Goal: Task Accomplishment & Management: Use online tool/utility

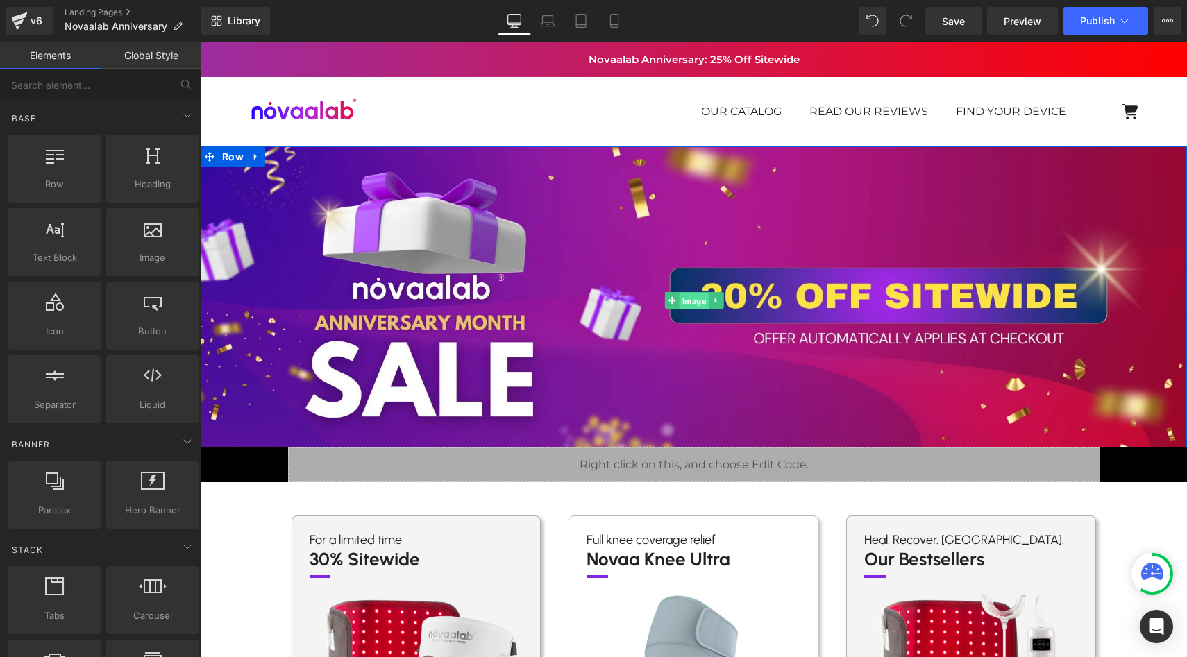
click at [683, 301] on span "Image" at bounding box center [694, 301] width 30 height 17
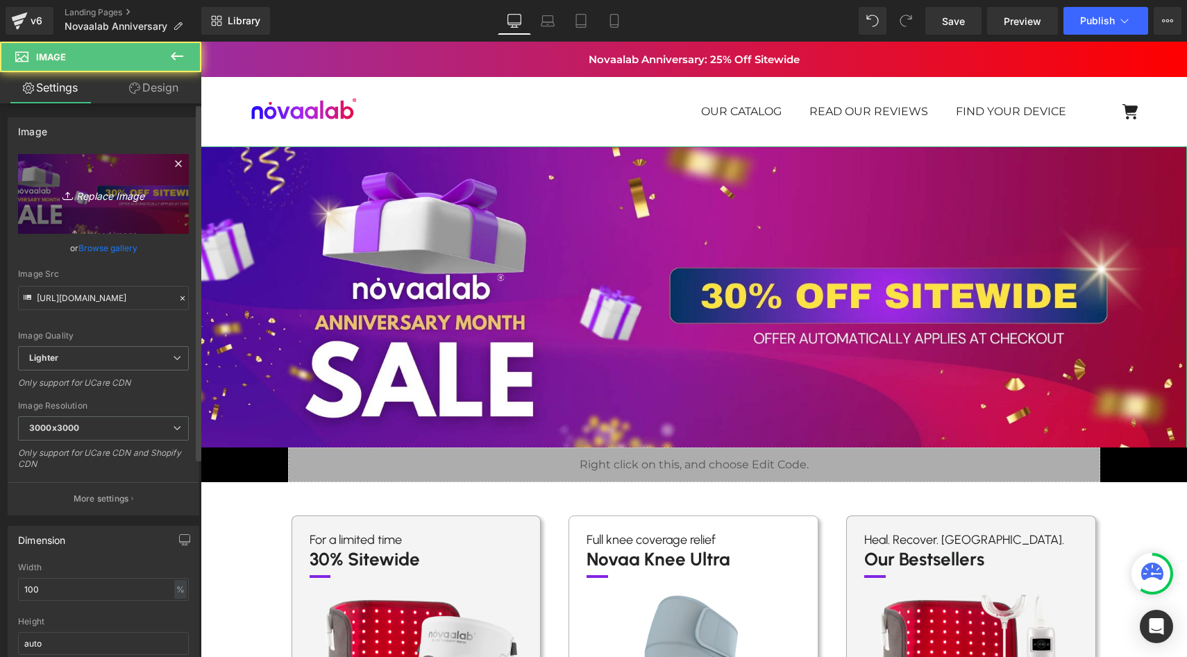
click at [83, 183] on link "Replace Image" at bounding box center [103, 194] width 171 height 80
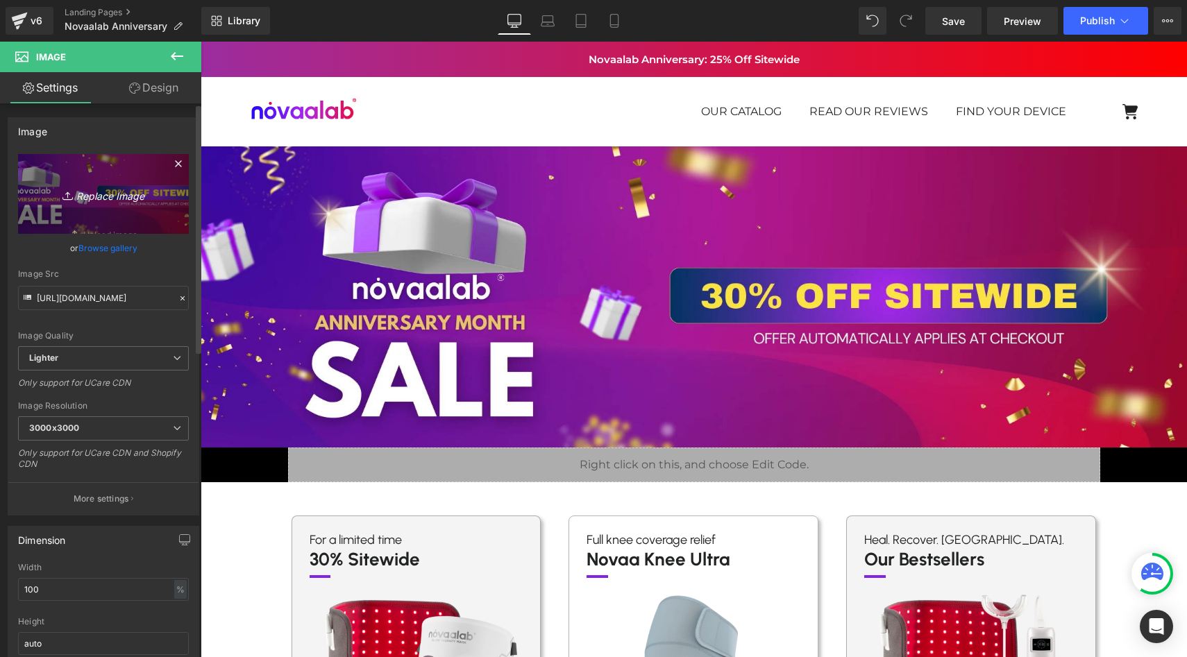
type input "C:\fakepath\Anniversary Month 35.webp"
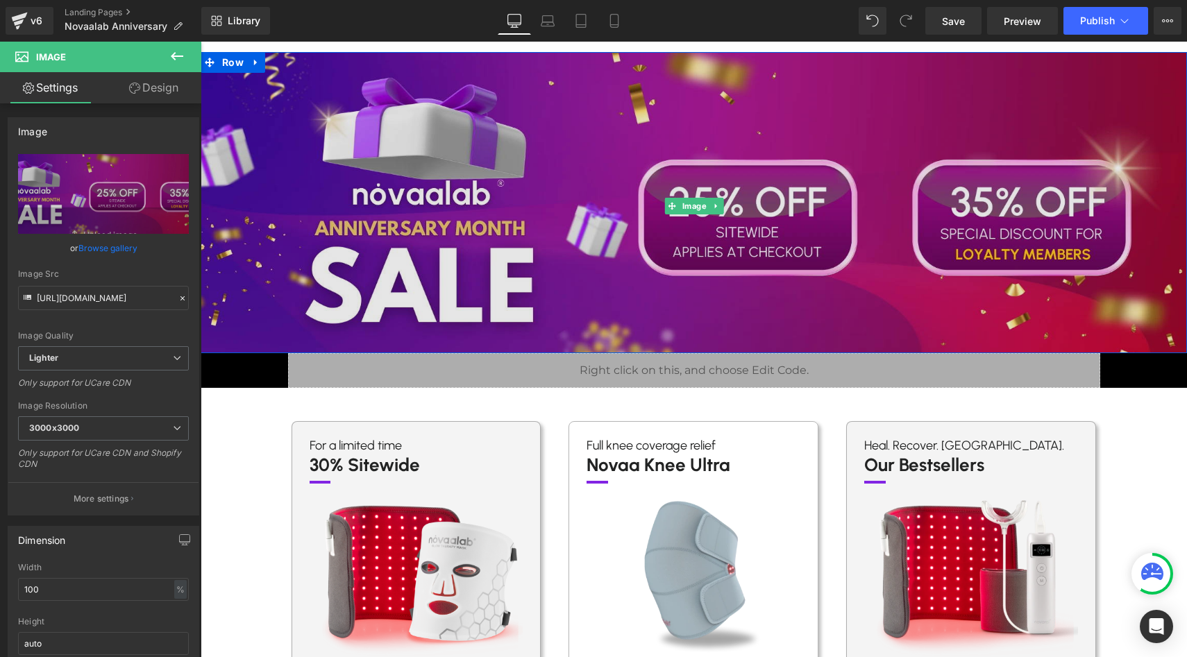
scroll to position [95, 0]
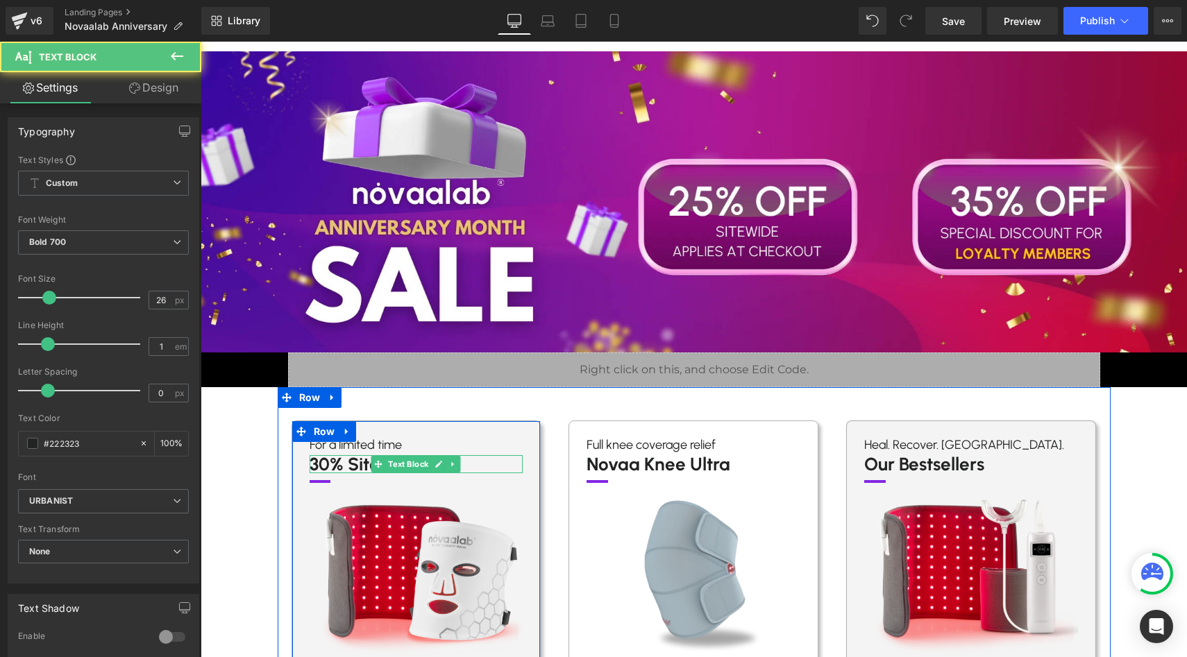
click at [323, 461] on p "30% Sitewide" at bounding box center [417, 464] width 214 height 18
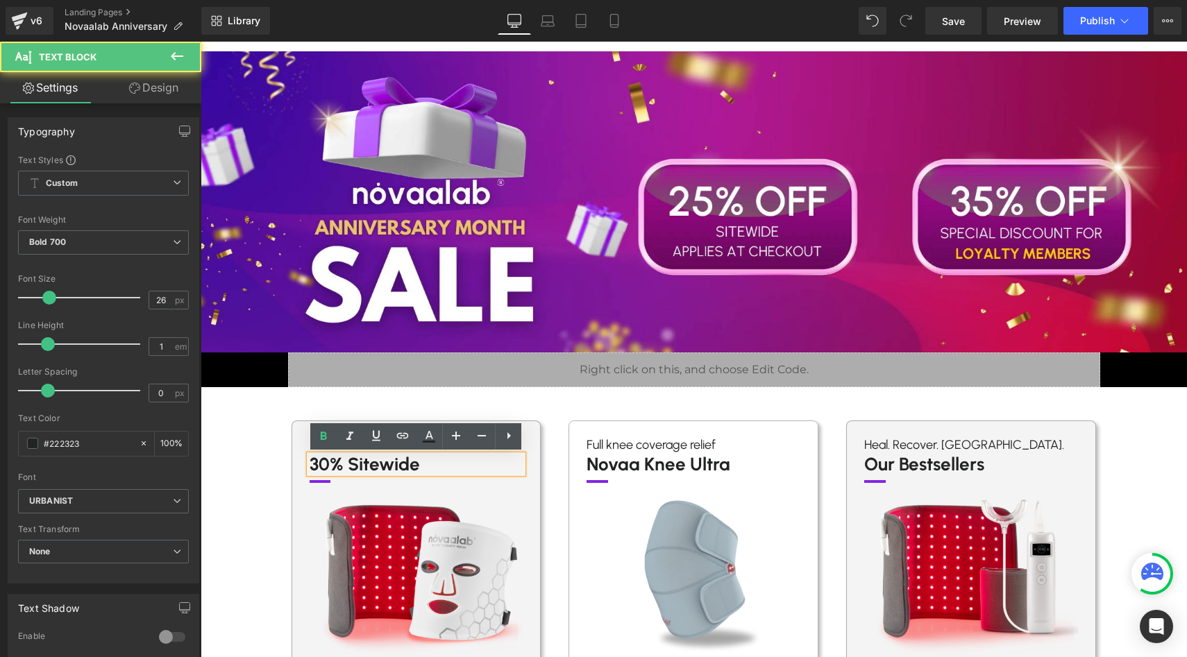
click at [328, 462] on p "30% Sitewide" at bounding box center [417, 464] width 214 height 18
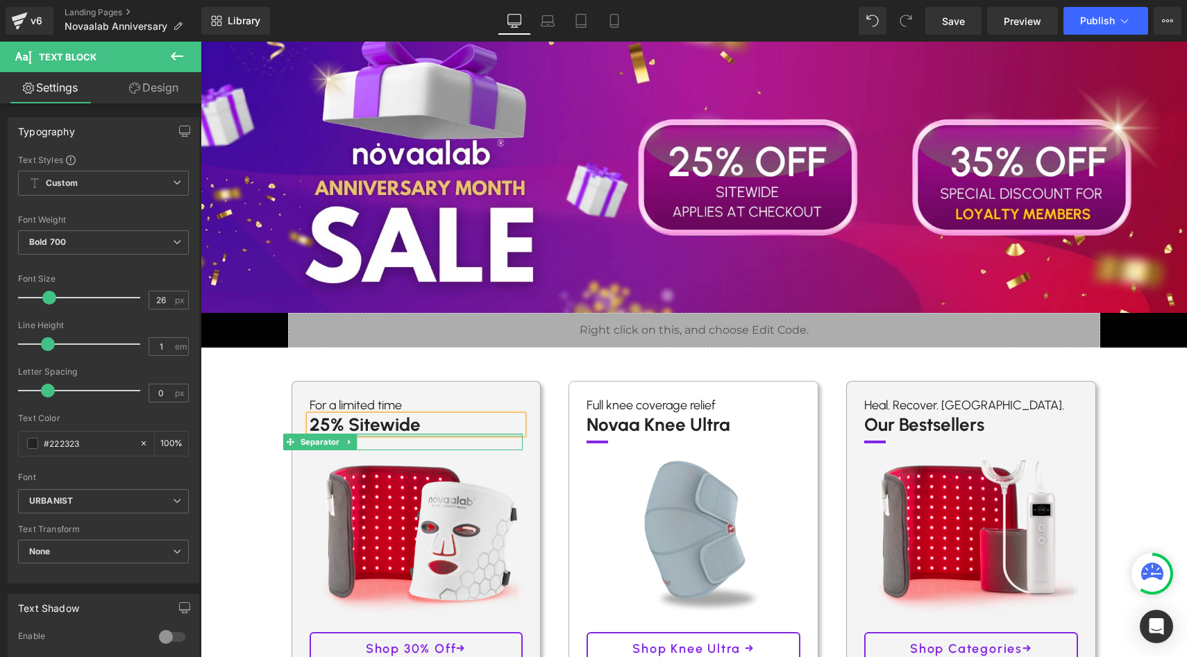
scroll to position [149, 0]
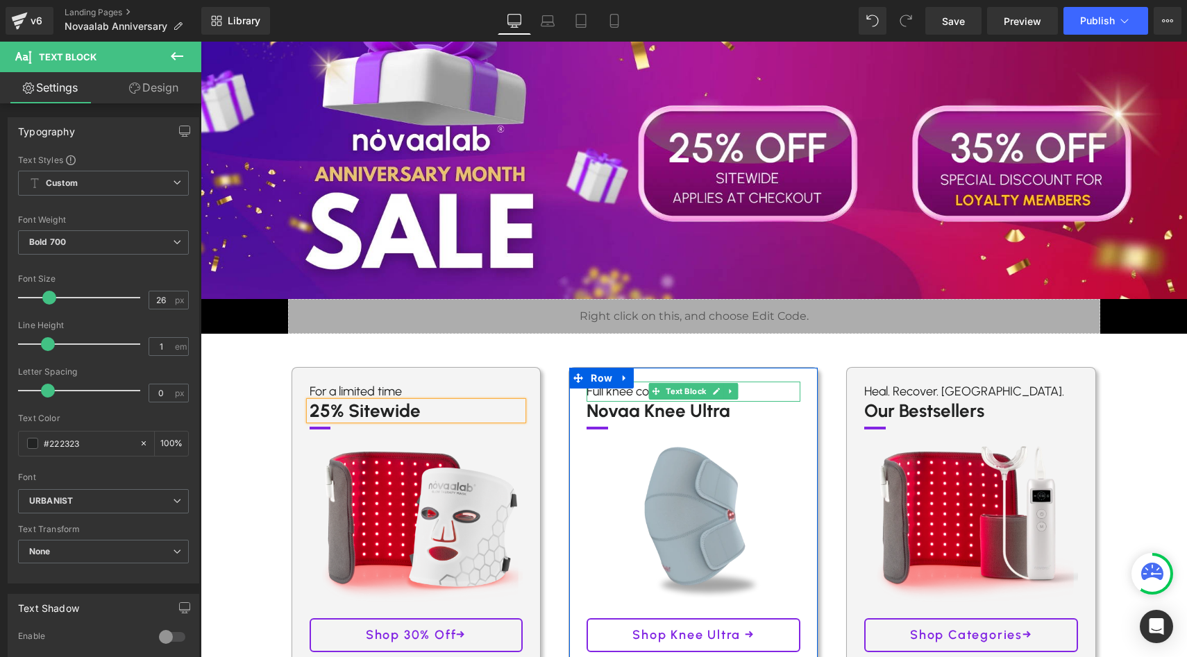
click at [645, 394] on p "Full knee coverage relief" at bounding box center [694, 392] width 214 height 20
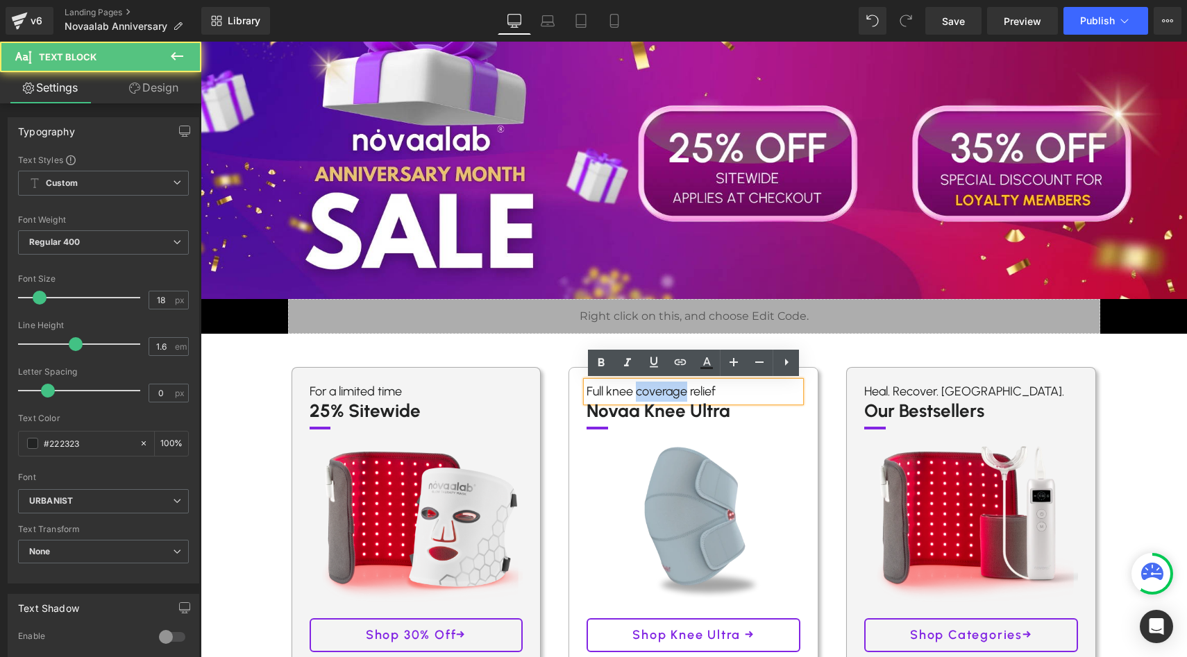
click at [645, 394] on p "Full knee coverage relief" at bounding box center [694, 392] width 214 height 20
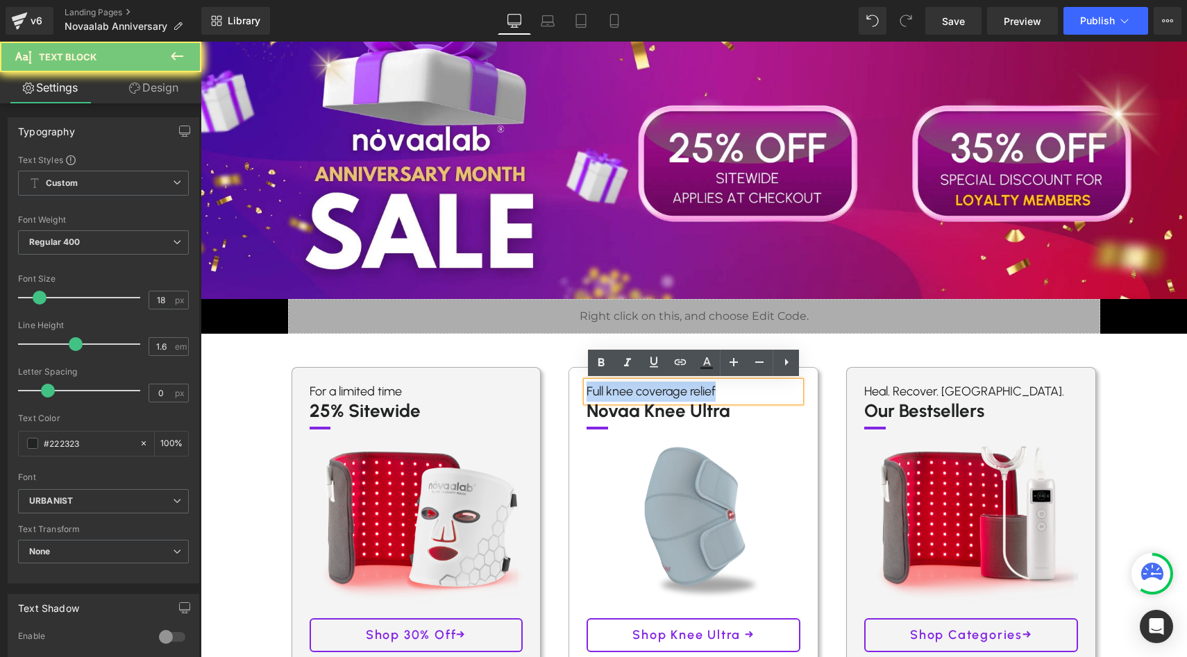
click at [645, 394] on p "Full knee coverage relief" at bounding box center [694, 392] width 214 height 20
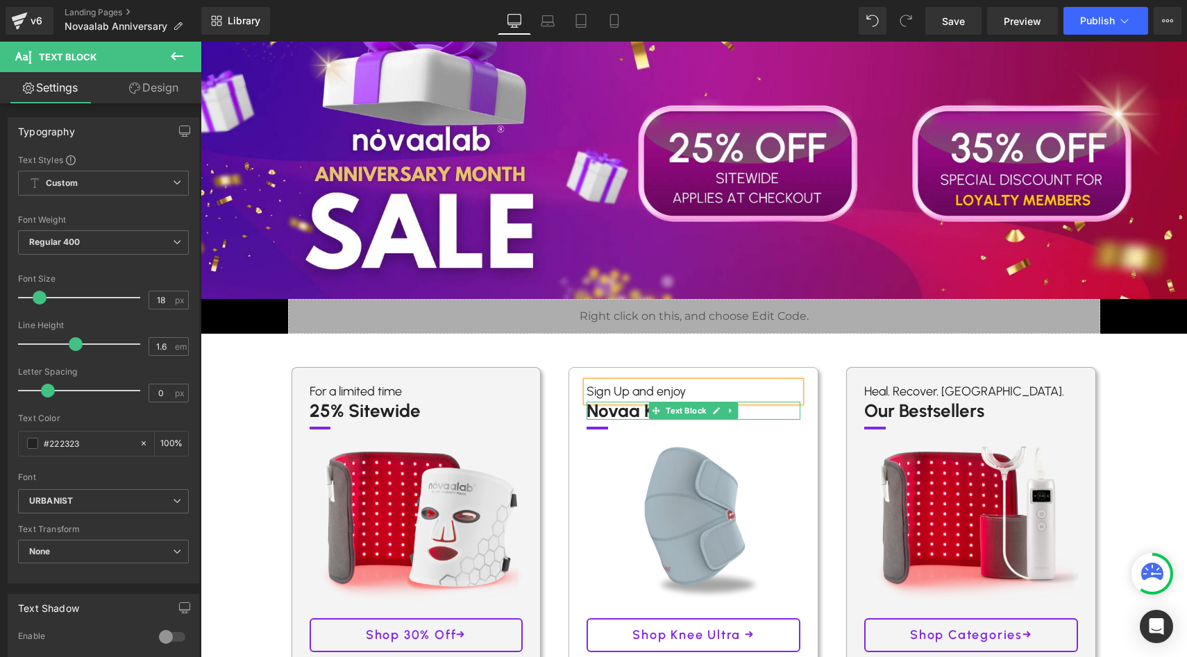
click at [630, 413] on p "Novaa Knee Ultra" at bounding box center [694, 411] width 214 height 18
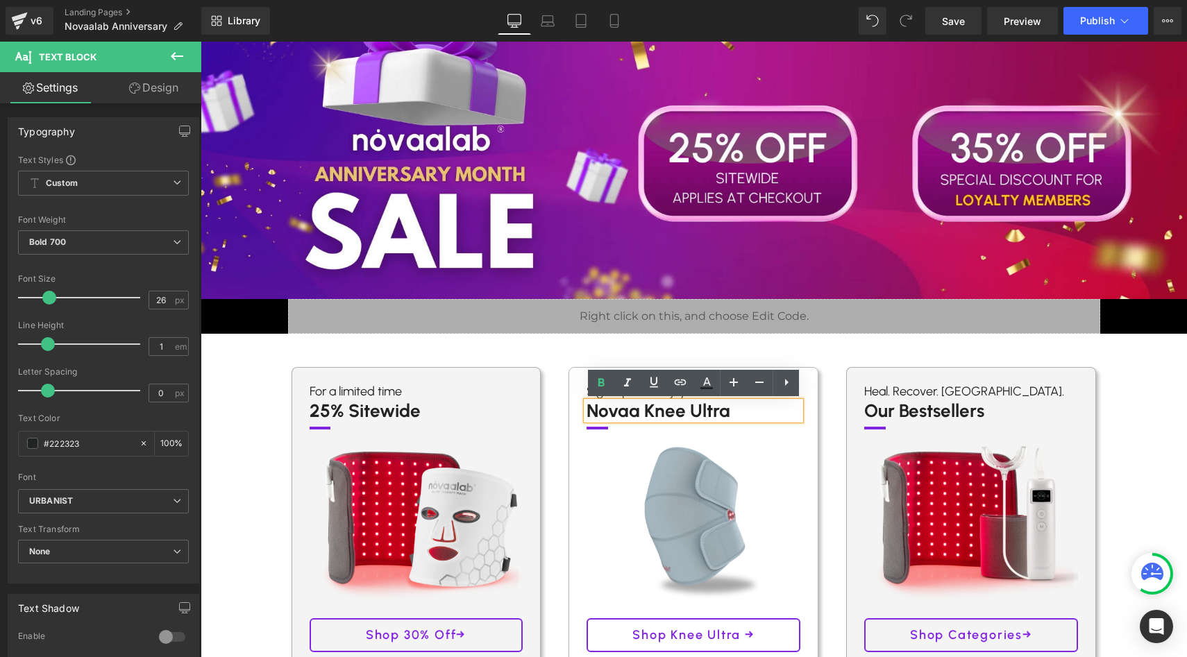
click at [573, 406] on div "Sign Up and enjoy Text Block Novaa Knee Ultra Text Block Separator Image Shop K…" at bounding box center [693, 517] width 250 height 300
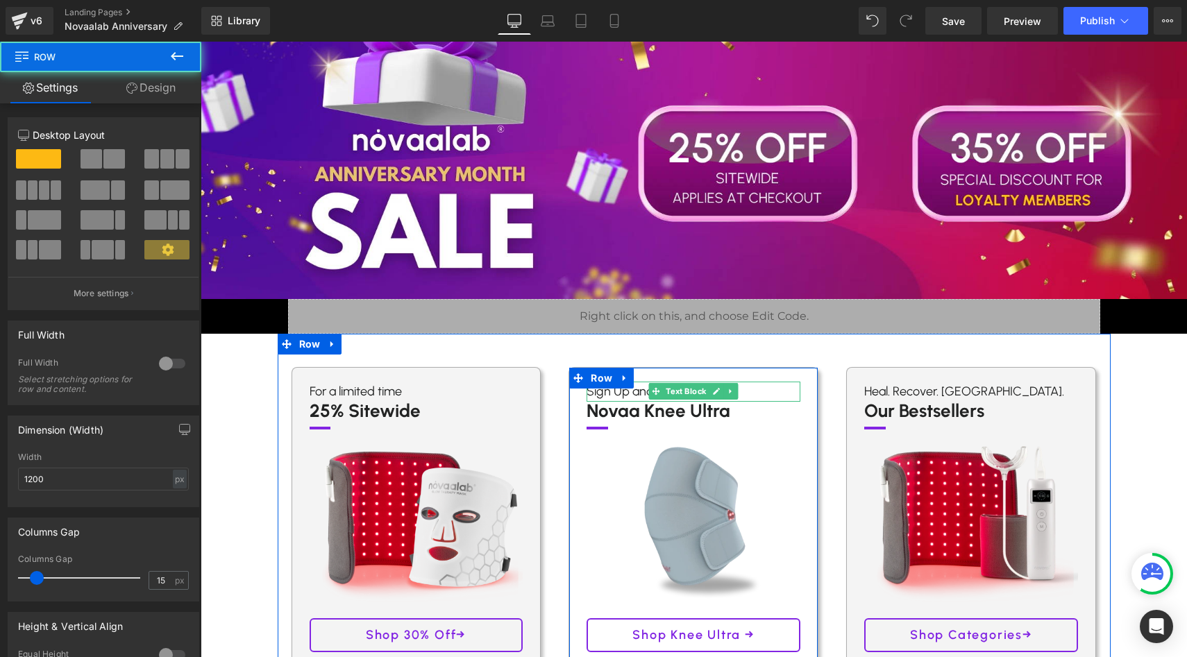
click at [623, 395] on p "Sign Up and enjoy" at bounding box center [694, 392] width 214 height 20
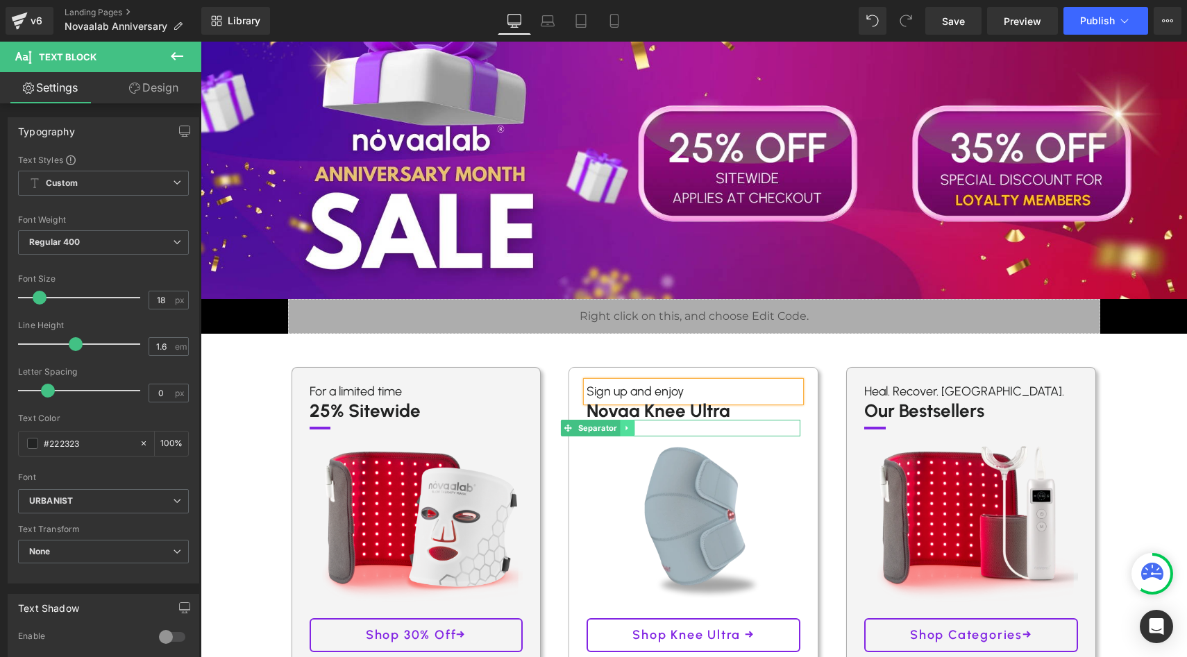
click at [620, 420] on link at bounding box center [627, 428] width 15 height 17
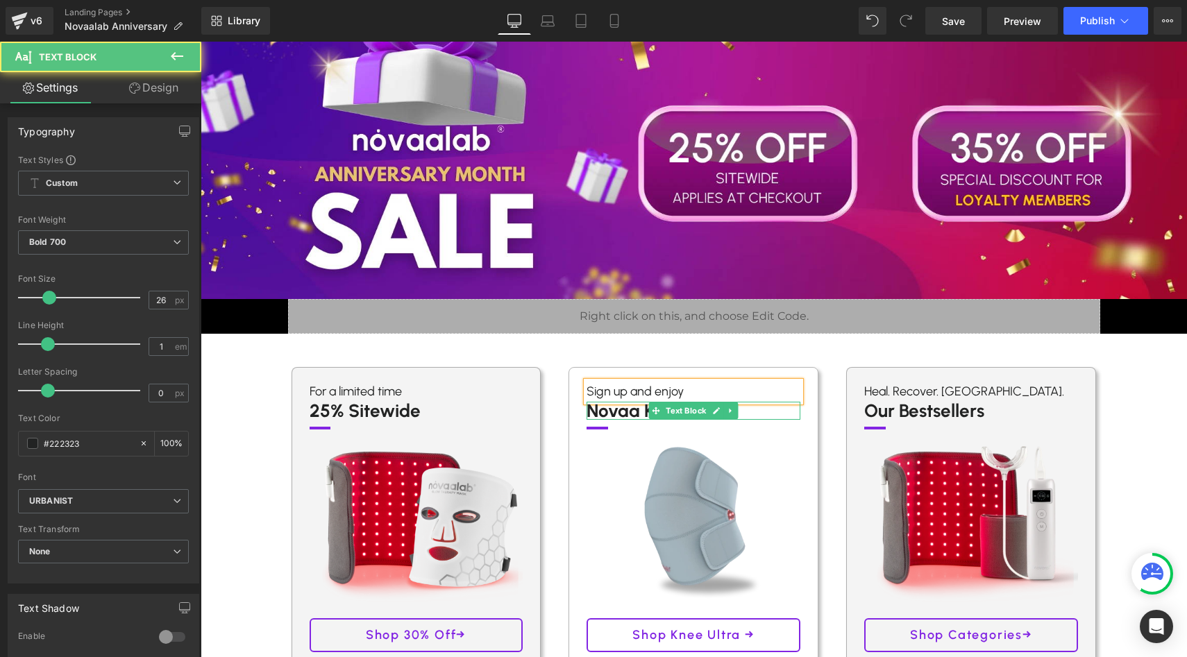
click at [630, 414] on p "Novaa Knee Ultra" at bounding box center [694, 411] width 214 height 18
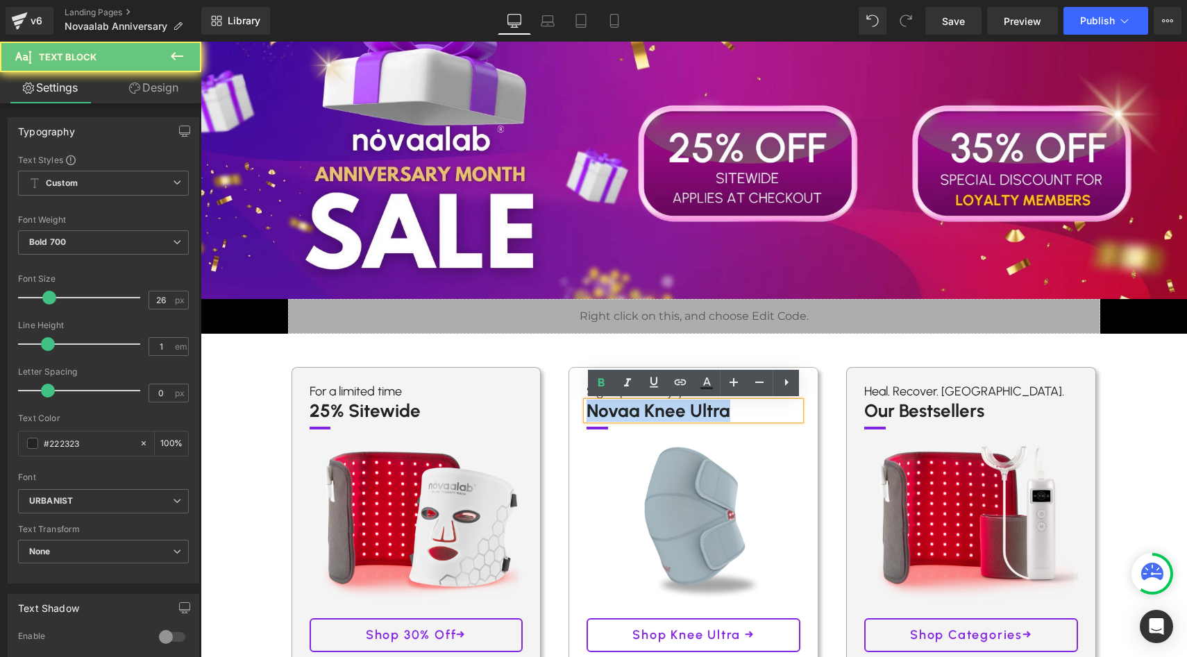
click at [630, 414] on p "Novaa Knee Ultra" at bounding box center [694, 411] width 214 height 18
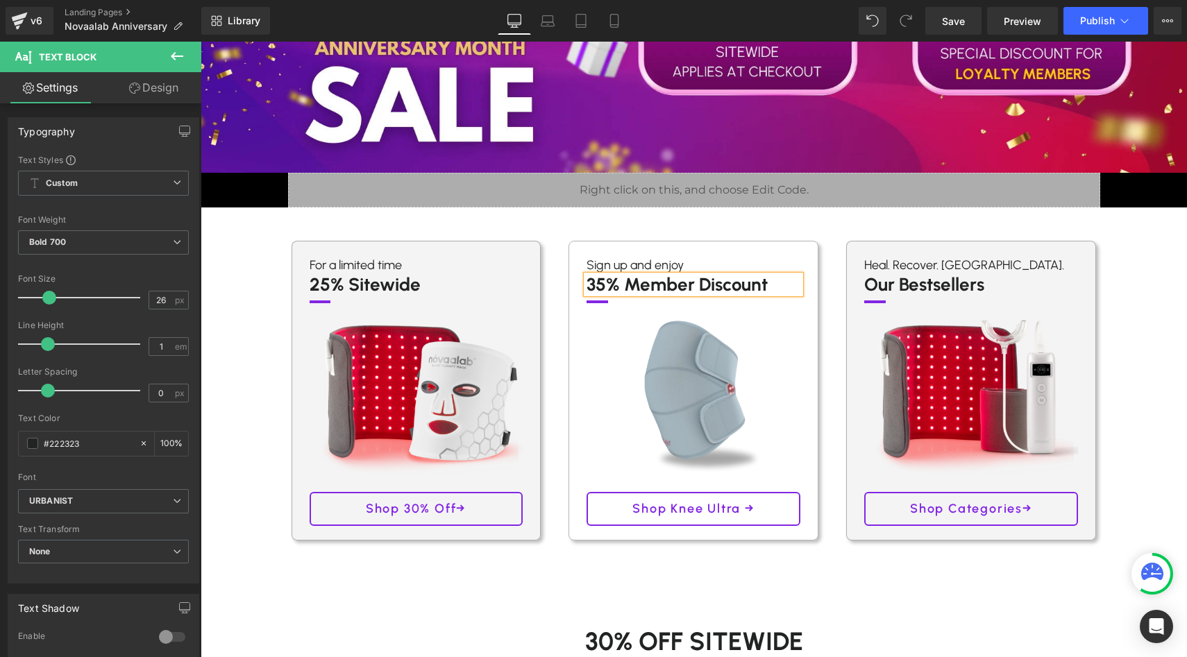
scroll to position [284, 0]
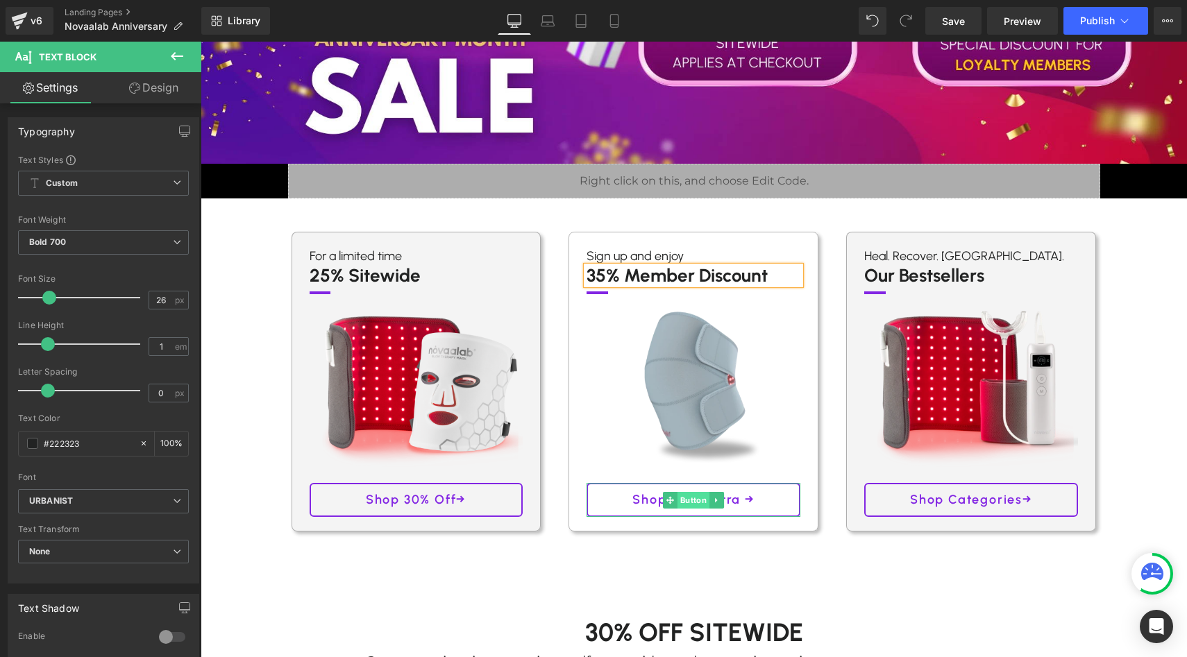
click at [691, 496] on span "Button" at bounding box center [693, 500] width 32 height 17
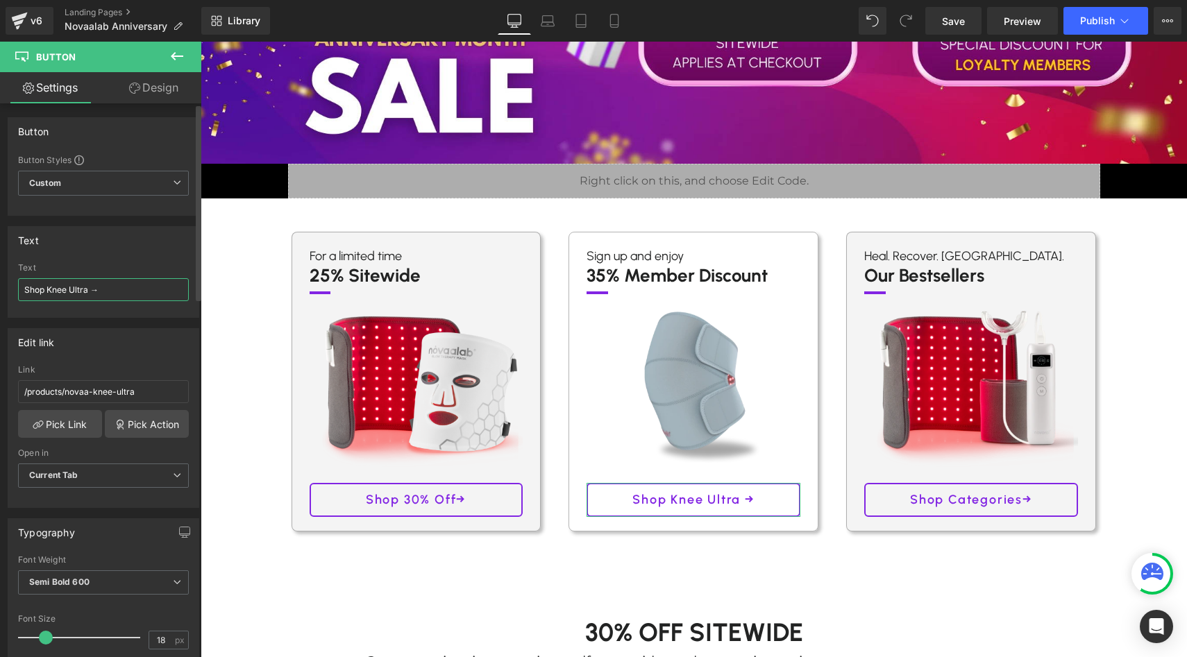
drag, startPoint x: 91, startPoint y: 292, endPoint x: 6, endPoint y: 287, distance: 84.8
click at [6, 287] on div "Text Shop Knee Ultra → Text Shop Knee Ultra →" at bounding box center [104, 267] width 208 height 102
click at [6, 287] on div "Text Shop Knee Ultra → Text Join Loyalty Program→" at bounding box center [104, 267] width 208 height 102
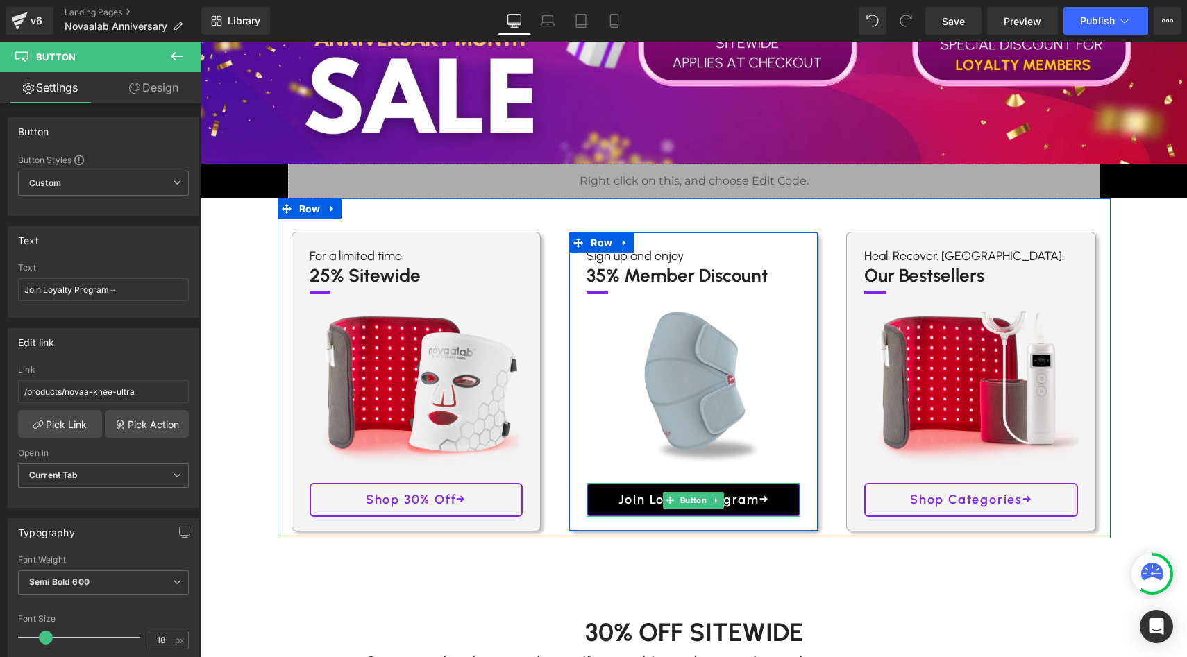
click at [634, 500] on span "Join Loyalty Program→" at bounding box center [693, 500] width 151 height 20
click at [694, 498] on span "Button" at bounding box center [693, 500] width 32 height 17
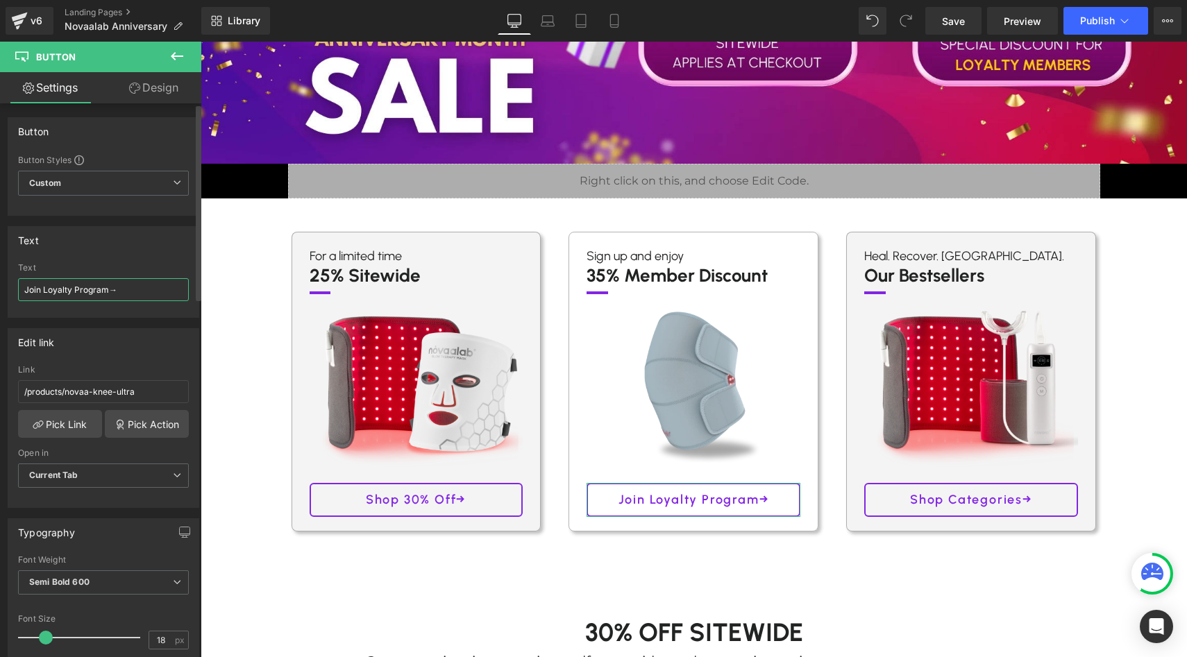
drag, startPoint x: 108, startPoint y: 287, endPoint x: 0, endPoint y: 287, distance: 107.6
click at [0, 287] on div "Text Shop Knee Ultra → Text Join Loyalty Program→" at bounding box center [104, 267] width 208 height 102
click at [48, 284] on input "Claim Discount→" at bounding box center [103, 289] width 171 height 23
click at [49, 285] on input "Claim Discount→" at bounding box center [103, 289] width 171 height 23
type input "Claim My Discount→"
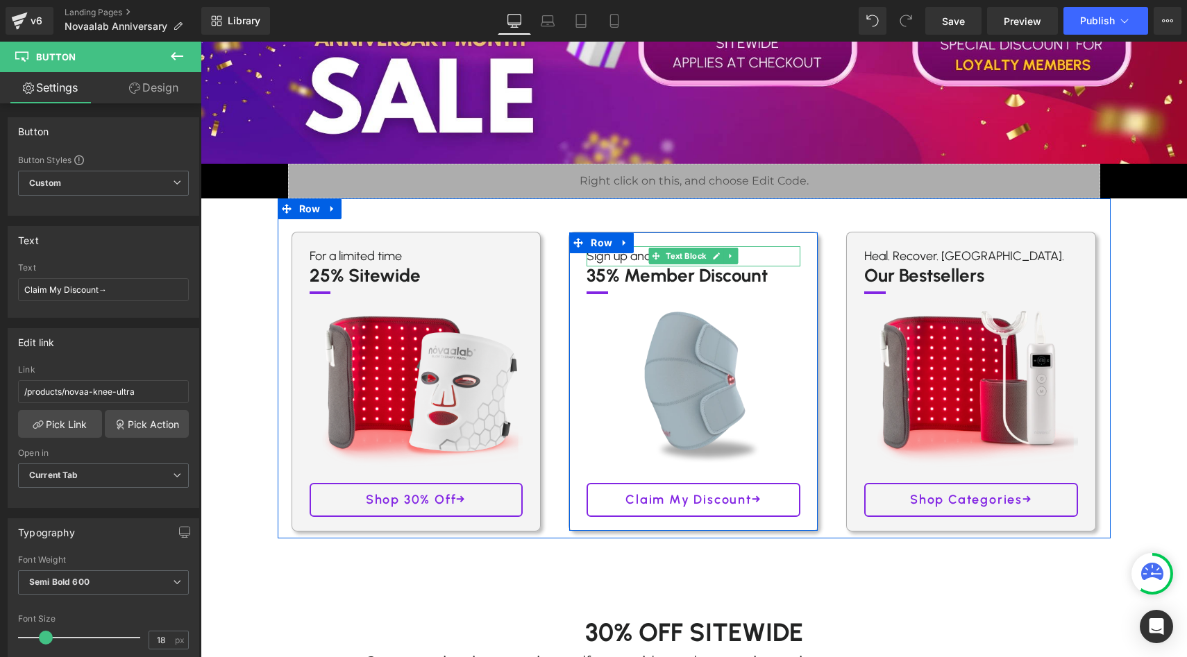
click at [609, 255] on p "Sign up and enjoy" at bounding box center [694, 256] width 214 height 20
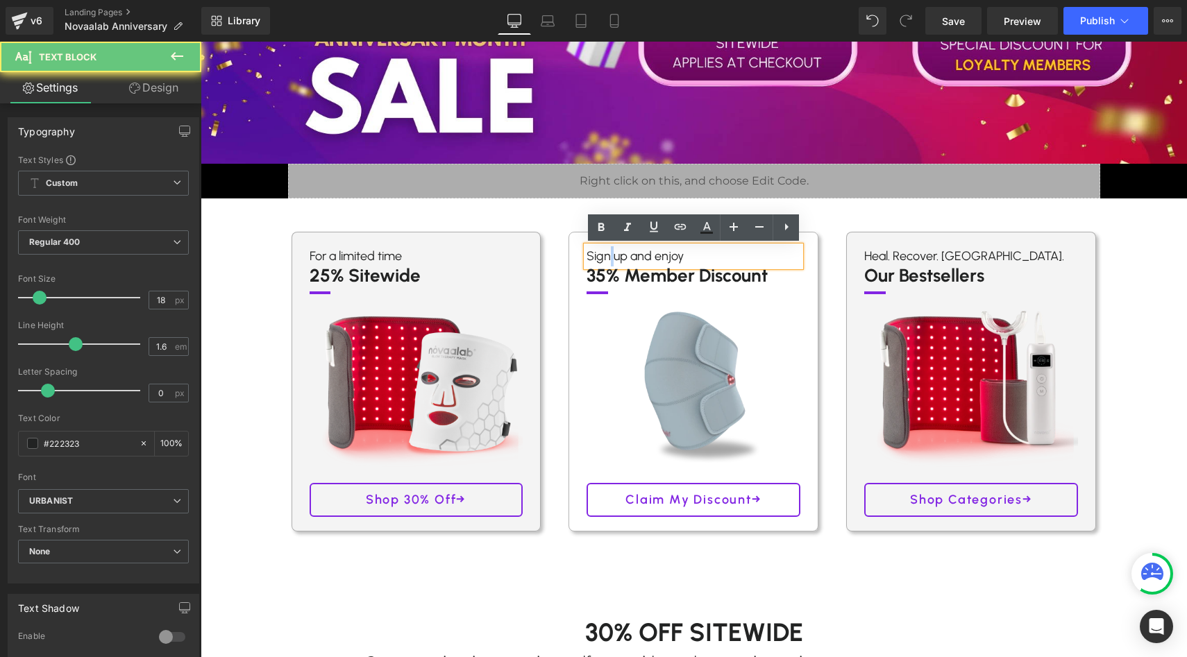
click at [609, 255] on p "Sign up and enjoy" at bounding box center [694, 256] width 214 height 20
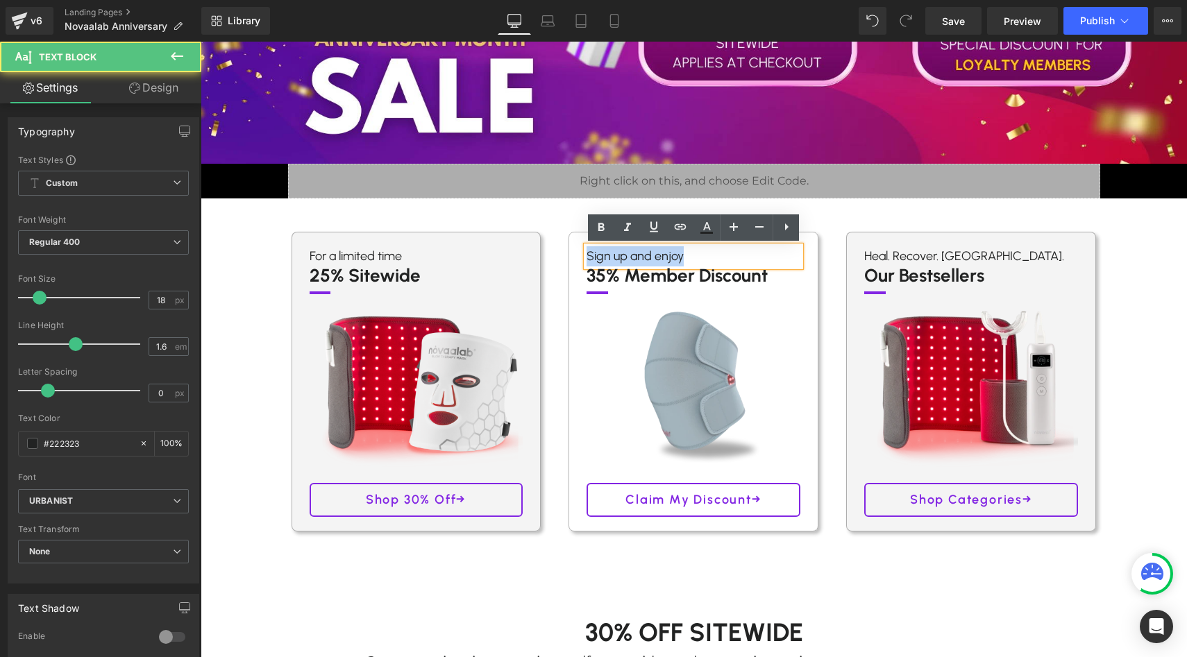
click at [667, 260] on p "Sign up and enjoy" at bounding box center [694, 256] width 214 height 20
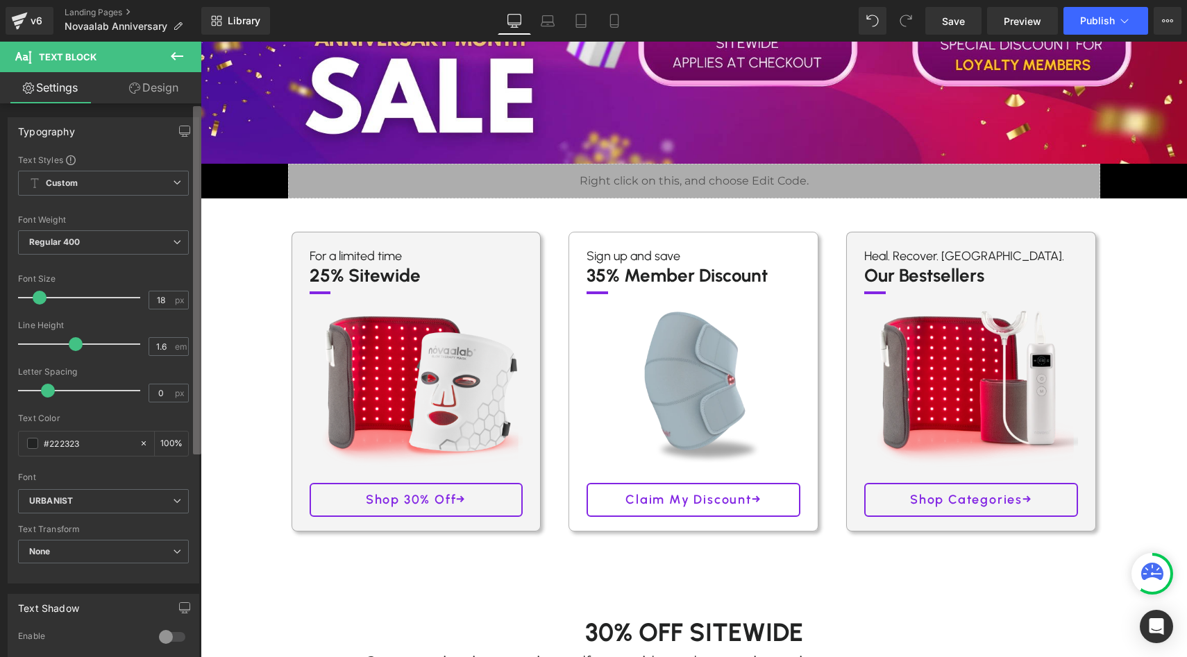
click at [193, 324] on div at bounding box center [197, 383] width 8 height 555
click at [620, 22] on icon at bounding box center [614, 21] width 14 height 14
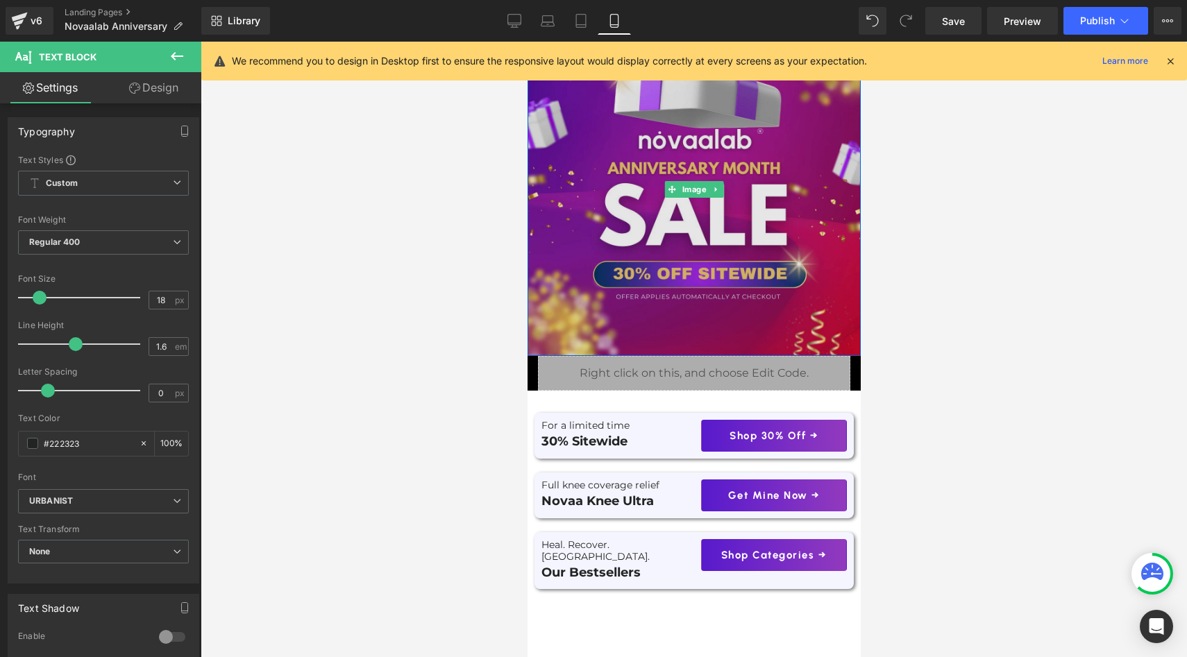
scroll to position [181, 0]
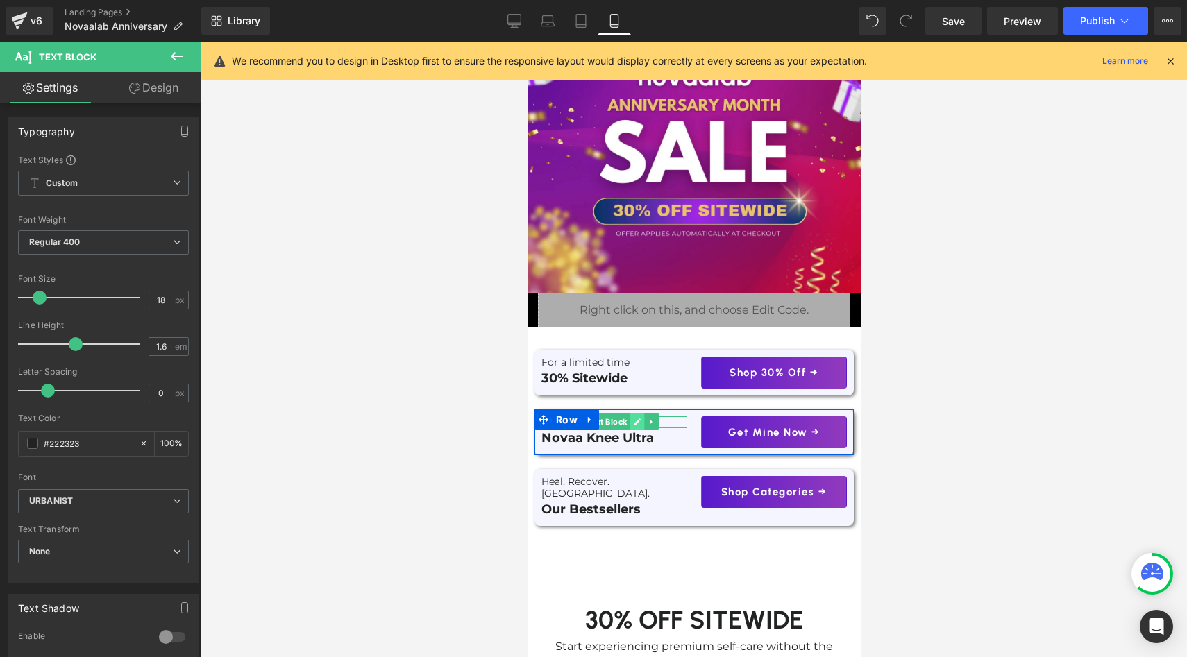
click at [635, 423] on icon at bounding box center [636, 422] width 7 height 7
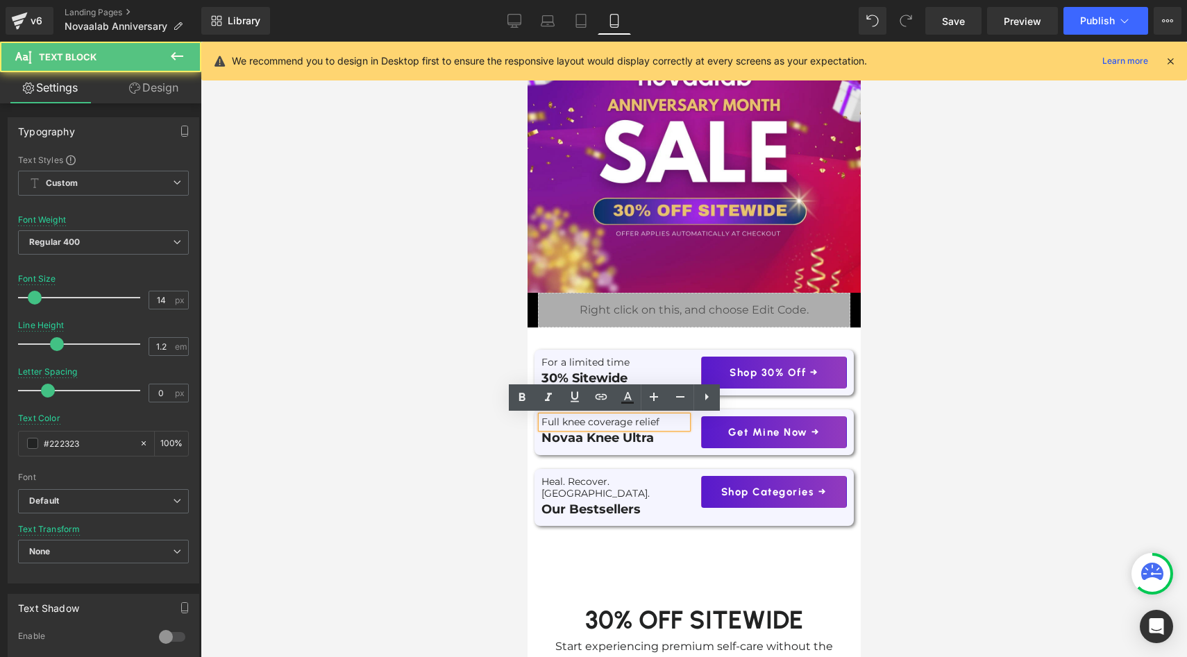
click at [636, 423] on p "Full knee coverage relief" at bounding box center [614, 422] width 146 height 12
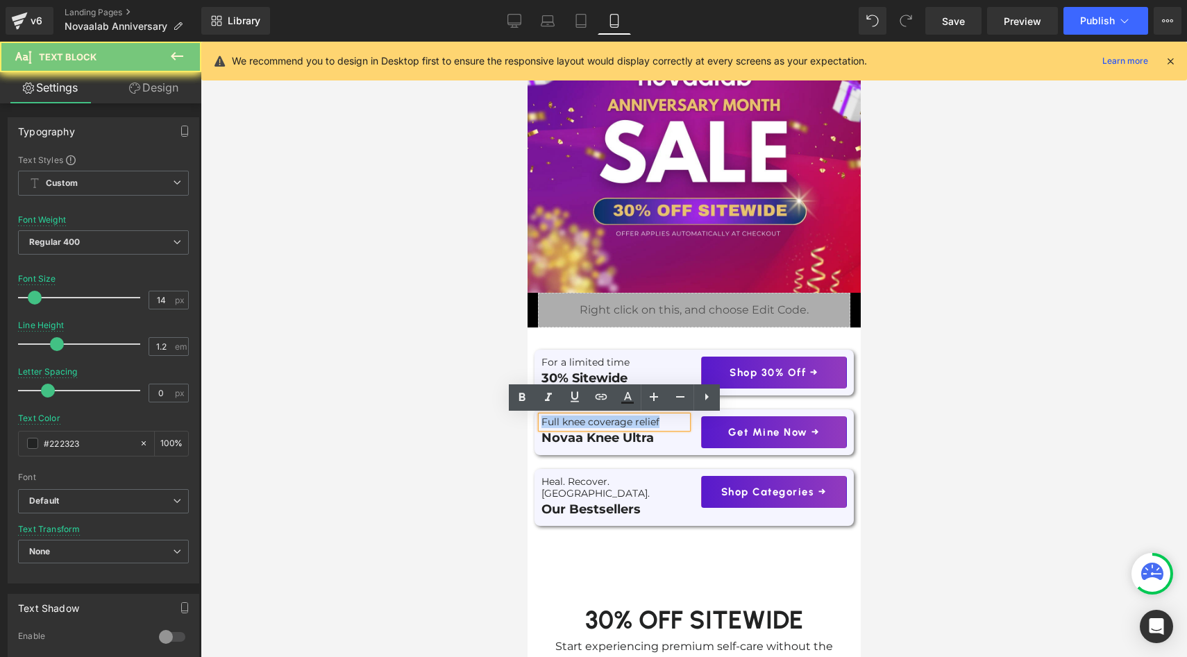
click at [636, 423] on p "Full knee coverage relief" at bounding box center [614, 422] width 146 height 12
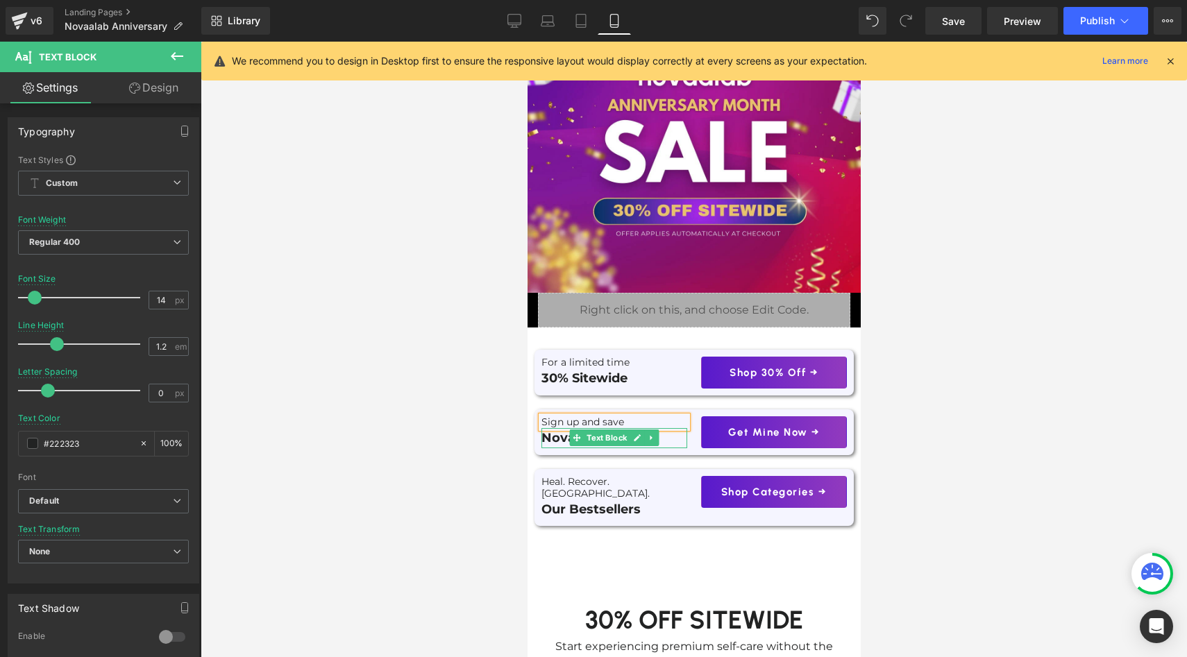
click at [668, 440] on p "Novaa Knee Ultra" at bounding box center [614, 438] width 146 height 20
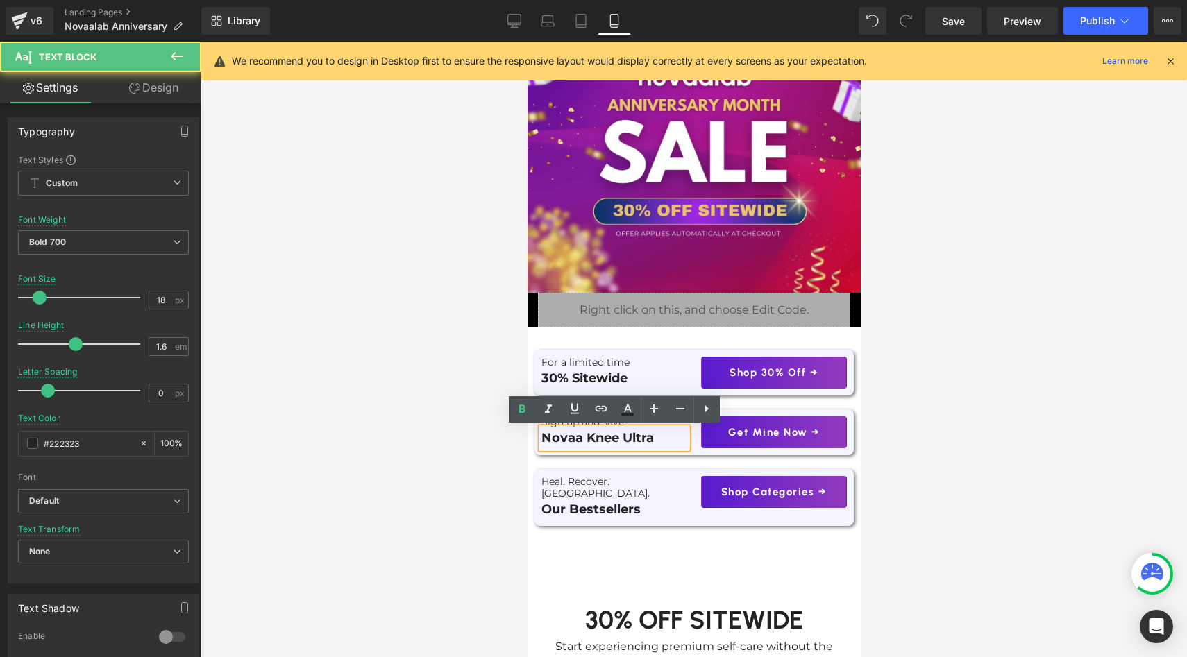
click at [668, 440] on p "Novaa Knee Ultra" at bounding box center [614, 438] width 146 height 20
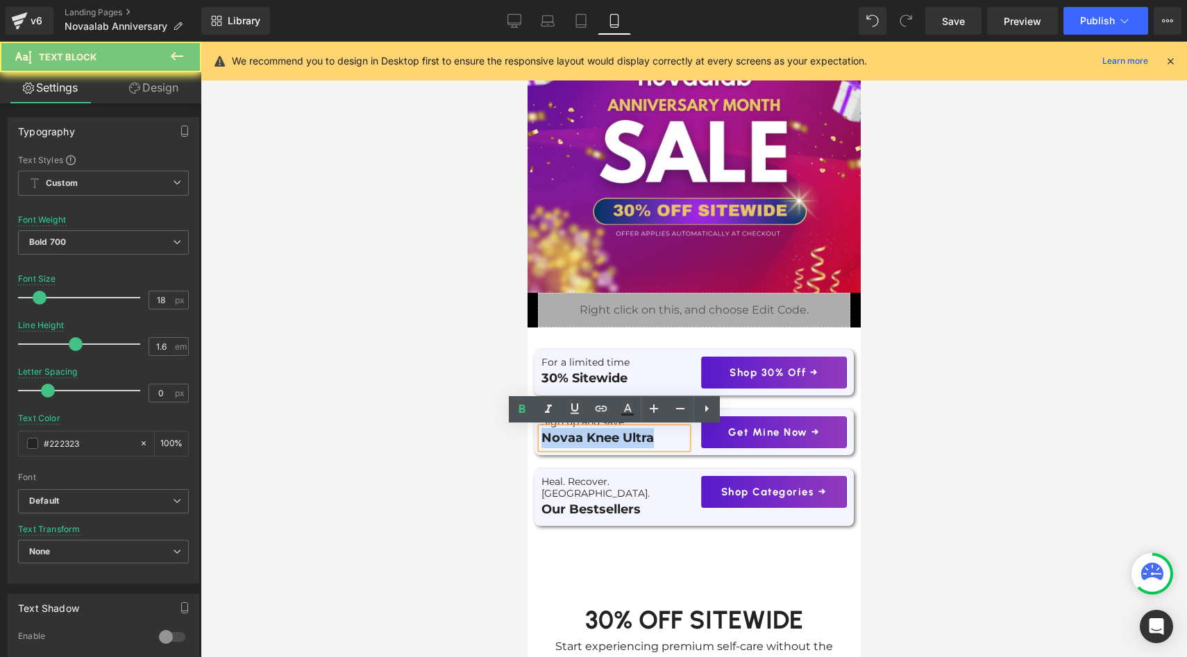
click at [668, 440] on p "Novaa Knee Ultra" at bounding box center [614, 438] width 146 height 20
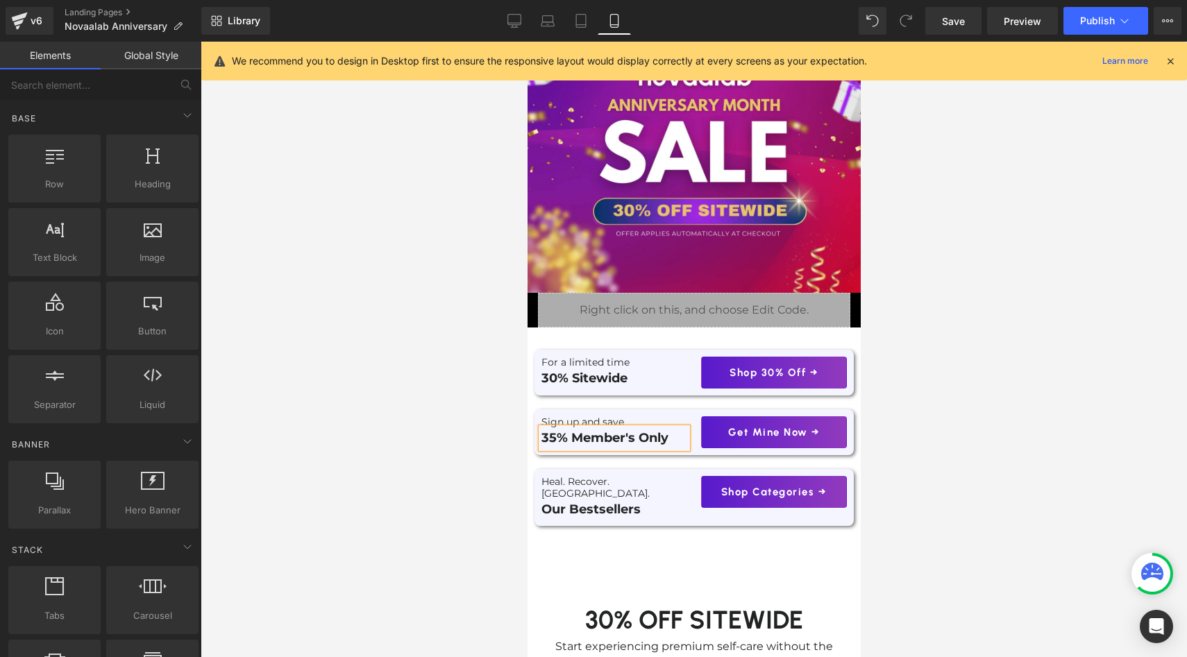
click at [460, 462] on div at bounding box center [694, 350] width 986 height 616
click at [635, 435] on icon at bounding box center [637, 438] width 8 height 8
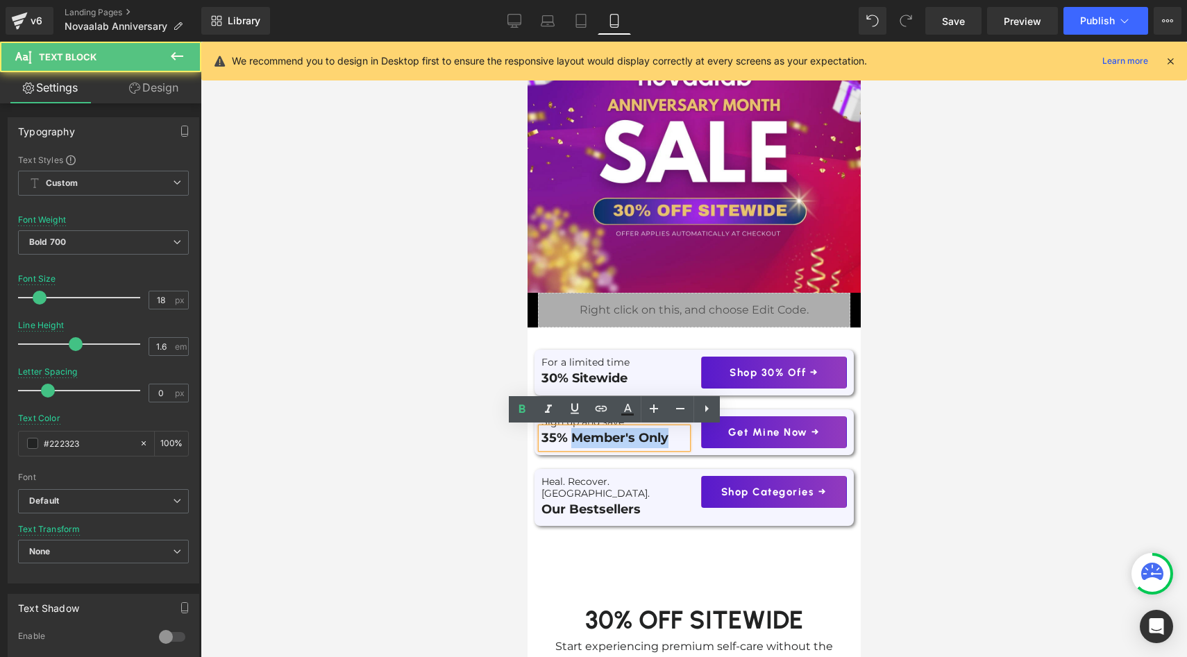
drag, startPoint x: 573, startPoint y: 438, endPoint x: 688, endPoint y: 437, distance: 115.2
click at [686, 437] on div "35% Member's Only" at bounding box center [614, 438] width 146 height 20
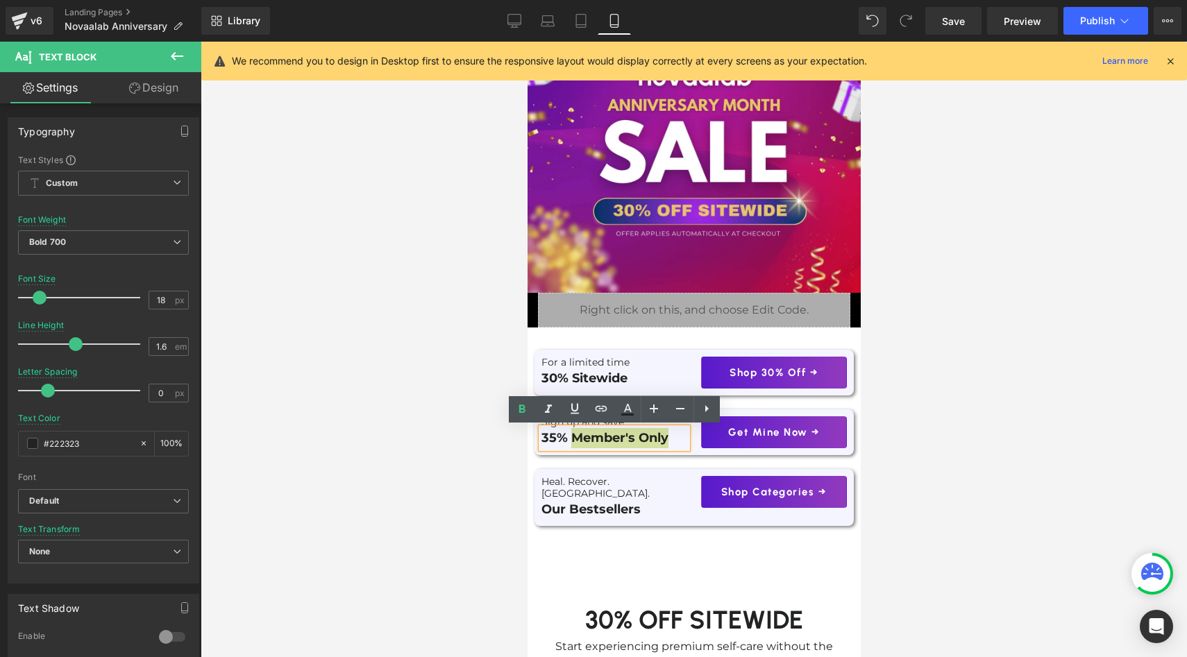
click at [409, 467] on div at bounding box center [694, 350] width 986 height 616
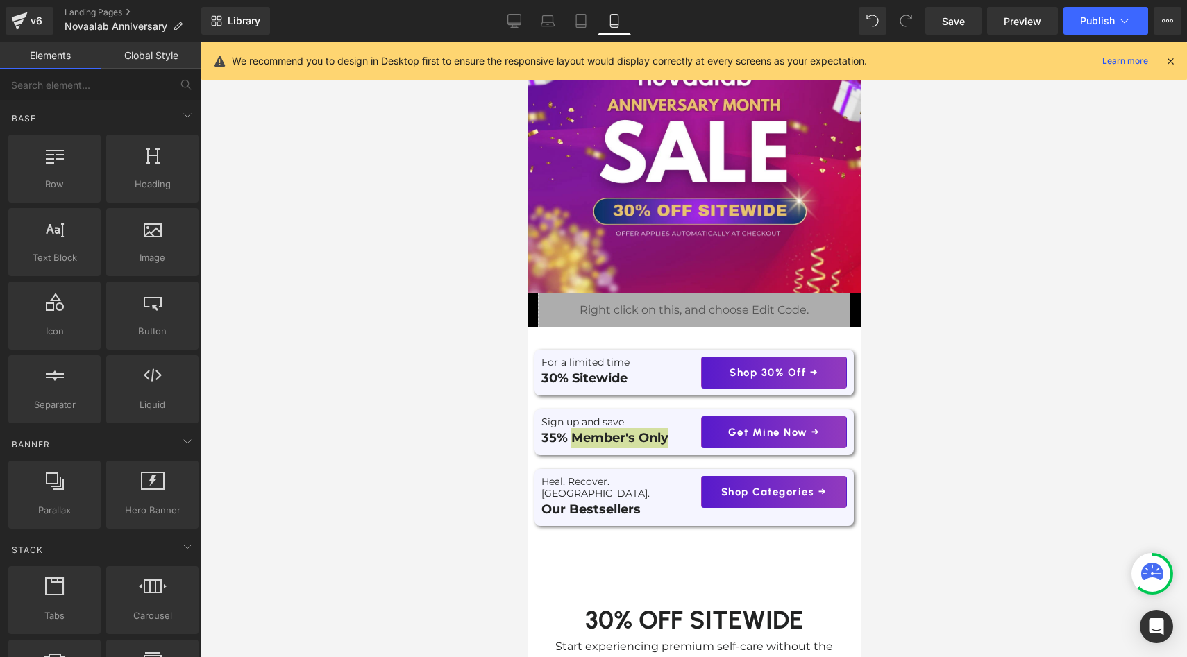
click at [409, 467] on div at bounding box center [694, 350] width 986 height 616
click at [766, 433] on span "Button" at bounding box center [773, 433] width 32 height 17
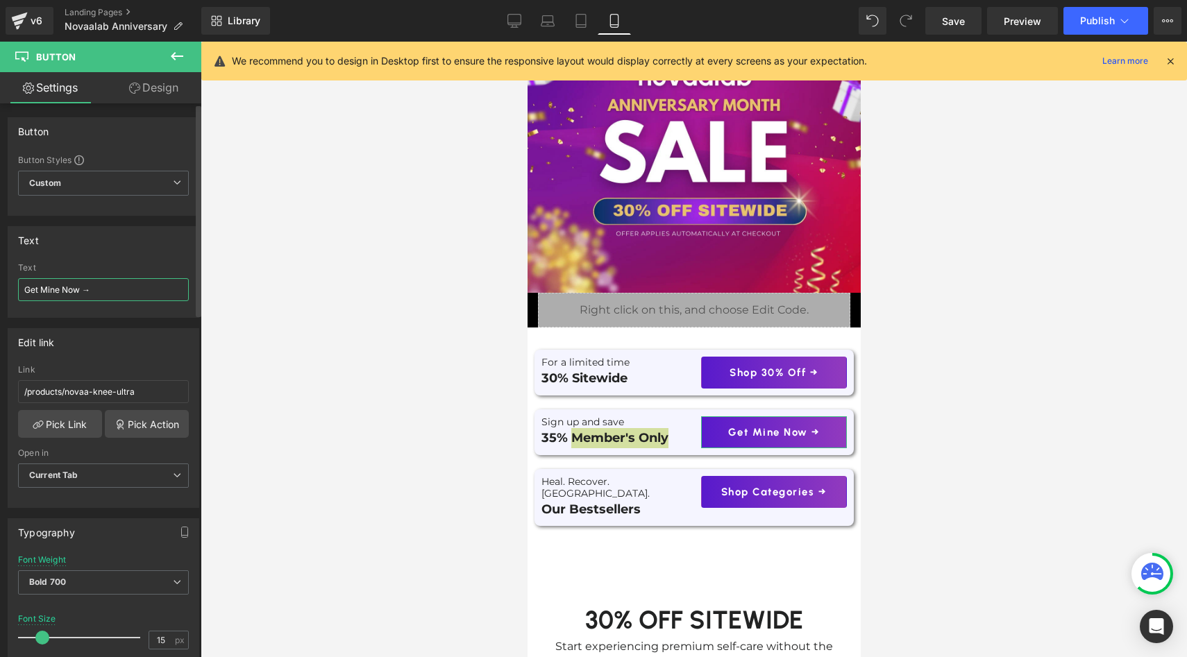
drag, startPoint x: 82, startPoint y: 289, endPoint x: 0, endPoint y: 289, distance: 81.9
click at [0, 289] on div "Text Get Mine Now → Text Get Mine Now →" at bounding box center [104, 267] width 208 height 102
type input "Claim My Discount→"
click at [394, 387] on div at bounding box center [694, 350] width 986 height 616
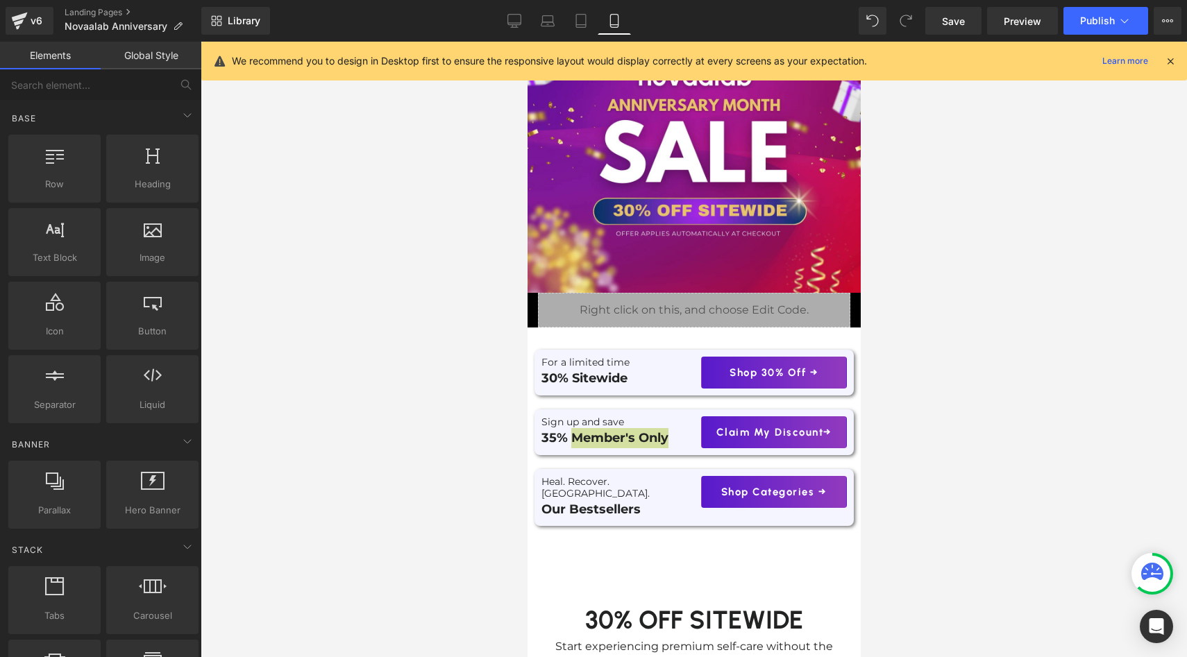
click at [394, 387] on div at bounding box center [694, 350] width 986 height 616
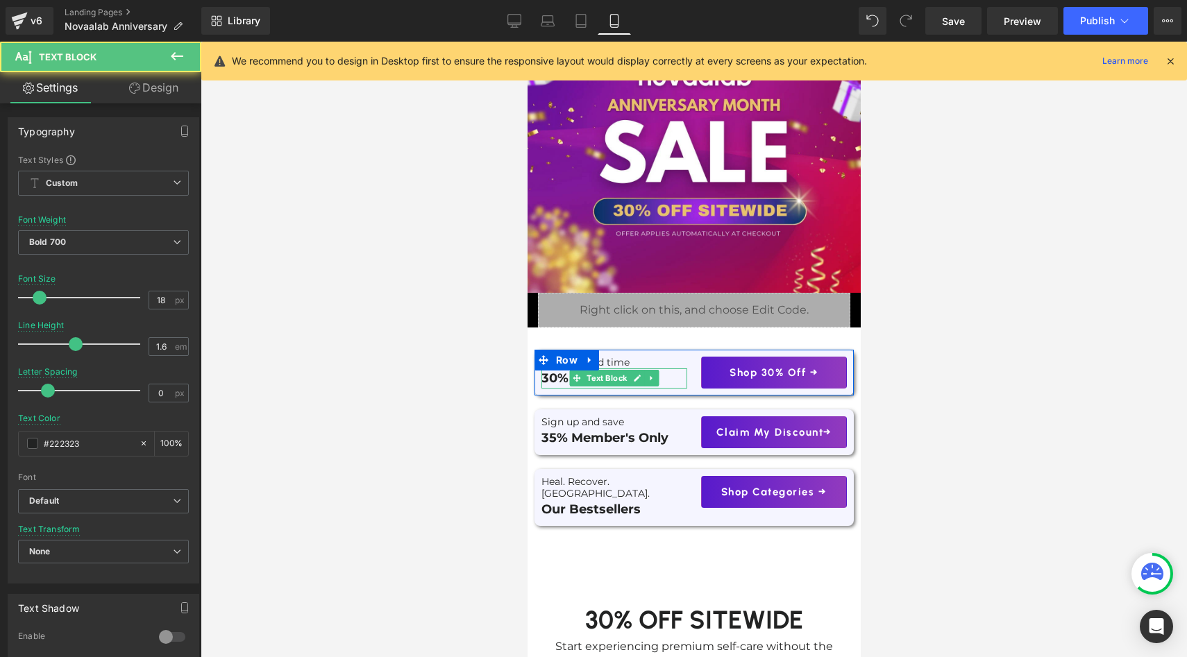
click at [550, 383] on p "30% Sitewide" at bounding box center [614, 379] width 146 height 20
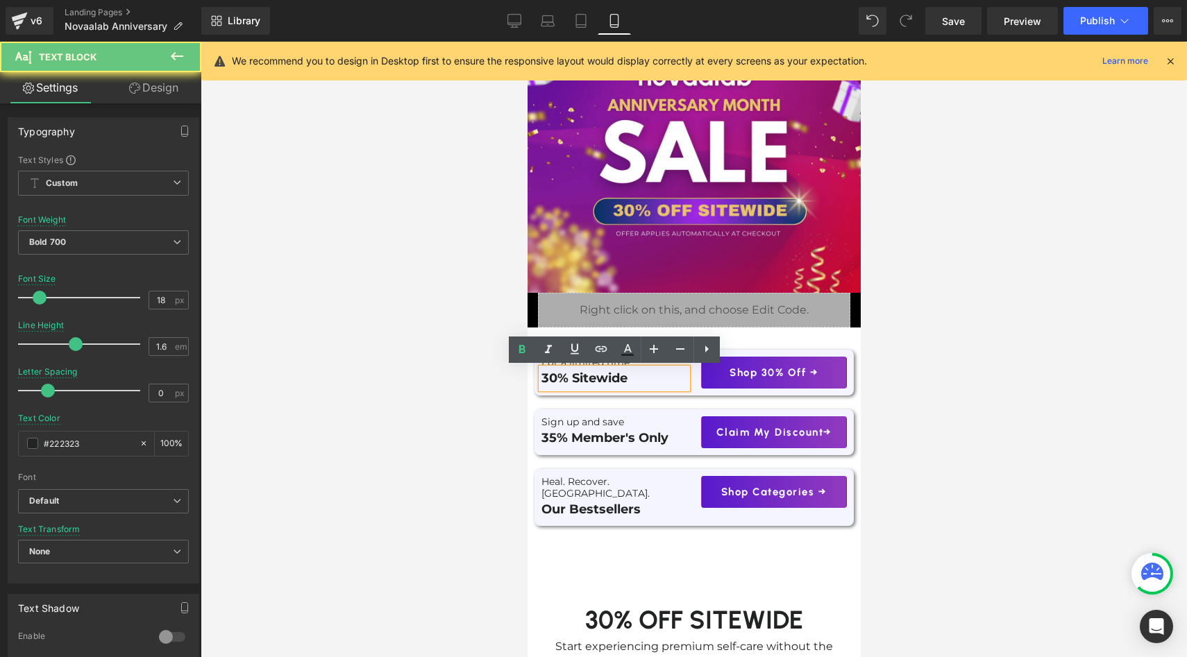
click at [559, 382] on p "30% Sitewide" at bounding box center [614, 379] width 146 height 20
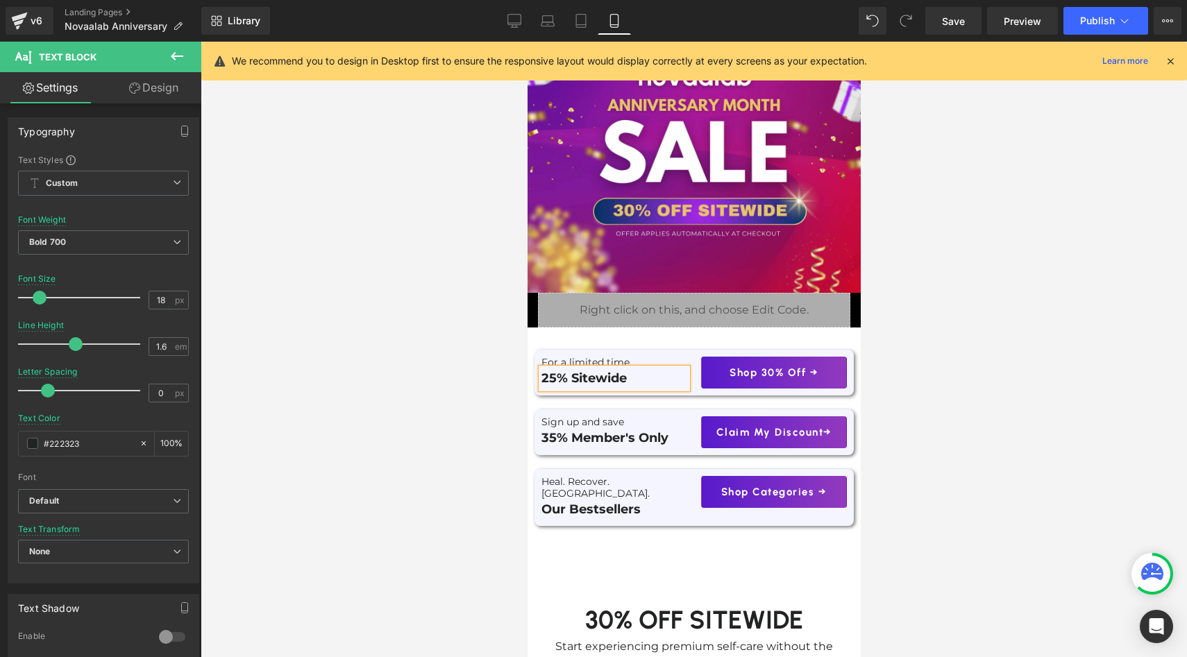
click at [446, 454] on div at bounding box center [694, 350] width 986 height 616
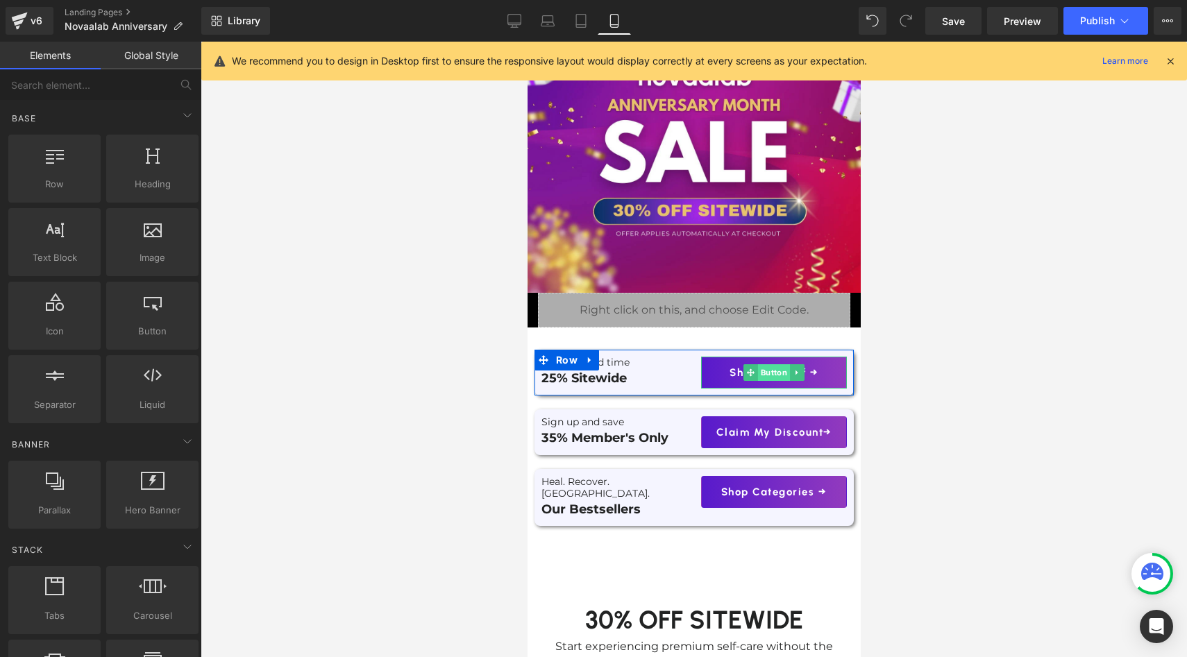
click at [761, 371] on span "Button" at bounding box center [773, 372] width 32 height 17
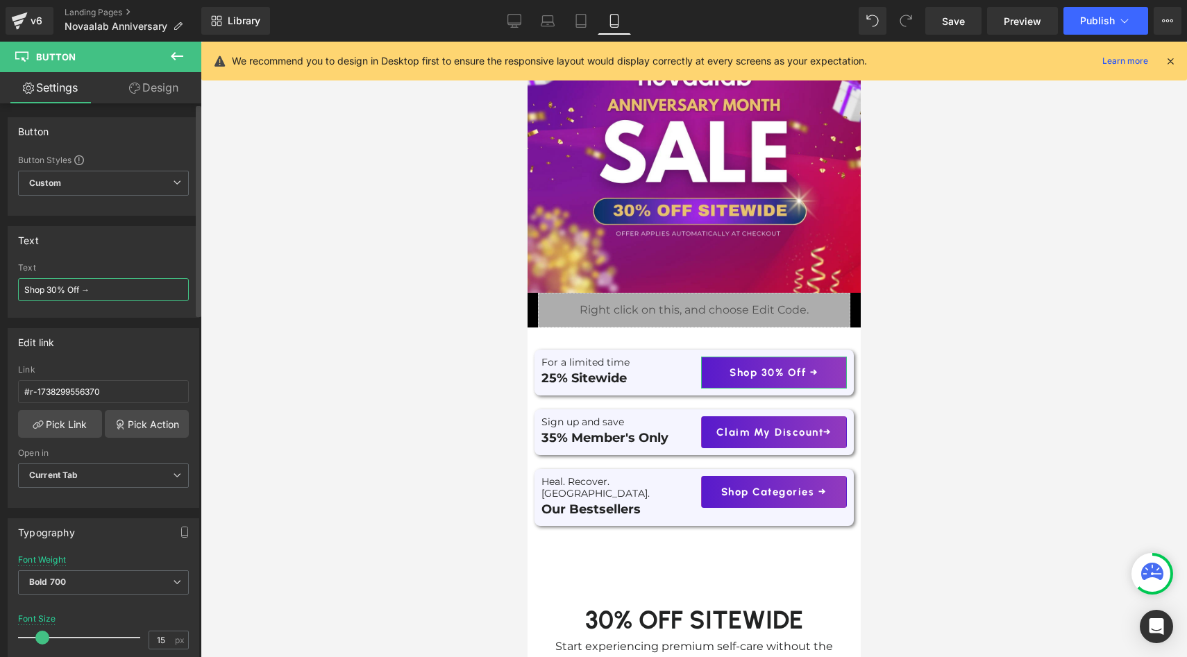
click at [61, 286] on input "Shop 30% Off →" at bounding box center [103, 289] width 171 height 23
type input "Shop 25% Off →"
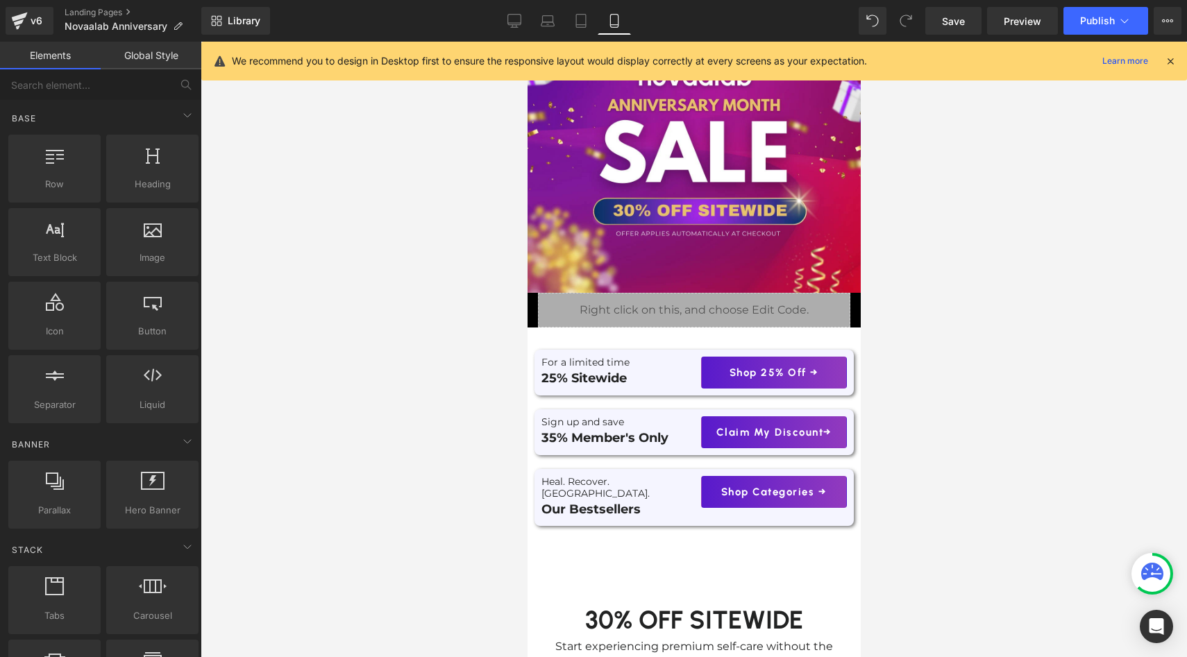
click at [276, 302] on div at bounding box center [694, 350] width 986 height 616
click at [509, 16] on icon at bounding box center [514, 21] width 14 height 14
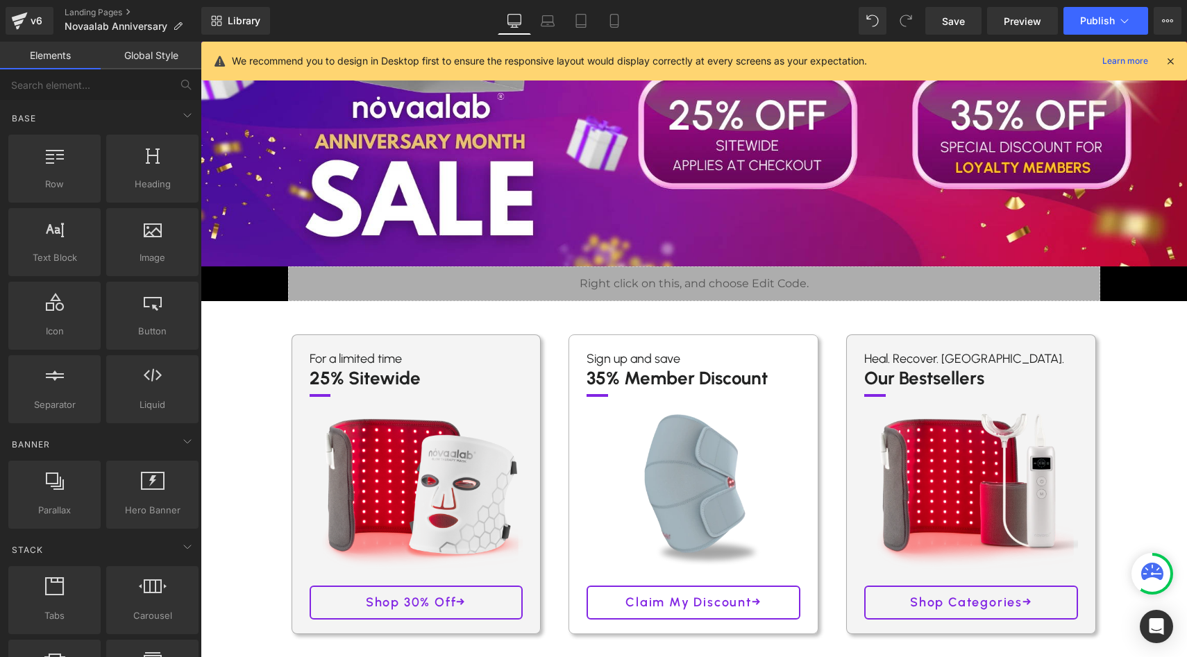
scroll to position [406, 0]
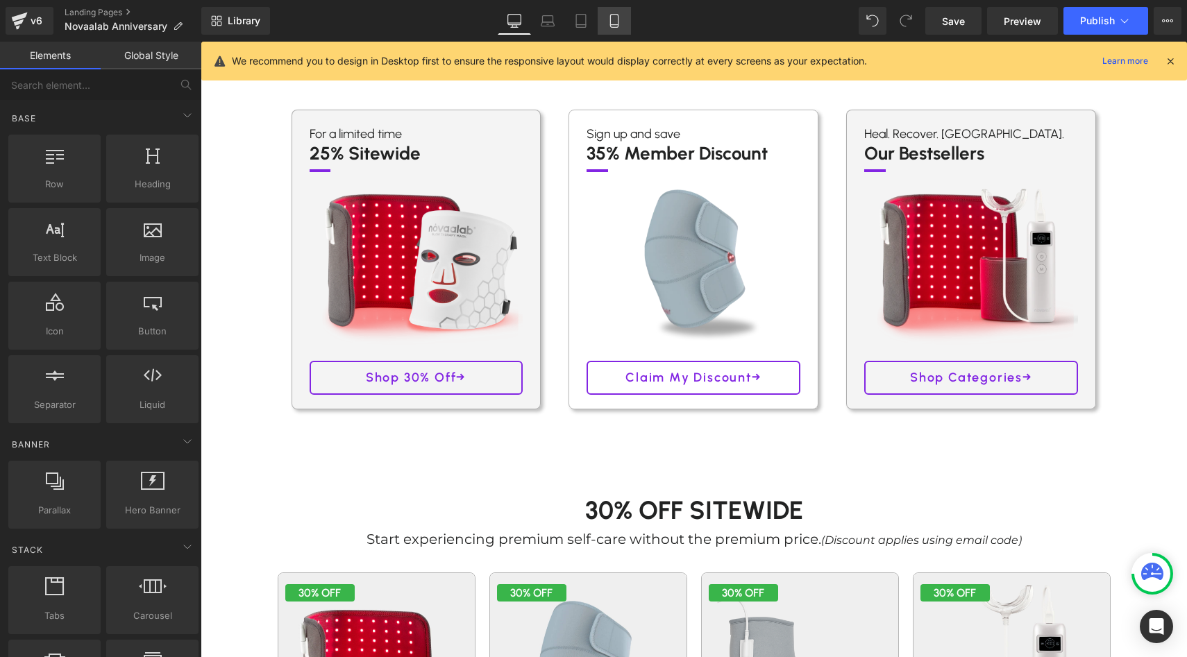
click at [612, 30] on link "Mobile" at bounding box center [614, 21] width 33 height 28
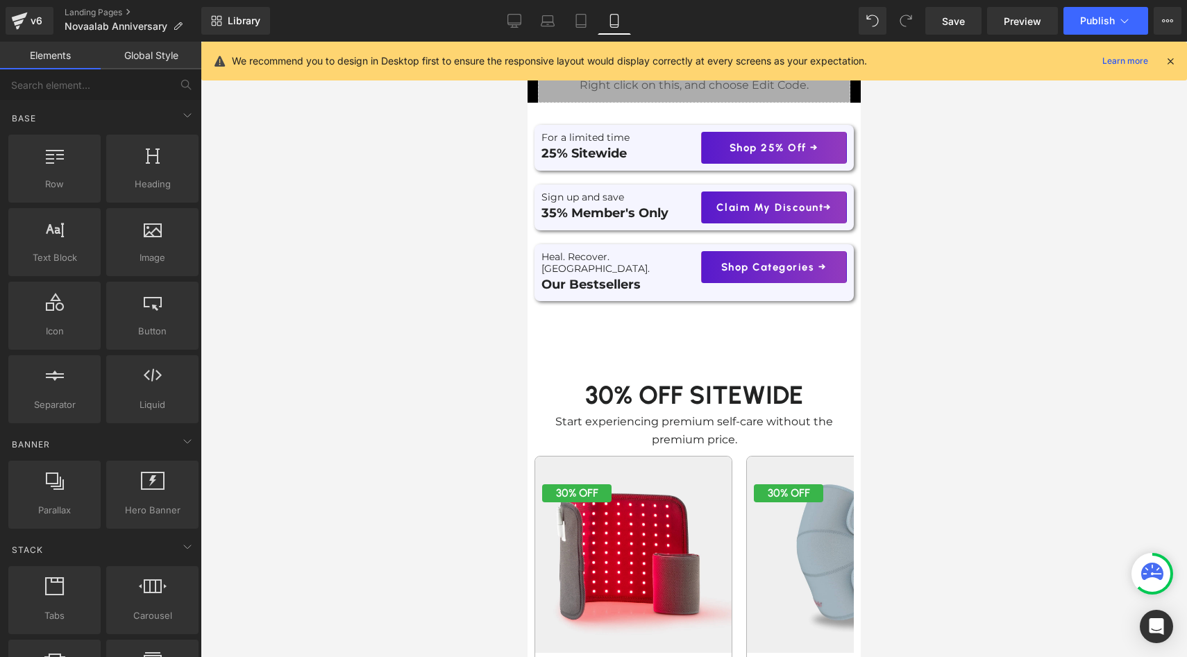
scroll to position [99, 0]
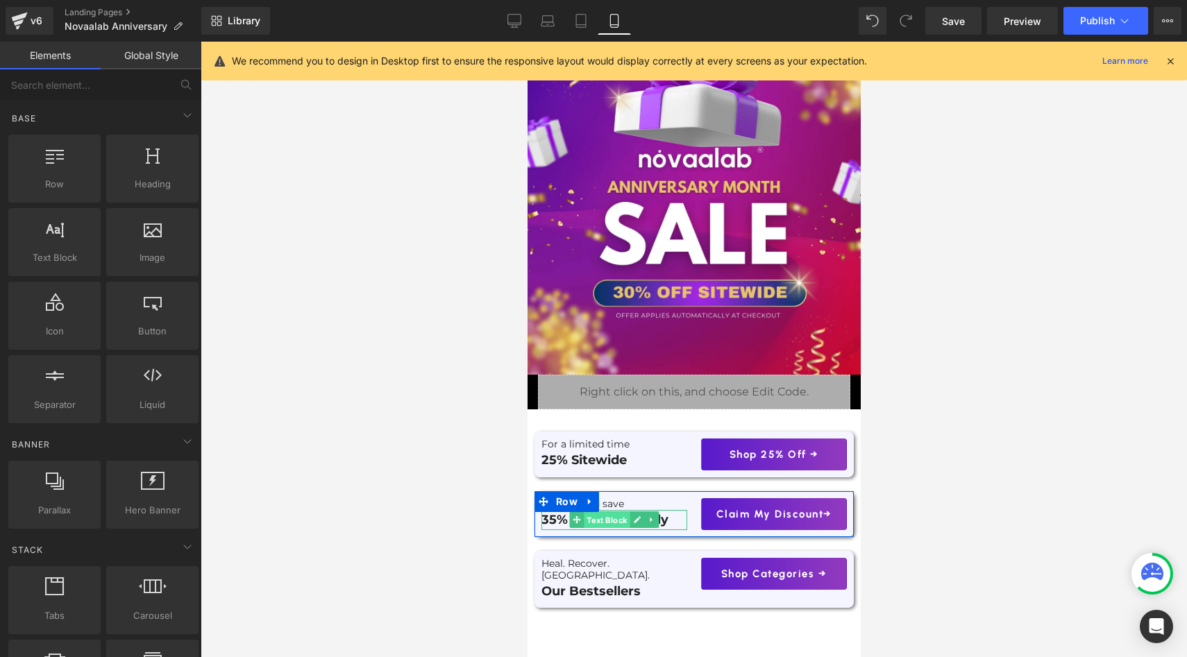
click at [625, 524] on span "Text Block" at bounding box center [606, 520] width 46 height 17
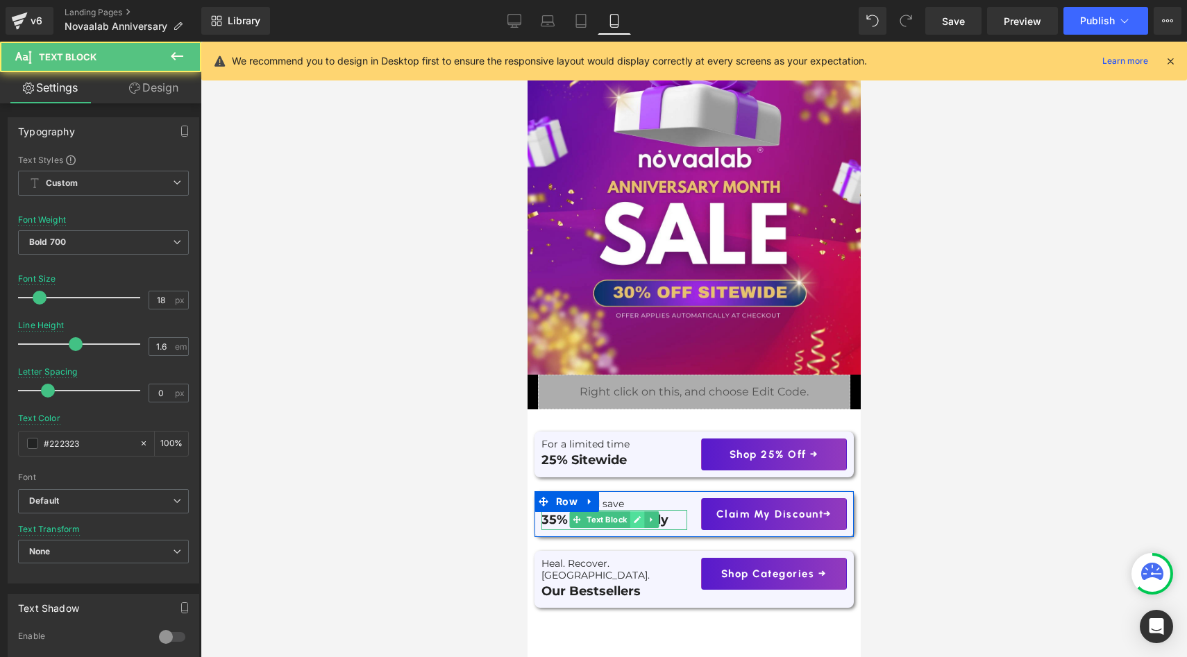
click at [636, 522] on icon at bounding box center [637, 520] width 8 height 8
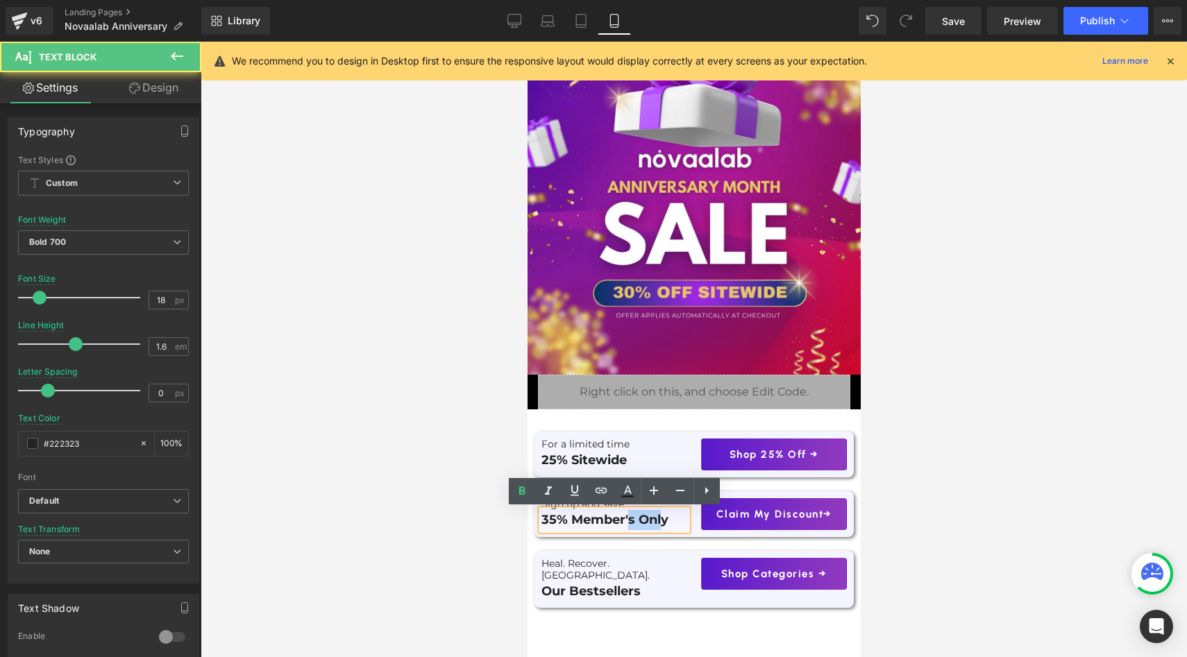
drag, startPoint x: 627, startPoint y: 520, endPoint x: 664, endPoint y: 520, distance: 36.8
click at [664, 520] on p "35% Member's Only" at bounding box center [614, 520] width 146 height 20
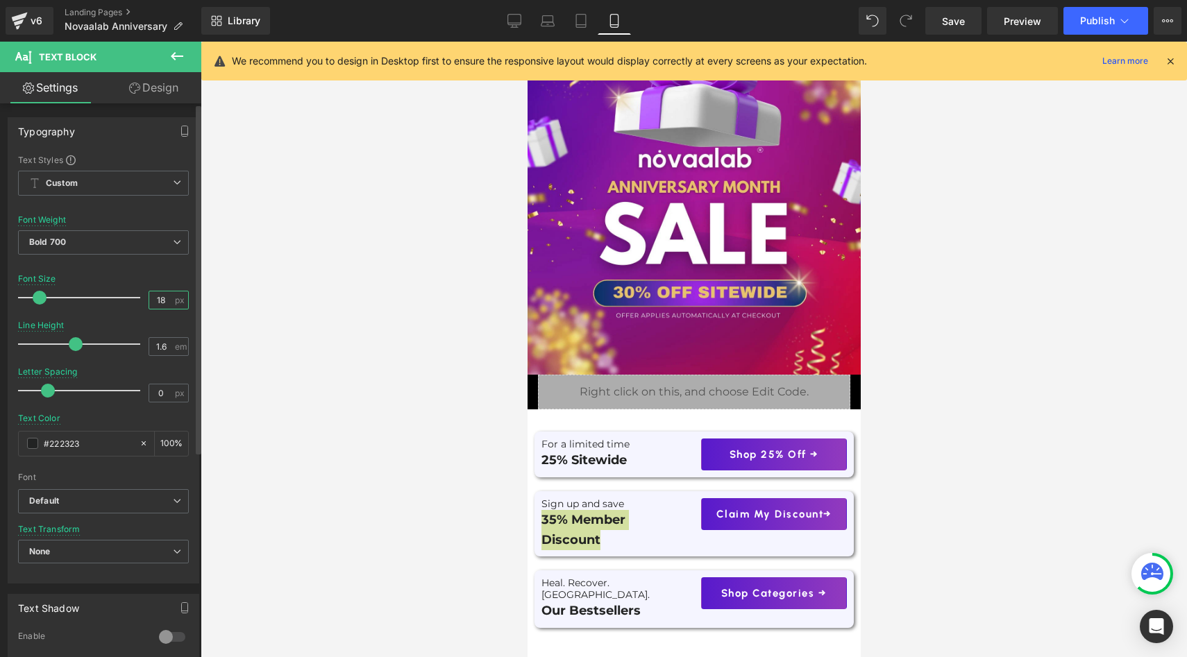
click at [159, 306] on input "18" at bounding box center [161, 300] width 24 height 17
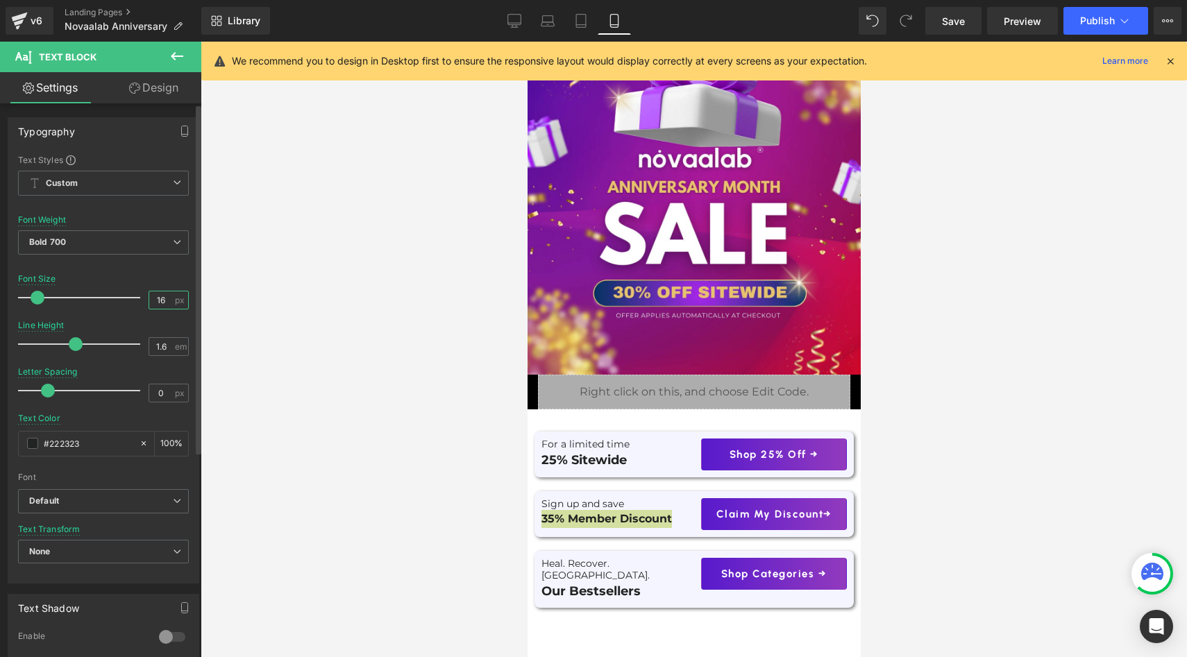
type input "17"
click at [387, 379] on div at bounding box center [694, 350] width 986 height 616
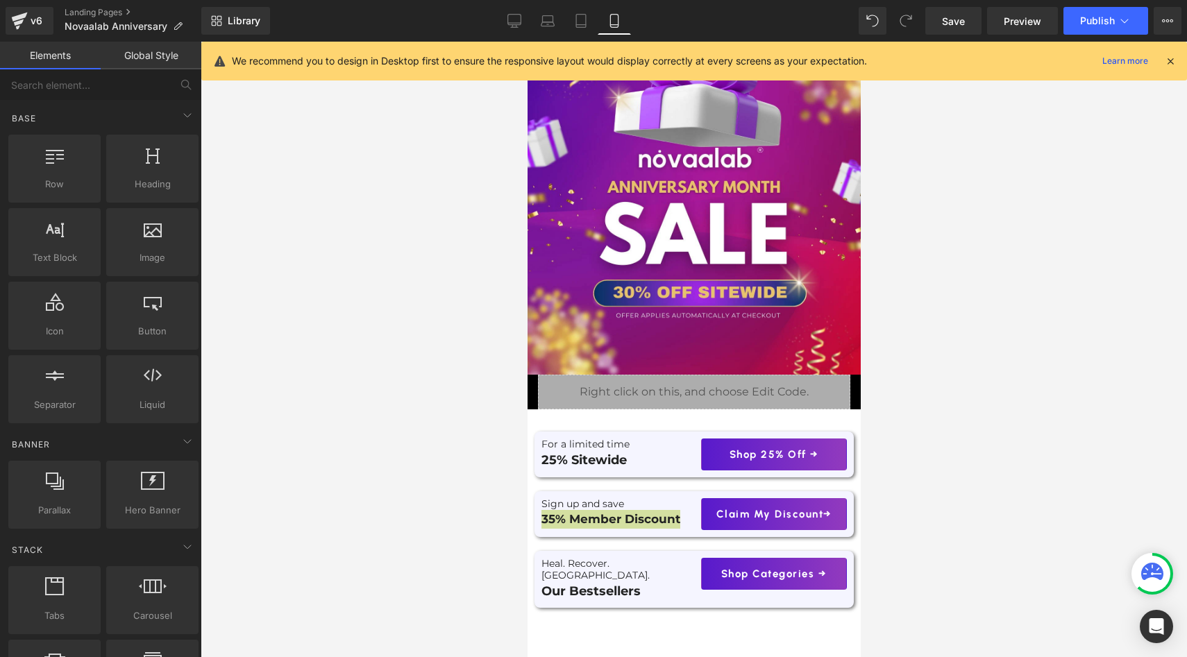
click at [412, 388] on div at bounding box center [694, 350] width 986 height 616
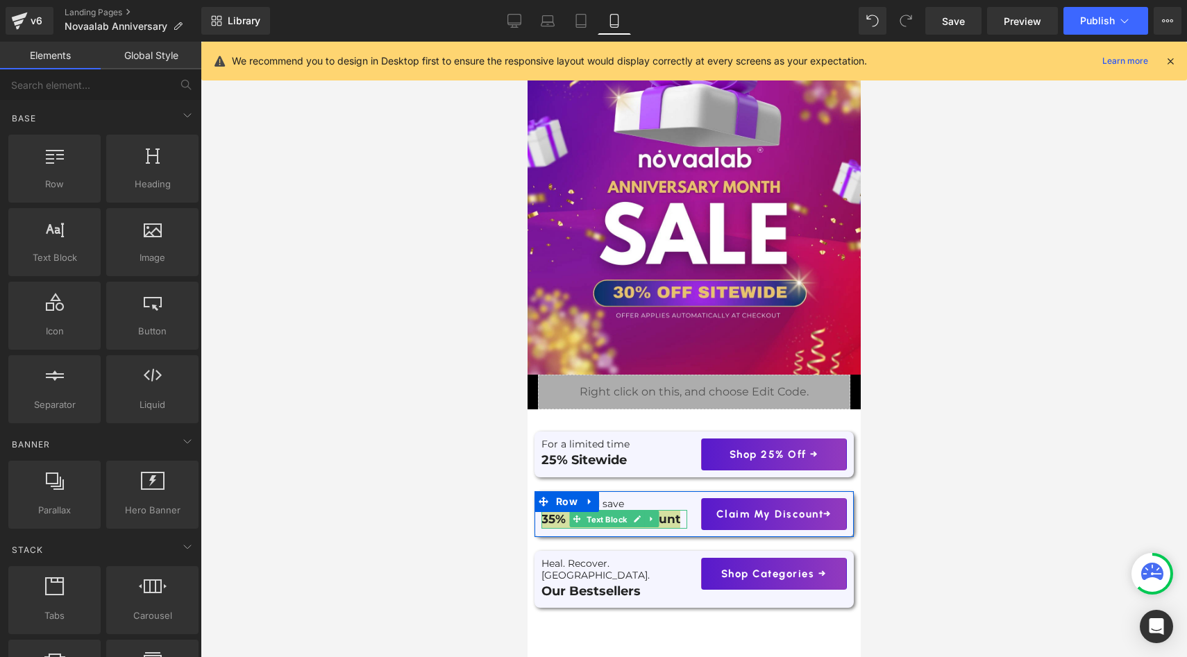
click at [610, 520] on span "Text Block" at bounding box center [606, 520] width 46 height 17
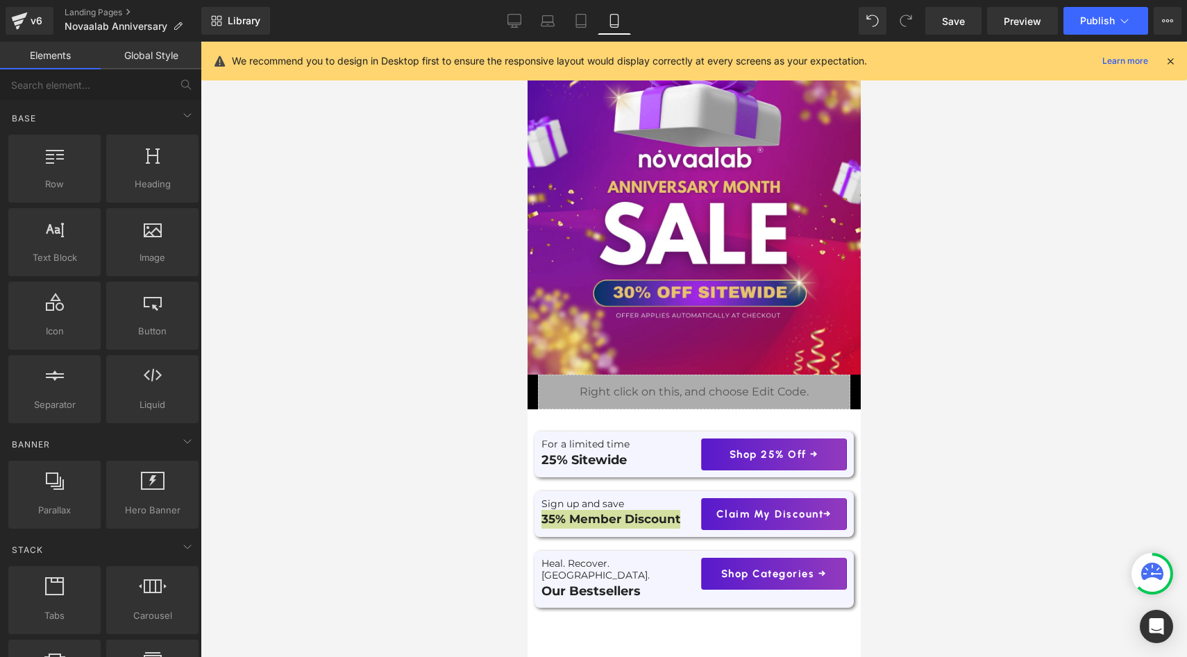
click at [373, 445] on div at bounding box center [694, 350] width 986 height 616
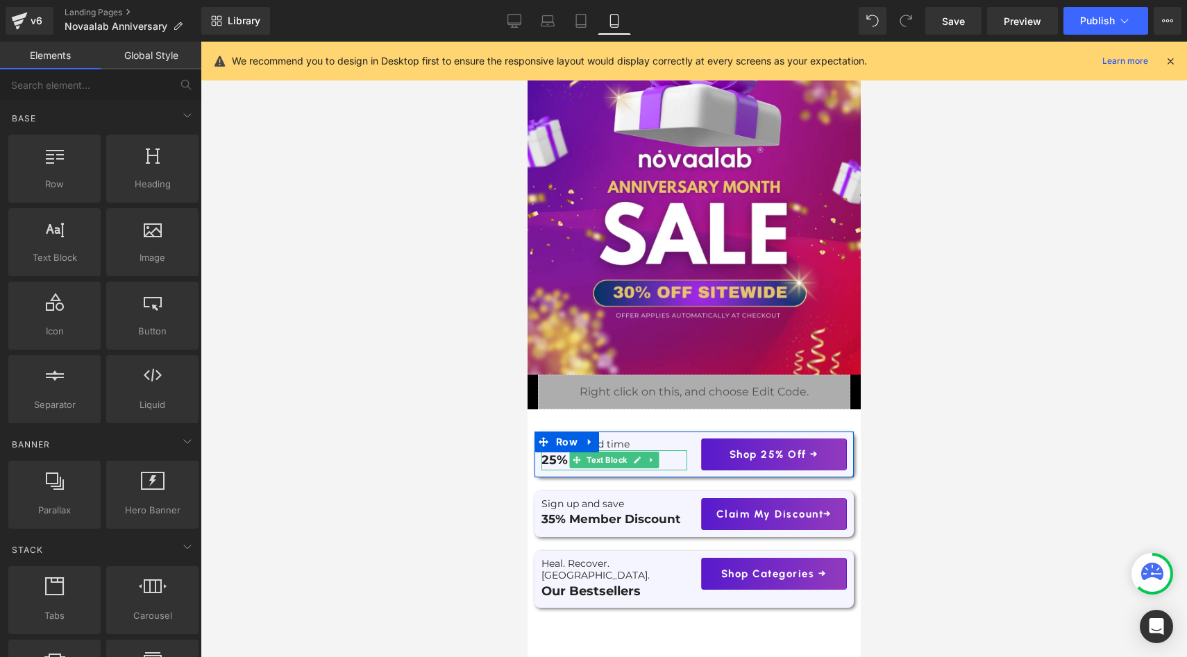
click at [562, 463] on p "25% Sitewide" at bounding box center [614, 460] width 146 height 20
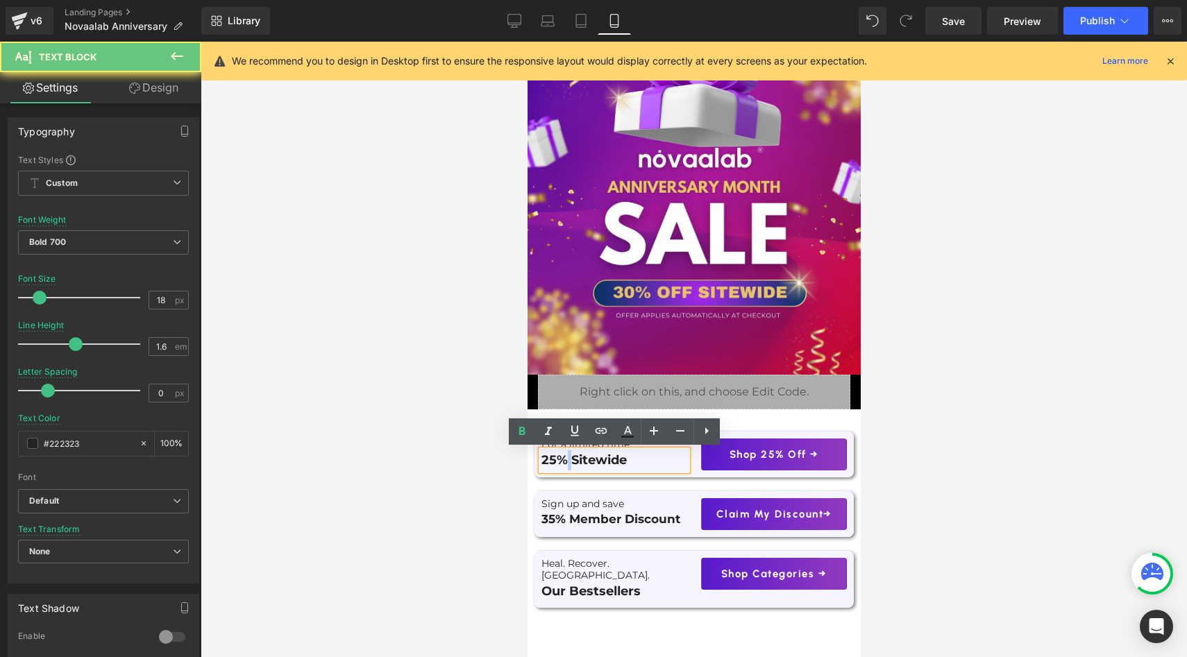
click at [562, 463] on p "25% Sitewide" at bounding box center [614, 460] width 146 height 20
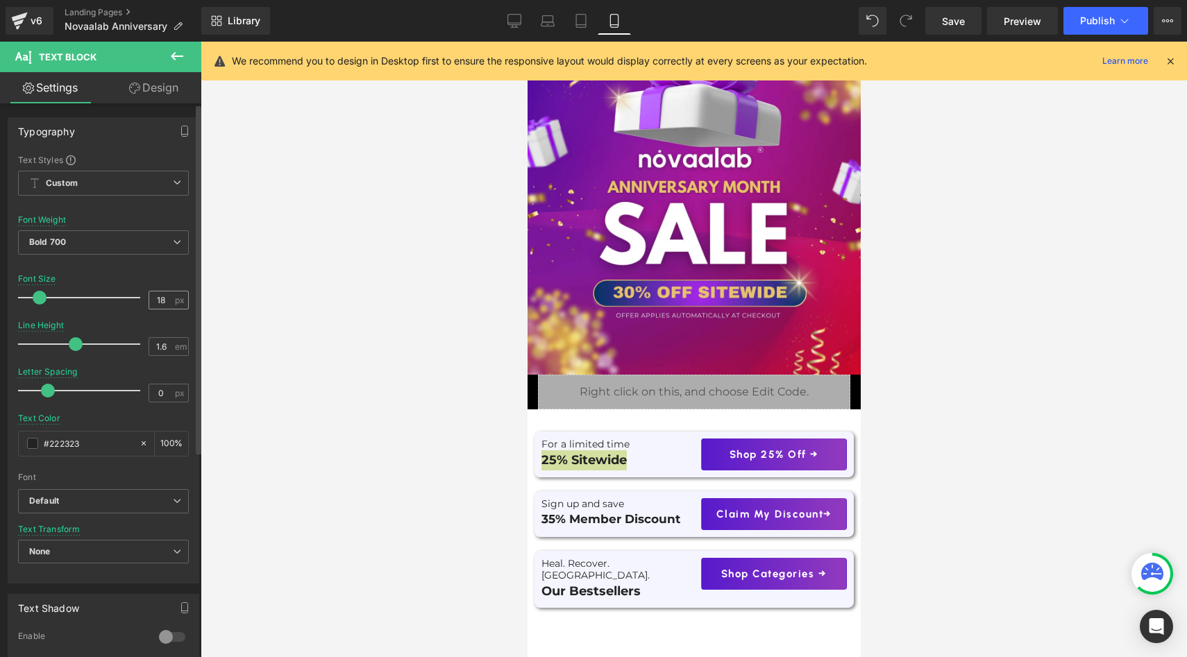
click at [175, 300] on span "px" at bounding box center [181, 300] width 12 height 9
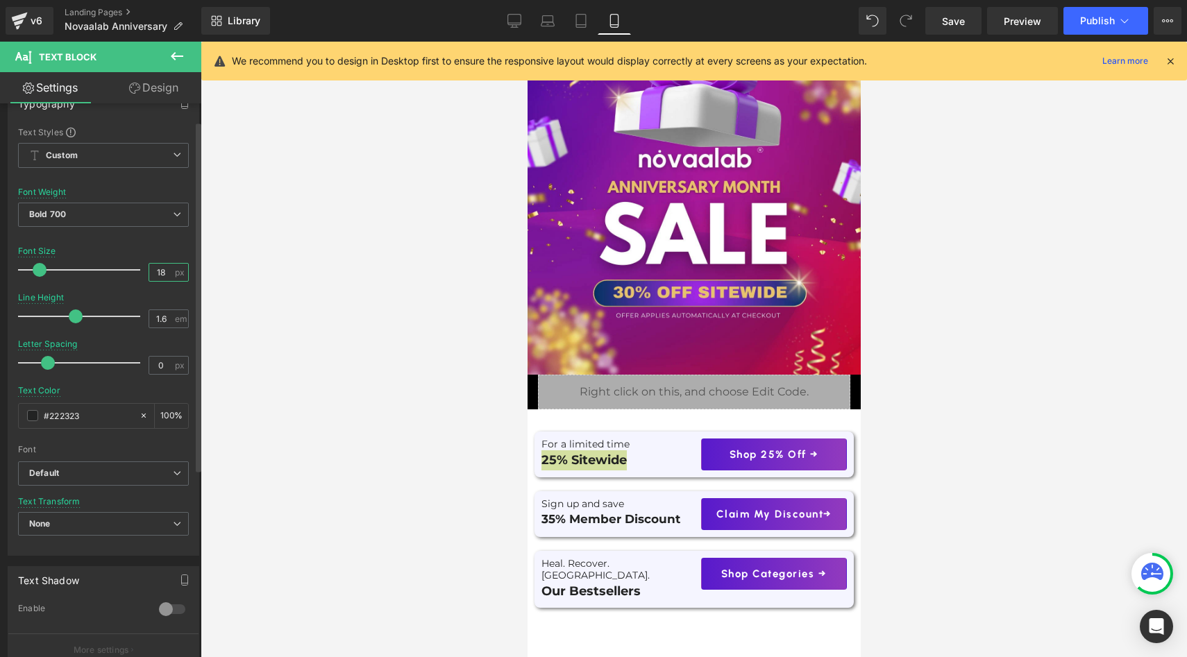
click at [167, 271] on input "18" at bounding box center [161, 272] width 24 height 17
type input "17"
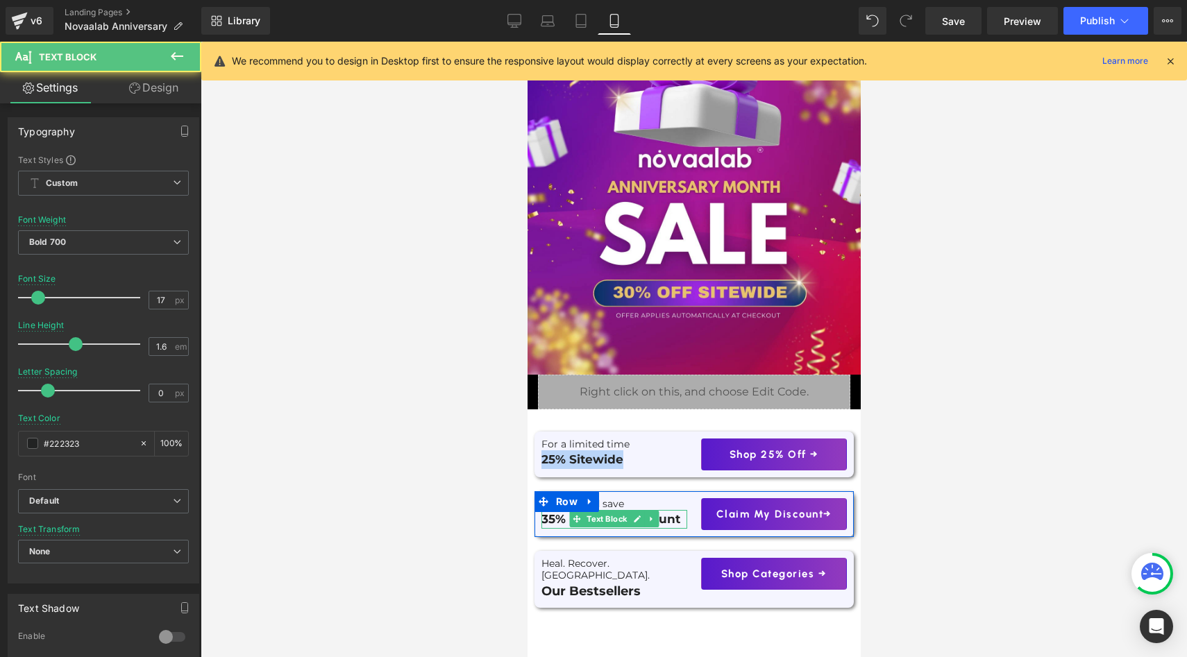
click at [559, 518] on p "35% Member Discount" at bounding box center [614, 519] width 146 height 19
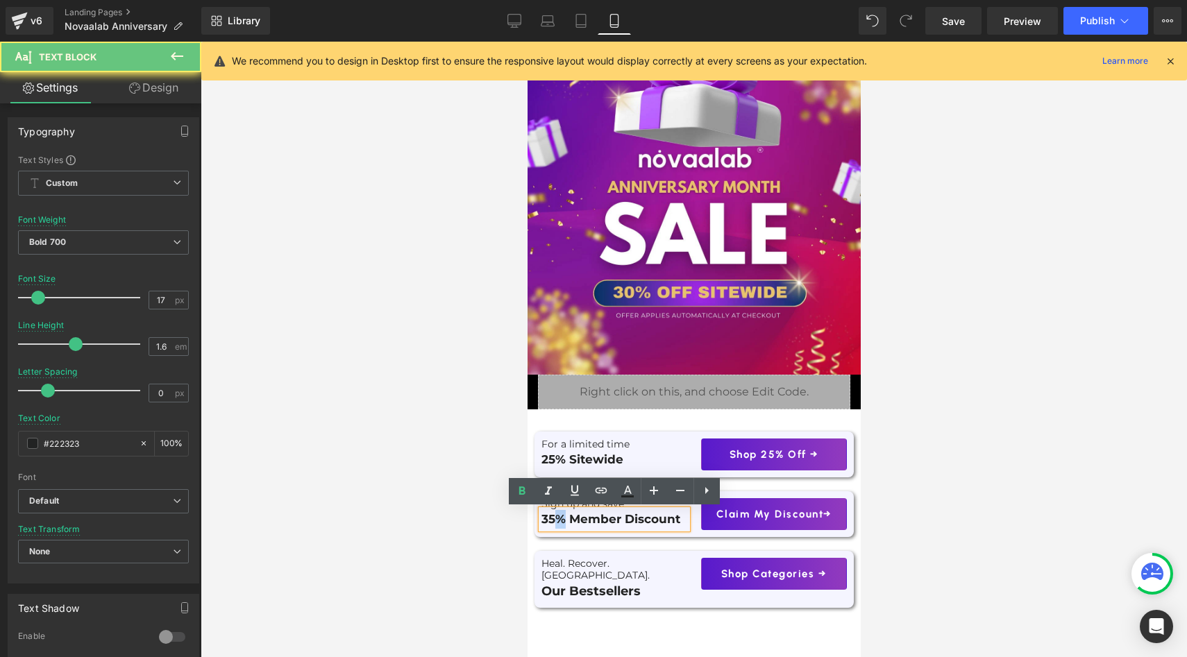
click at [559, 518] on p "35% Member Discount" at bounding box center [614, 519] width 146 height 19
click at [552, 598] on div at bounding box center [614, 599] width 146 height 3
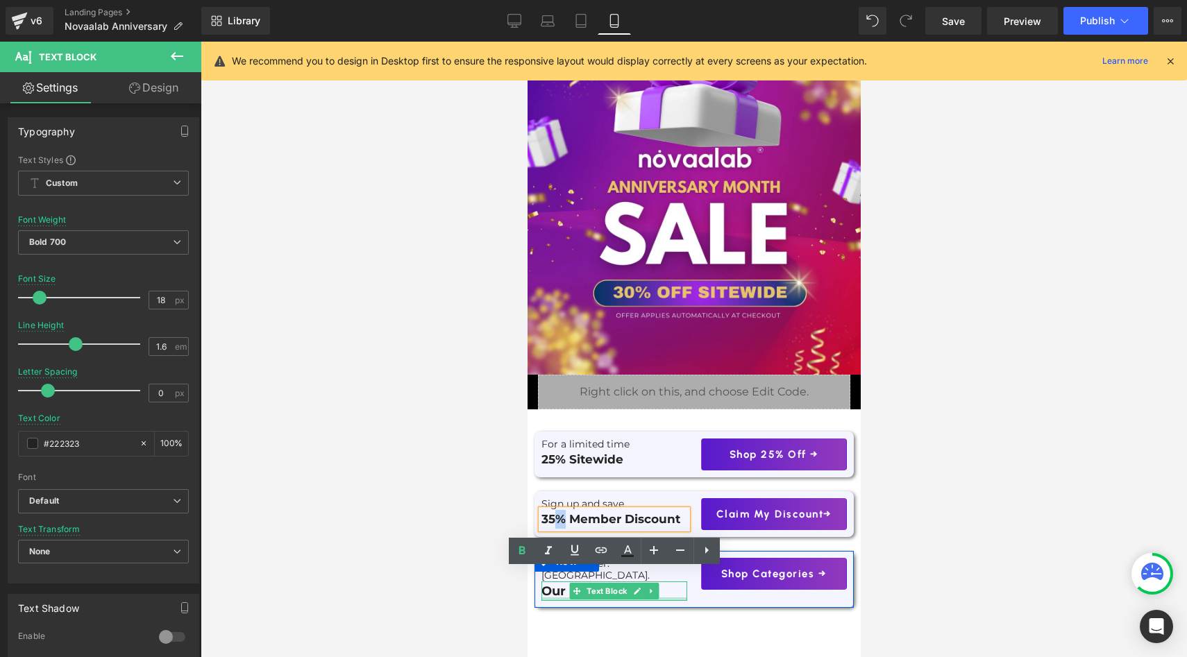
click at [552, 587] on p "Our Bestsellers" at bounding box center [614, 592] width 146 height 20
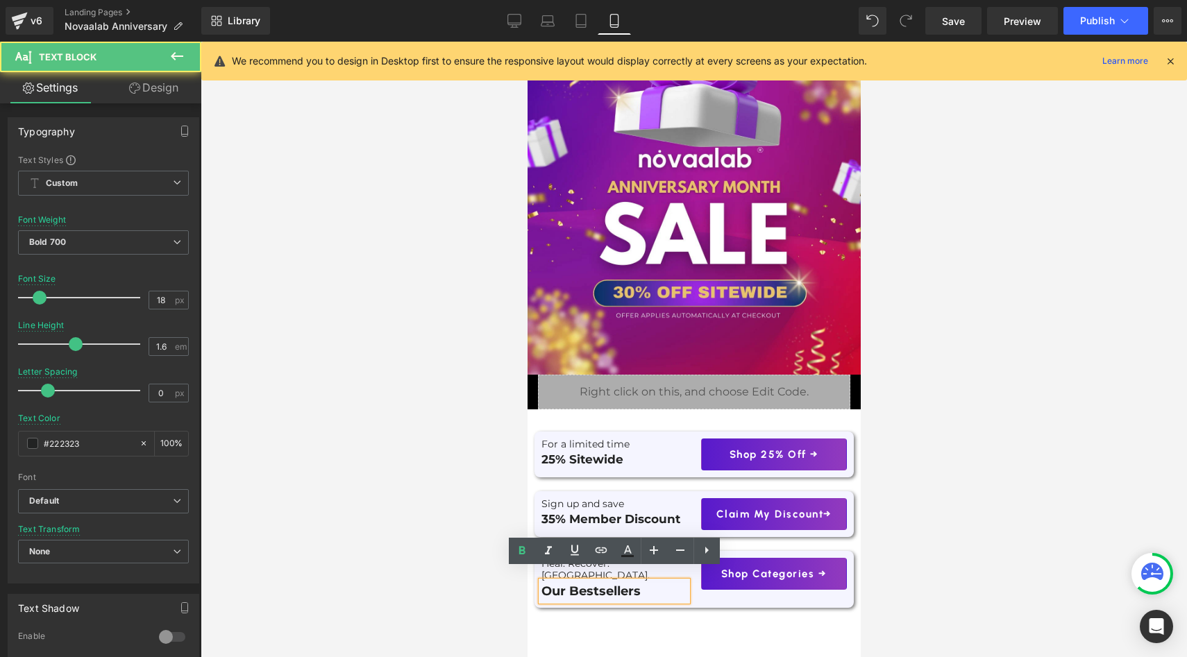
click at [553, 582] on p "Our Bestsellers" at bounding box center [614, 592] width 146 height 20
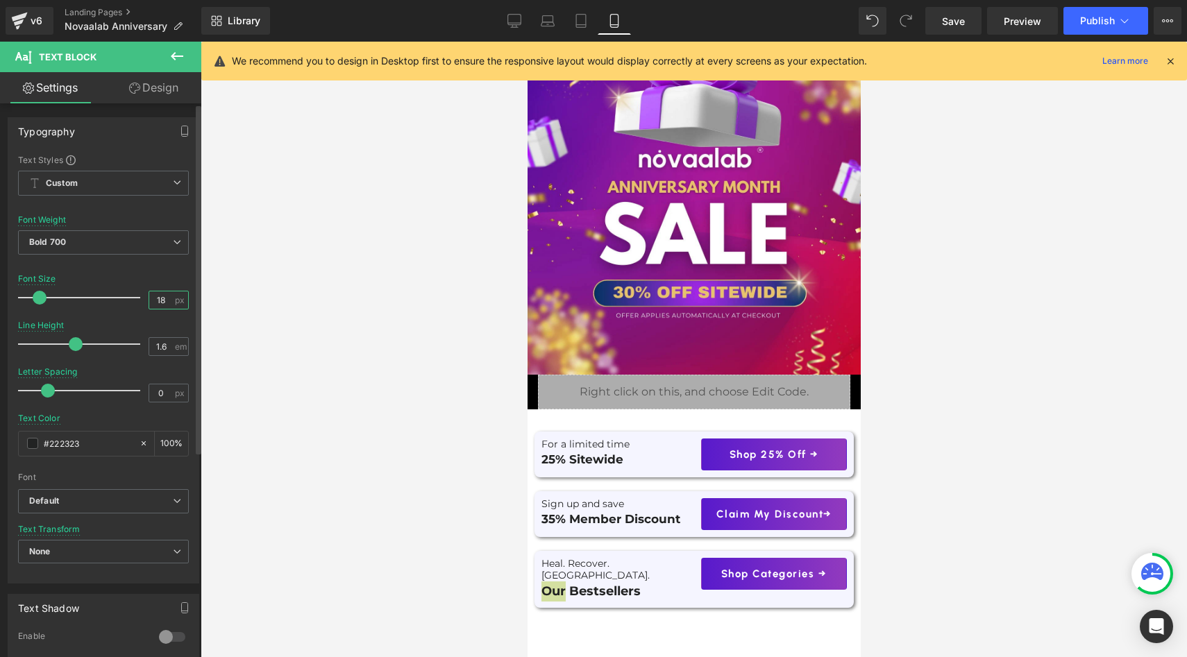
click at [159, 295] on input "18" at bounding box center [161, 300] width 24 height 17
type input "17"
click at [267, 371] on div at bounding box center [694, 350] width 986 height 616
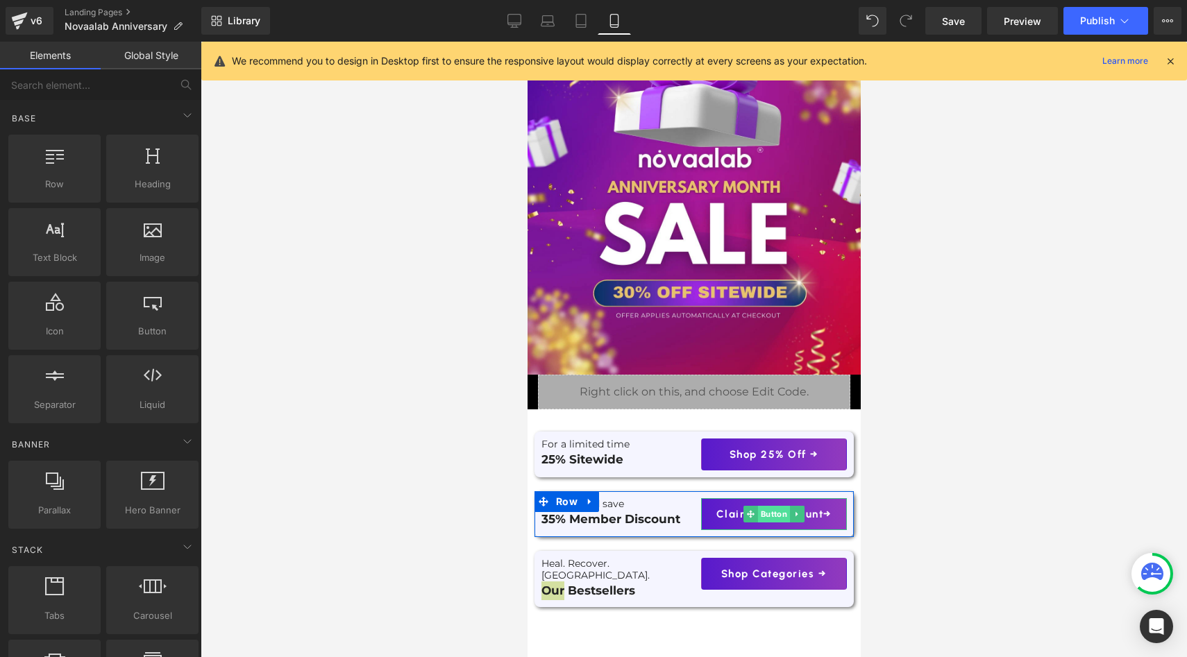
click at [778, 514] on span "Button" at bounding box center [773, 514] width 32 height 17
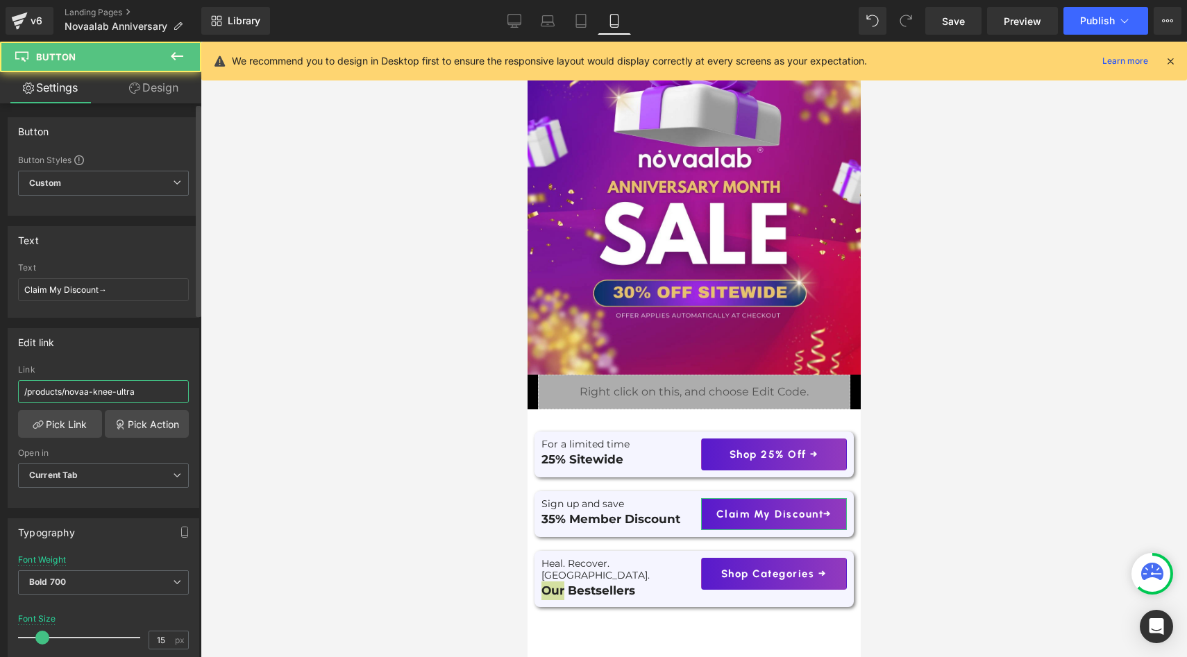
click at [94, 385] on input "/products/novaa-knee-ultra" at bounding box center [103, 391] width 171 height 23
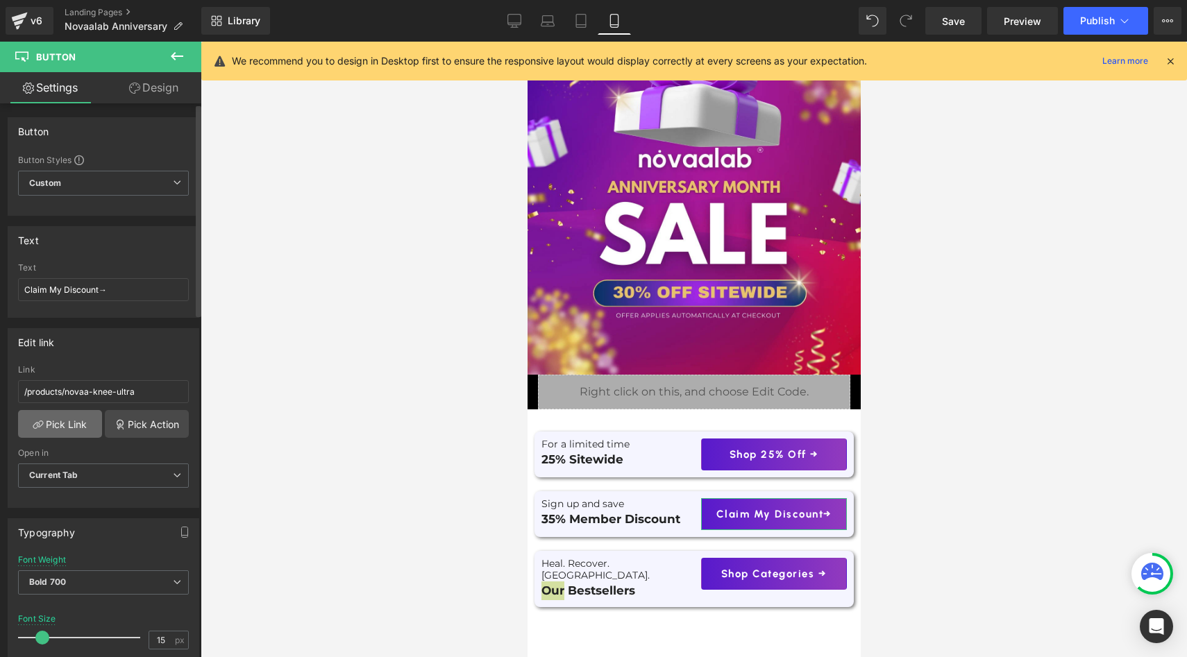
click at [68, 428] on link "Pick Link" at bounding box center [60, 424] width 84 height 28
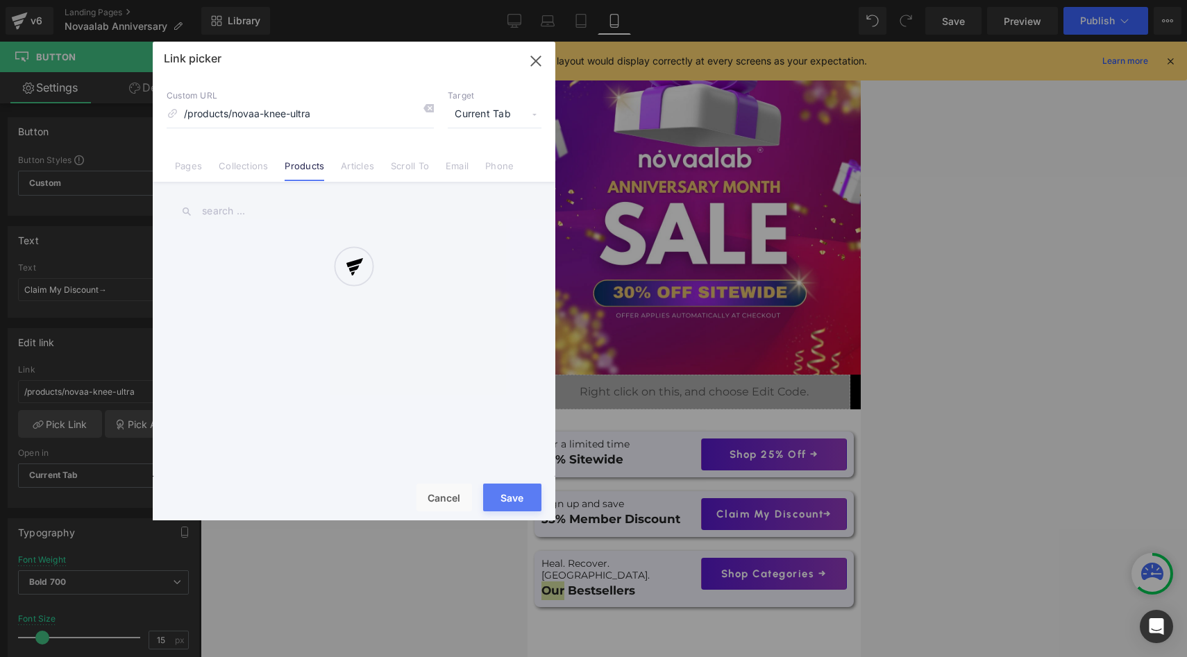
click at [195, 167] on div at bounding box center [354, 281] width 403 height 479
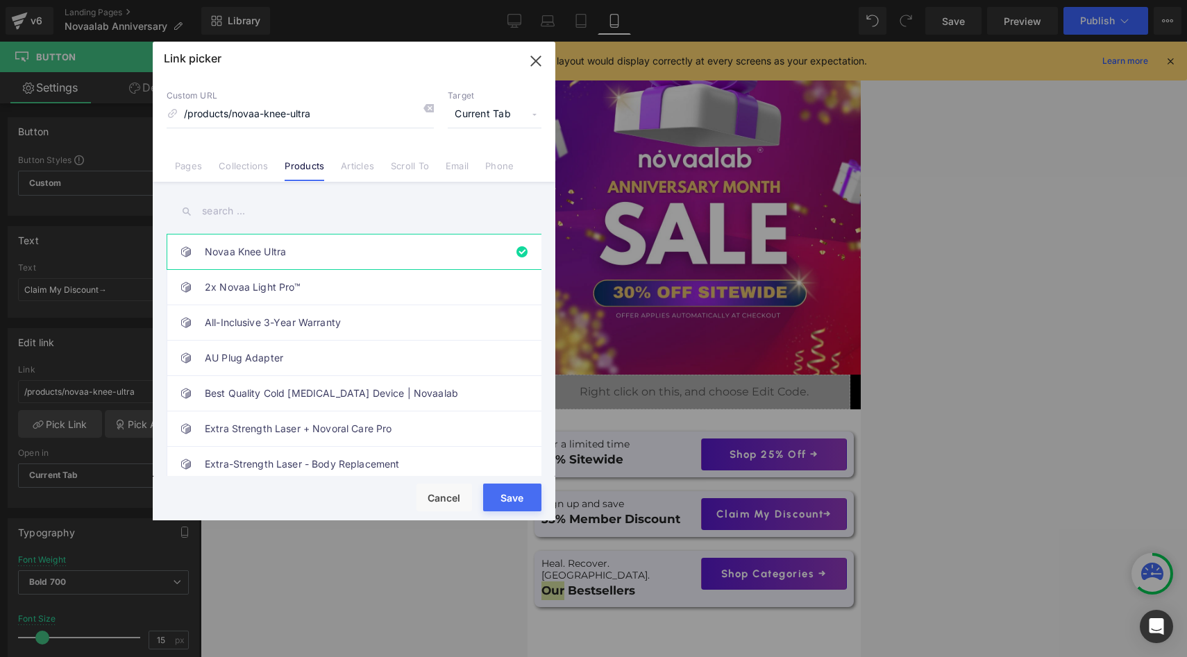
click at [195, 167] on link "Pages" at bounding box center [188, 170] width 27 height 21
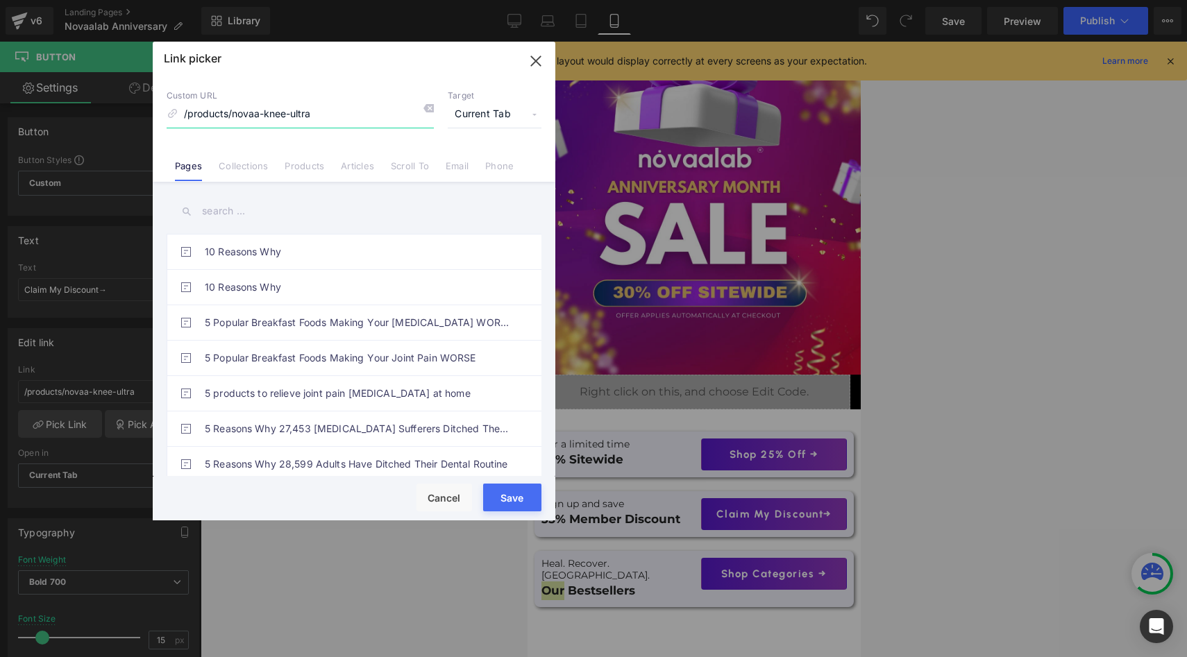
click at [258, 111] on input "/products/novaa-knee-ultra" at bounding box center [300, 114] width 267 height 26
paste input "[URL][DOMAIN_NAME]"
type input "[URL][DOMAIN_NAME]"
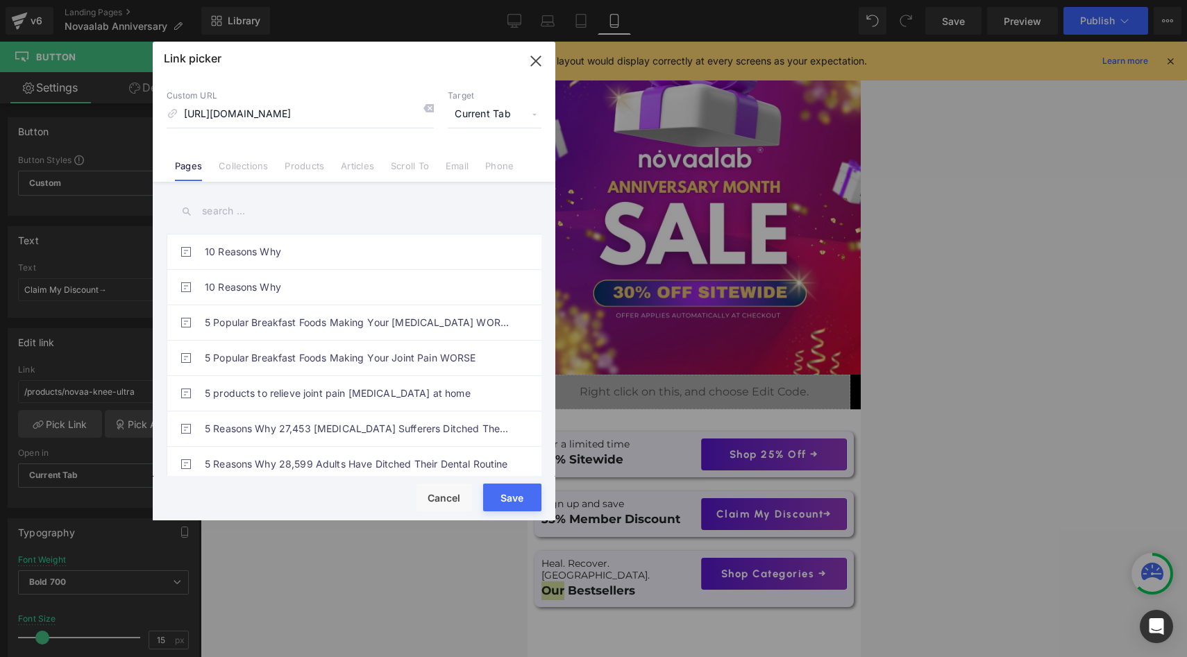
click at [248, 214] on input "text" at bounding box center [354, 211] width 375 height 31
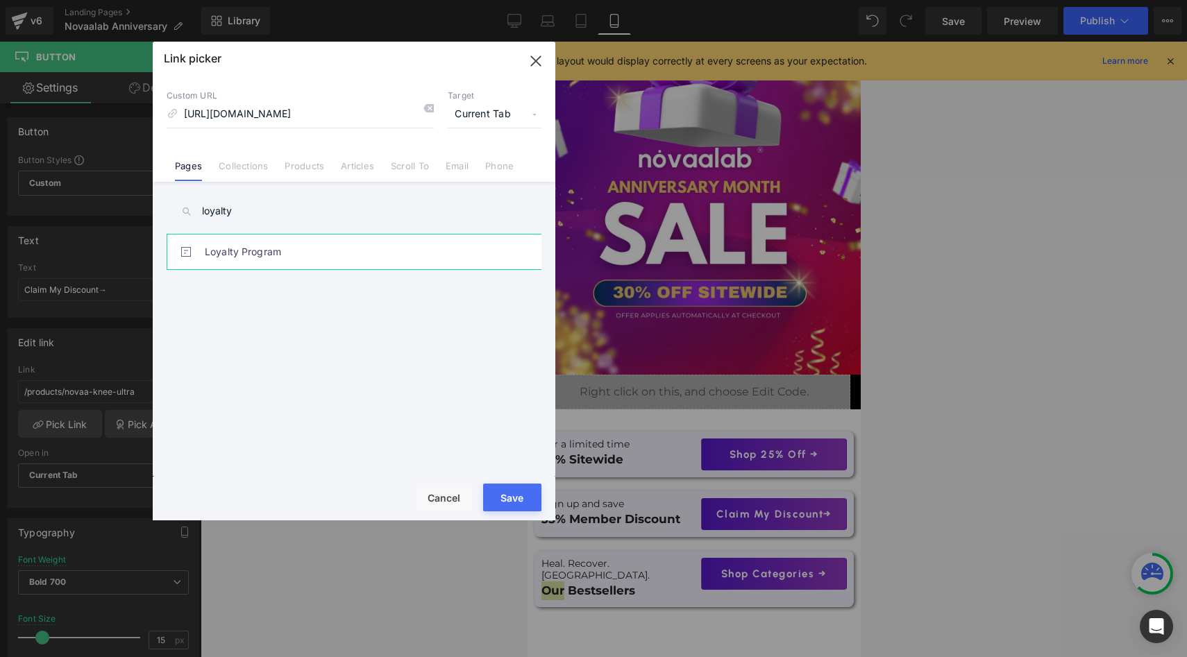
type input "loyalty"
click at [243, 254] on link "Loyalty Program" at bounding box center [357, 252] width 305 height 35
click at [518, 489] on button "Save" at bounding box center [512, 498] width 58 height 28
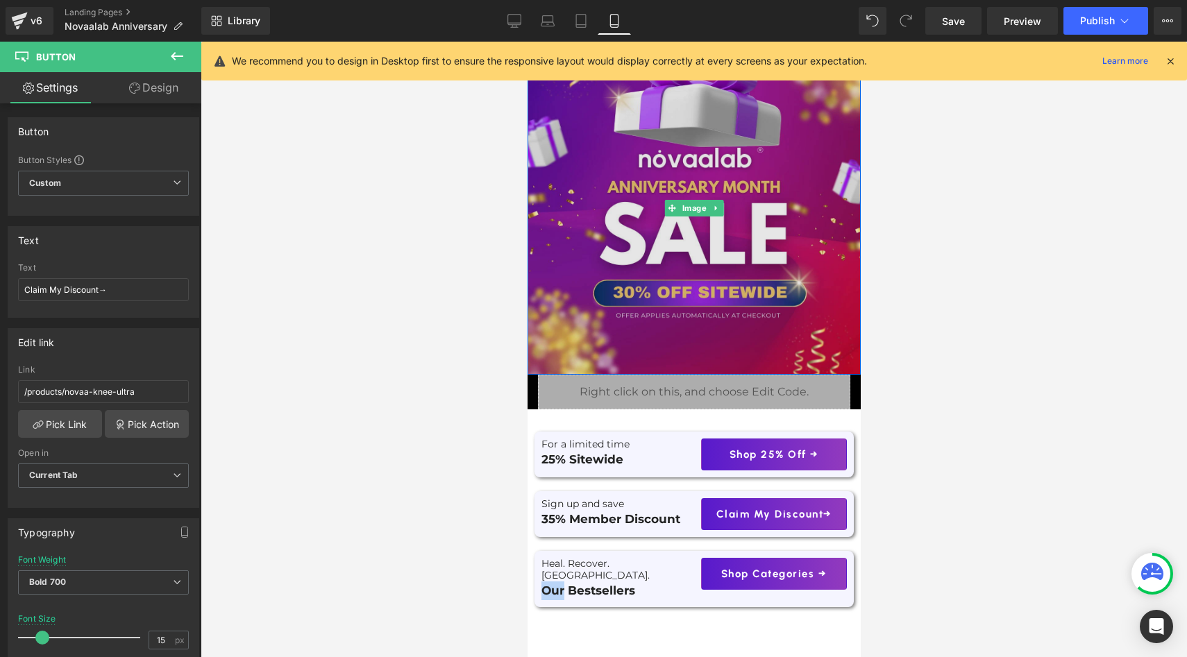
click at [682, 222] on img at bounding box center [693, 208] width 333 height 333
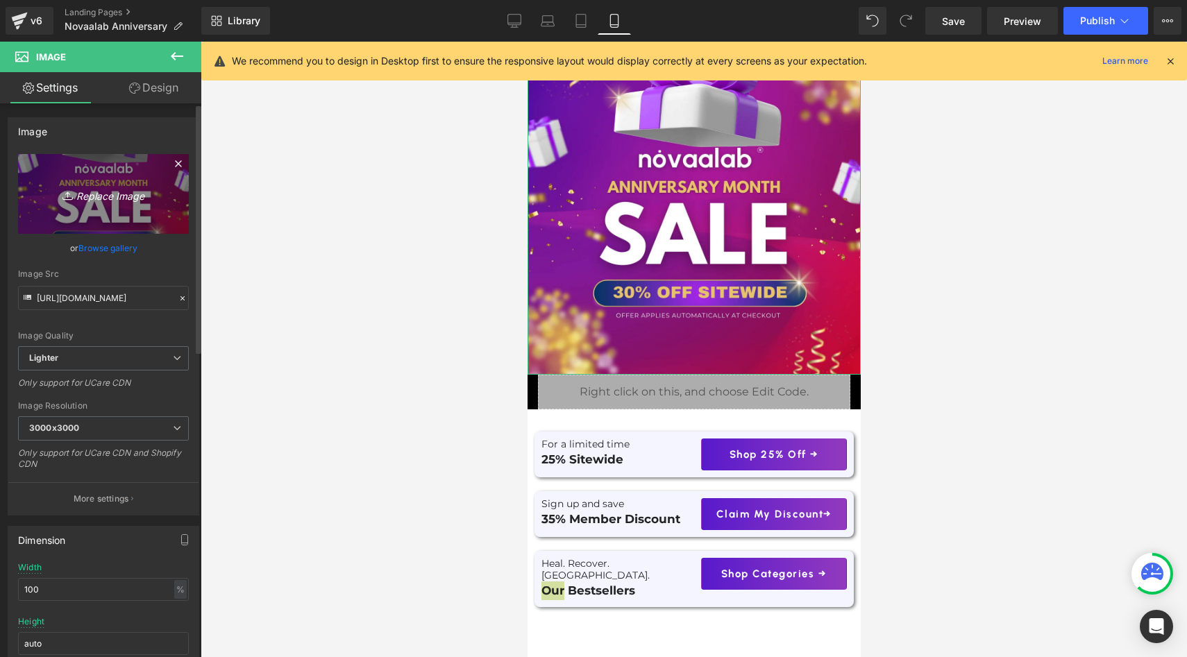
click at [117, 179] on link "Replace Image" at bounding box center [103, 194] width 171 height 80
type input "C:\fakepath\Novaalab Anniversary 35.webp"
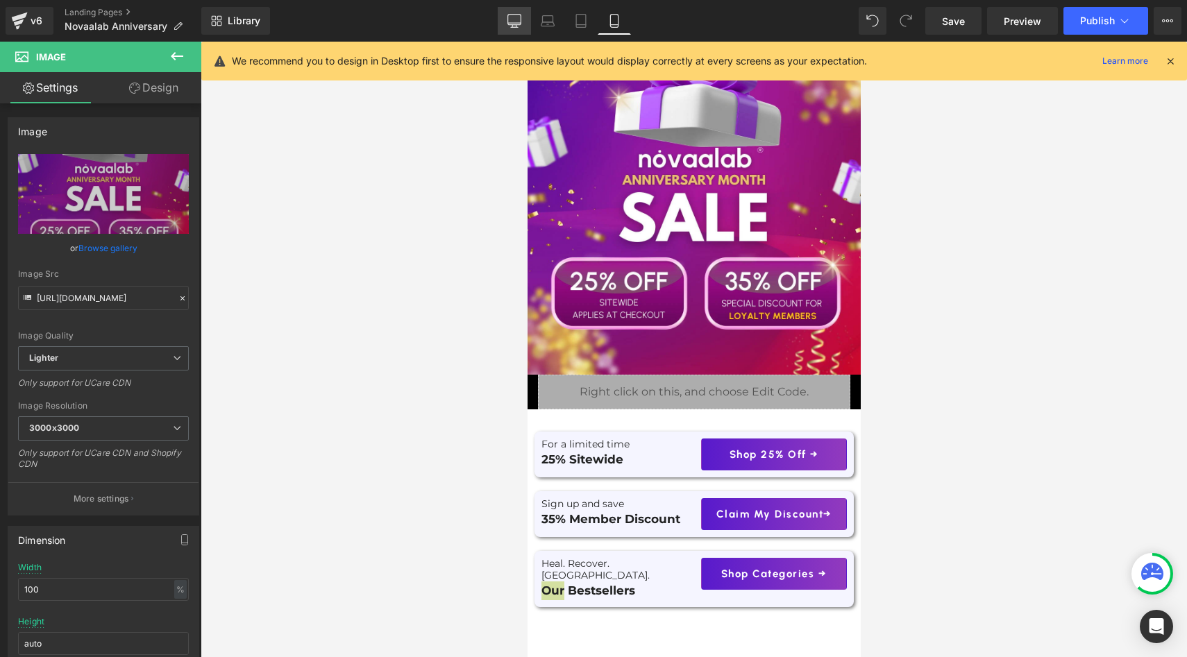
click at [519, 27] on icon at bounding box center [514, 21] width 14 height 14
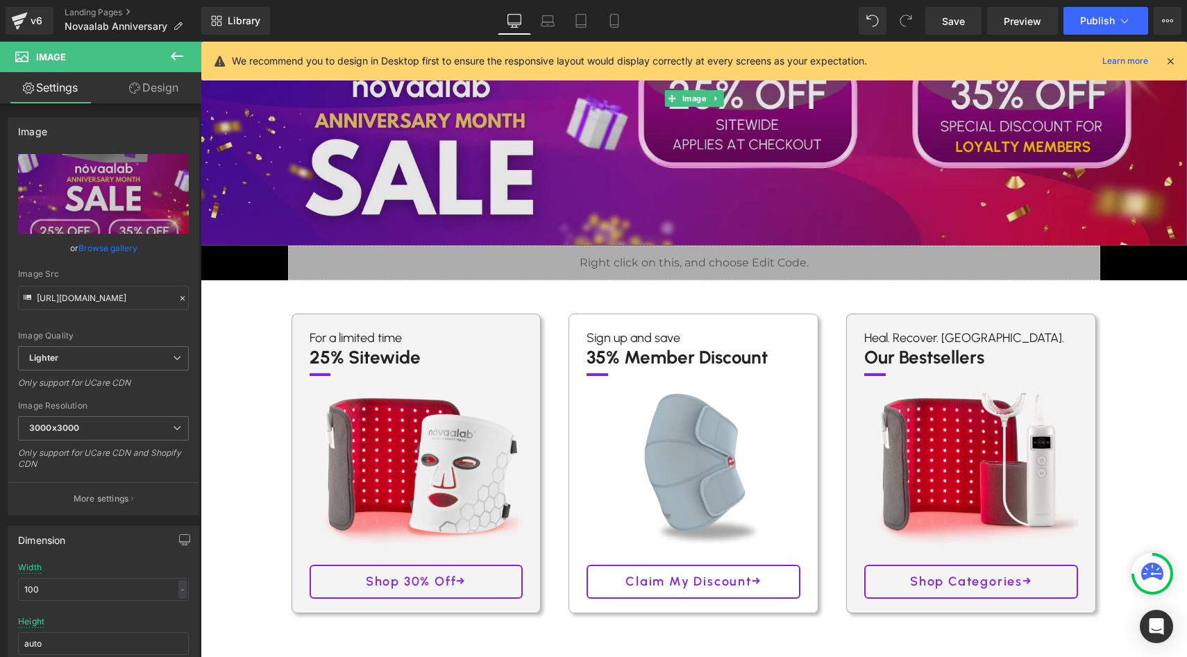
scroll to position [321, 0]
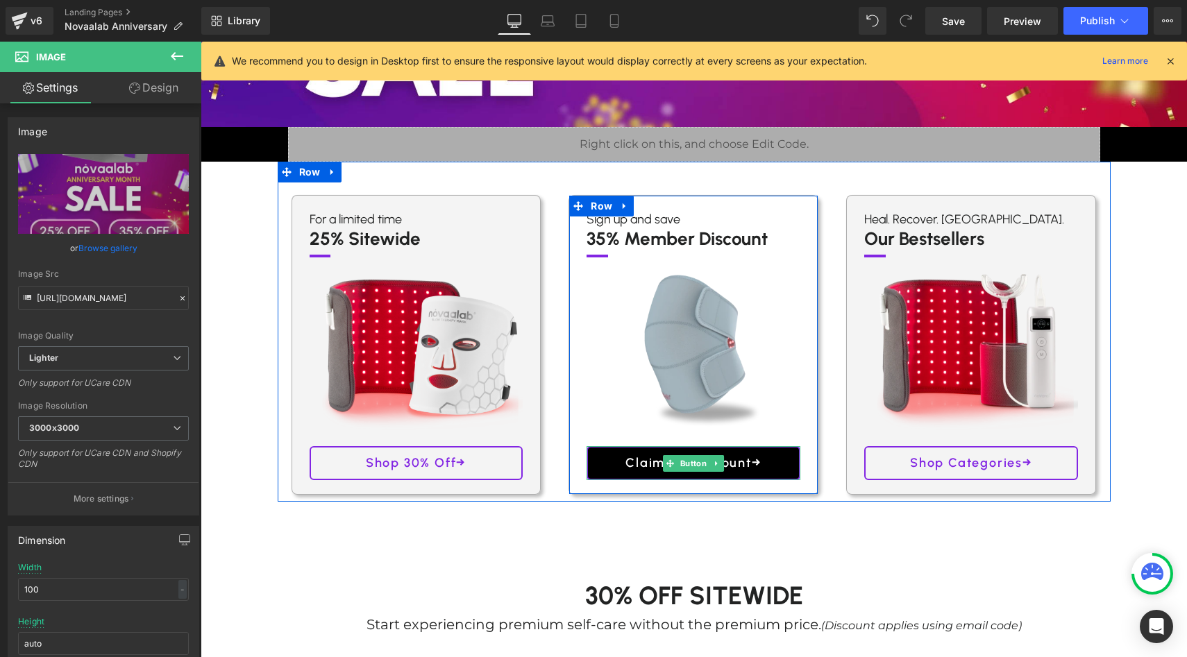
click at [621, 451] on link "Claim My Discount→" at bounding box center [694, 463] width 214 height 34
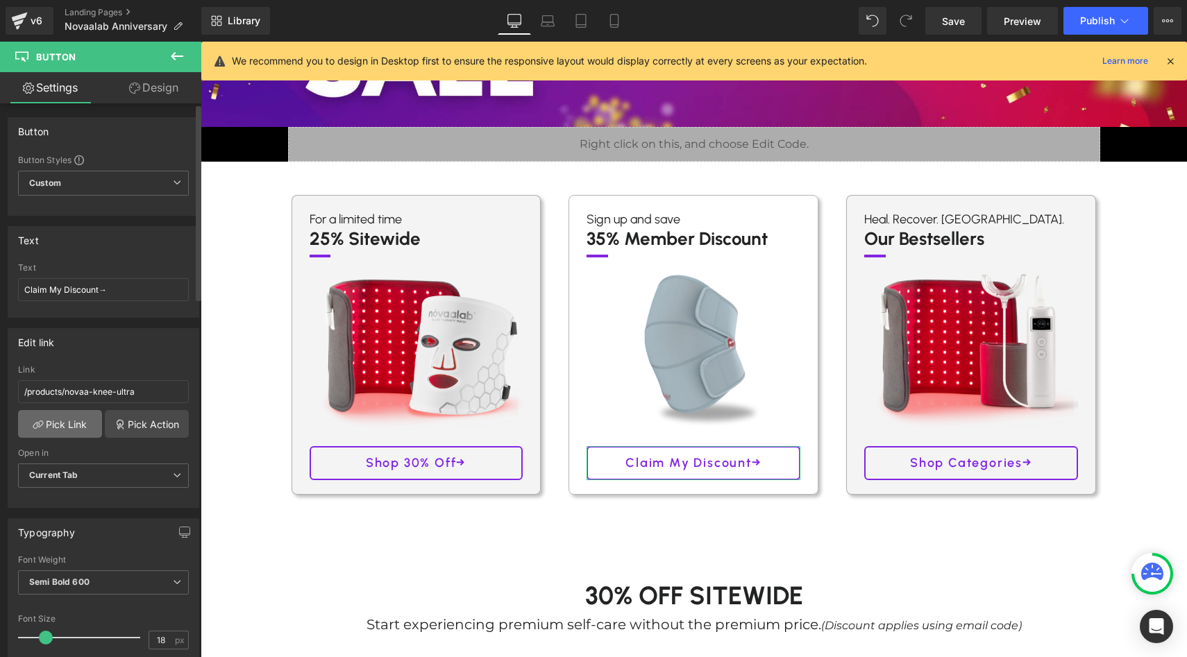
click at [64, 427] on link "Pick Link" at bounding box center [60, 424] width 84 height 28
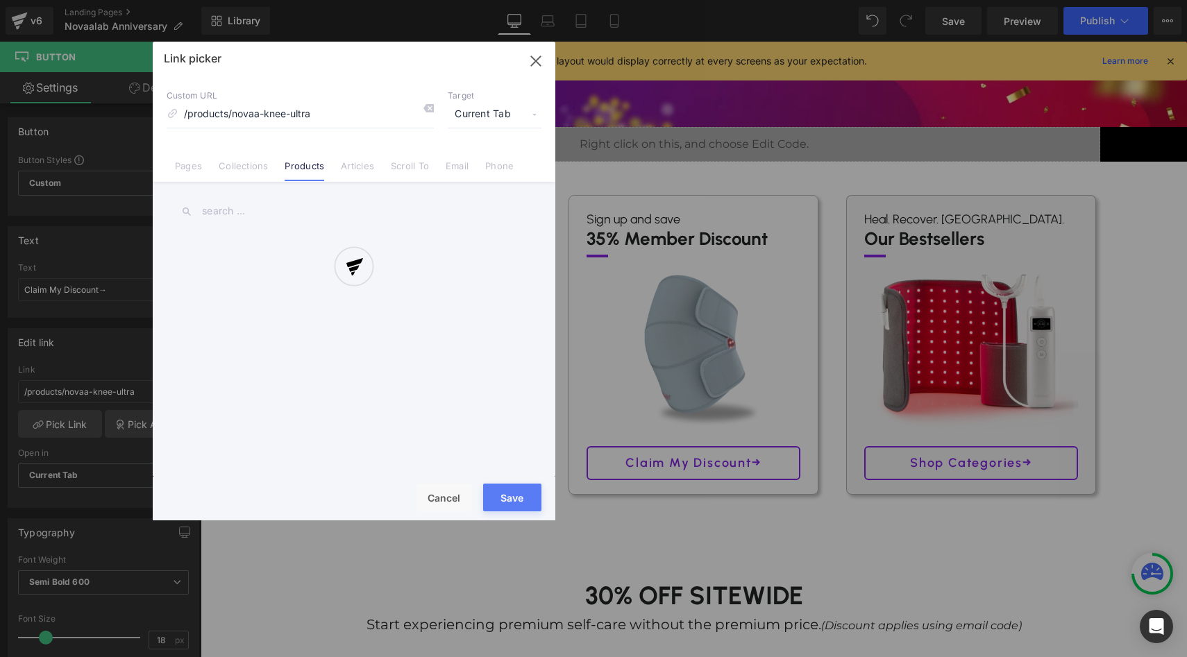
click at [189, 170] on div at bounding box center [354, 281] width 403 height 479
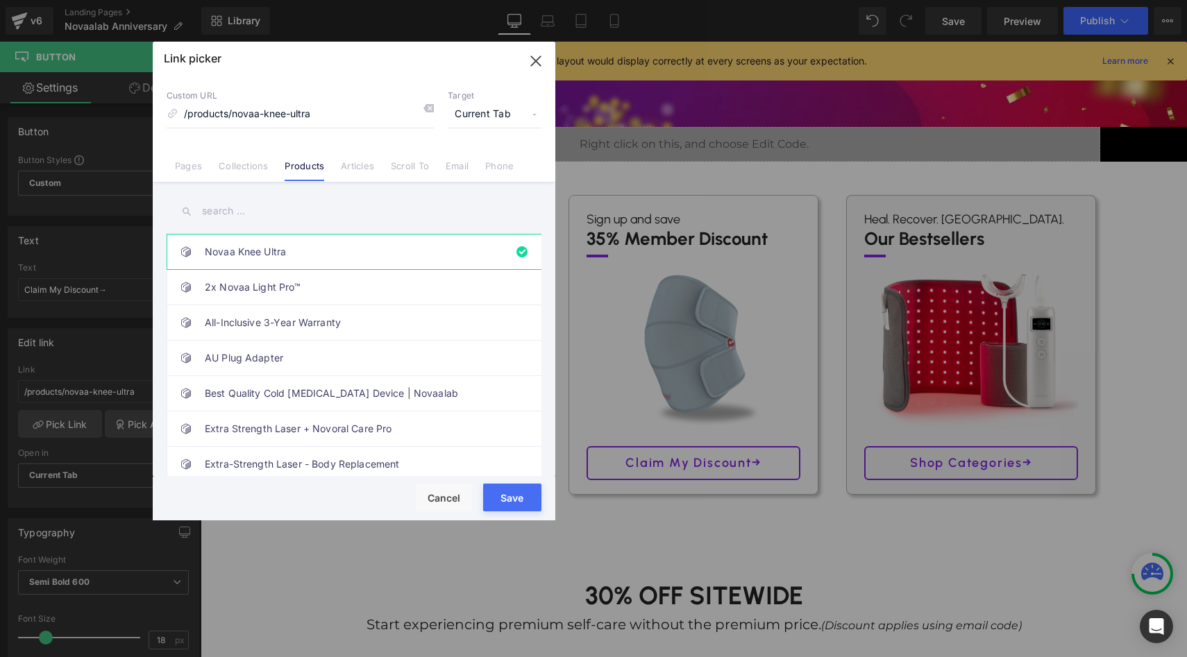
click at [192, 166] on link "Pages" at bounding box center [188, 170] width 27 height 21
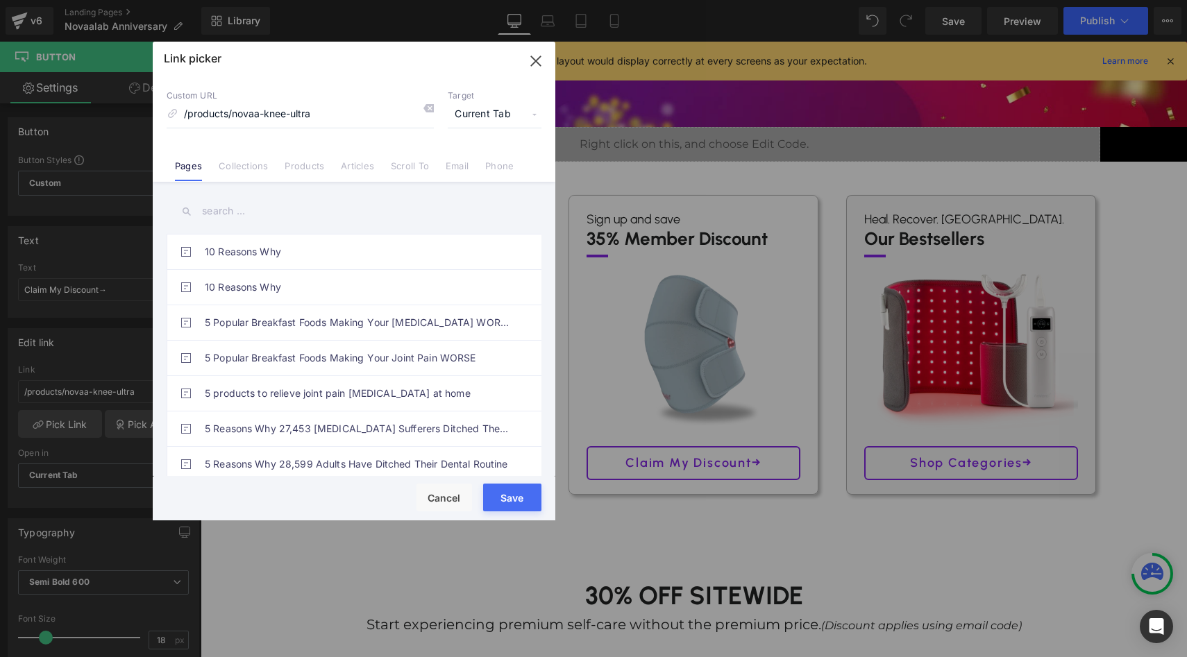
click at [214, 210] on input "text" at bounding box center [354, 211] width 375 height 31
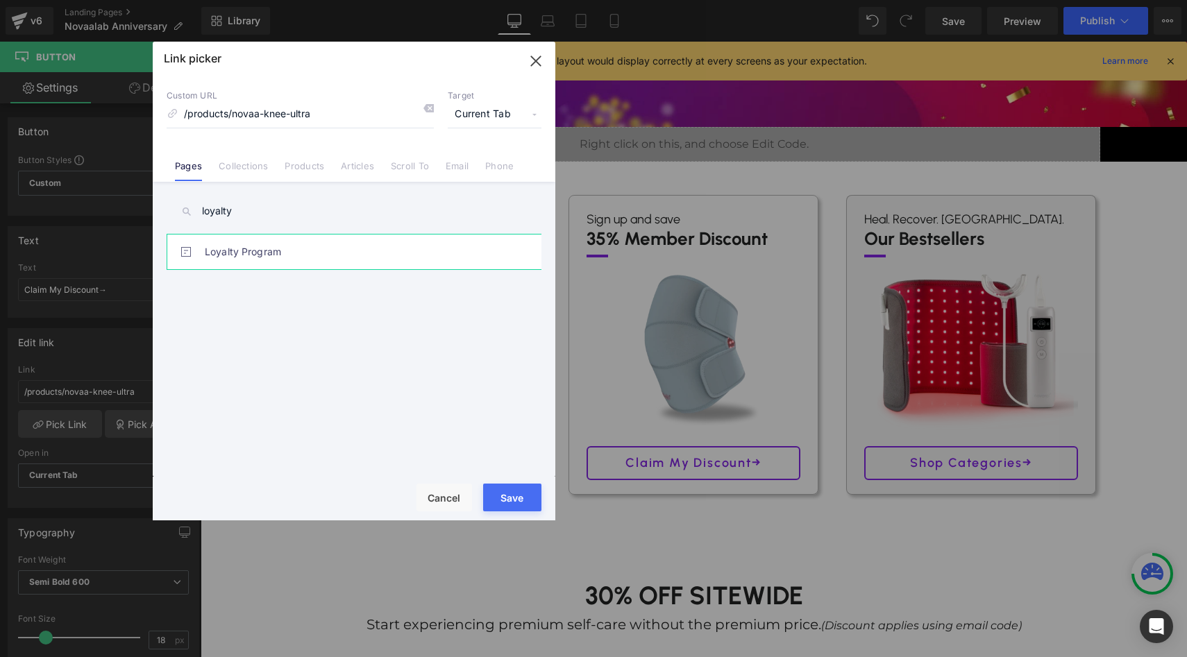
type input "loyalty"
click at [253, 253] on link "Loyalty Program" at bounding box center [357, 252] width 305 height 35
click at [517, 492] on button "Save" at bounding box center [512, 498] width 58 height 28
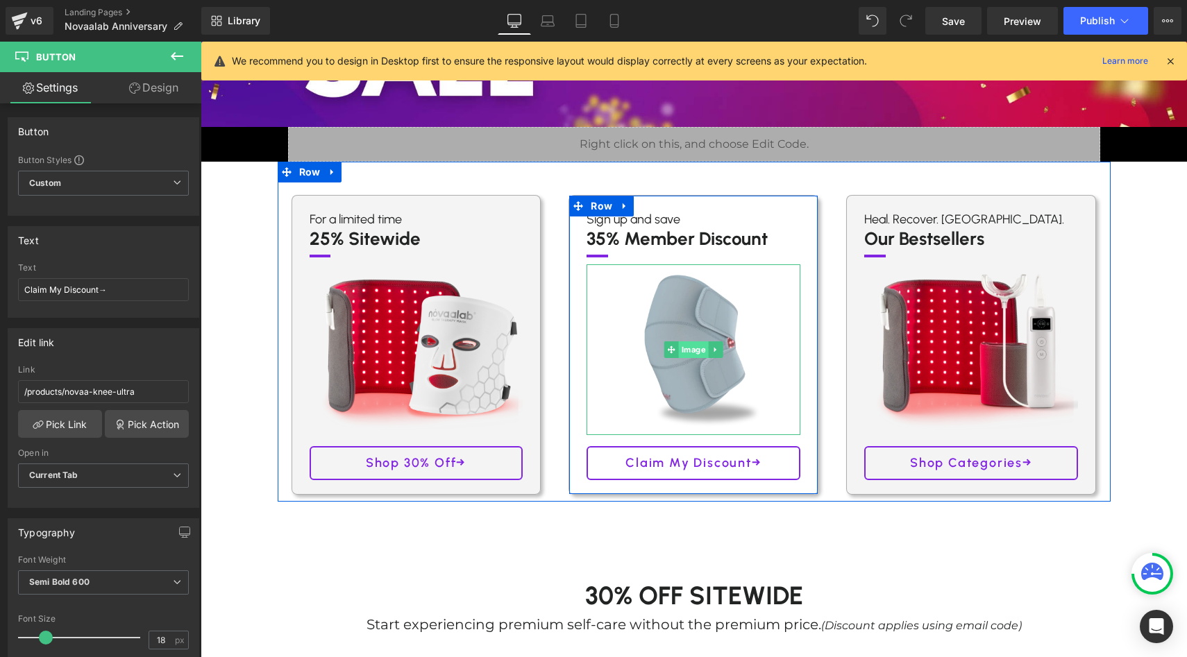
click at [682, 342] on span "Image" at bounding box center [694, 349] width 30 height 17
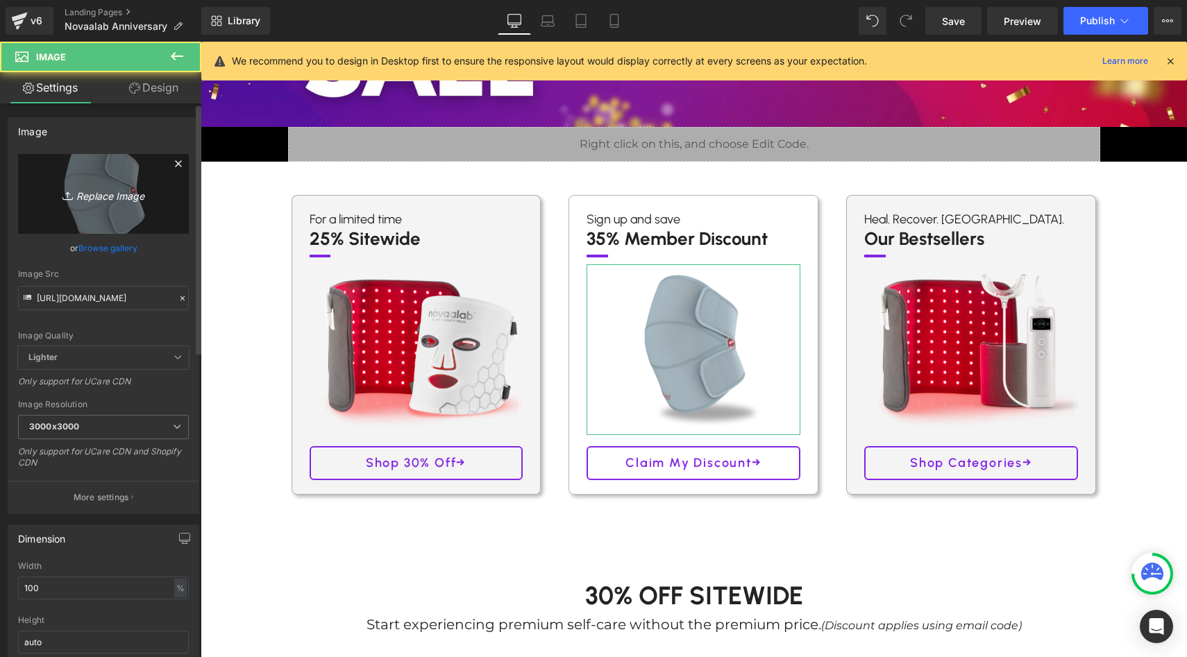
click at [121, 201] on icon "Replace Image" at bounding box center [103, 193] width 111 height 17
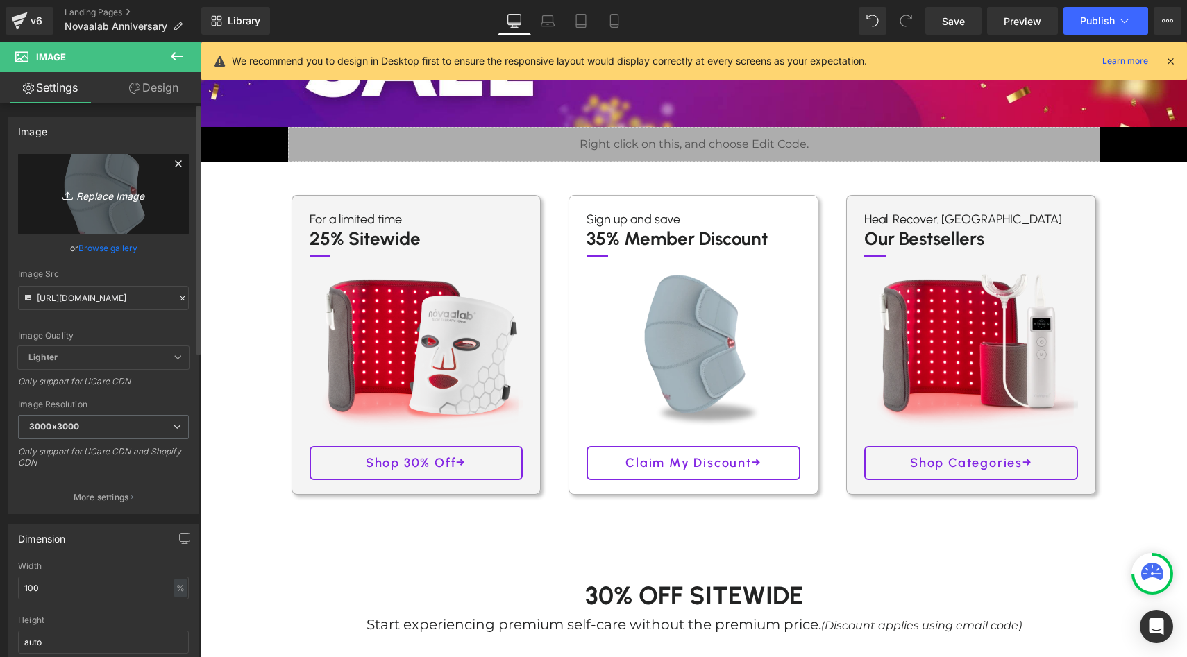
type input "C:\fakepath\Novaalab Icons (490 x 380 px).png"
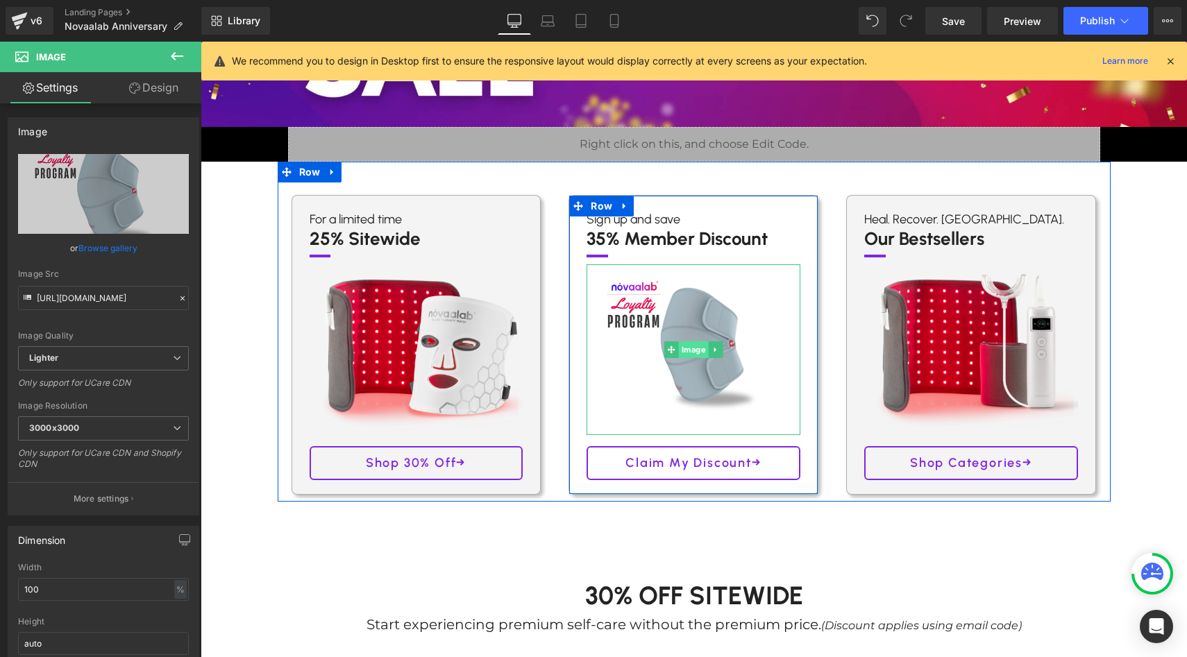
click at [682, 345] on span "Image" at bounding box center [694, 349] width 30 height 17
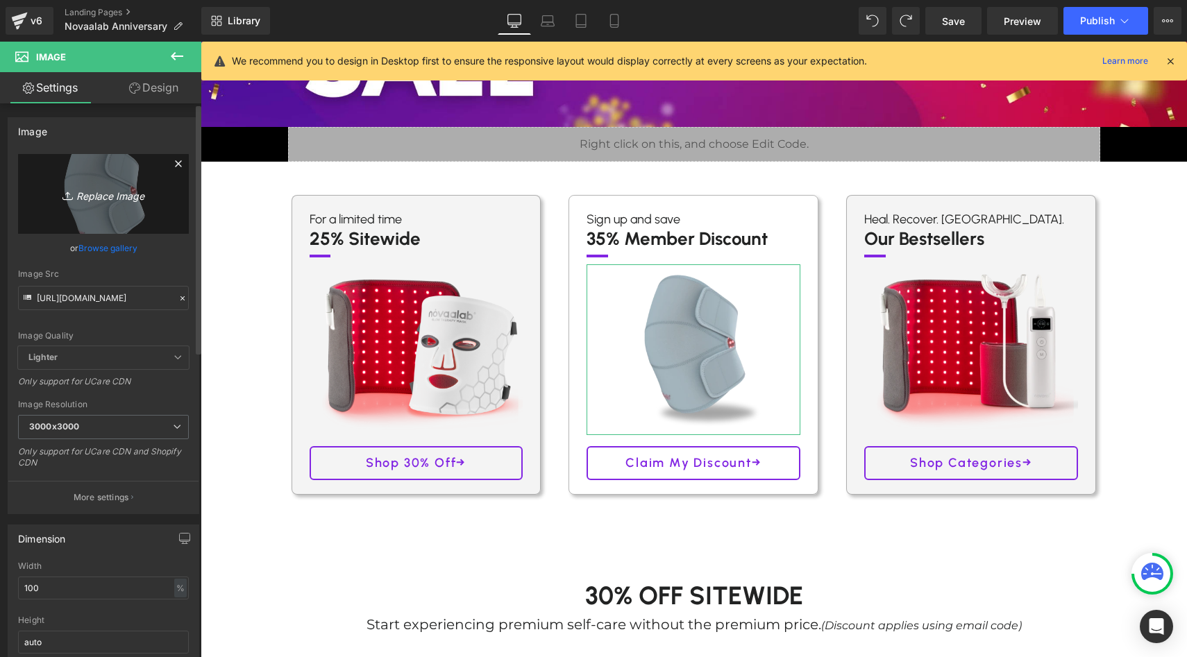
click at [94, 203] on link "Replace Image" at bounding box center [103, 194] width 171 height 80
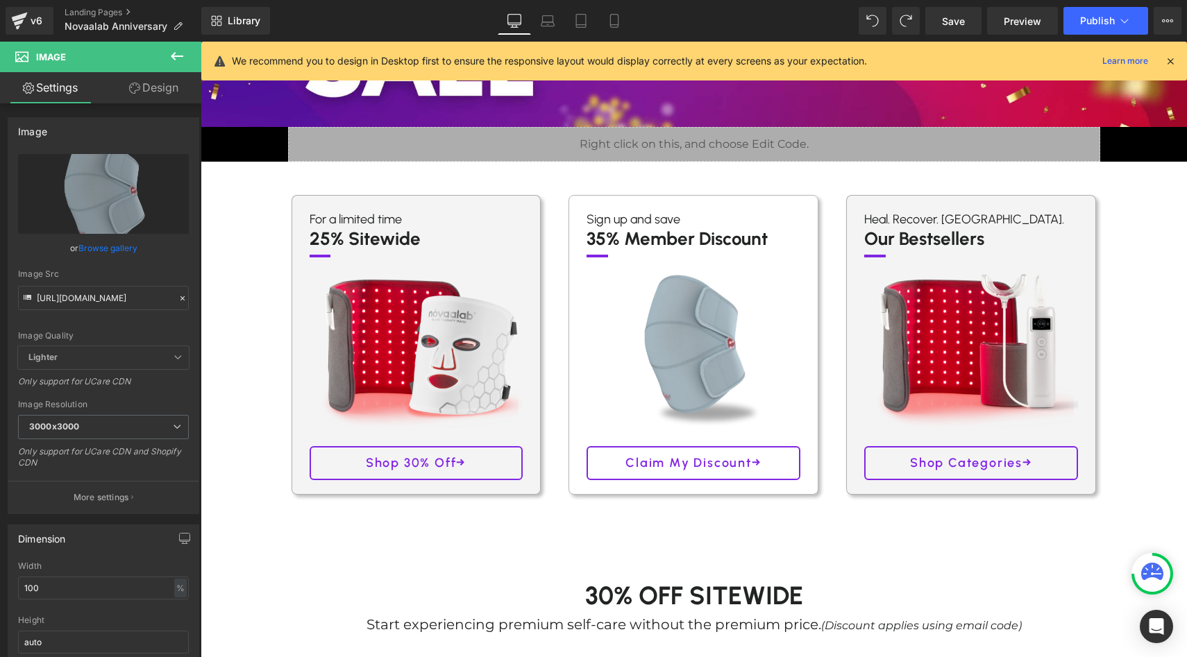
type input "C:\fakepath\Novaalab Icons (490 x 380 px) (1).png"
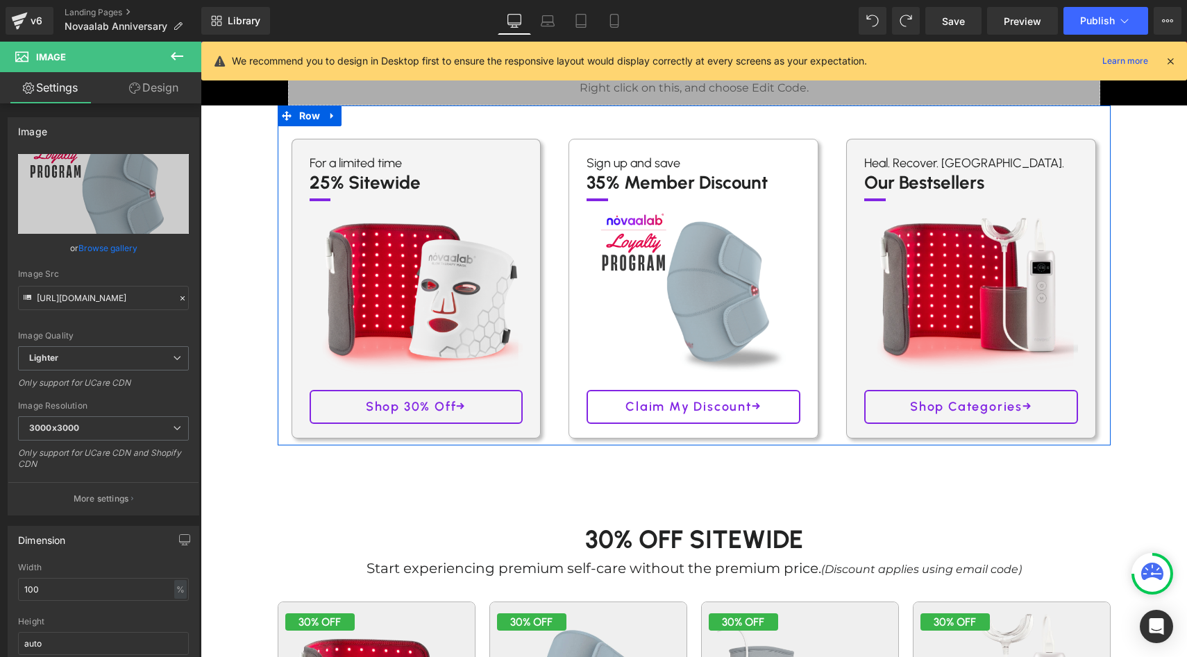
scroll to position [407, 0]
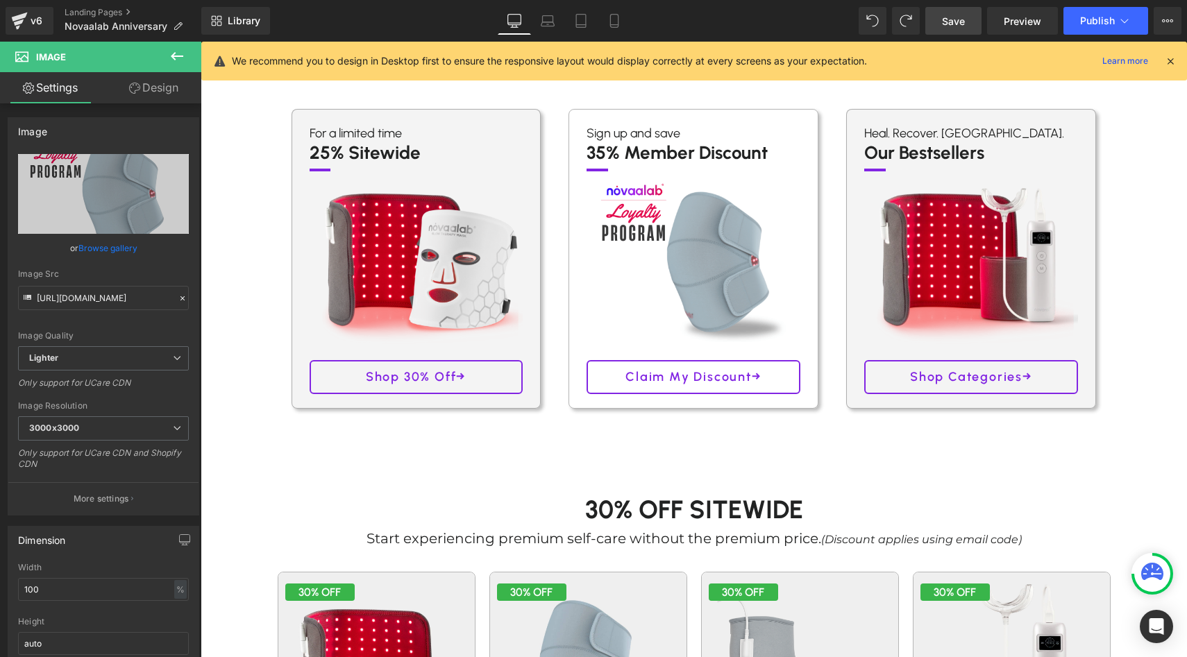
drag, startPoint x: 961, startPoint y: 31, endPoint x: 689, endPoint y: 187, distance: 314.3
click at [961, 31] on link "Save" at bounding box center [953, 21] width 56 height 28
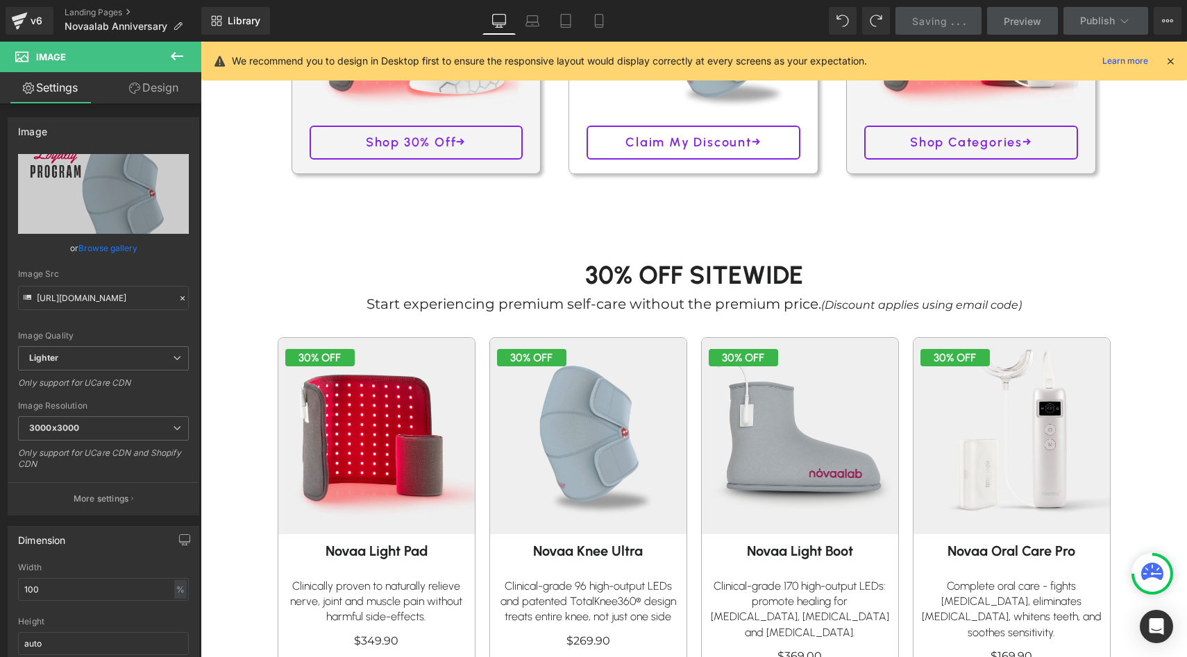
scroll to position [633, 0]
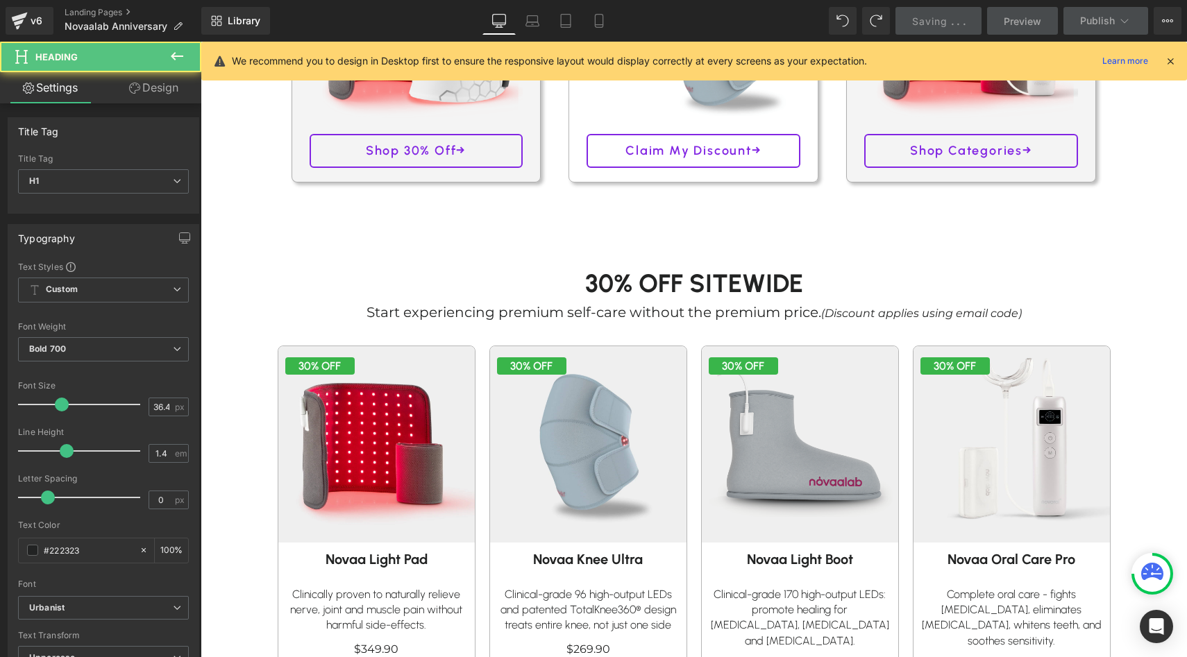
click at [609, 283] on h1 "30% Off SITEWIDE" at bounding box center [694, 283] width 833 height 35
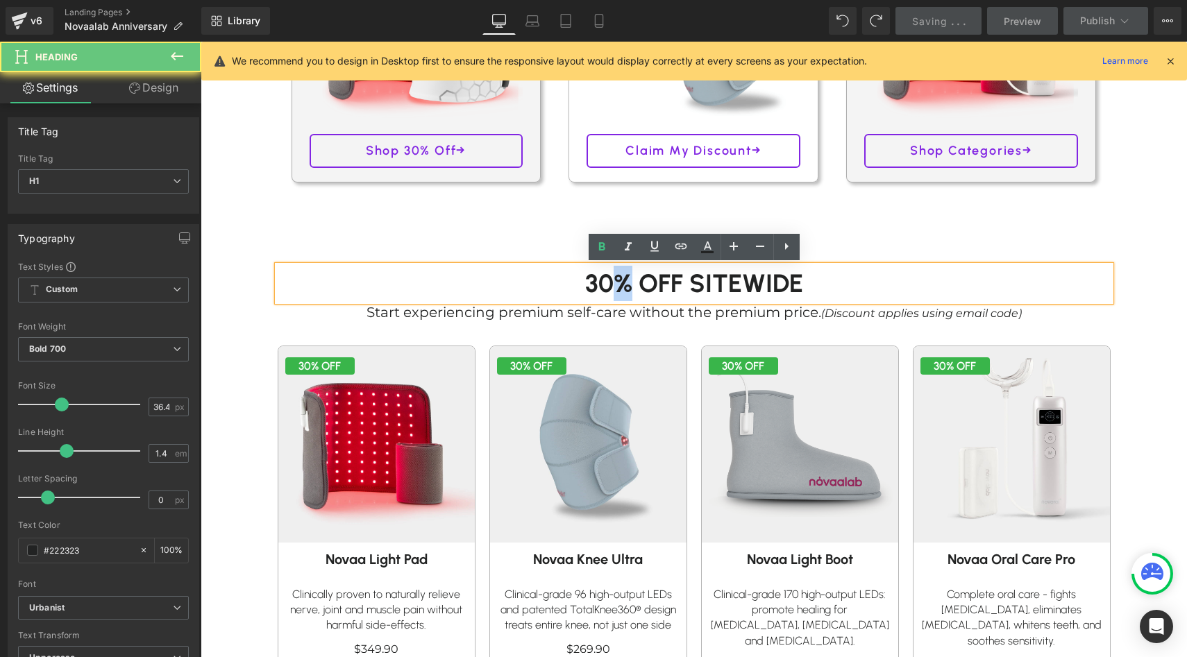
click at [609, 283] on h1 "30% Off SITEWIDE" at bounding box center [694, 283] width 833 height 35
click at [608, 282] on h1 "30% Off SITEWIDE" at bounding box center [694, 283] width 833 height 35
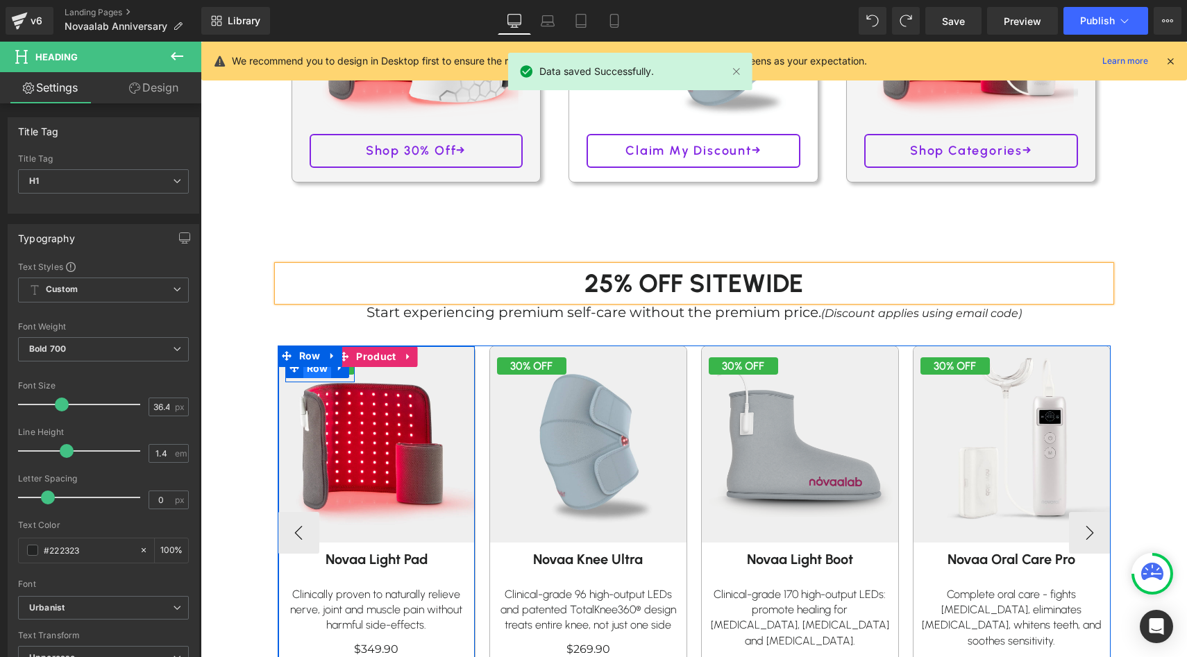
click at [323, 376] on span "Row" at bounding box center [317, 368] width 28 height 21
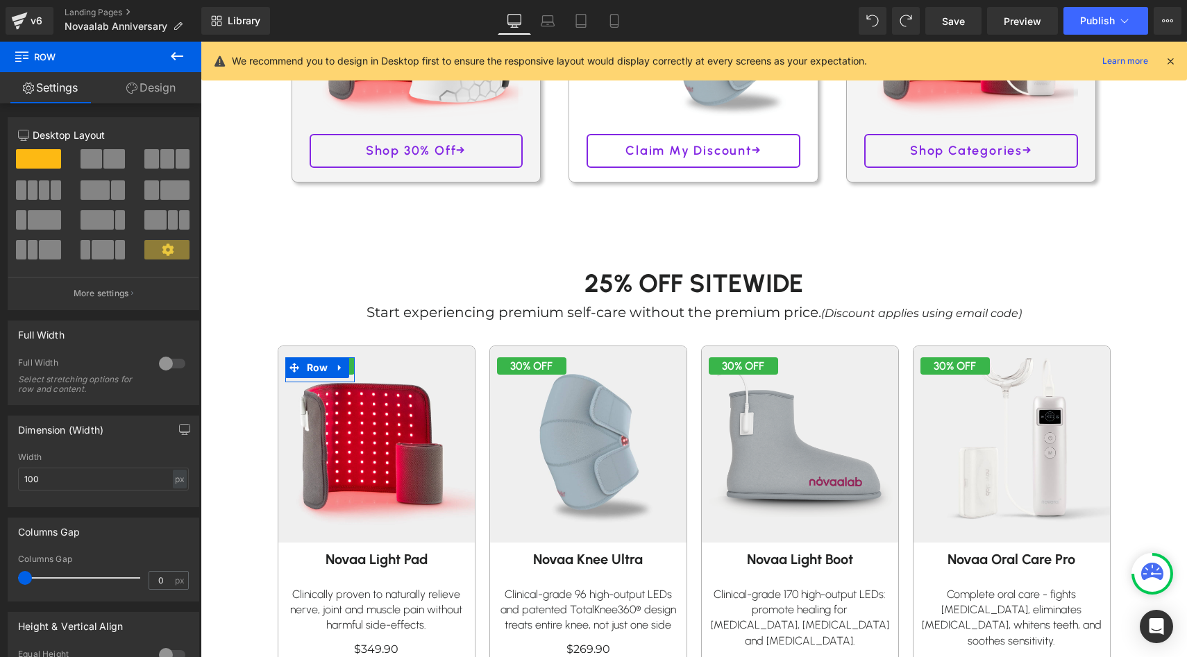
click at [161, 90] on link "Design" at bounding box center [151, 87] width 101 height 31
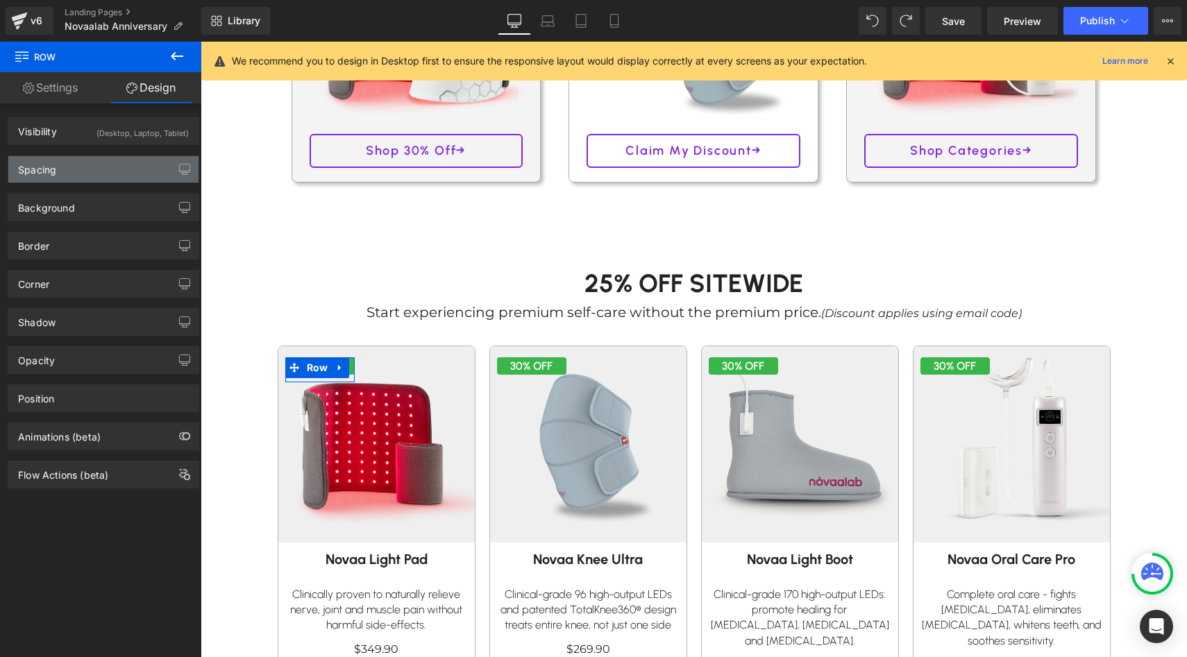
click at [94, 174] on div "Spacing" at bounding box center [103, 169] width 190 height 26
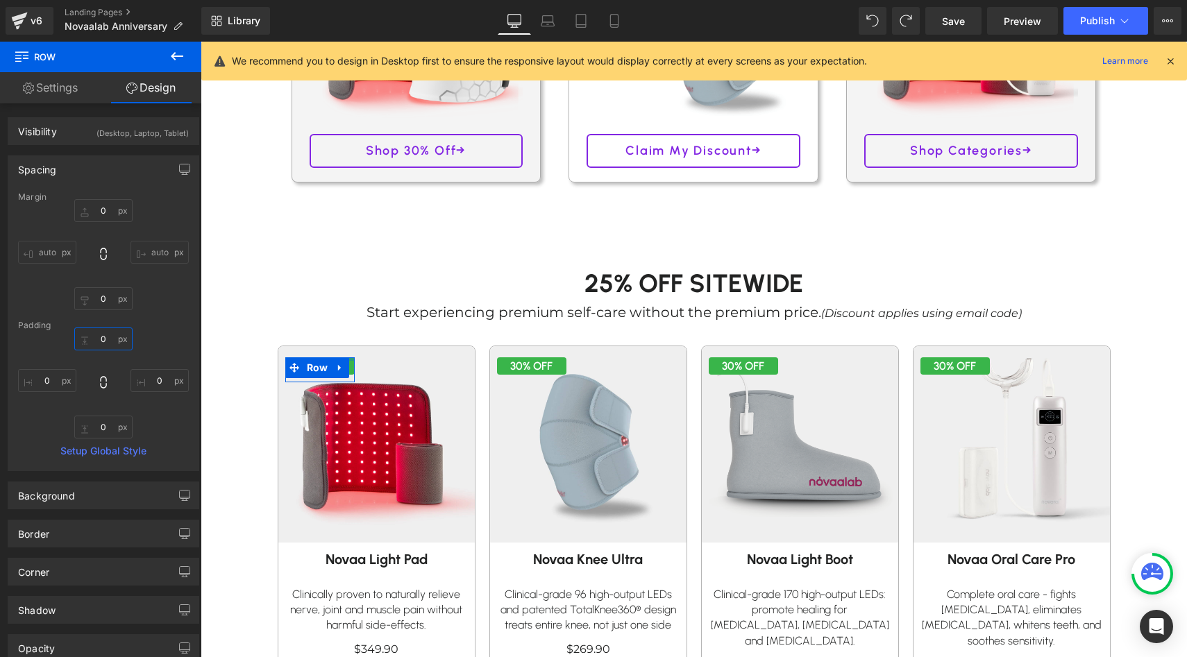
click at [99, 335] on input "0" at bounding box center [103, 339] width 58 height 23
type input "100"
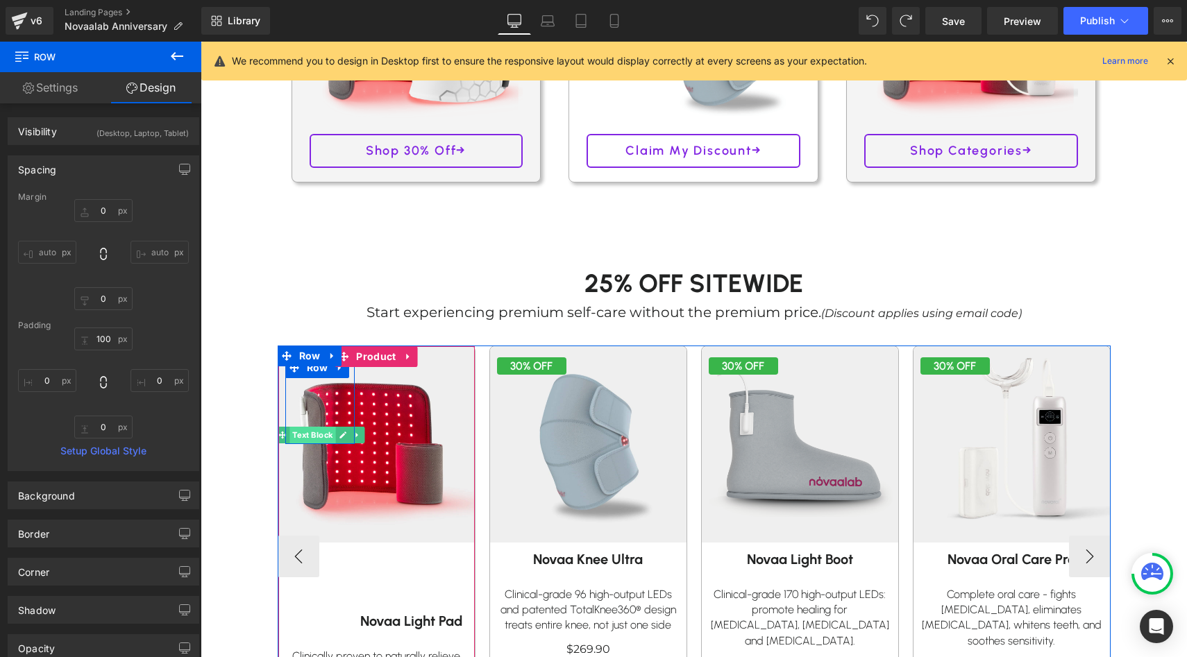
click at [311, 433] on span "Text Block" at bounding box center [312, 435] width 46 height 17
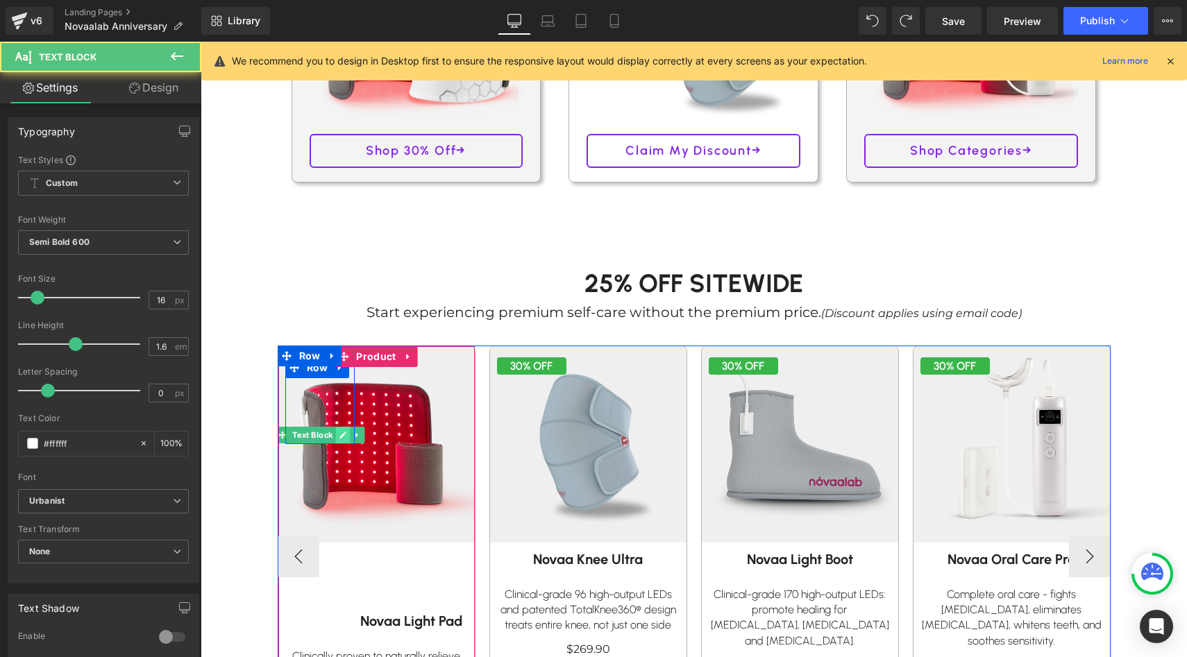
click at [347, 435] on link at bounding box center [342, 435] width 15 height 17
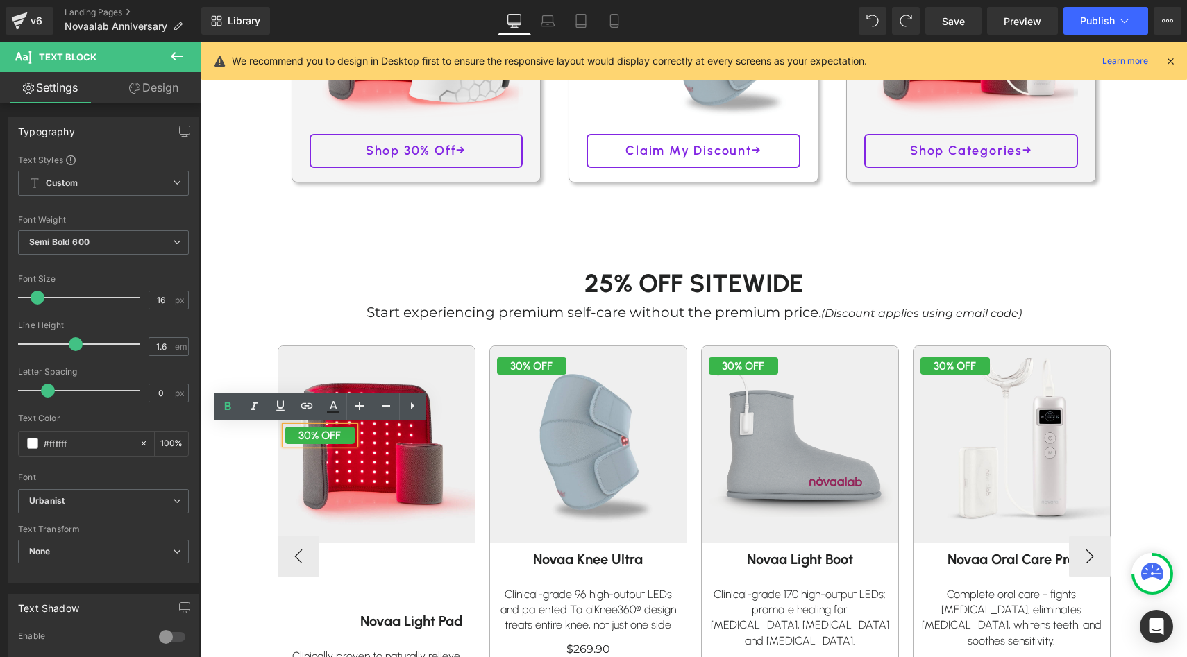
click at [312, 435] on p "30% OFF" at bounding box center [319, 436] width 69 height 18
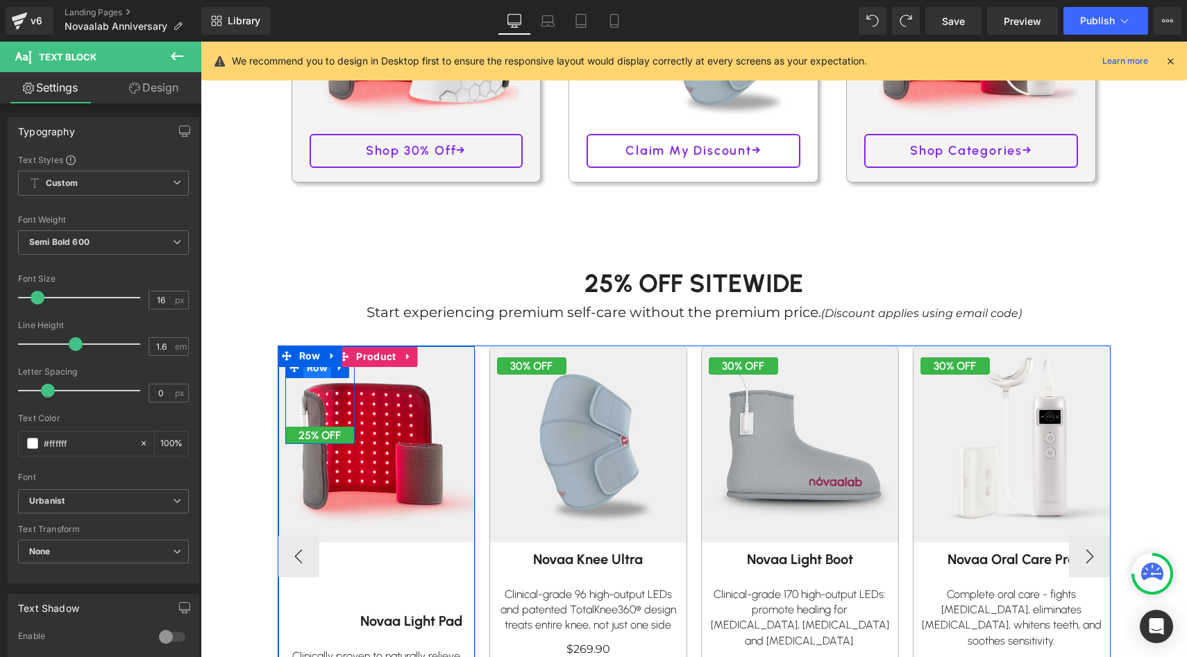
click at [314, 372] on span "Row" at bounding box center [317, 367] width 28 height 21
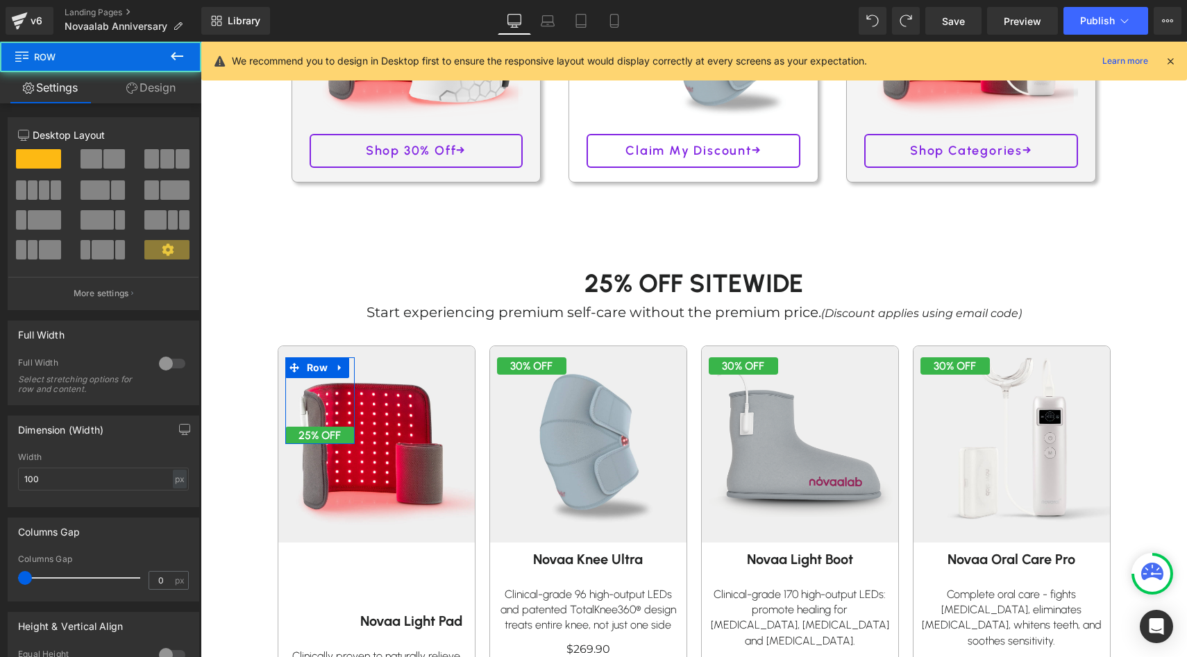
click at [178, 88] on link "Design" at bounding box center [151, 87] width 101 height 31
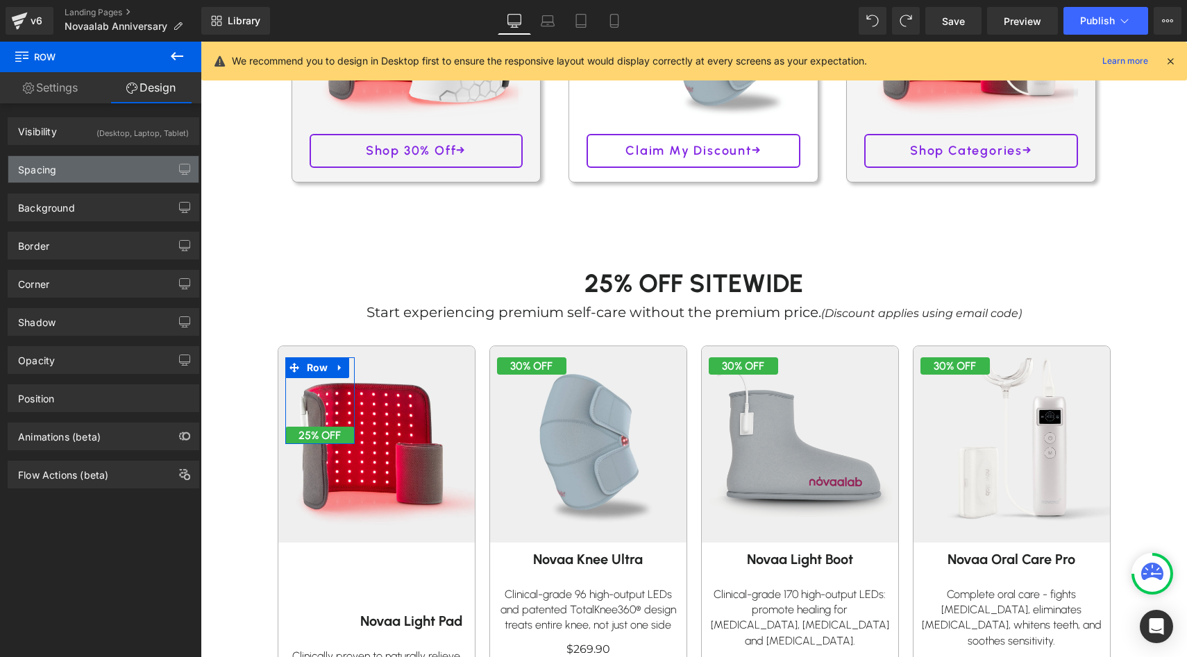
click at [99, 180] on div "Spacing" at bounding box center [103, 169] width 190 height 26
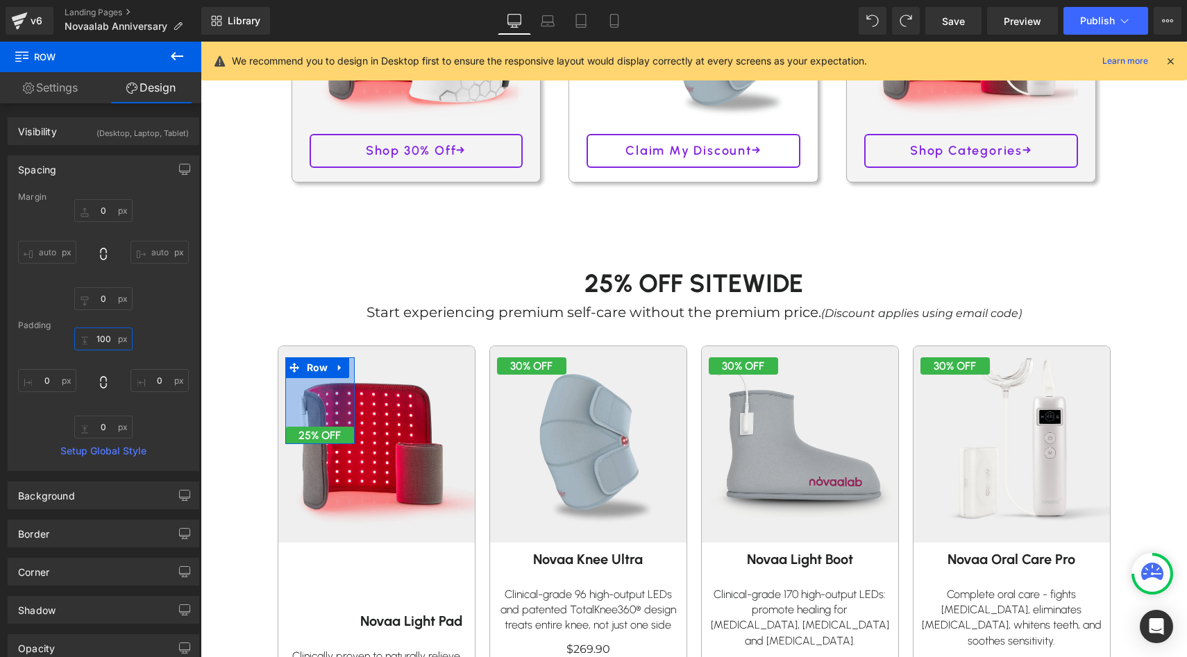
click at [99, 346] on input "100" at bounding box center [103, 339] width 58 height 23
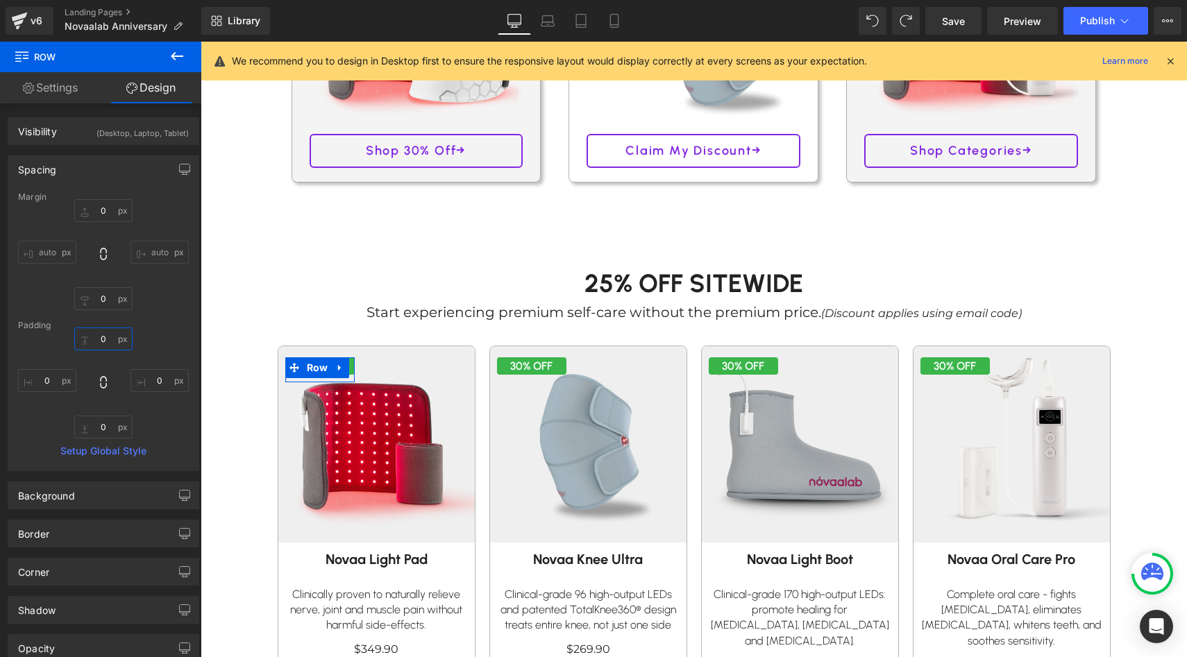
type input "0"
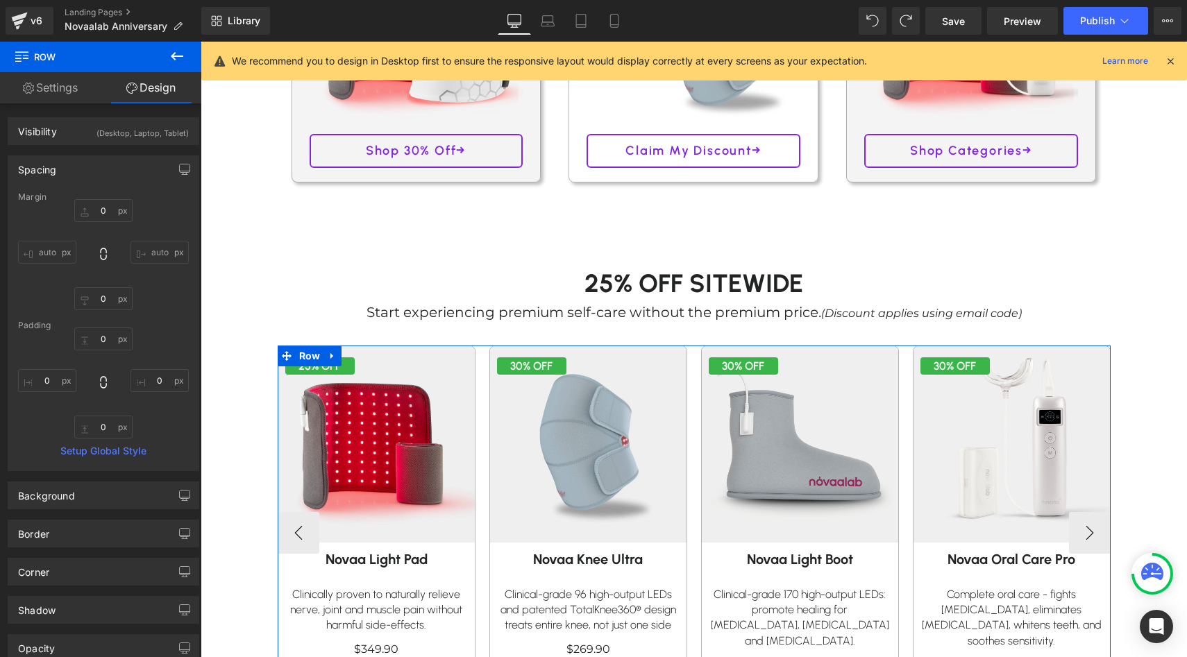
click at [339, 366] on div "Image 25% OFF Text Block Row 30% OFF Text Block Row [GEOGRAPHIC_DATA] Text Bloc…" at bounding box center [376, 525] width 196 height 358
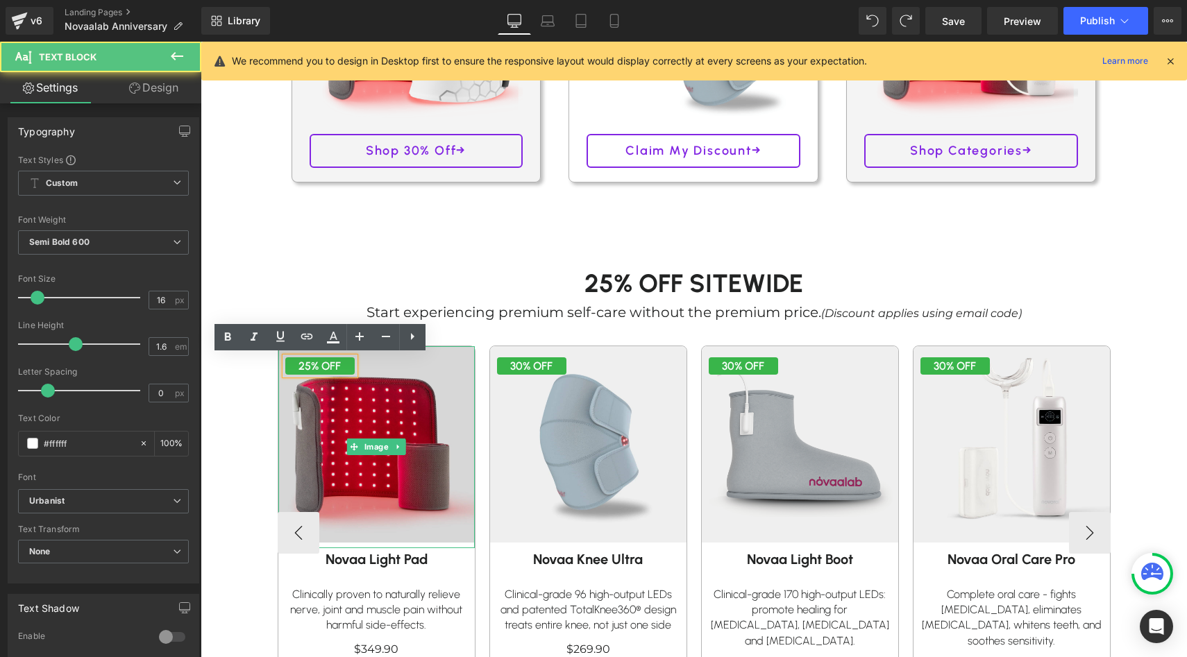
click at [373, 386] on img at bounding box center [376, 445] width 216 height 216
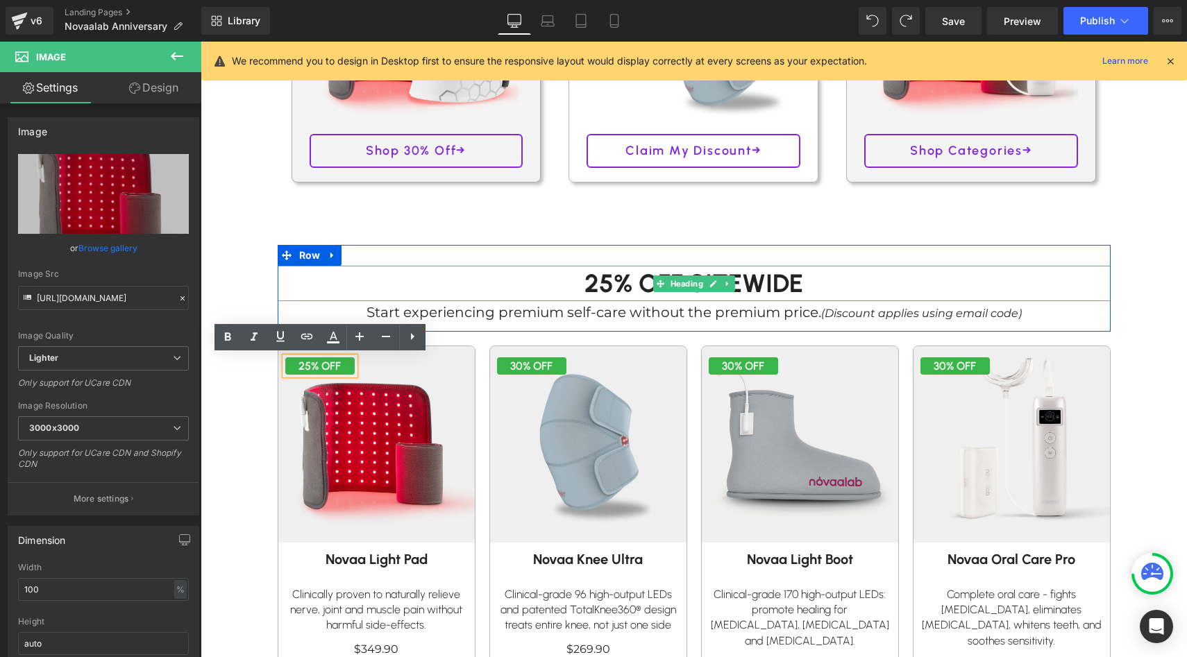
click at [404, 269] on h1 "25% Off SITEWIDE" at bounding box center [694, 283] width 833 height 35
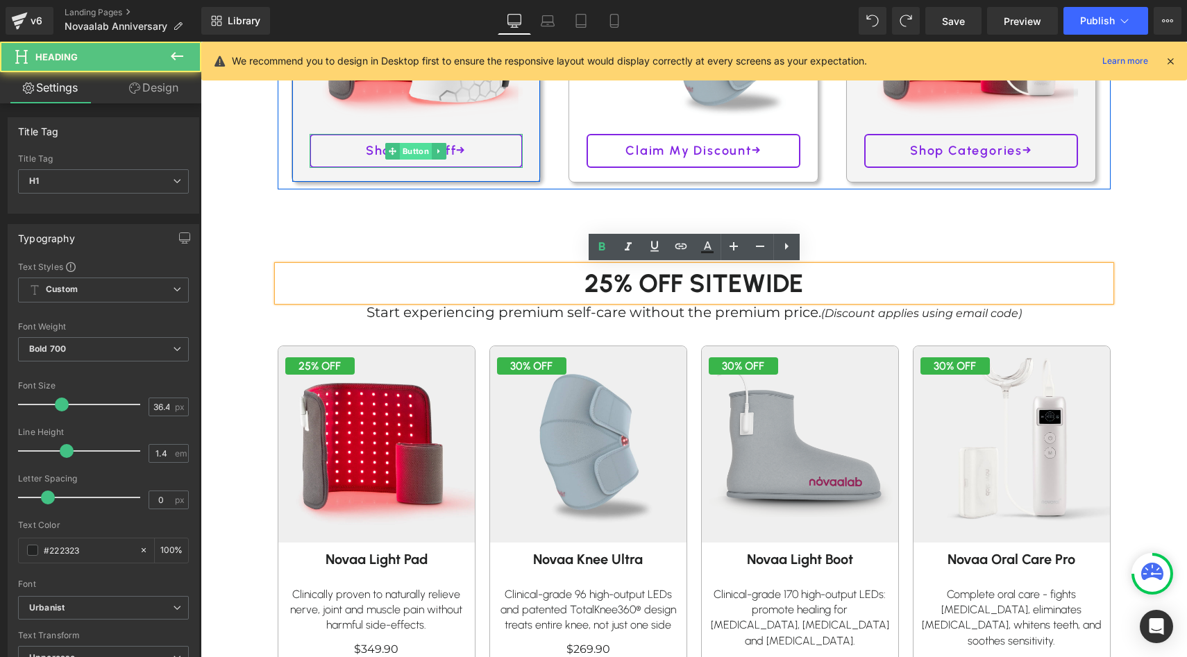
click at [423, 156] on span "Button" at bounding box center [416, 151] width 32 height 17
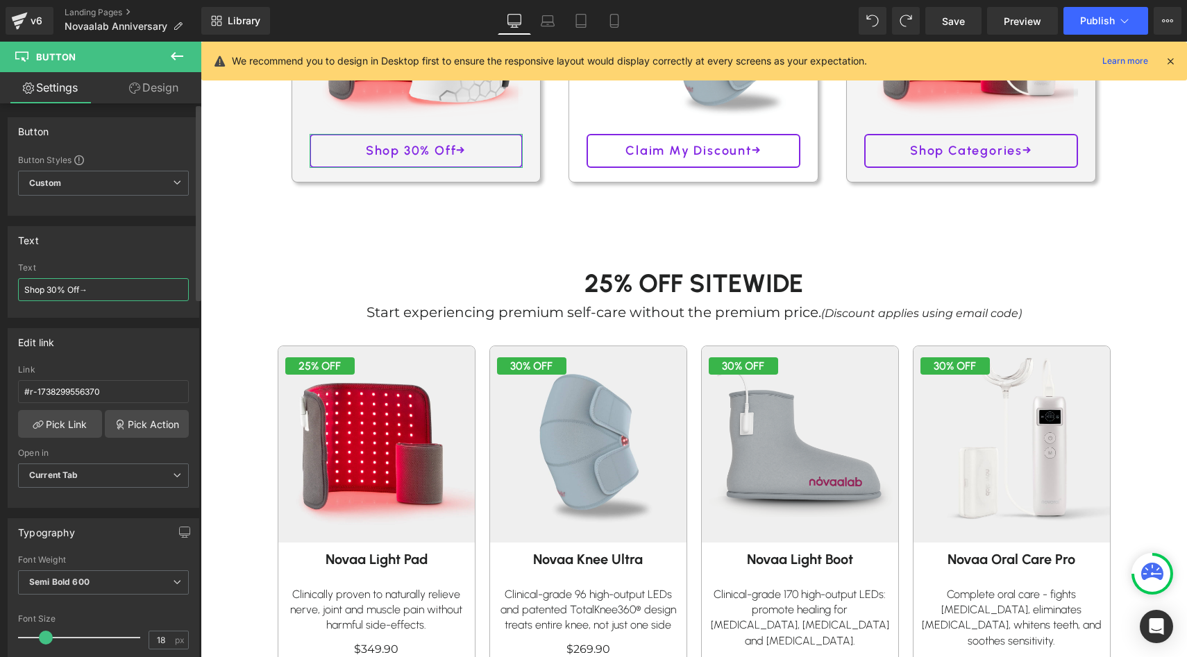
click at [54, 287] on input "Shop 30% Off→" at bounding box center [103, 289] width 171 height 23
type input "Shop 25% Off→"
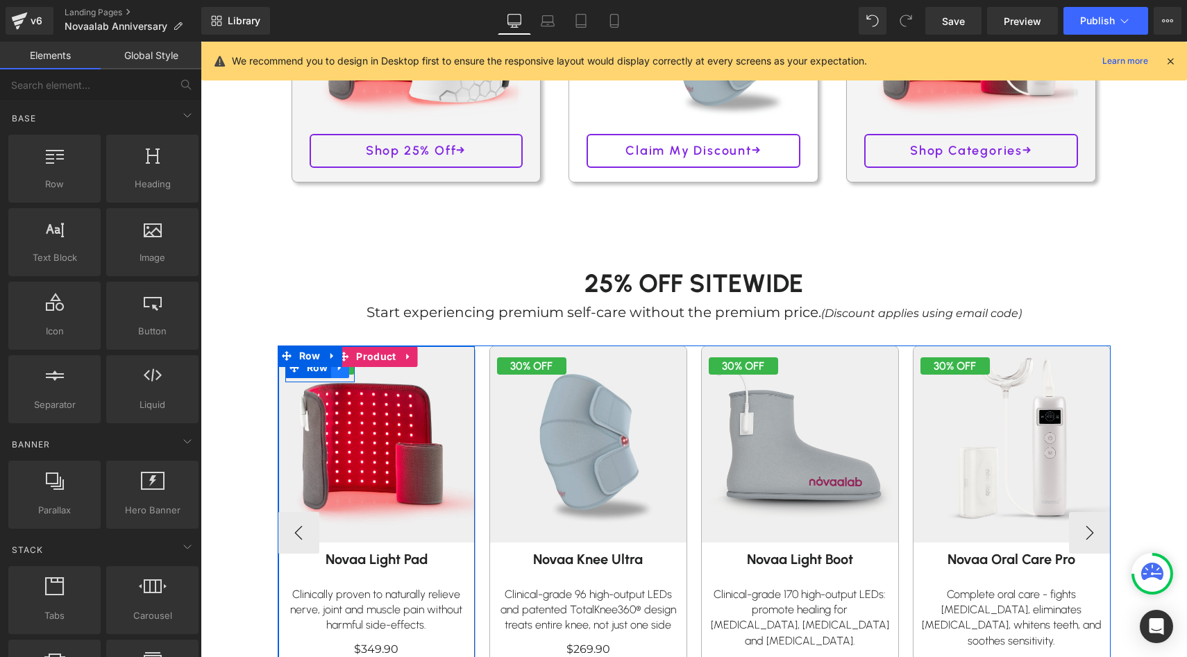
click at [348, 371] on link at bounding box center [340, 367] width 18 height 21
click at [363, 371] on link at bounding box center [358, 367] width 18 height 21
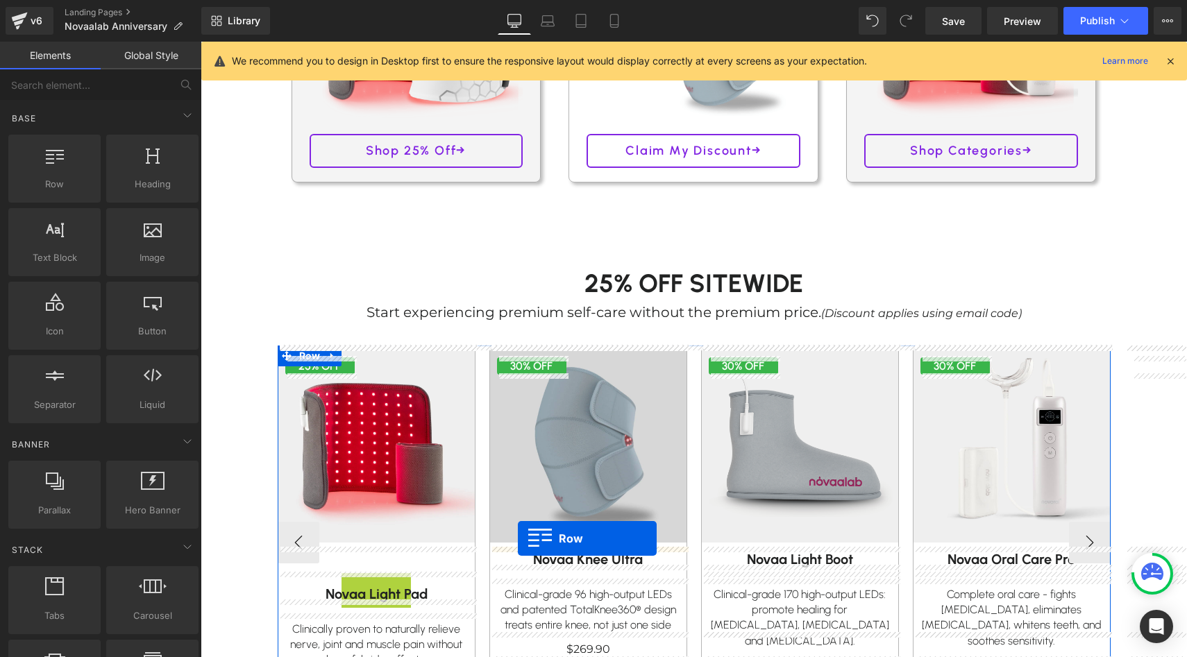
drag, startPoint x: 307, startPoint y: 395, endPoint x: 518, endPoint y: 539, distance: 255.3
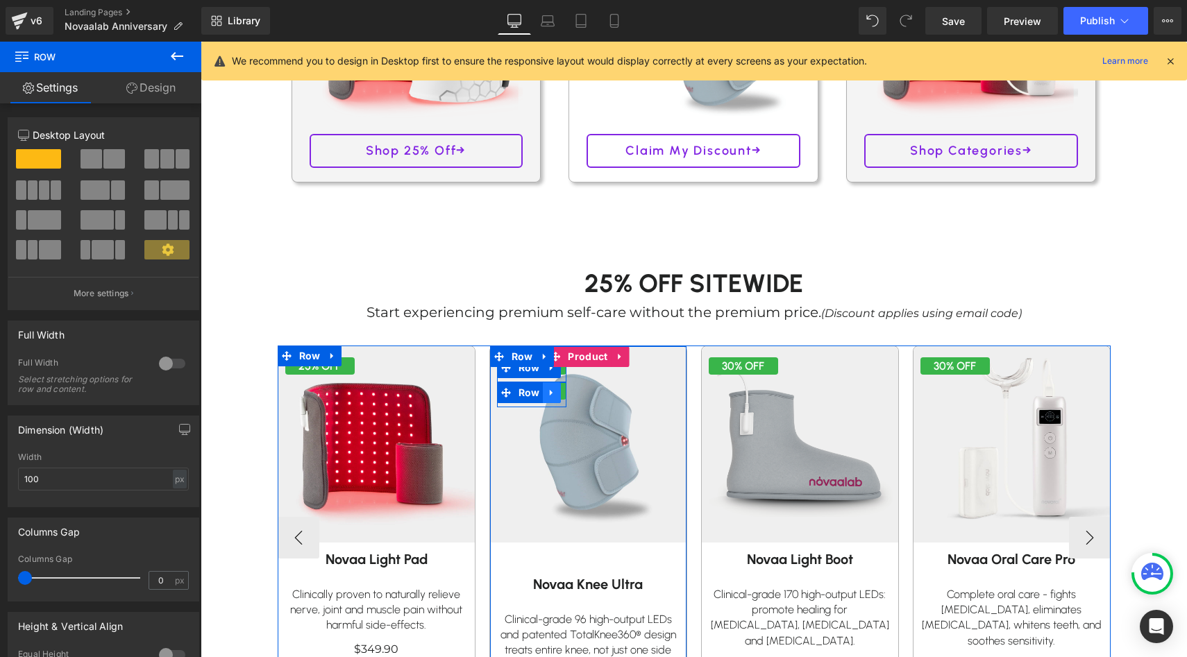
click at [552, 393] on icon at bounding box center [552, 392] width 10 height 10
click at [587, 394] on icon at bounding box center [588, 393] width 10 height 10
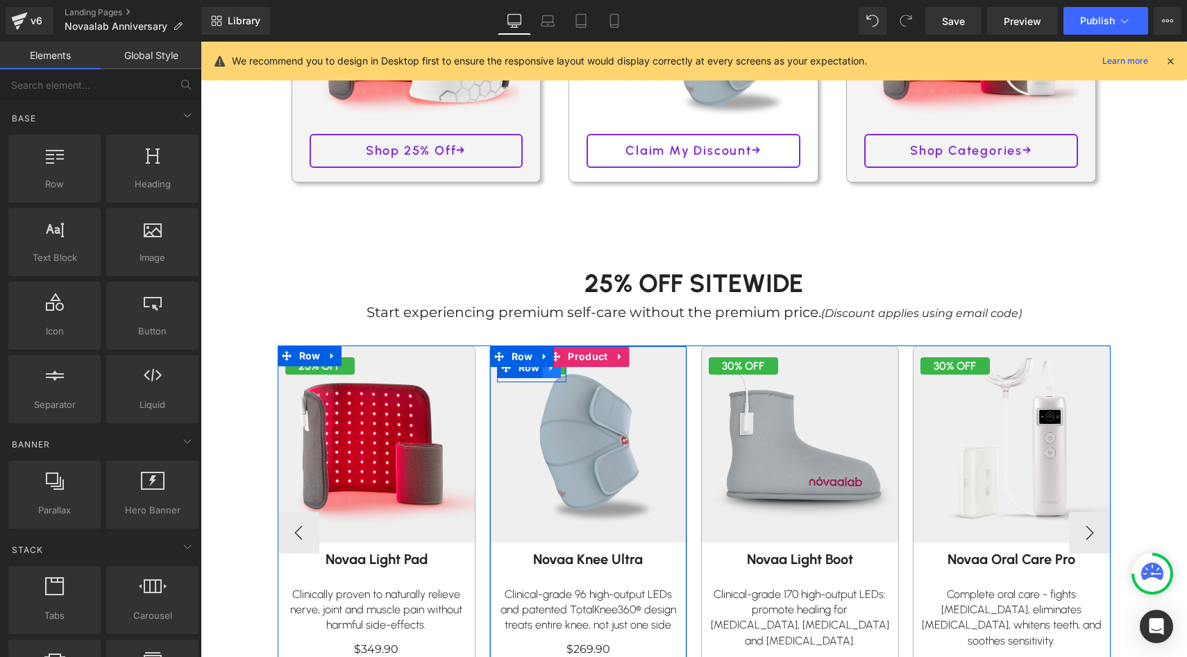
click at [555, 371] on icon at bounding box center [552, 367] width 10 height 10
click at [576, 371] on link at bounding box center [570, 367] width 18 height 21
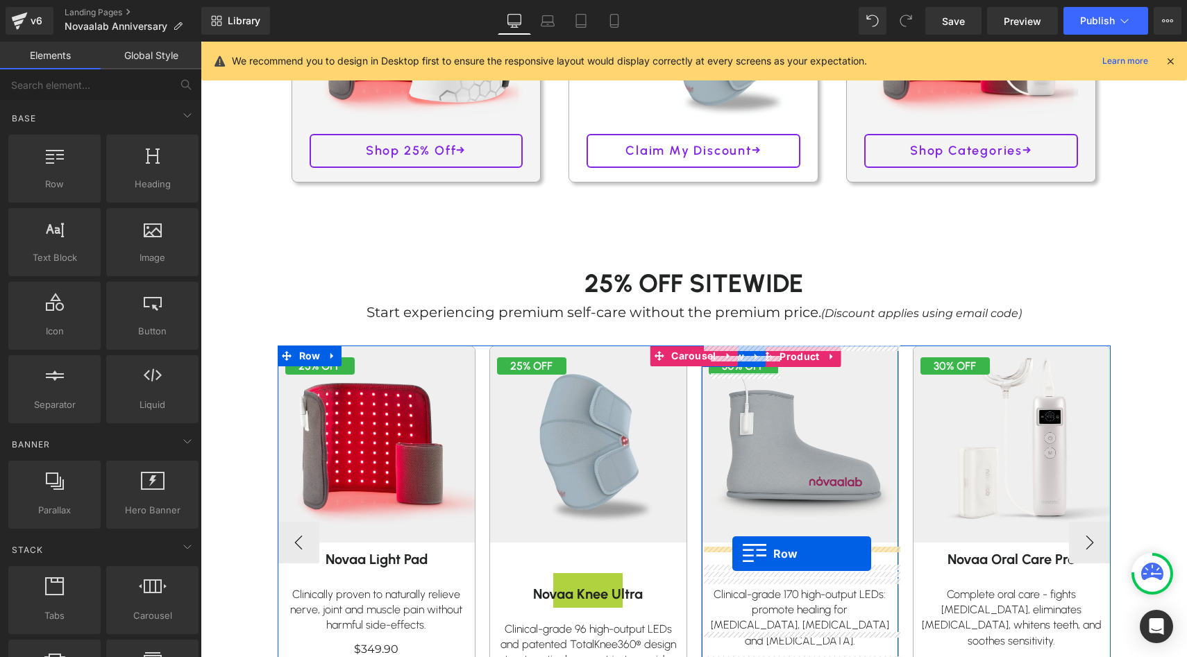
drag, startPoint x: 527, startPoint y: 391, endPoint x: 732, endPoint y: 554, distance: 261.9
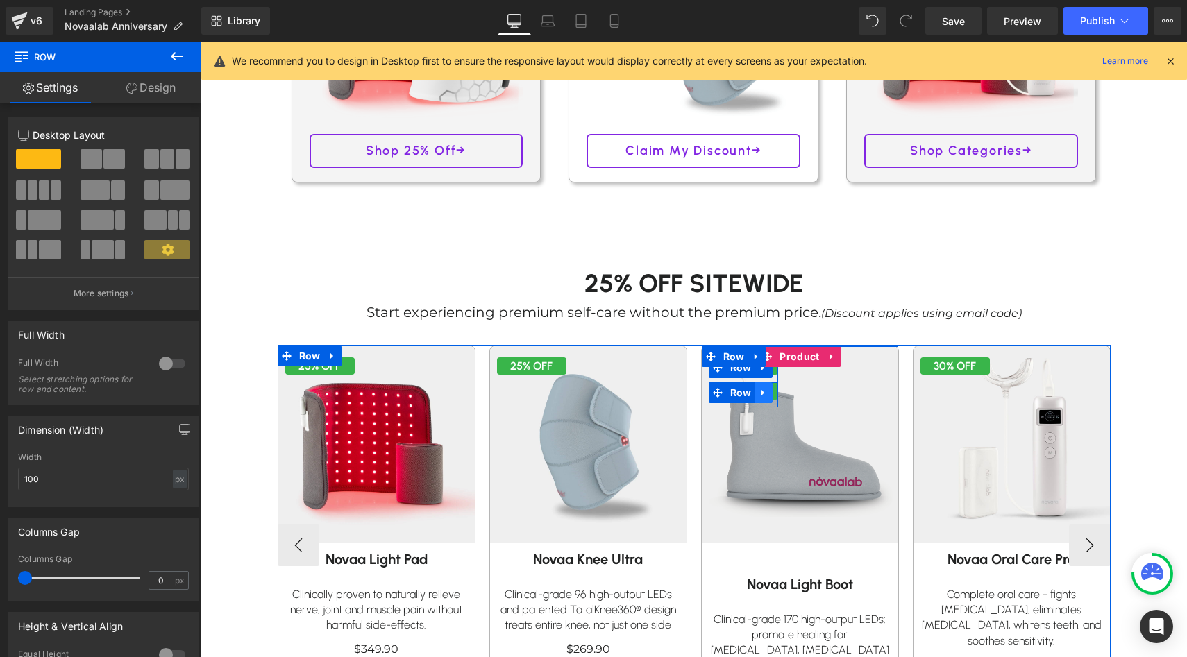
click at [768, 394] on icon at bounding box center [764, 392] width 10 height 10
click at [797, 394] on icon at bounding box center [800, 393] width 10 height 10
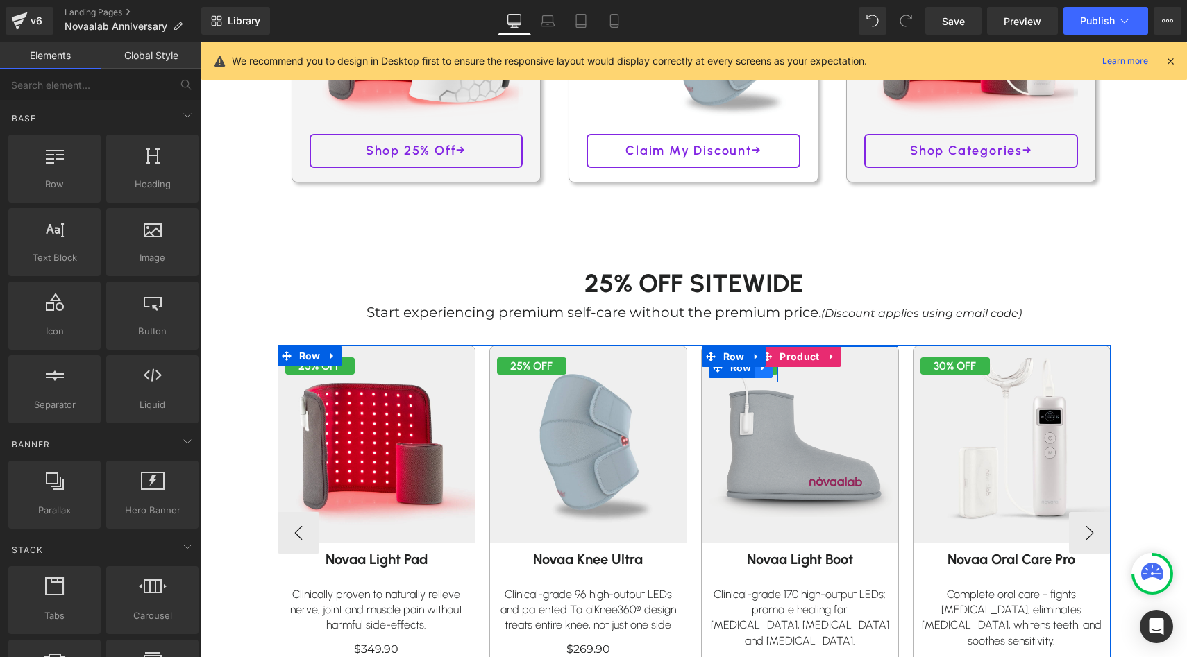
click at [768, 368] on link at bounding box center [763, 367] width 18 height 21
click at [783, 373] on link at bounding box center [782, 367] width 18 height 21
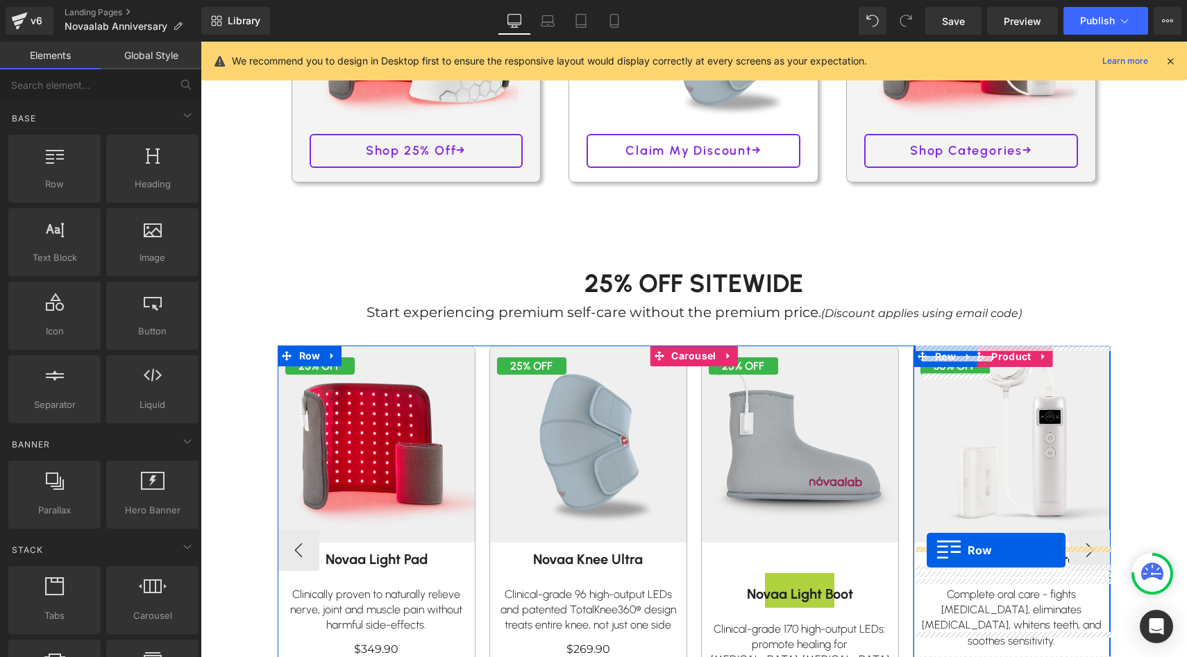
drag, startPoint x: 745, startPoint y: 392, endPoint x: 927, endPoint y: 550, distance: 240.5
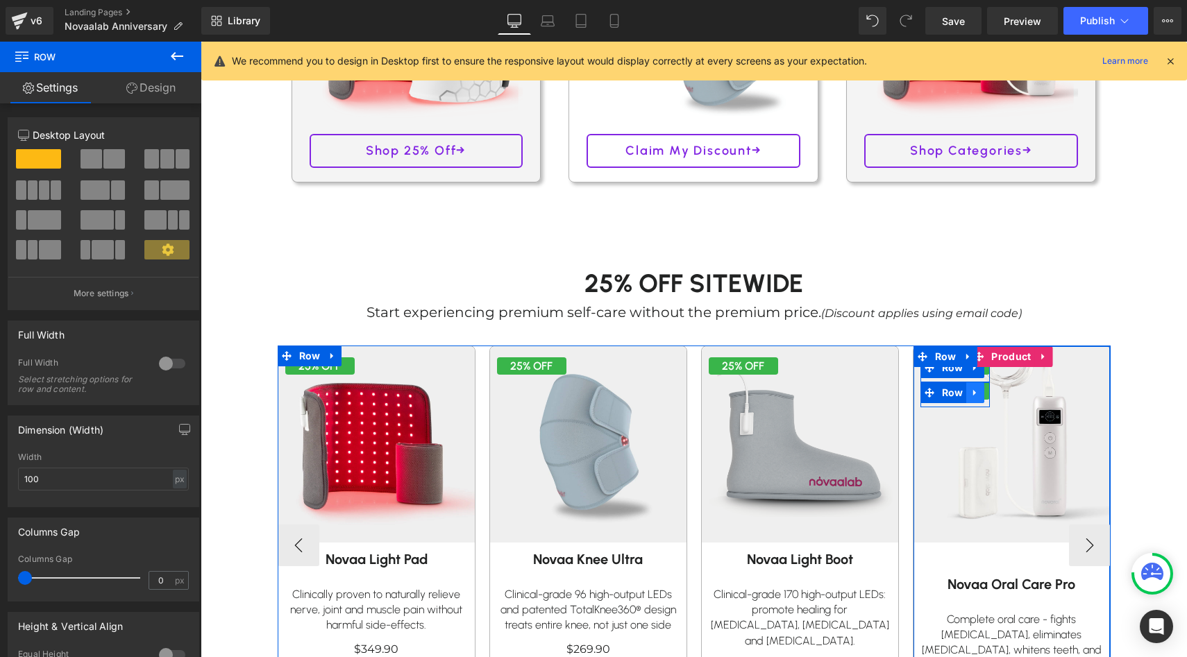
click at [975, 389] on icon at bounding box center [975, 392] width 10 height 10
click at [1006, 392] on icon at bounding box center [1011, 393] width 10 height 10
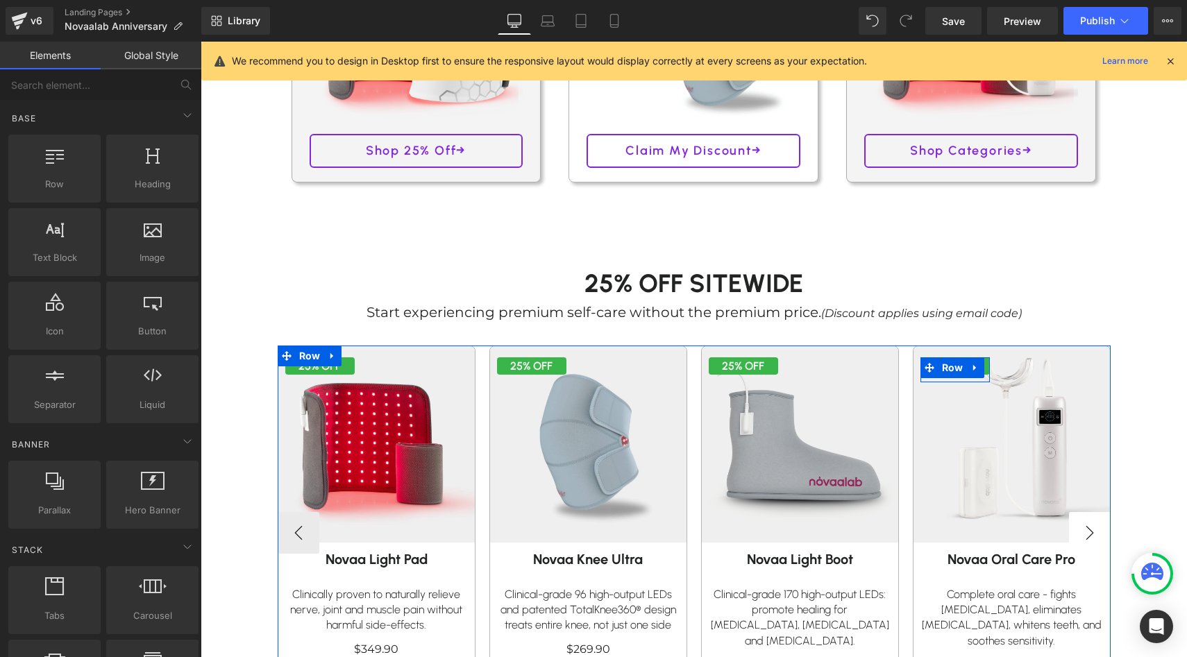
click at [1101, 527] on button "›" at bounding box center [1090, 533] width 42 height 42
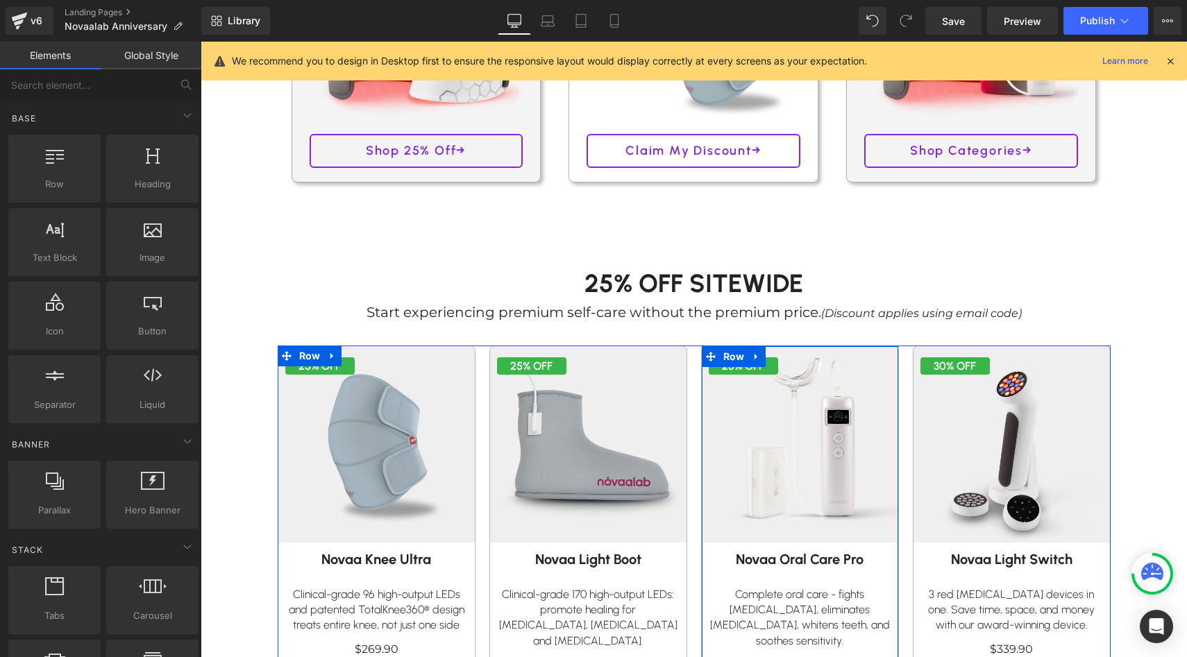
click at [765, 365] on div "Image 25% OFF Text Block Row 30% OFF Text Block Row Novaa Oral Care Pro Text Bl…" at bounding box center [800, 532] width 196 height 373
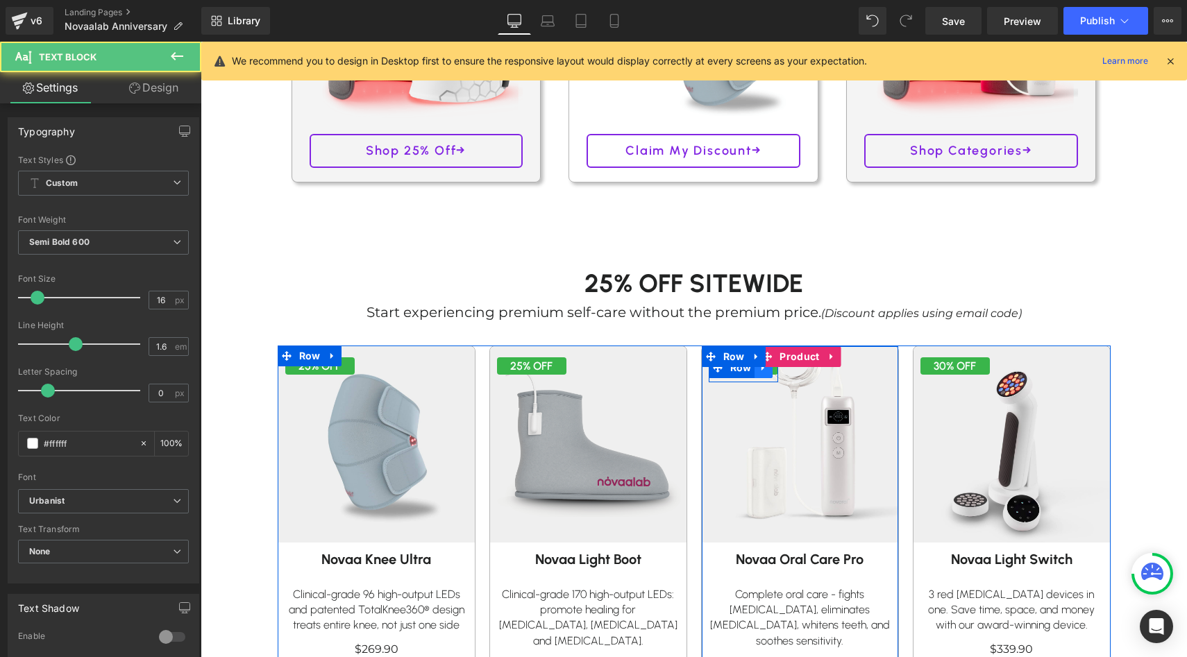
click at [762, 373] on link at bounding box center [763, 367] width 18 height 21
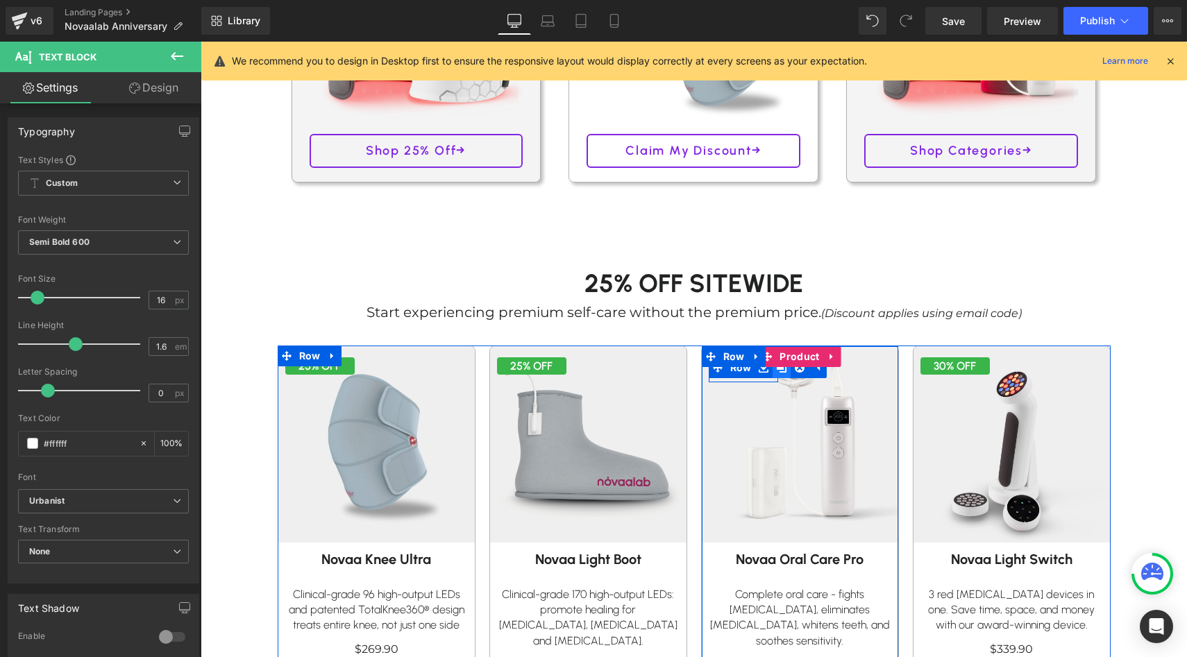
click at [780, 371] on icon at bounding box center [782, 368] width 10 height 10
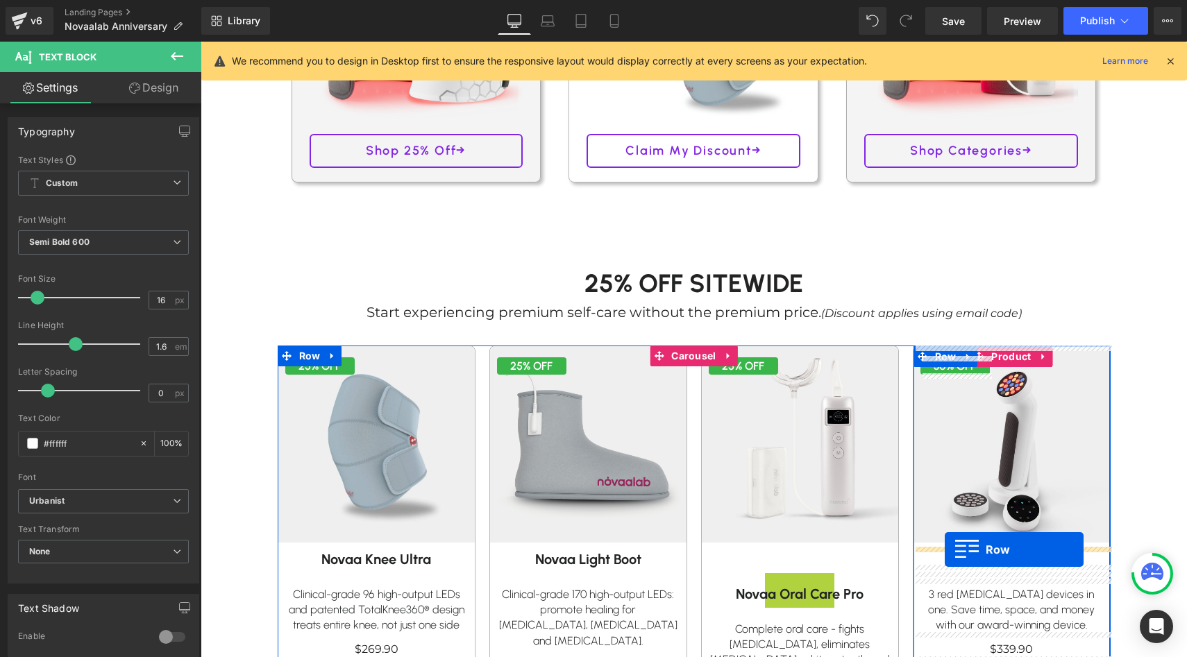
drag, startPoint x: 737, startPoint y: 391, endPoint x: 945, endPoint y: 550, distance: 261.0
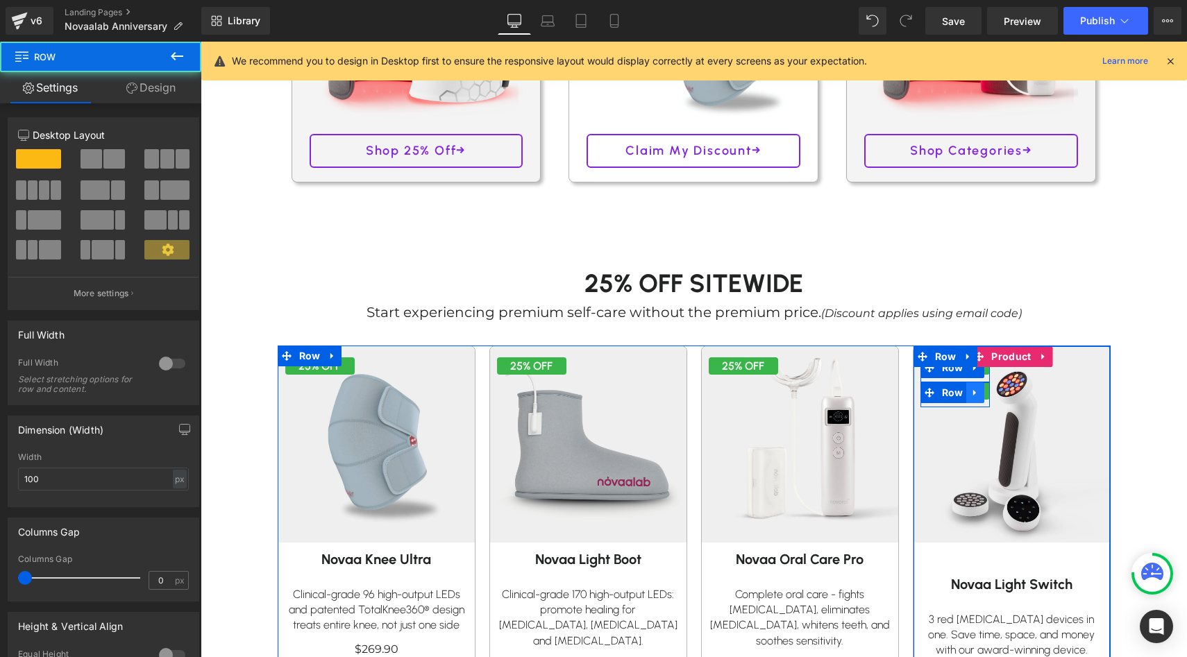
click at [979, 391] on link at bounding box center [975, 392] width 18 height 21
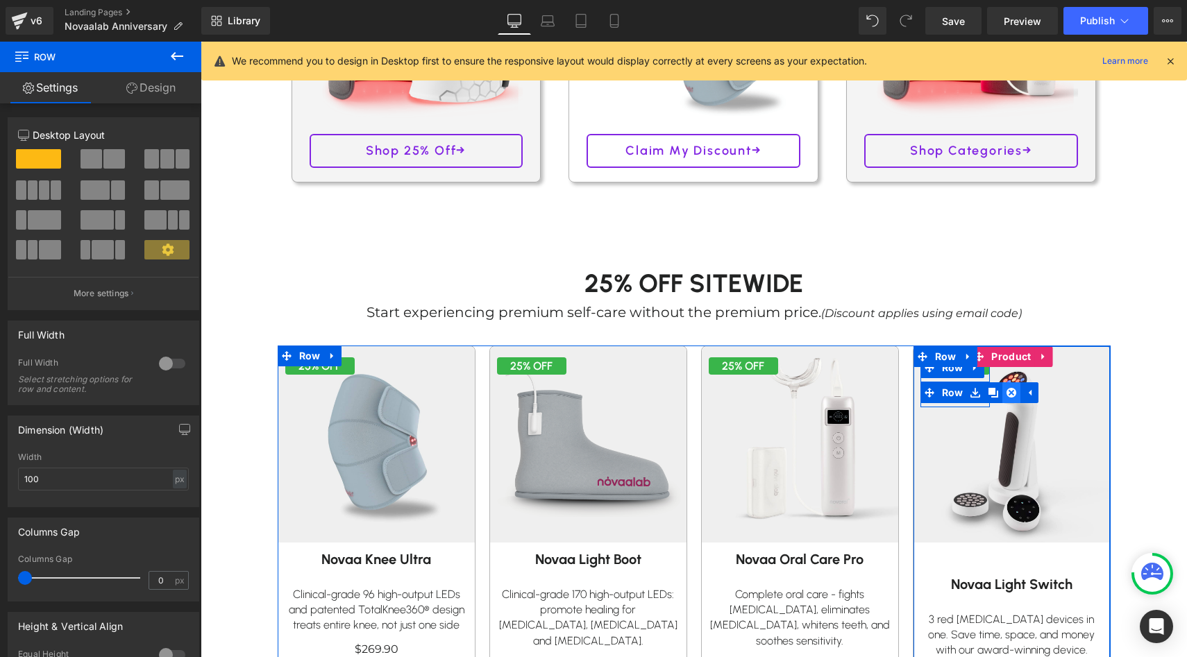
click at [1006, 393] on icon at bounding box center [1011, 393] width 10 height 10
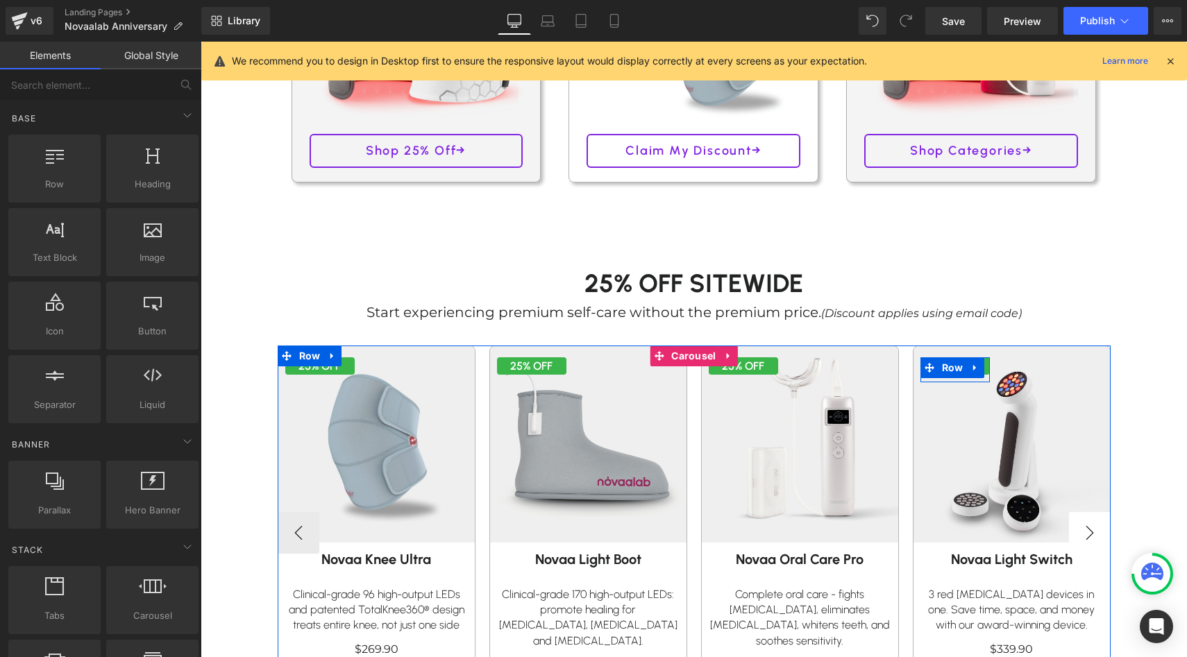
click at [1098, 534] on button "›" at bounding box center [1090, 533] width 42 height 42
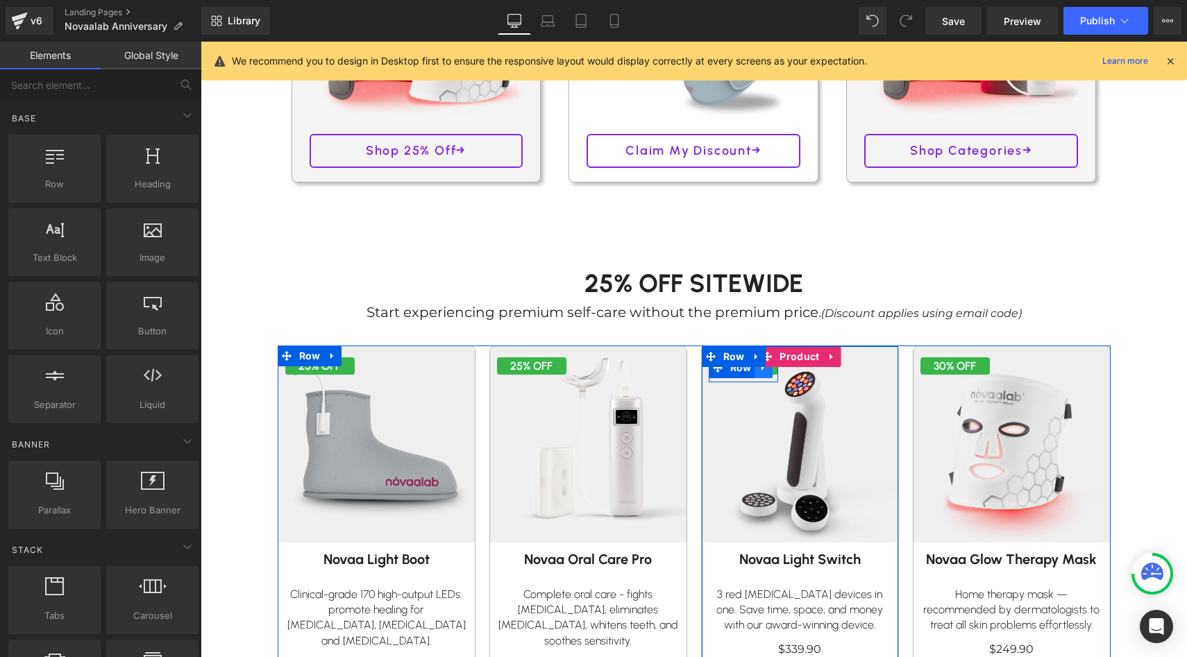
click at [768, 372] on link at bounding box center [763, 367] width 18 height 21
click at [782, 369] on icon at bounding box center [782, 368] width 10 height 10
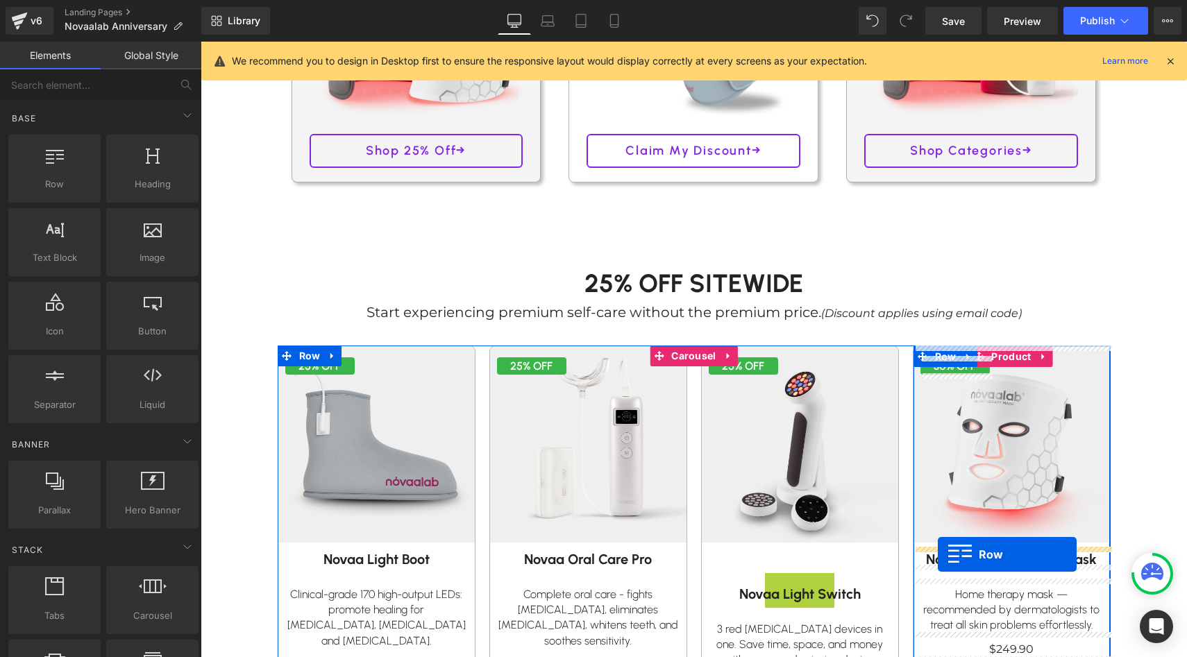
drag, startPoint x: 736, startPoint y: 394, endPoint x: 936, endPoint y: 553, distance: 255.4
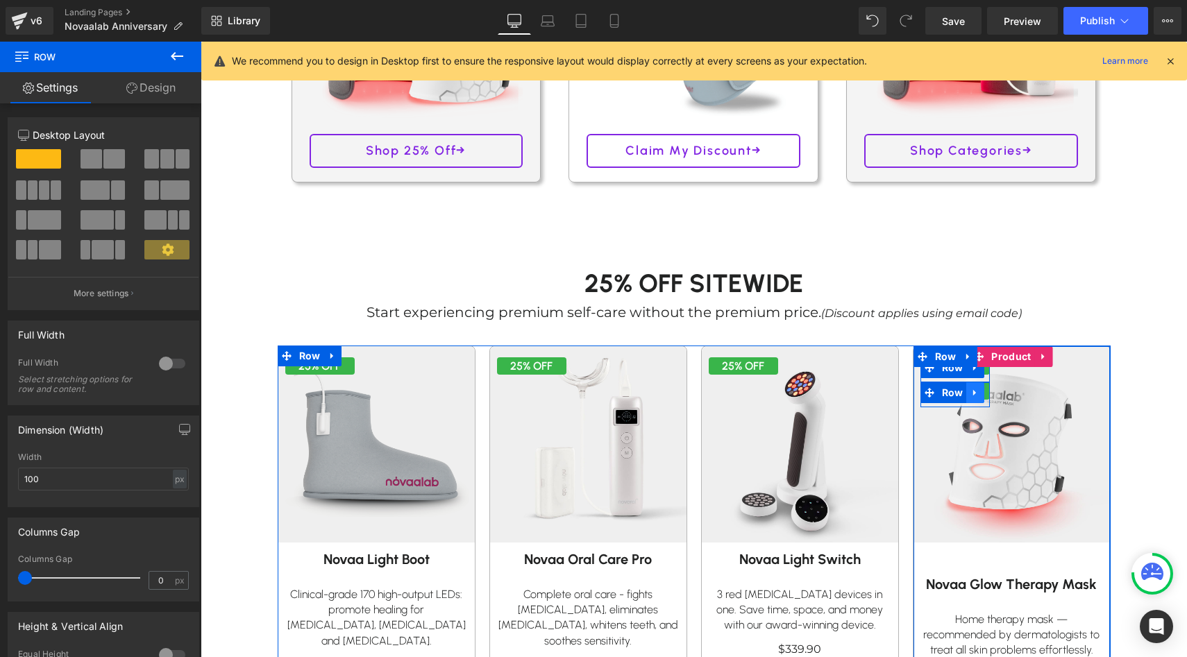
click at [980, 400] on link at bounding box center [975, 392] width 18 height 21
click at [1015, 390] on icon at bounding box center [1011, 393] width 10 height 10
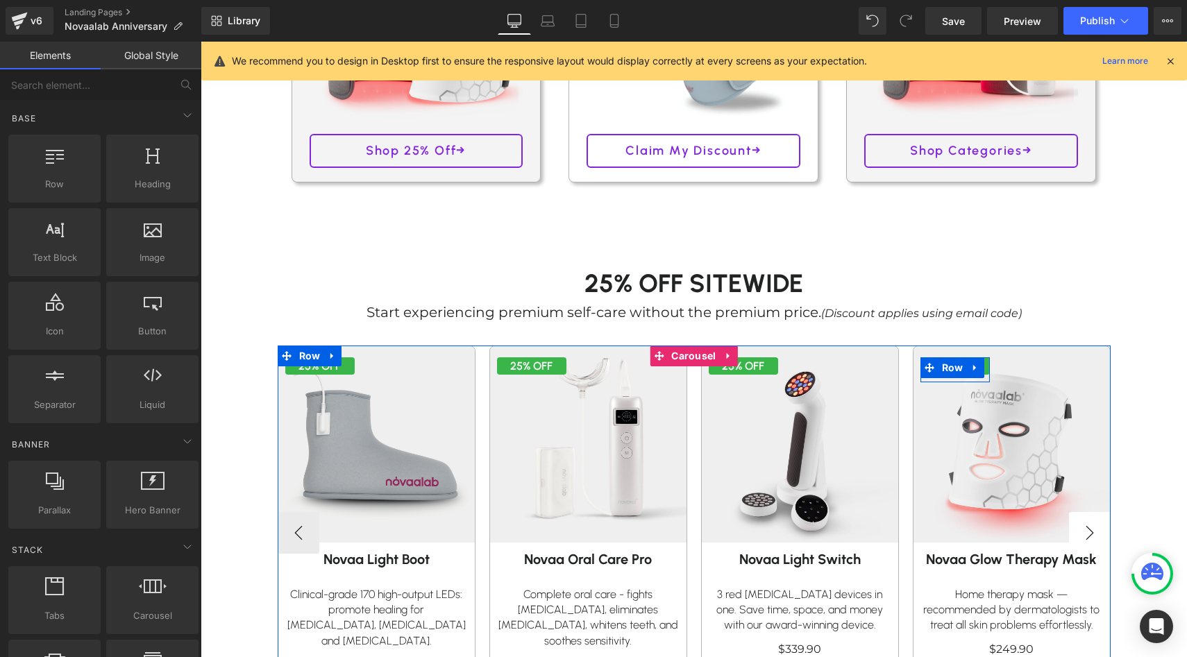
click at [1090, 539] on button "›" at bounding box center [1090, 533] width 42 height 42
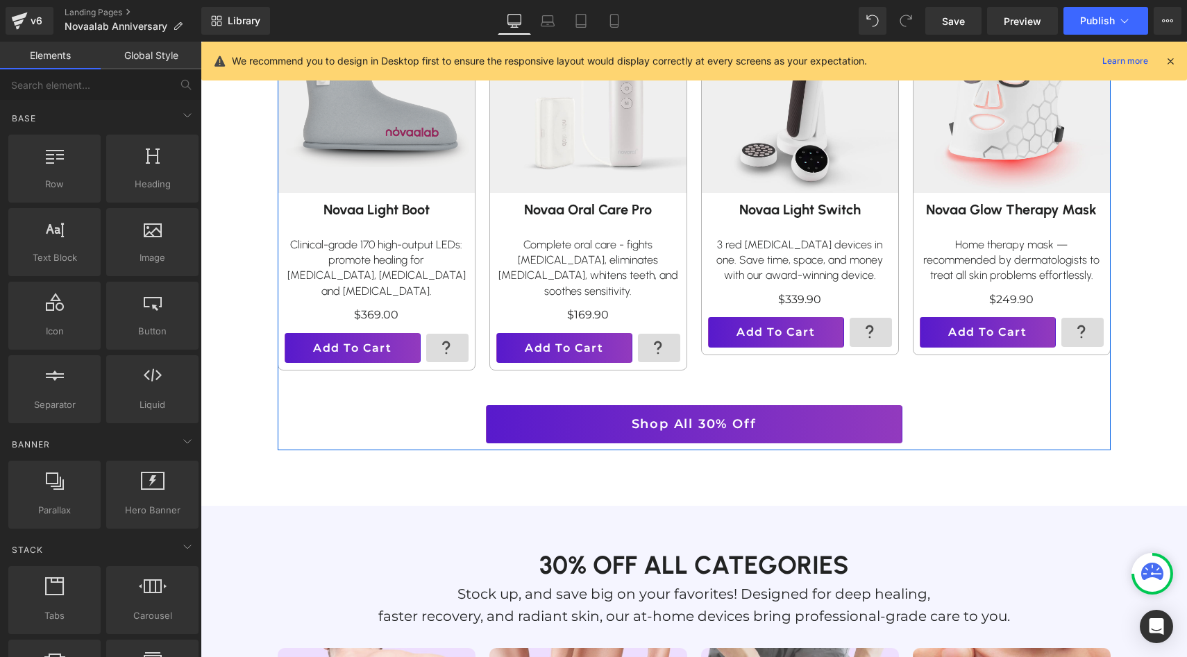
scroll to position [986, 0]
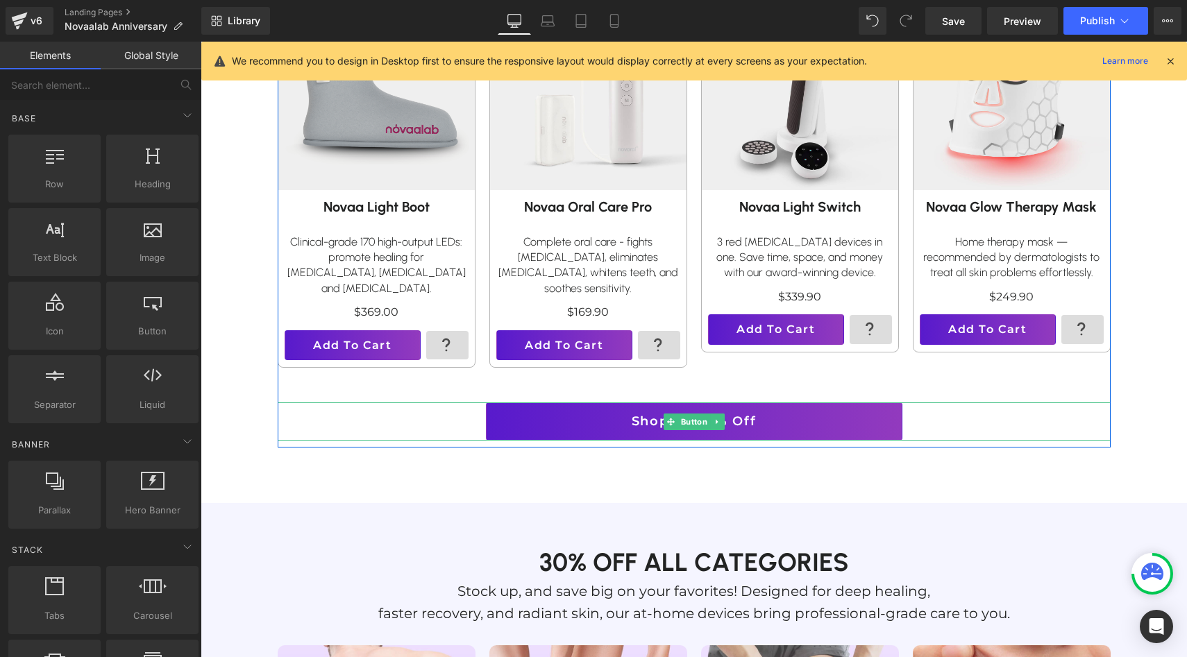
click at [727, 412] on span "Shop All 30% Off" at bounding box center [694, 422] width 125 height 20
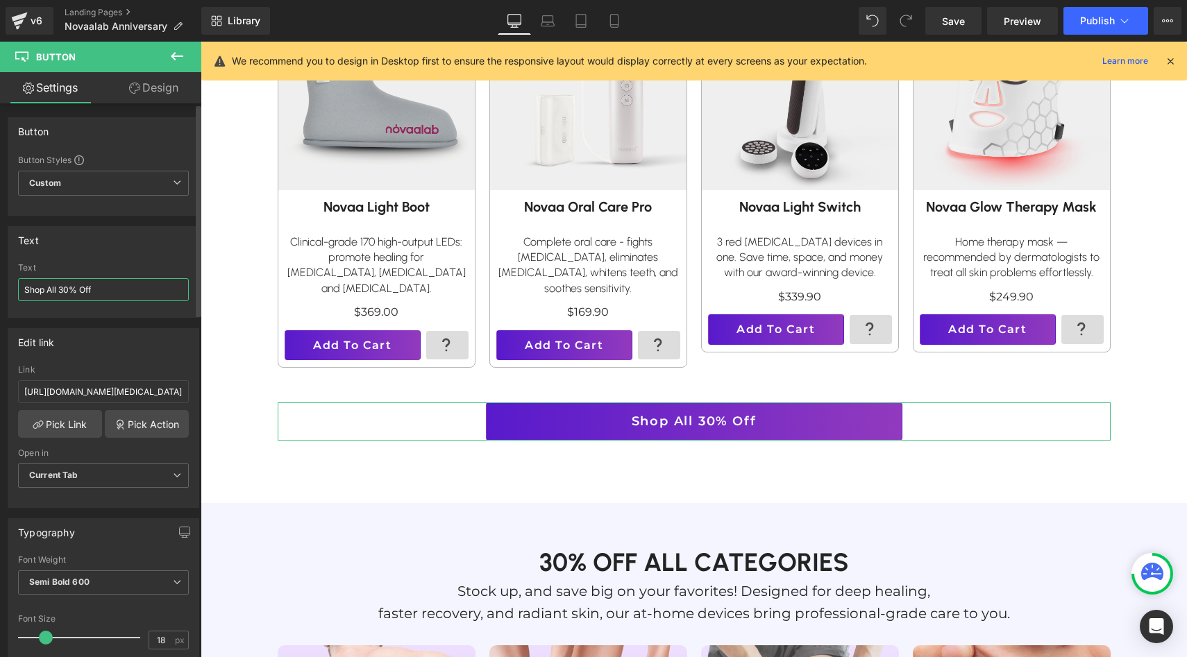
click at [67, 287] on input "Shop All 30% Off" at bounding box center [103, 289] width 171 height 23
type input "Shop All 25% Off"
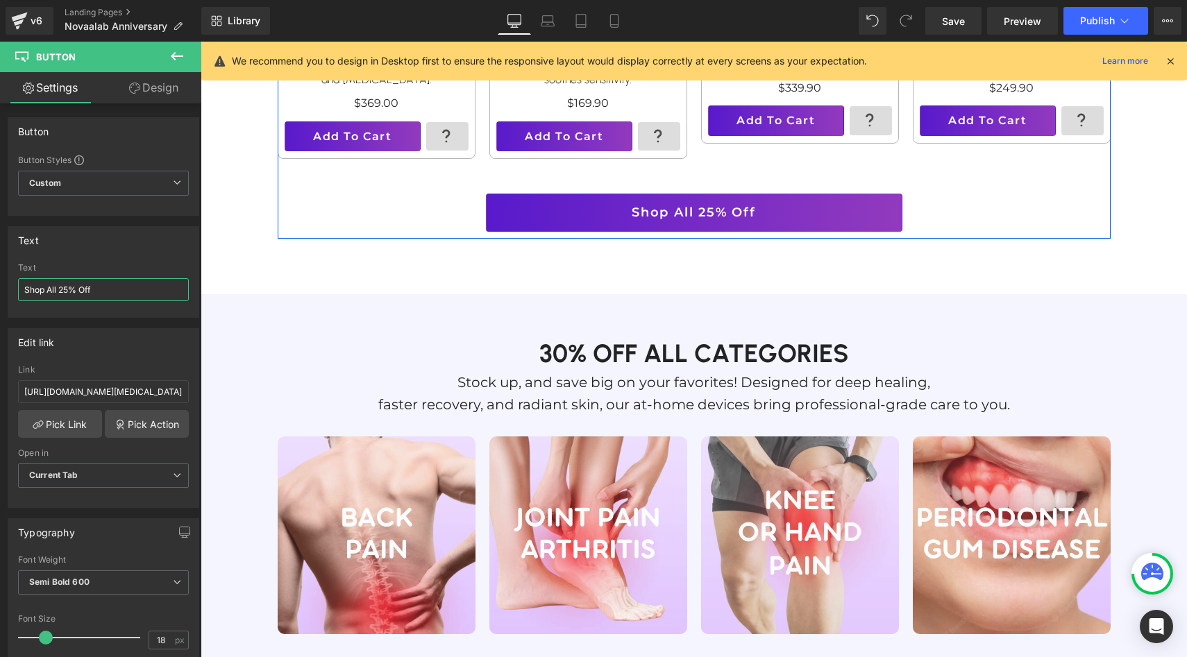
scroll to position [1215, 0]
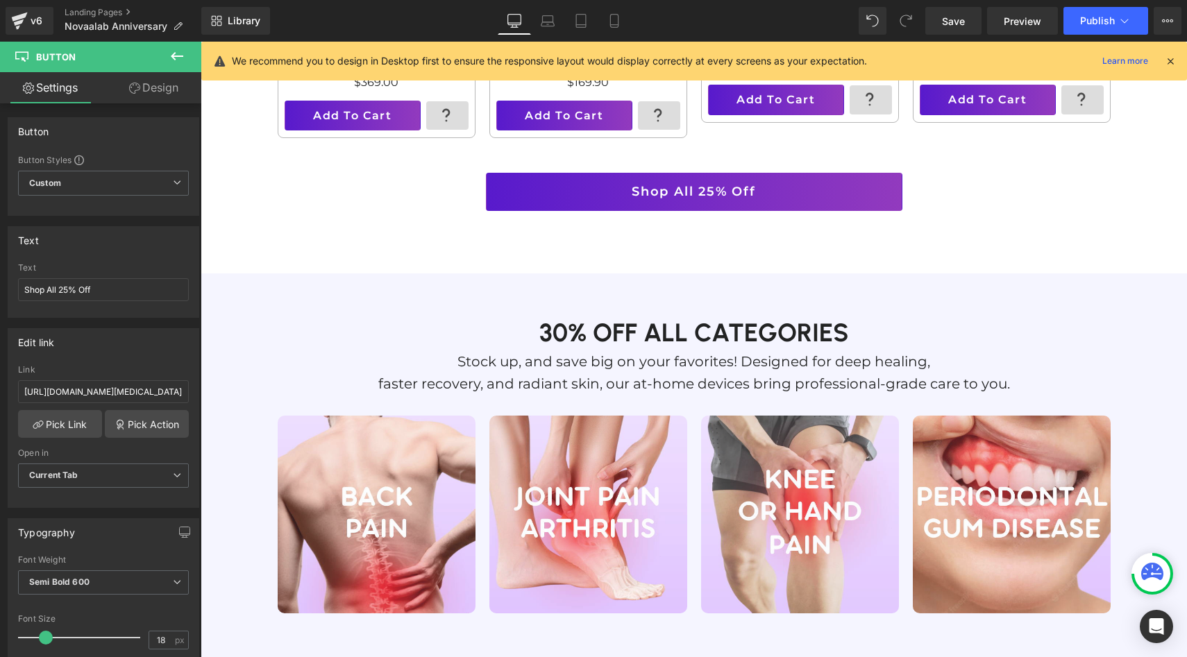
click at [557, 315] on h1 "30% off all categories" at bounding box center [694, 332] width 812 height 35
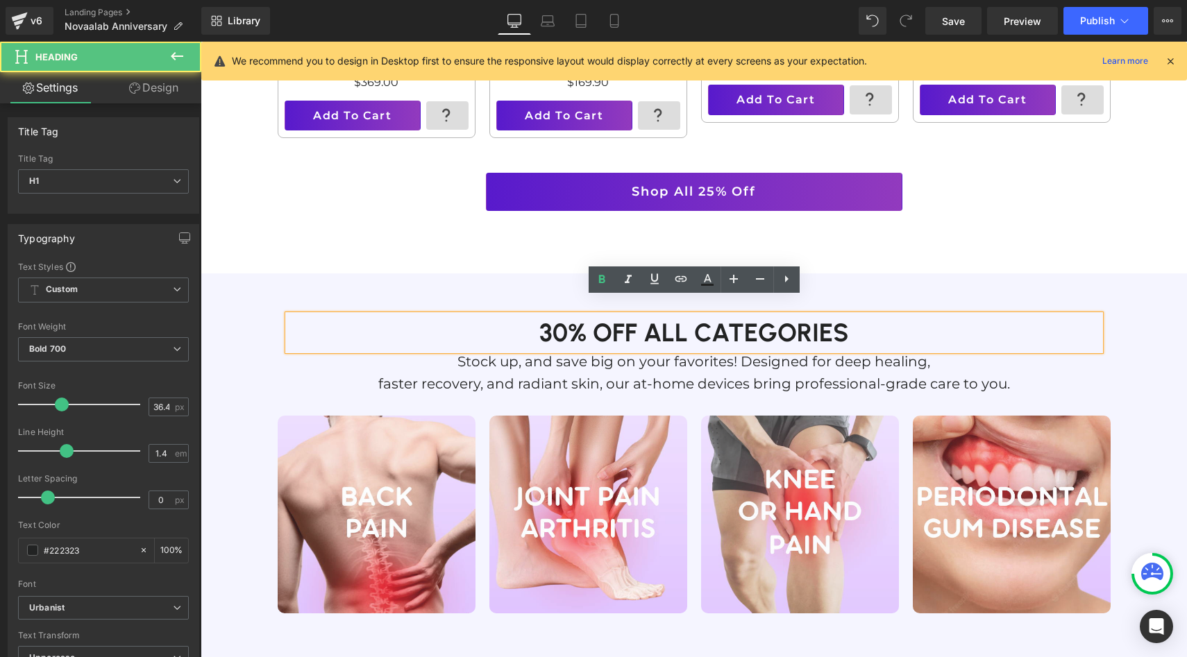
click at [563, 316] on h1 "30% off all categories" at bounding box center [694, 332] width 812 height 35
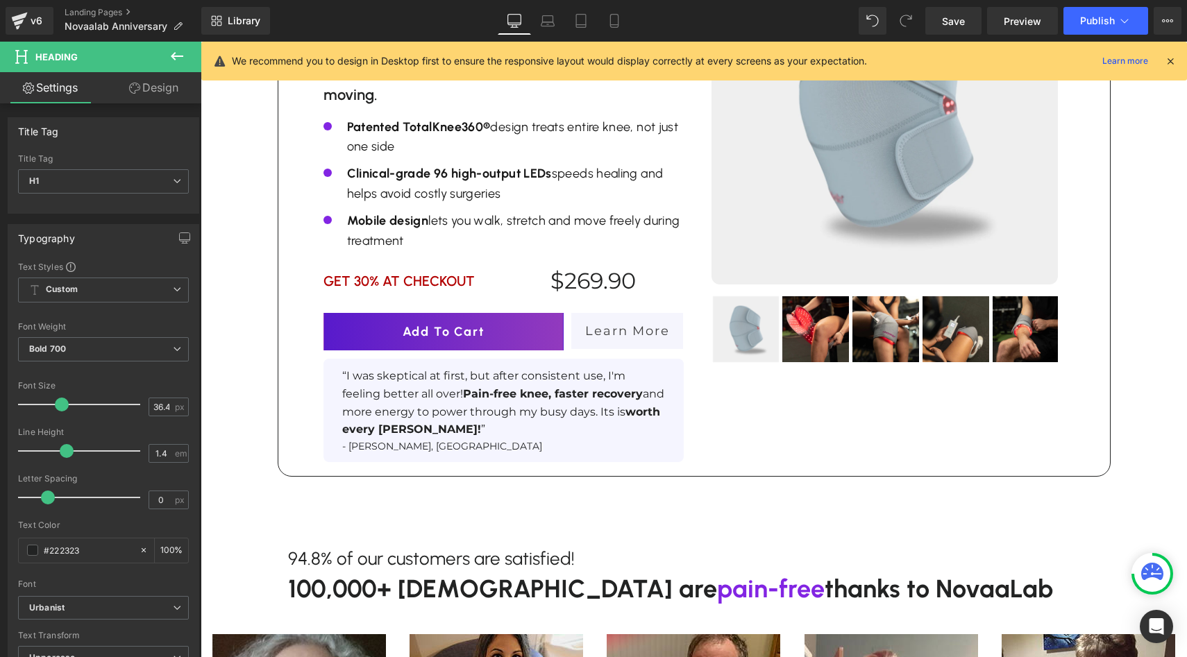
scroll to position [2116, 0]
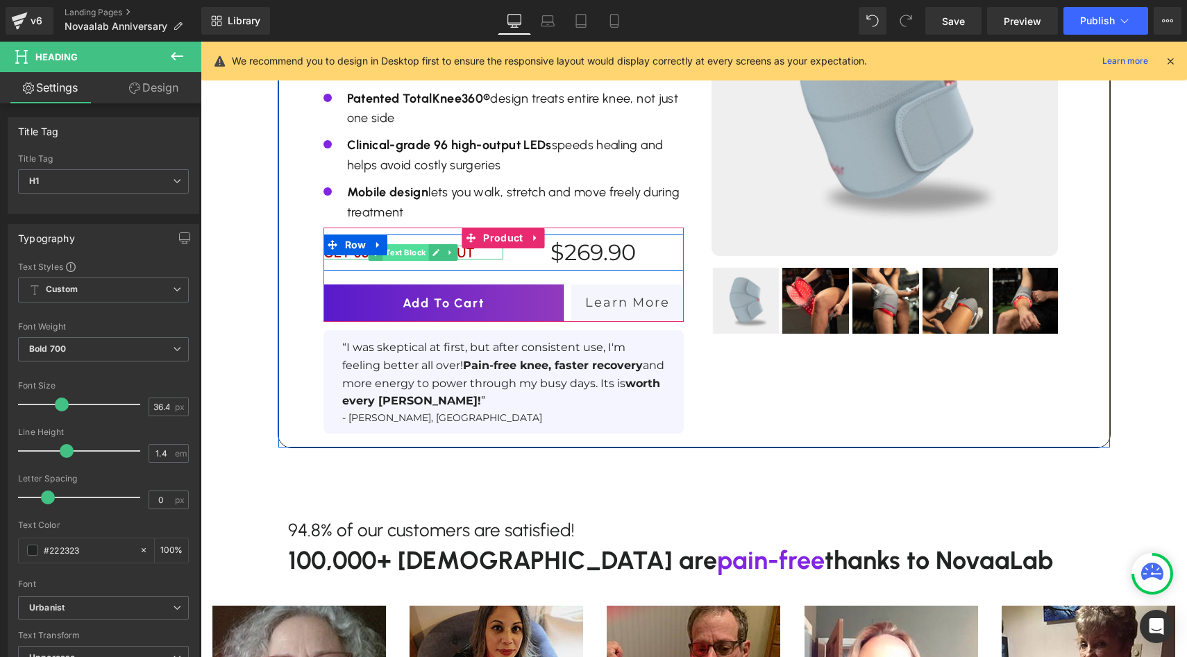
click at [387, 244] on span "Text Block" at bounding box center [406, 252] width 46 height 17
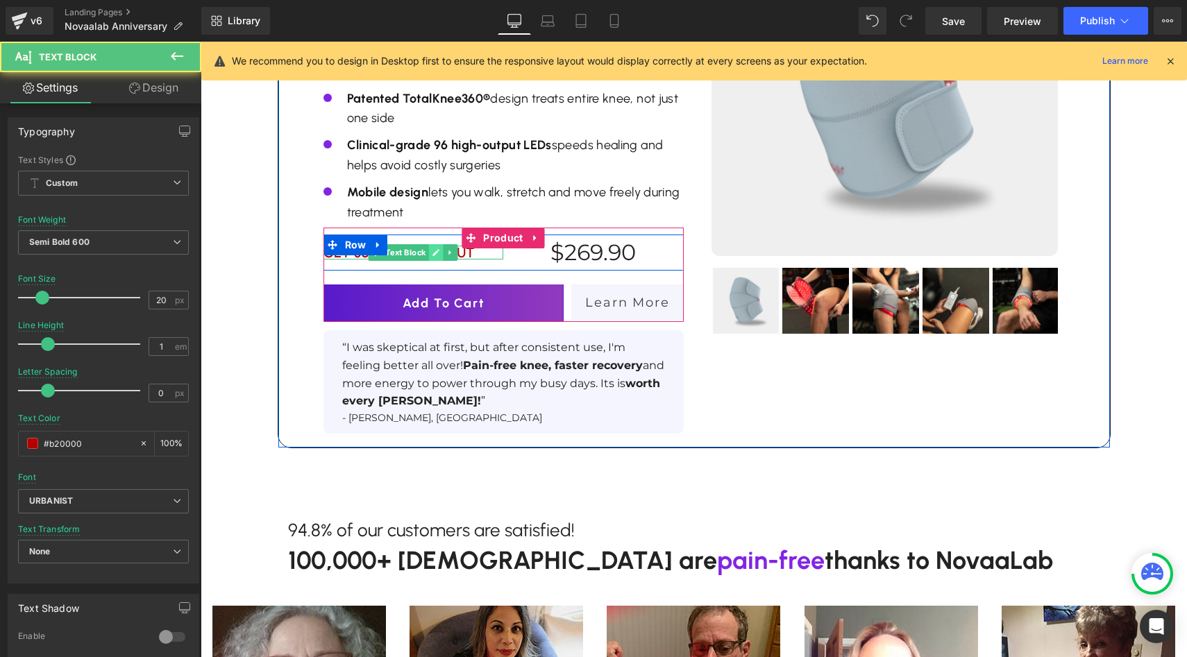
click at [432, 248] on icon at bounding box center [436, 252] width 8 height 8
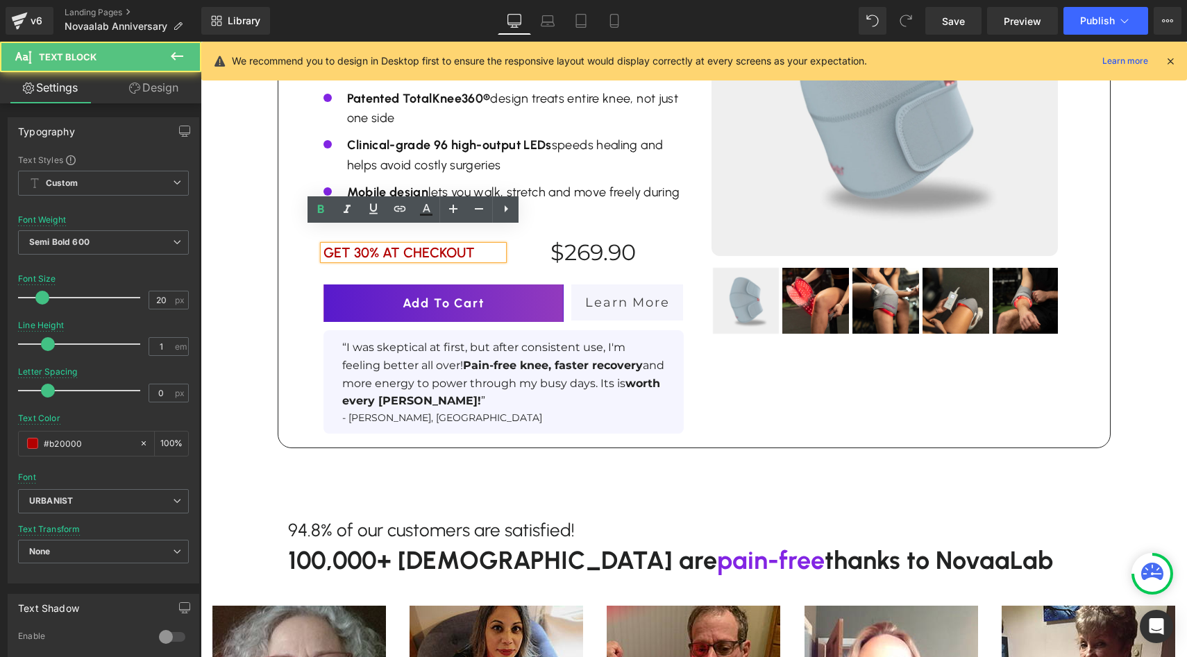
click at [380, 246] on p "GET 30% AT CHECKOUT" at bounding box center [413, 253] width 180 height 14
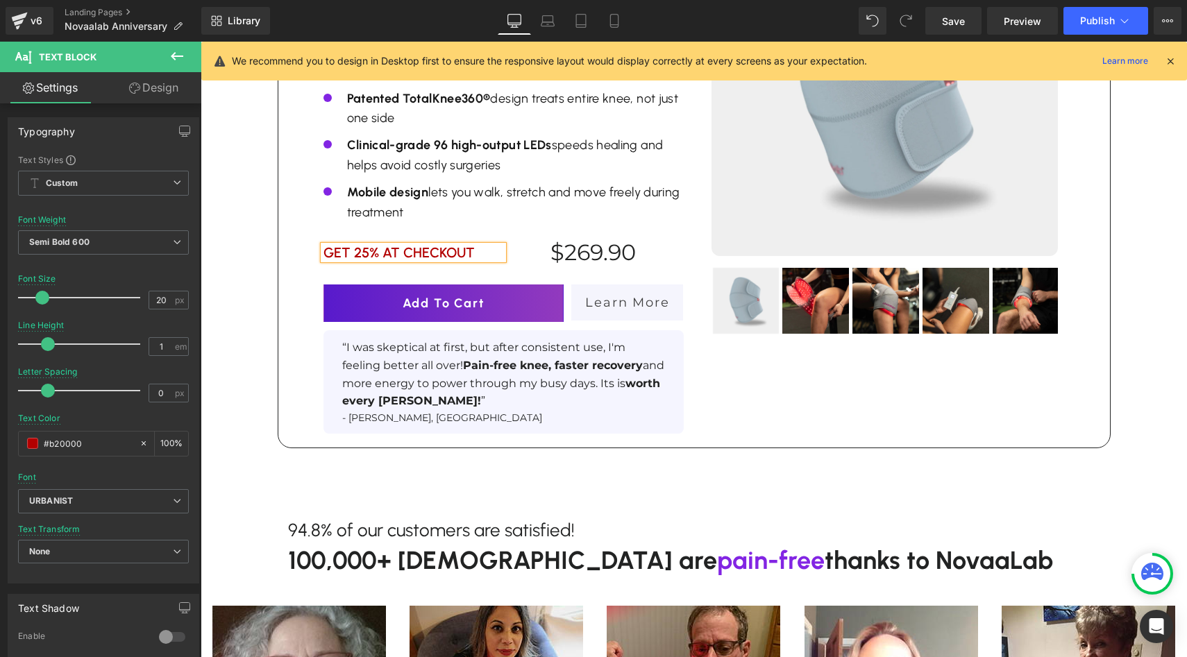
click at [330, 332] on span at bounding box center [337, 340] width 15 height 17
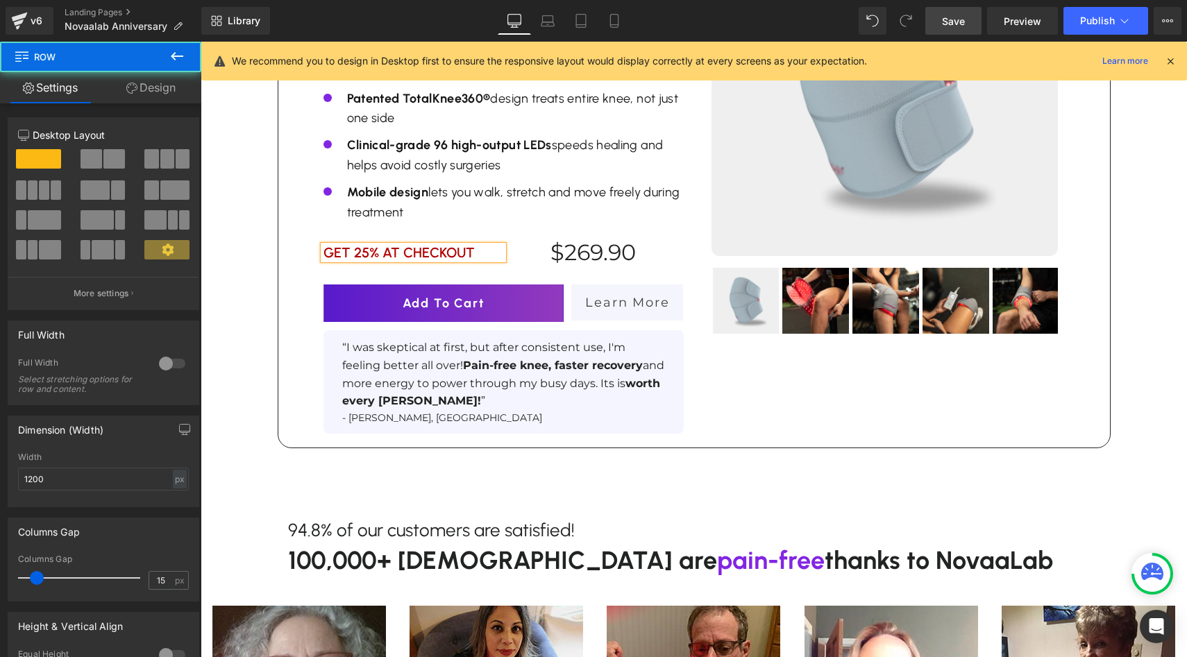
click at [965, 19] on span "Save" at bounding box center [953, 21] width 23 height 15
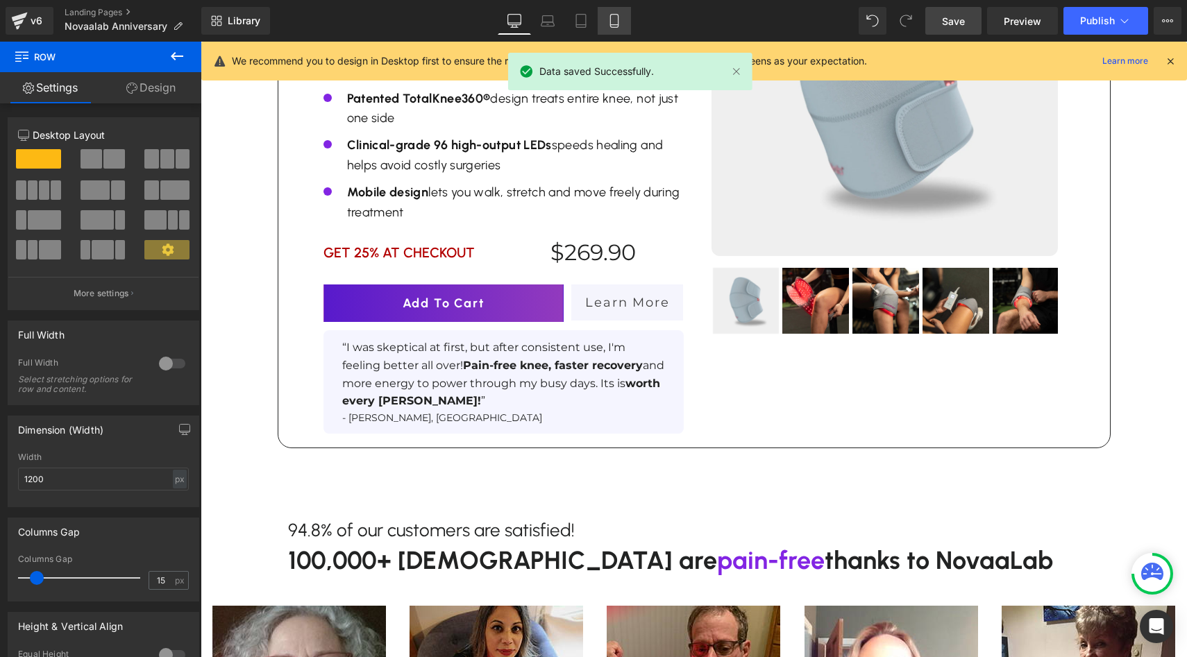
click at [621, 18] on icon at bounding box center [614, 21] width 14 height 14
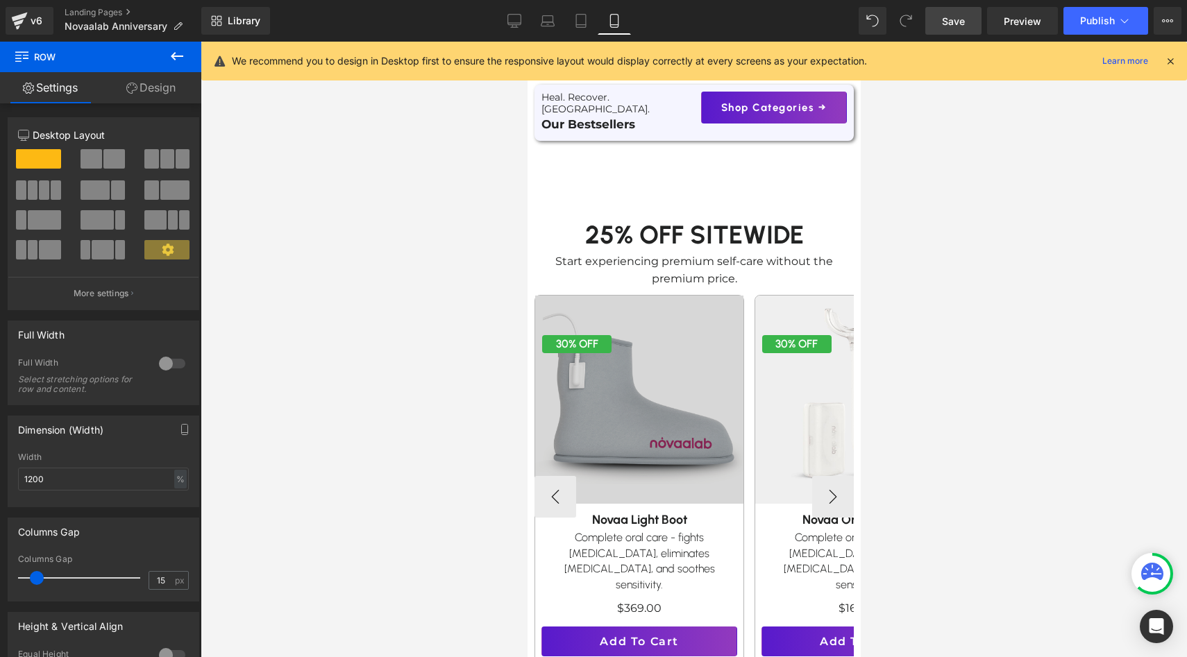
scroll to position [568, 0]
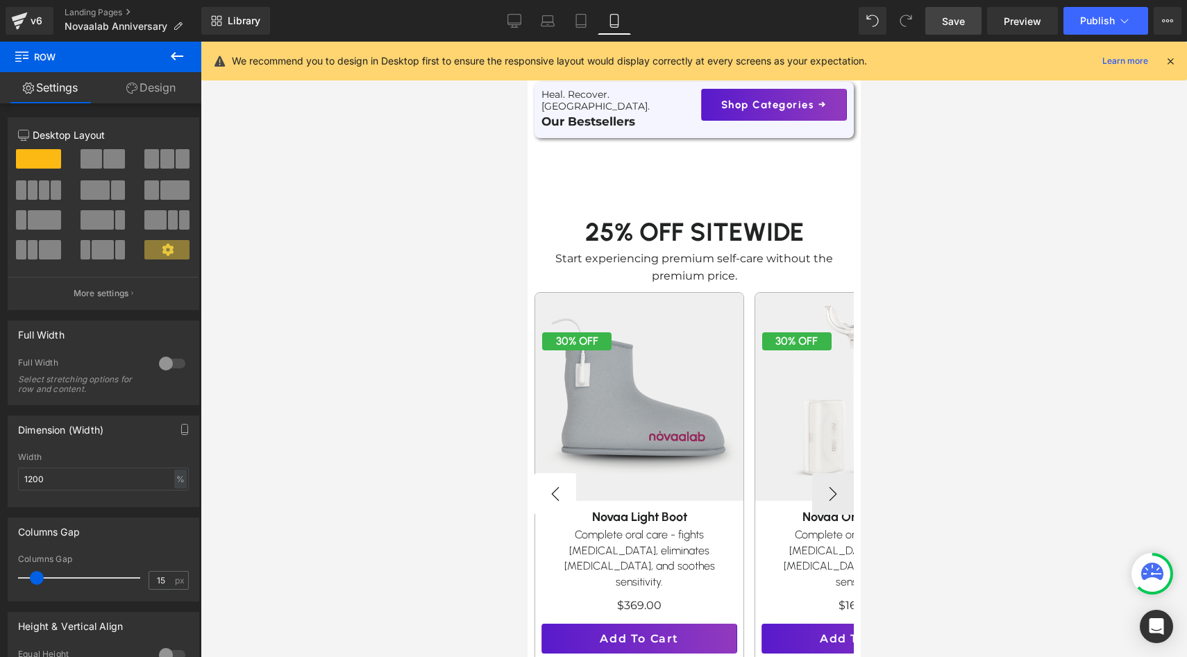
click at [561, 487] on button "‹" at bounding box center [555, 494] width 42 height 42
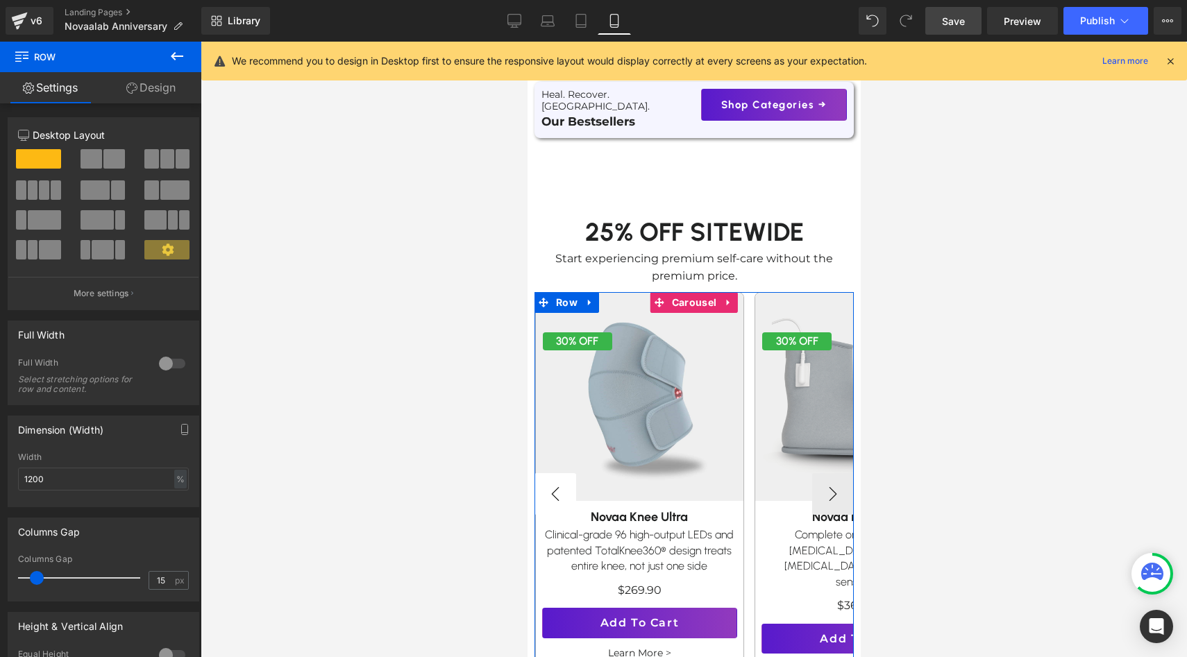
click at [561, 487] on button "‹" at bounding box center [555, 494] width 42 height 42
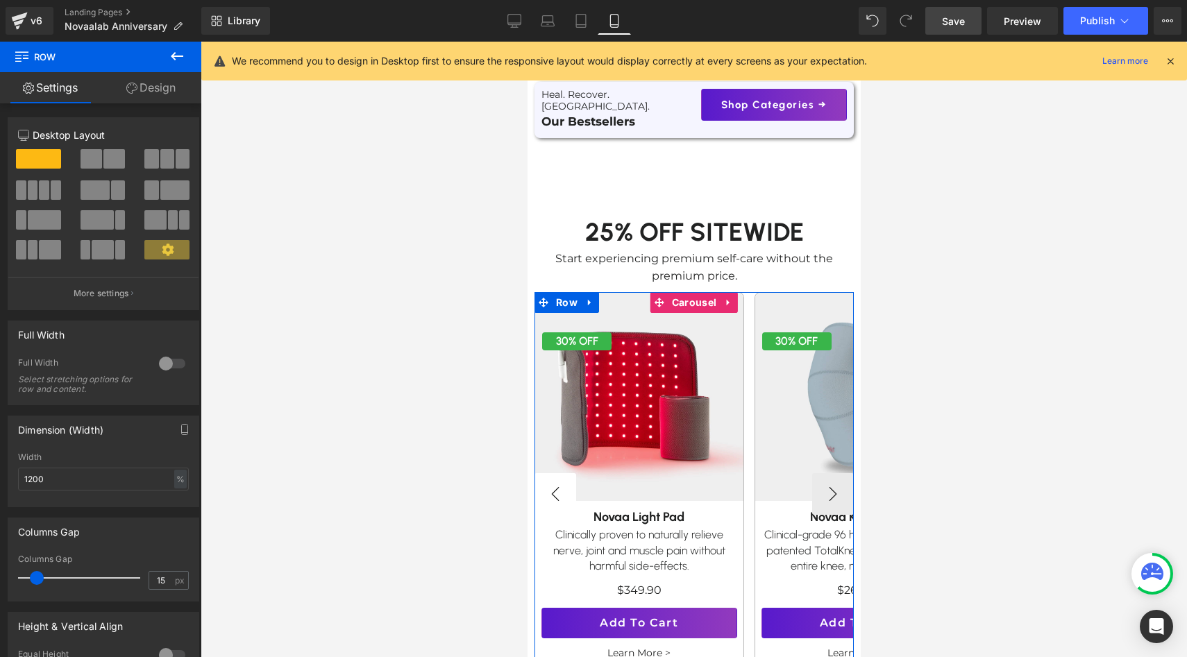
click at [561, 487] on button "‹" at bounding box center [555, 494] width 42 height 42
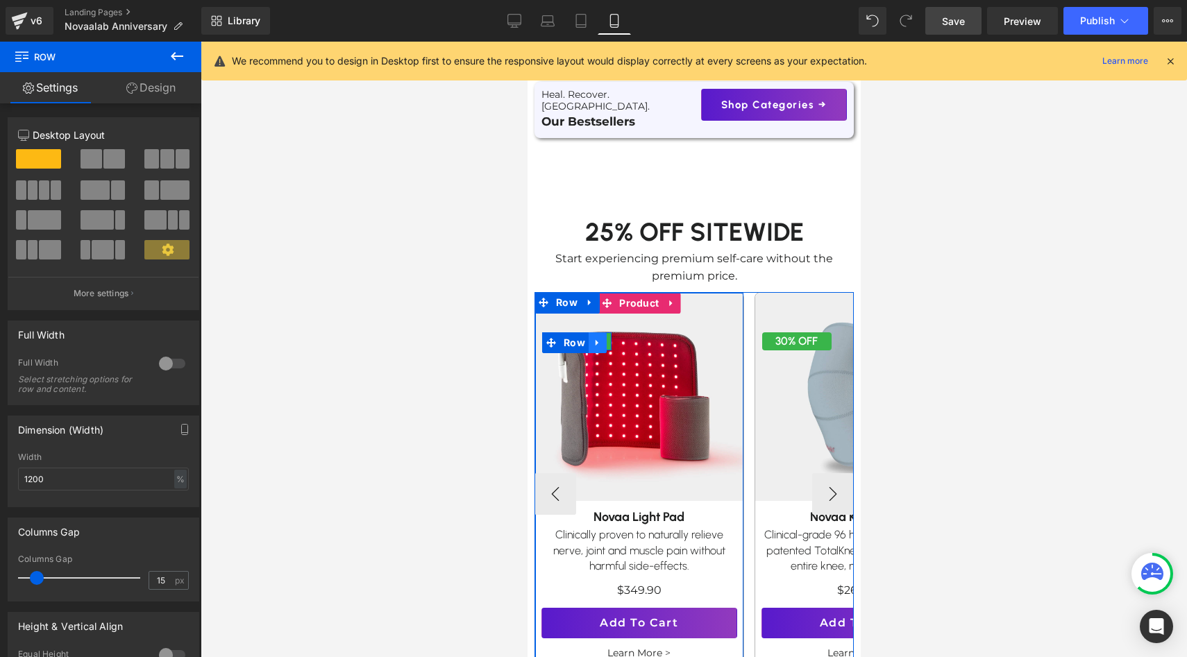
click at [595, 340] on icon at bounding box center [596, 343] width 3 height 6
click at [577, 332] on span "Row" at bounding box center [573, 342] width 28 height 21
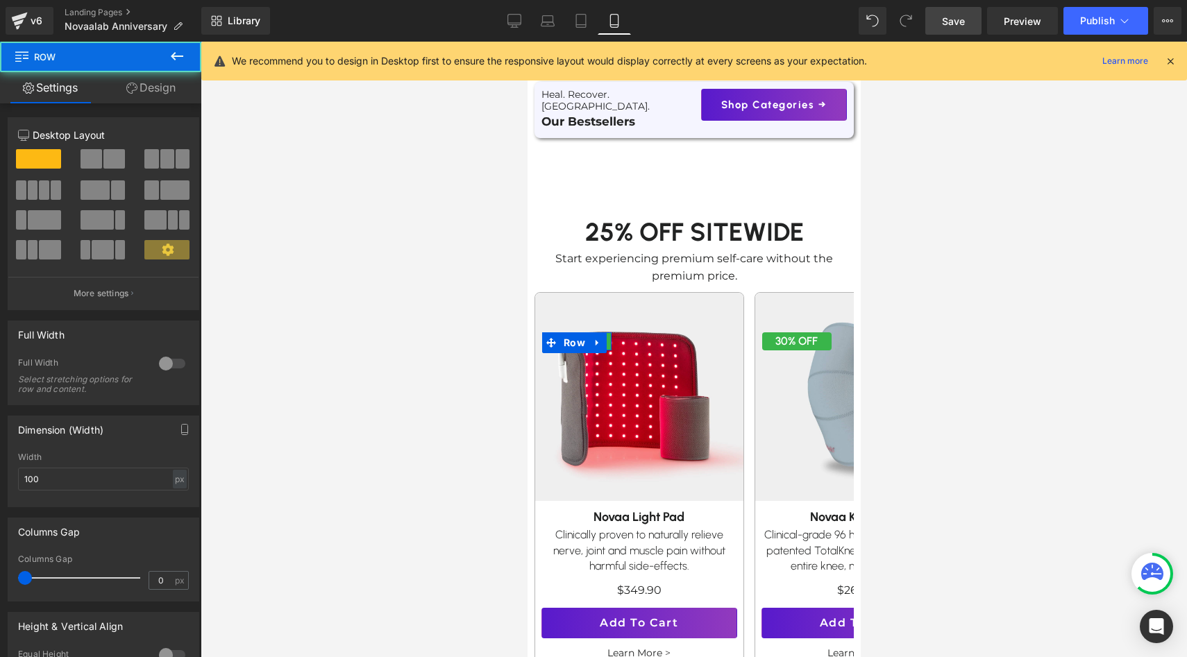
click at [167, 106] on div "12 12 12 Column Size Customizer 12 Desktop Layout Laptop Layout Tablet Layout M…" at bounding box center [104, 473] width 208 height 740
click at [167, 90] on link "Design" at bounding box center [151, 87] width 101 height 31
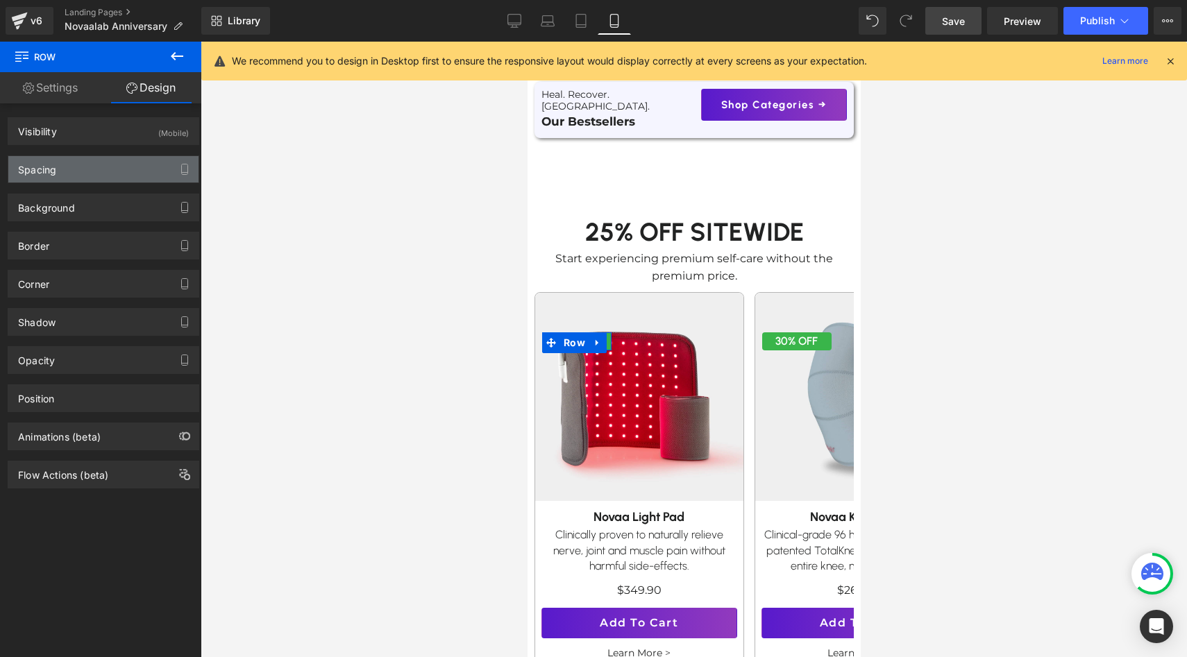
click at [101, 160] on div "Spacing" at bounding box center [103, 169] width 190 height 26
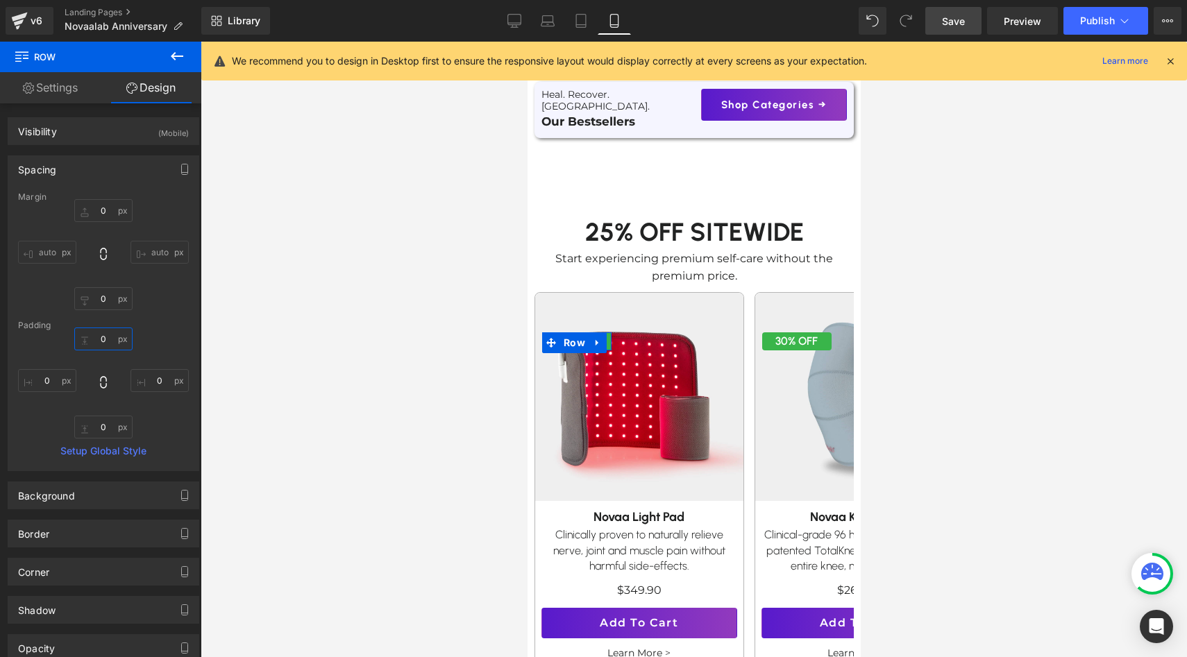
click at [106, 337] on input "0" at bounding box center [103, 339] width 58 height 23
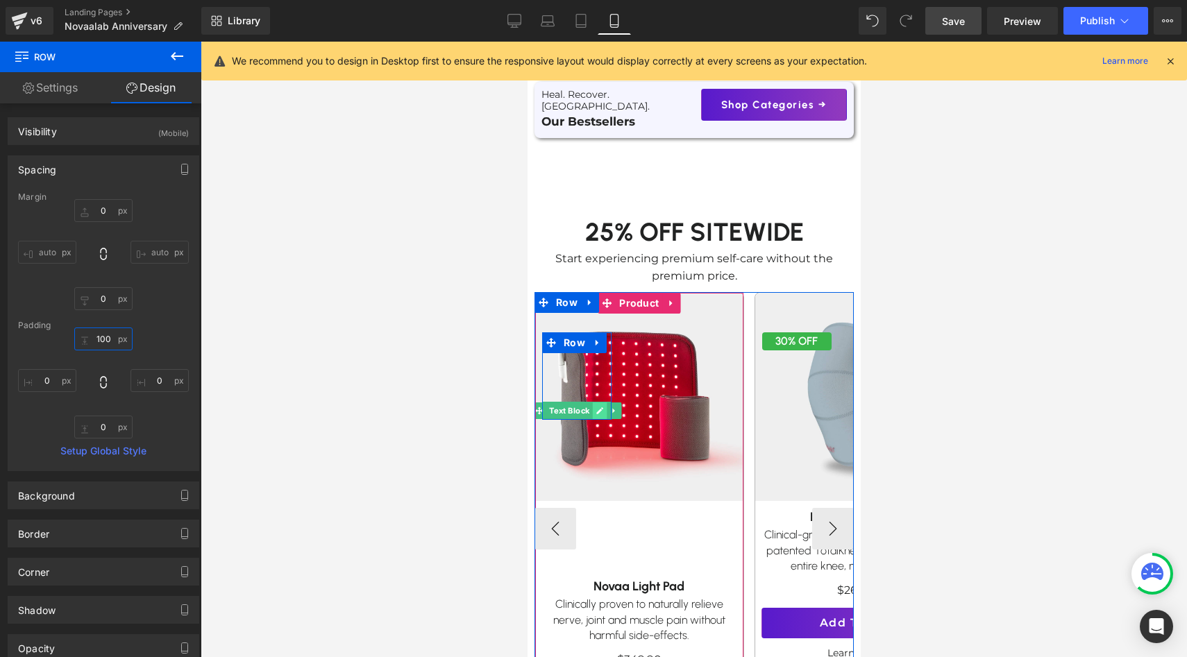
type input "100"
click at [598, 407] on icon at bounding box center [600, 411] width 8 height 8
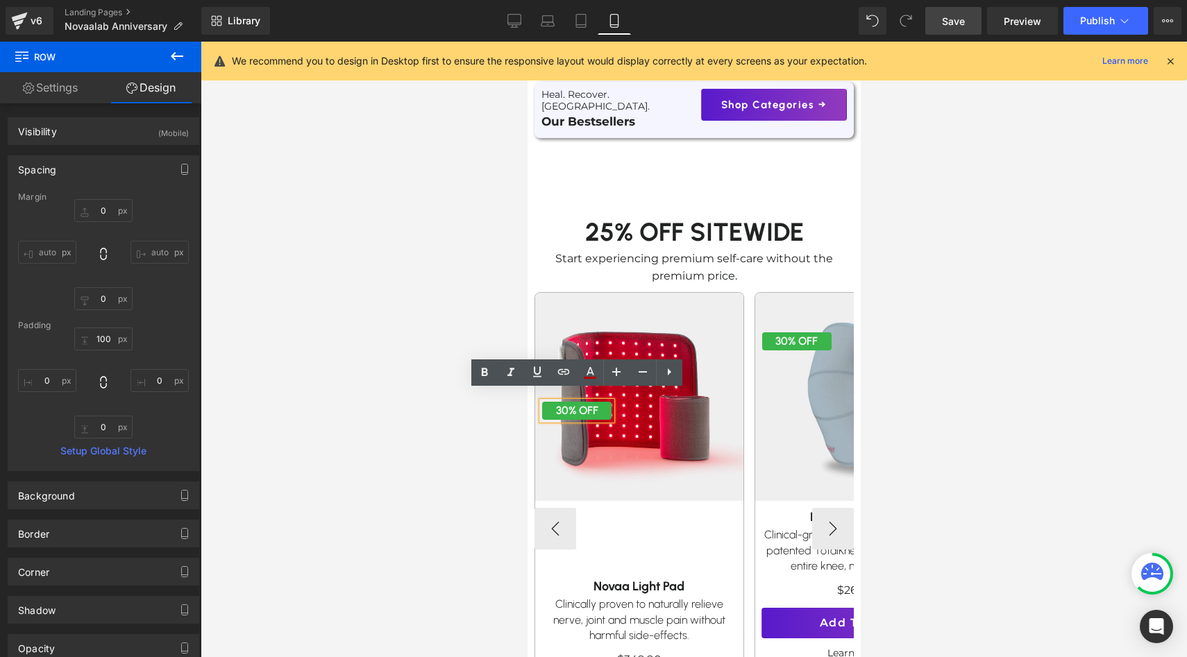
click at [564, 402] on p "30% OFF" at bounding box center [575, 411] width 69 height 18
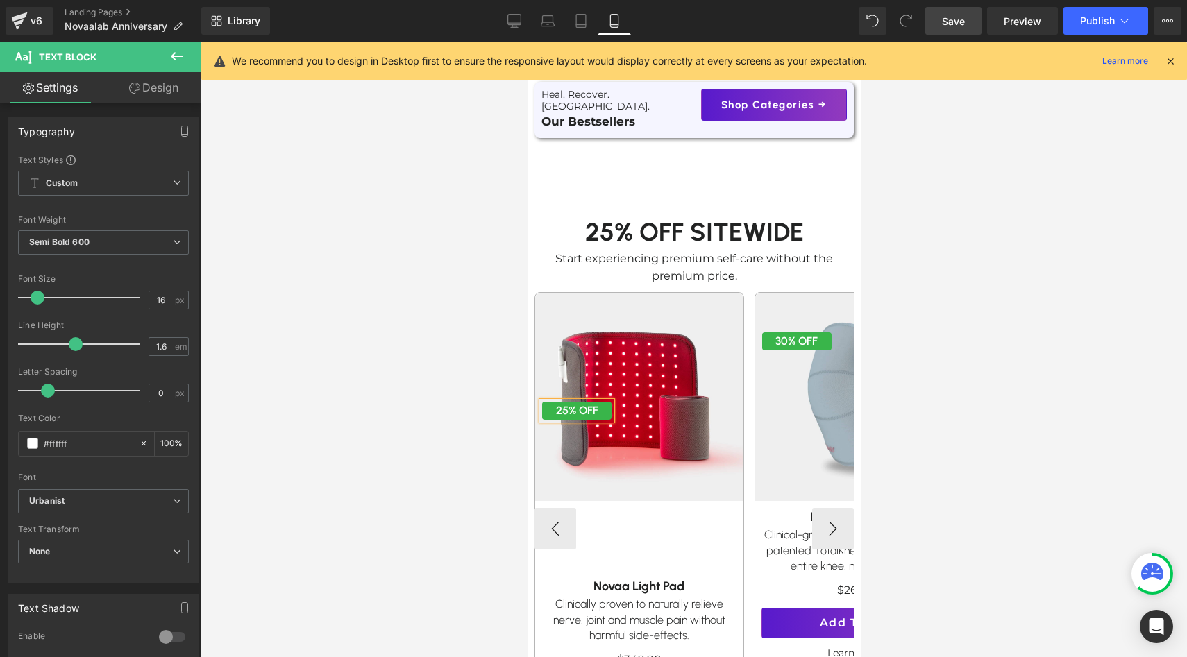
click at [599, 339] on div "25% OFF Text Block Row 100px" at bounding box center [575, 375] width 69 height 87
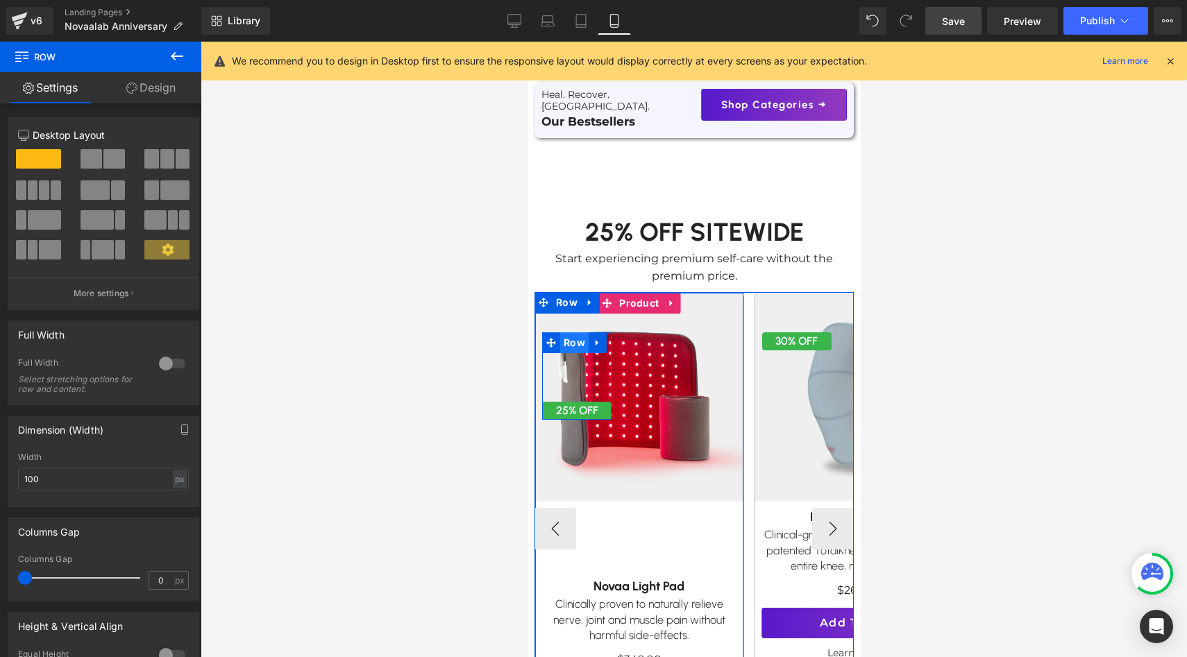
click at [584, 336] on span "Row" at bounding box center [573, 342] width 28 height 21
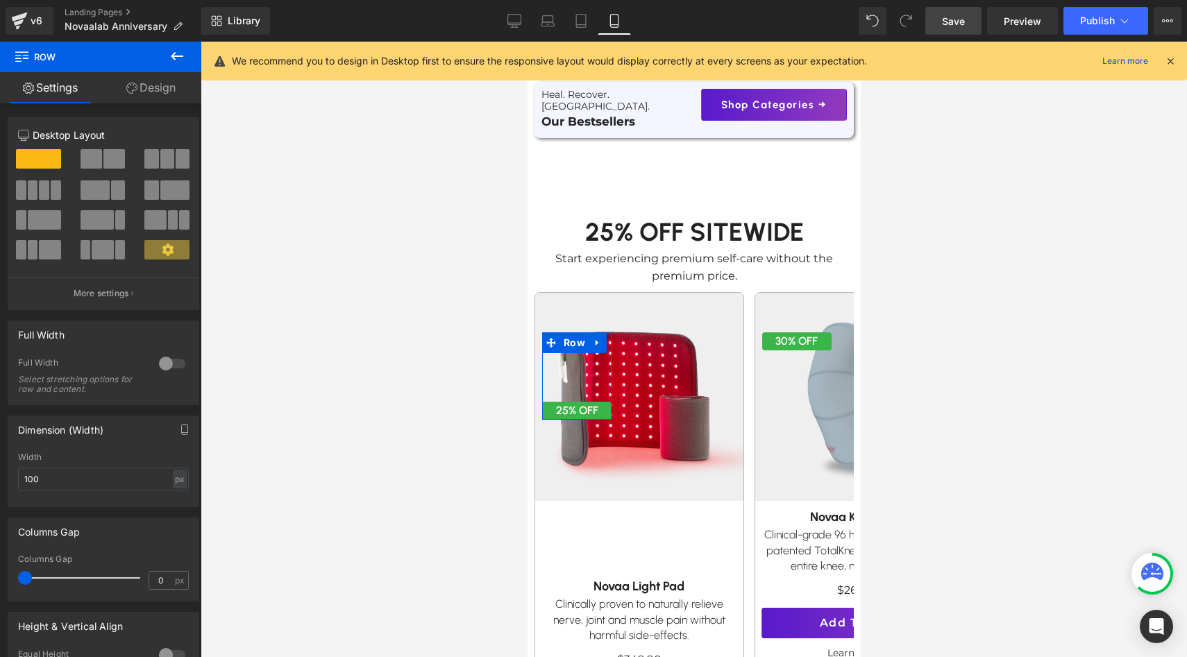
click at [153, 78] on link "Design" at bounding box center [151, 87] width 101 height 31
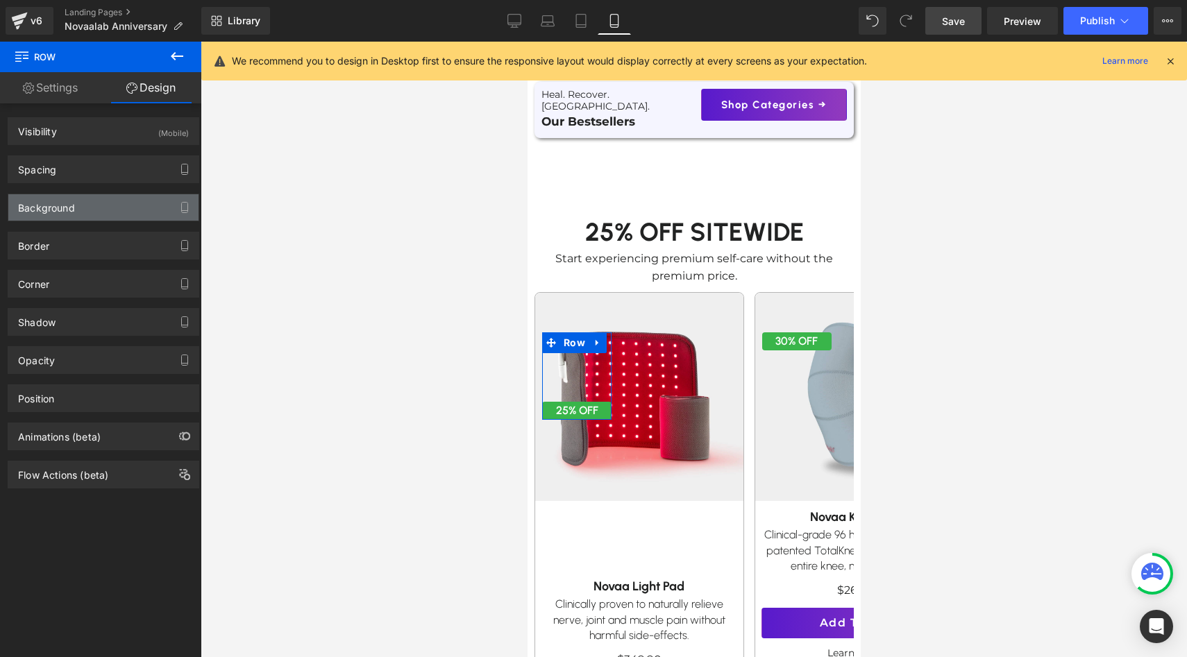
click at [99, 203] on div "Background" at bounding box center [103, 207] width 190 height 26
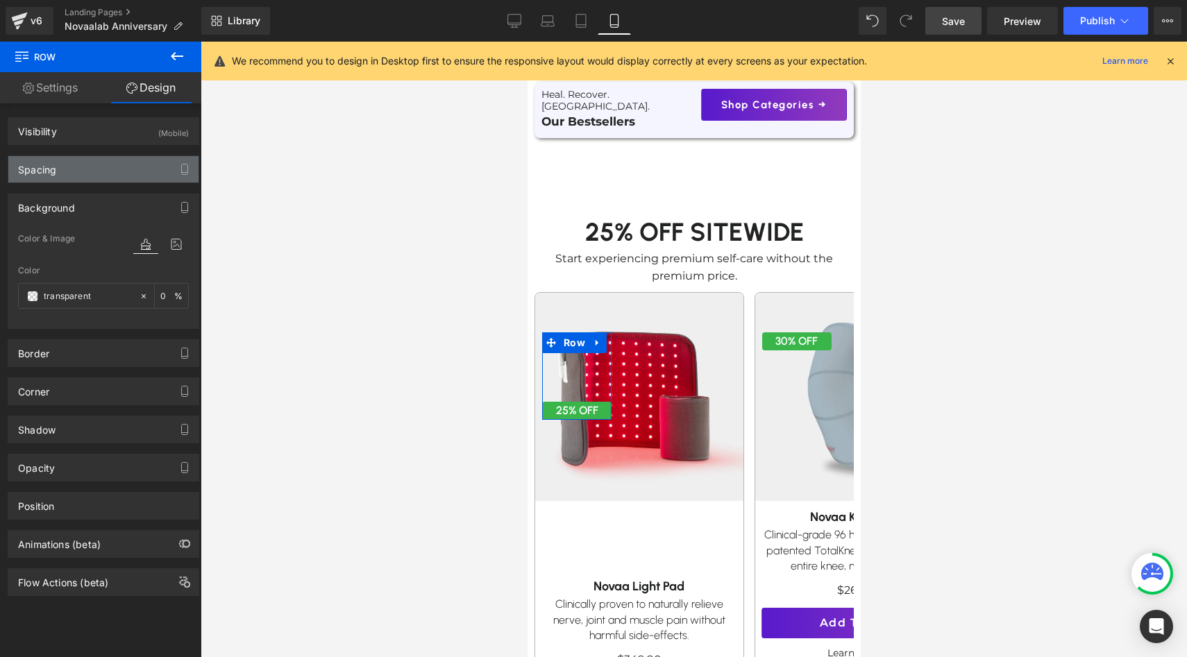
click at [99, 182] on div "Spacing" at bounding box center [103, 169] width 190 height 26
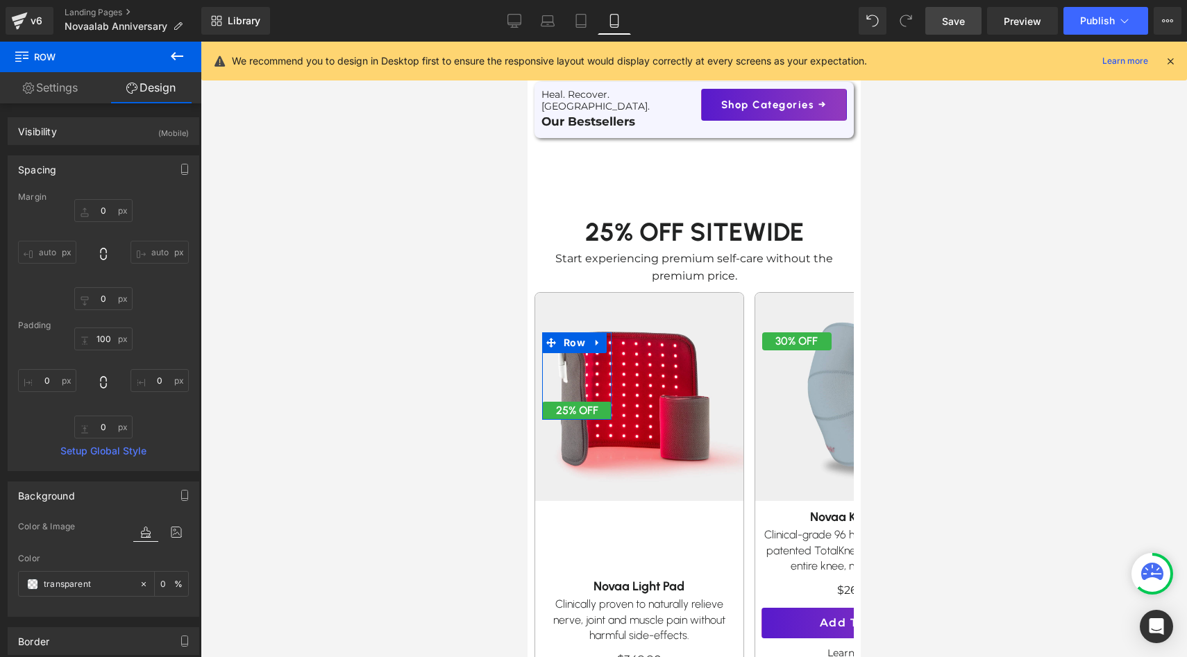
click at [96, 330] on div "Padding" at bounding box center [103, 326] width 171 height 10
click at [96, 342] on input "text" at bounding box center [103, 339] width 58 height 23
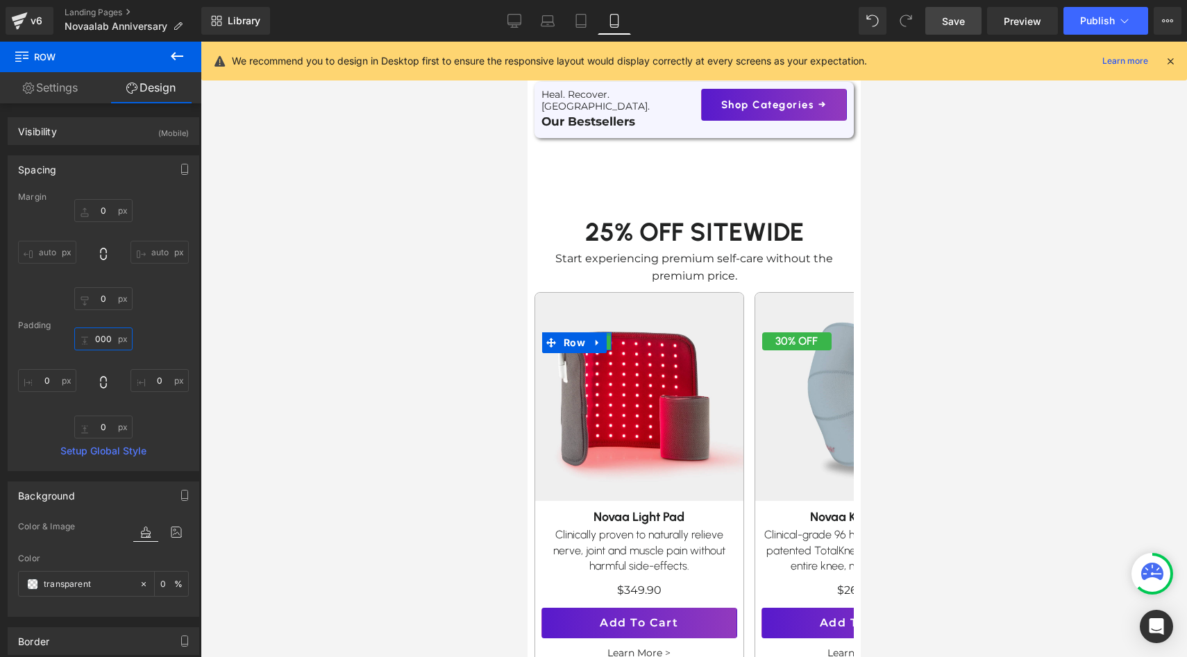
type input "000"
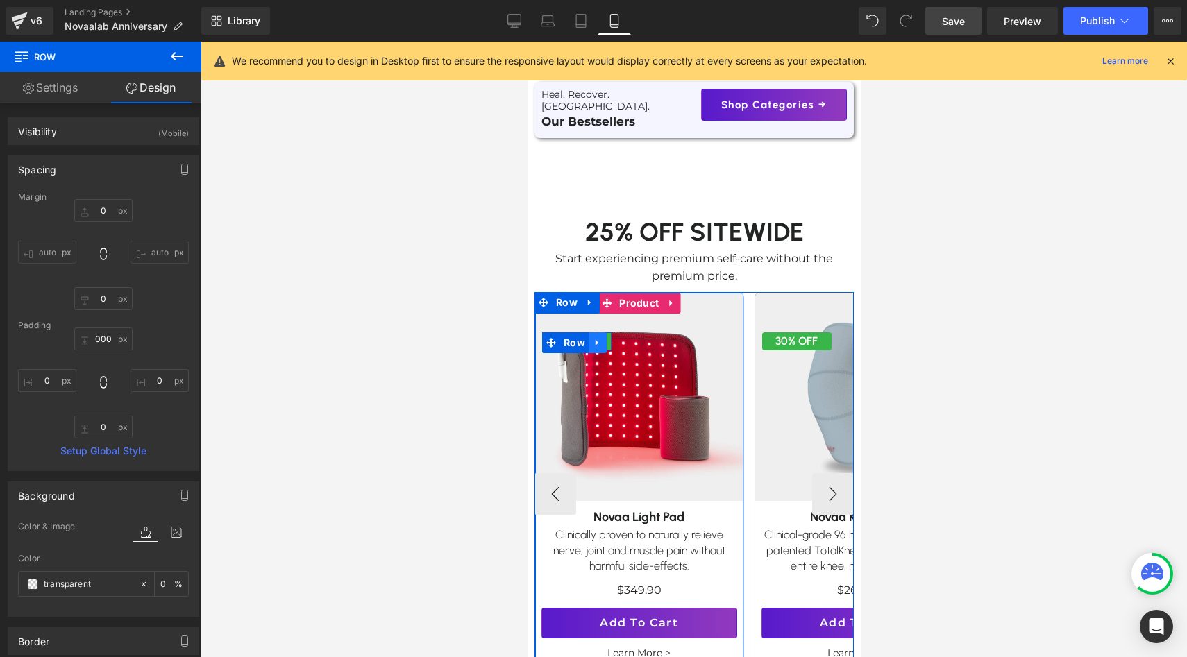
click at [598, 338] on link at bounding box center [597, 342] width 18 height 21
click at [610, 338] on icon at bounding box center [615, 343] width 10 height 10
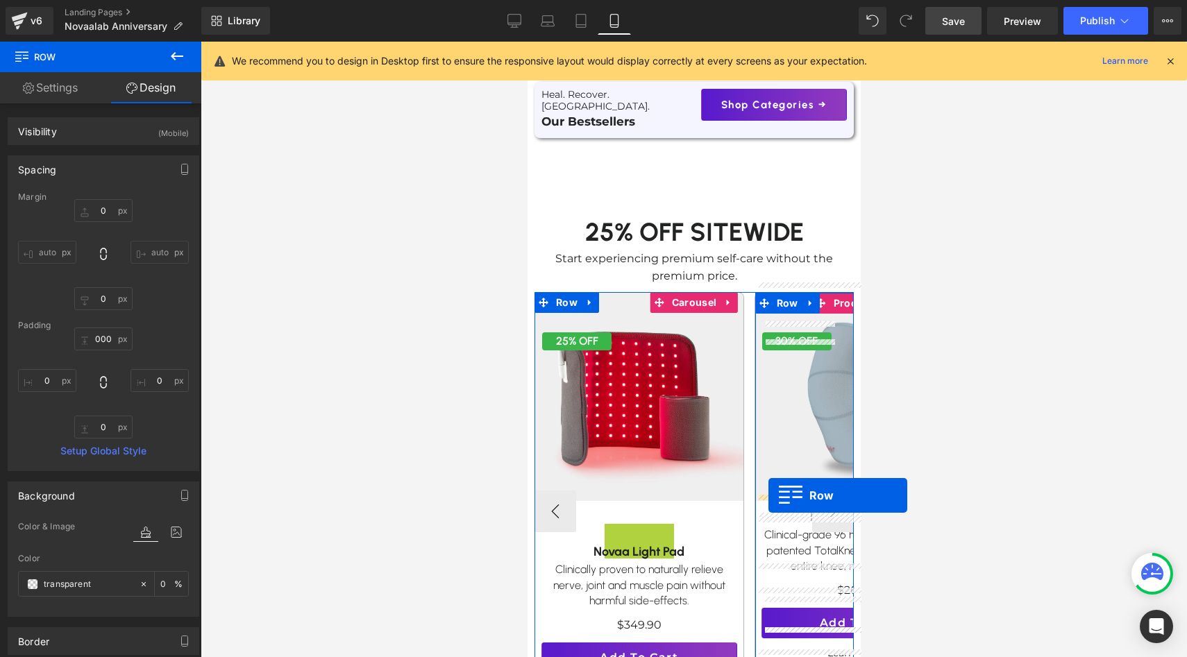
drag, startPoint x: 573, startPoint y: 355, endPoint x: 768, endPoint y: 496, distance: 240.2
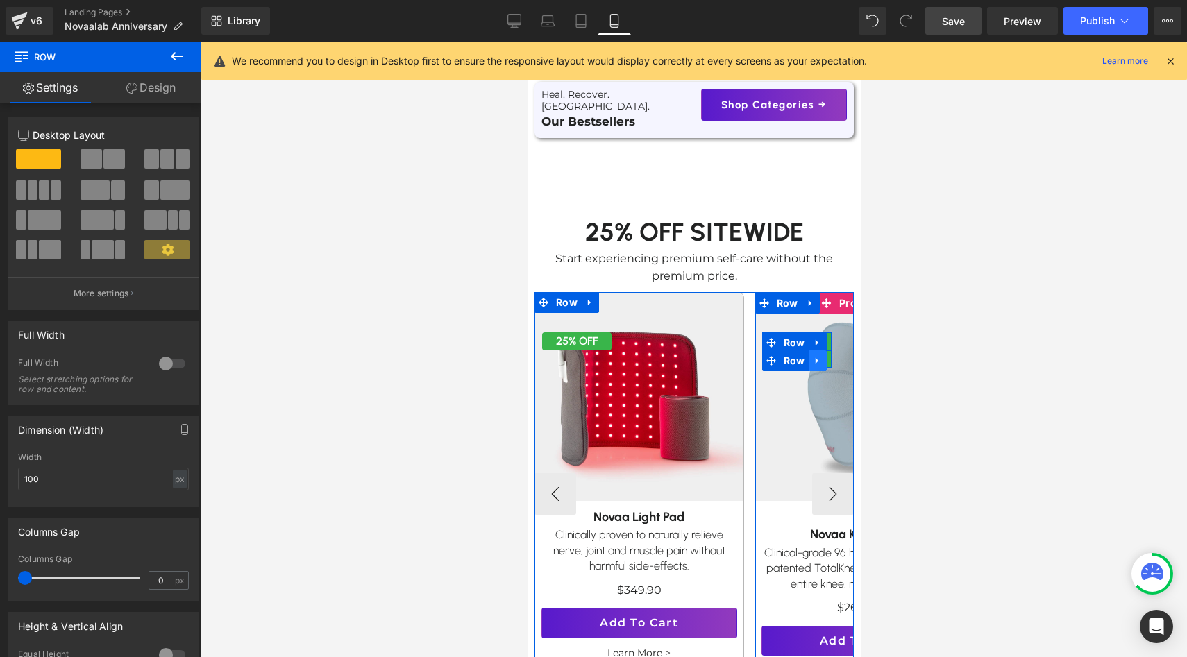
click at [819, 355] on icon at bounding box center [817, 360] width 10 height 10
click at [850, 354] on div at bounding box center [851, 523] width 3 height 463
click at [849, 356] on icon at bounding box center [853, 361] width 10 height 10
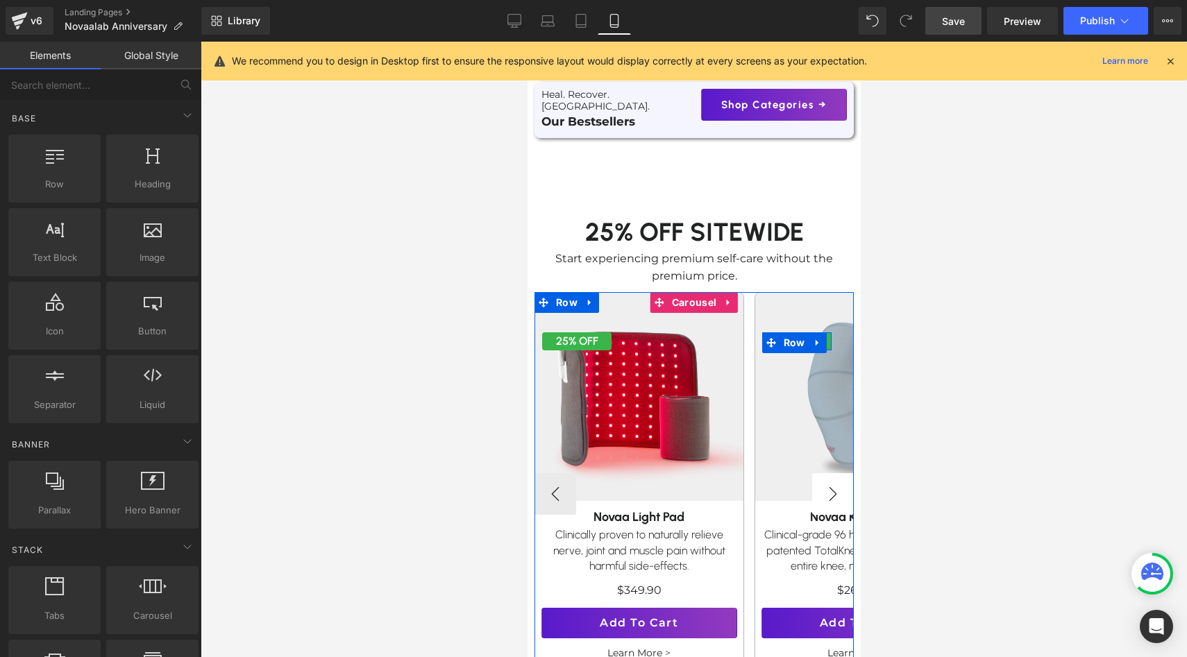
click at [830, 491] on button "›" at bounding box center [832, 494] width 42 height 42
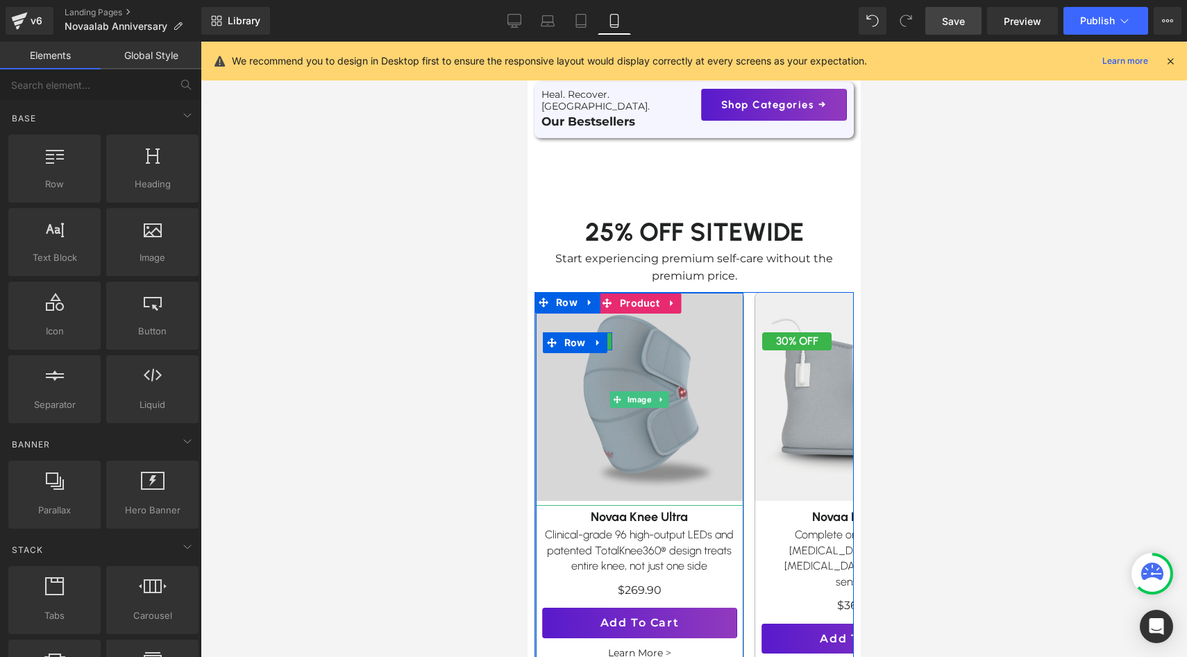
click at [635, 319] on img at bounding box center [639, 396] width 229 height 229
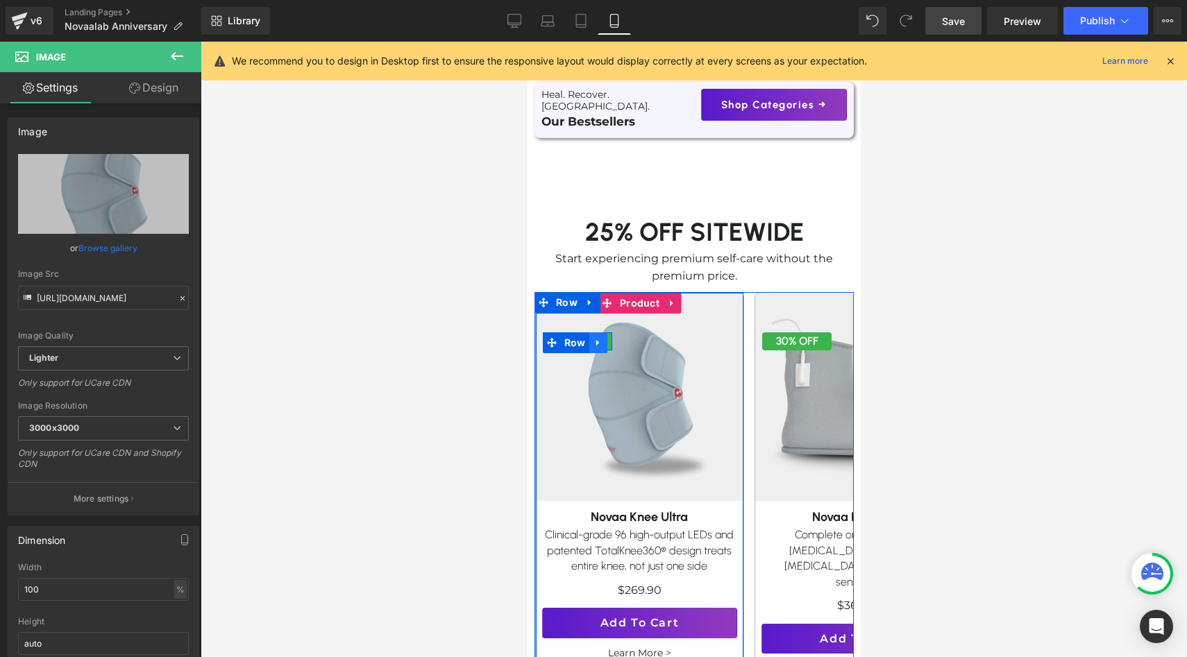
click at [595, 340] on icon at bounding box center [596, 343] width 3 height 6
click at [614, 338] on icon at bounding box center [616, 343] width 10 height 10
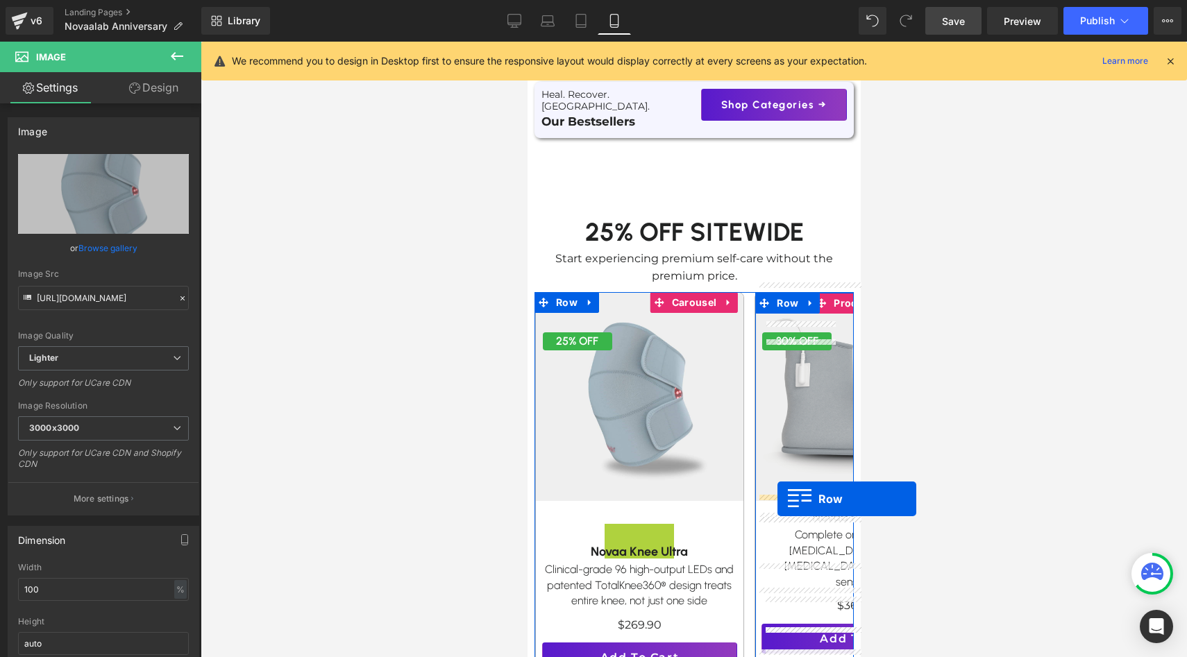
drag, startPoint x: 580, startPoint y: 348, endPoint x: 777, endPoint y: 498, distance: 247.1
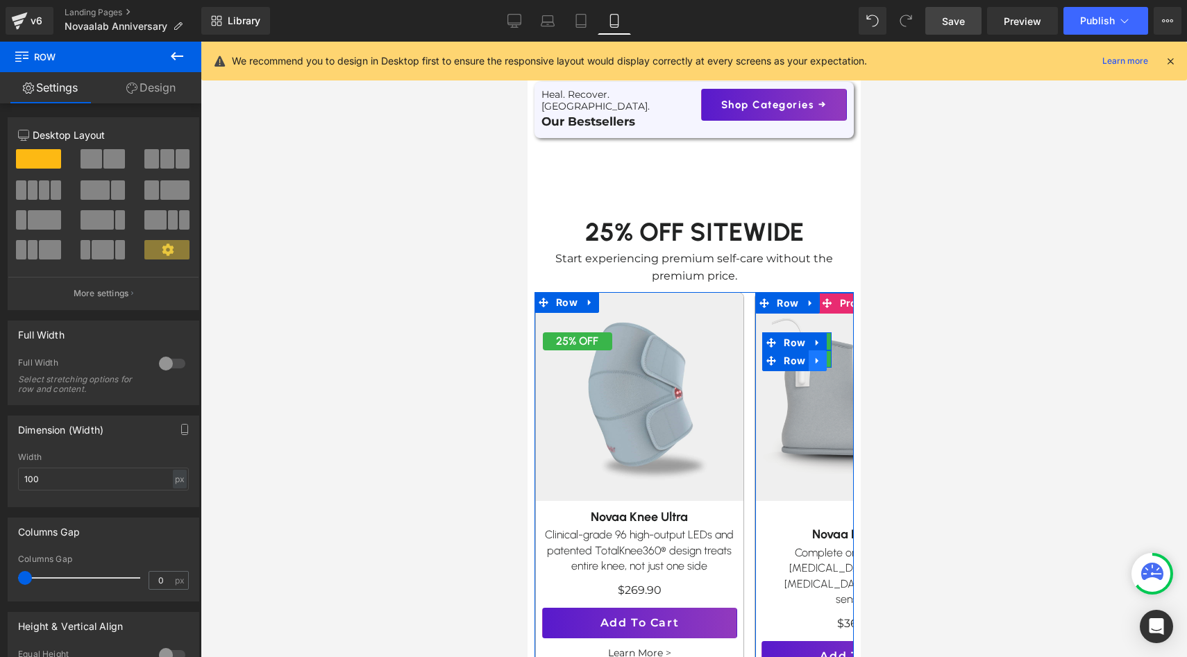
click at [820, 355] on icon at bounding box center [817, 360] width 10 height 10
click at [846, 352] on link at bounding box center [853, 361] width 18 height 21
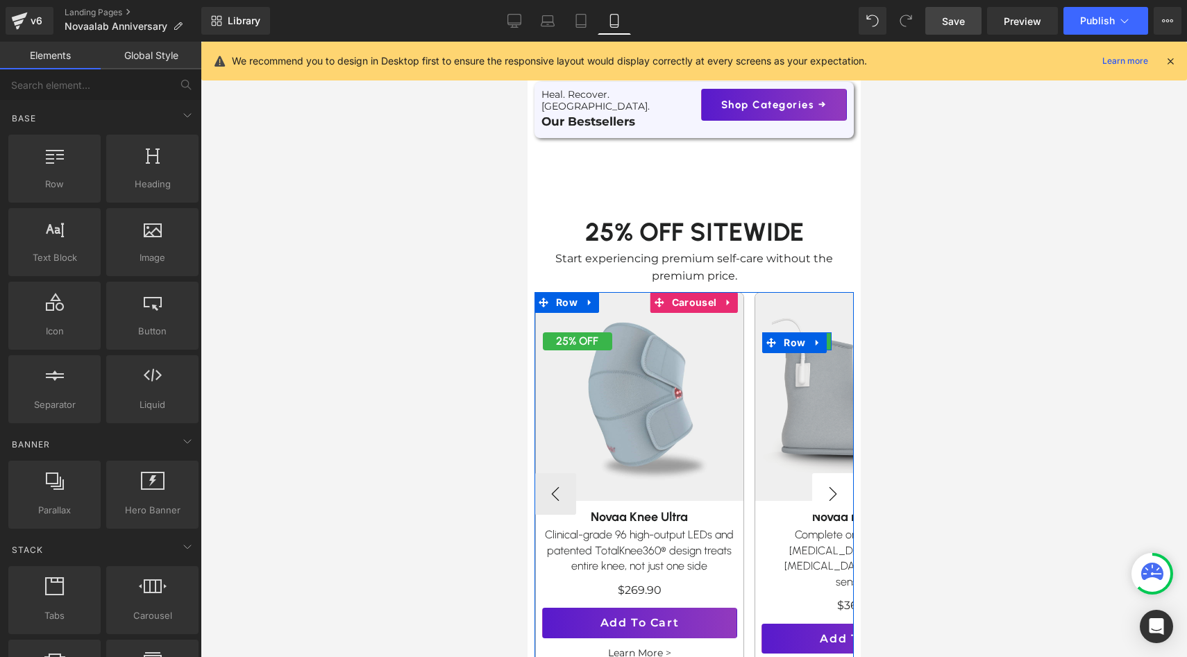
click at [831, 486] on button "›" at bounding box center [832, 494] width 42 height 42
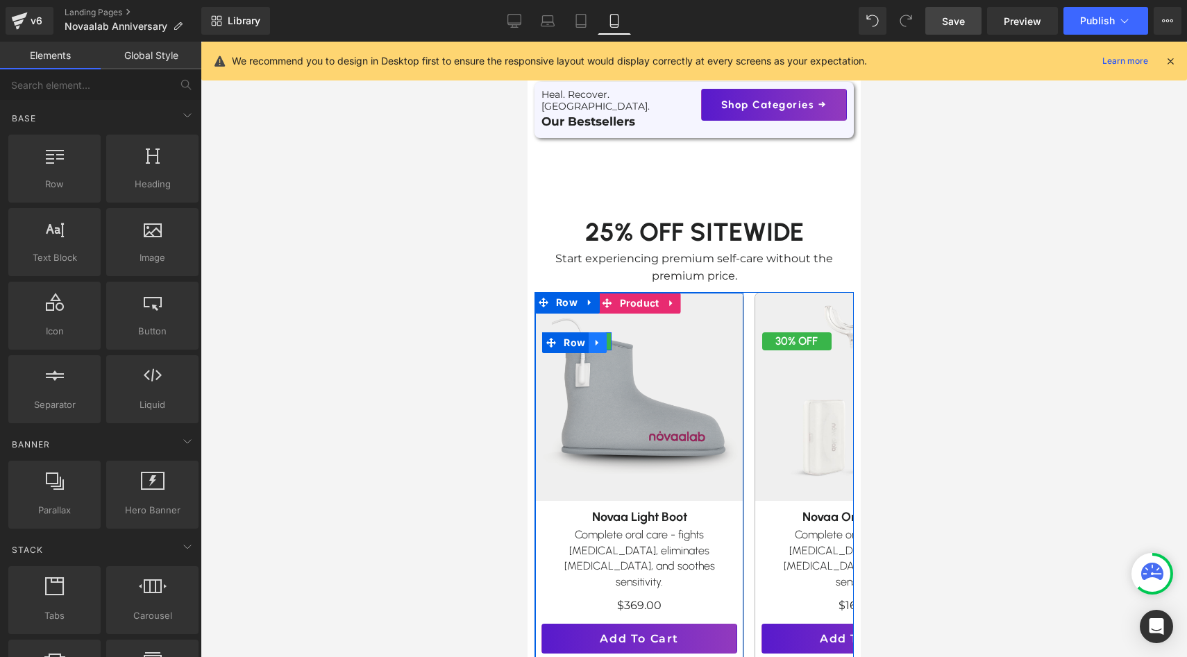
click at [597, 338] on icon at bounding box center [597, 343] width 10 height 10
click at [619, 338] on icon at bounding box center [615, 343] width 10 height 10
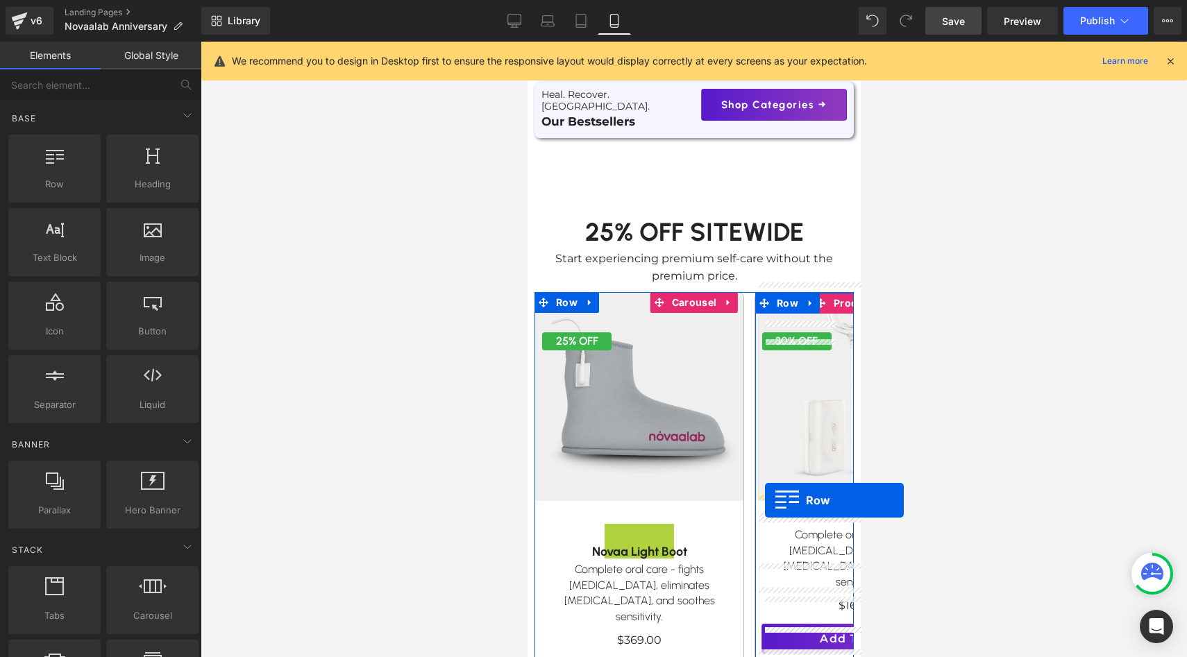
drag, startPoint x: 577, startPoint y: 348, endPoint x: 764, endPoint y: 500, distance: 241.3
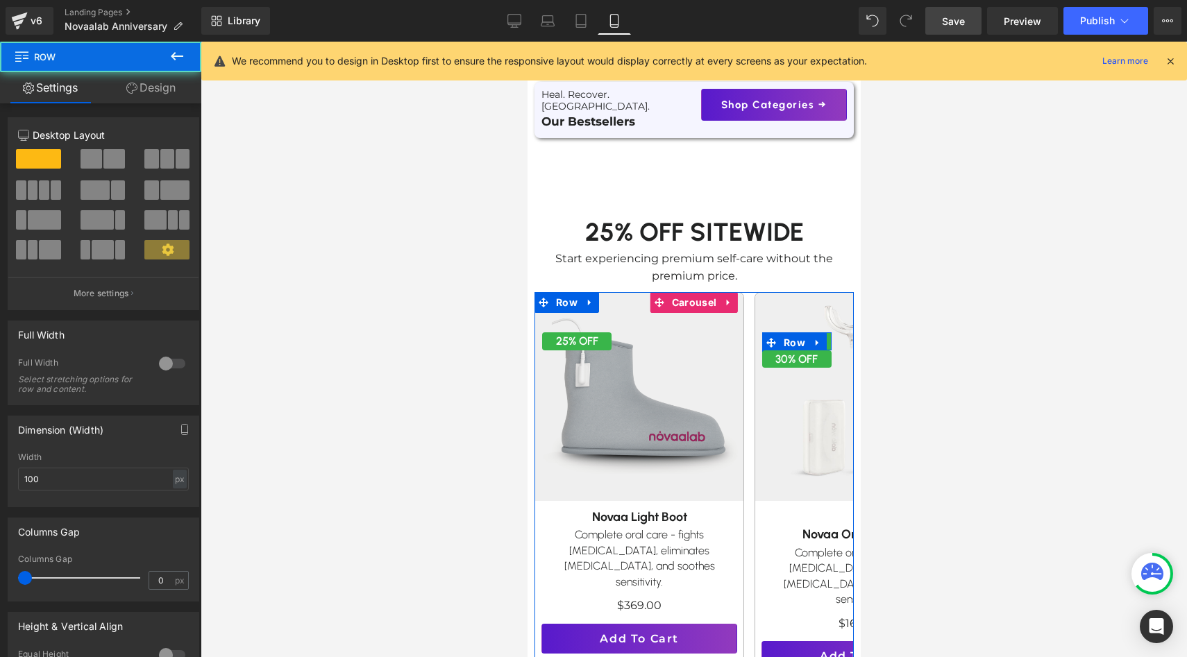
click at [853, 488] on button "›" at bounding box center [874, 497] width 42 height 42
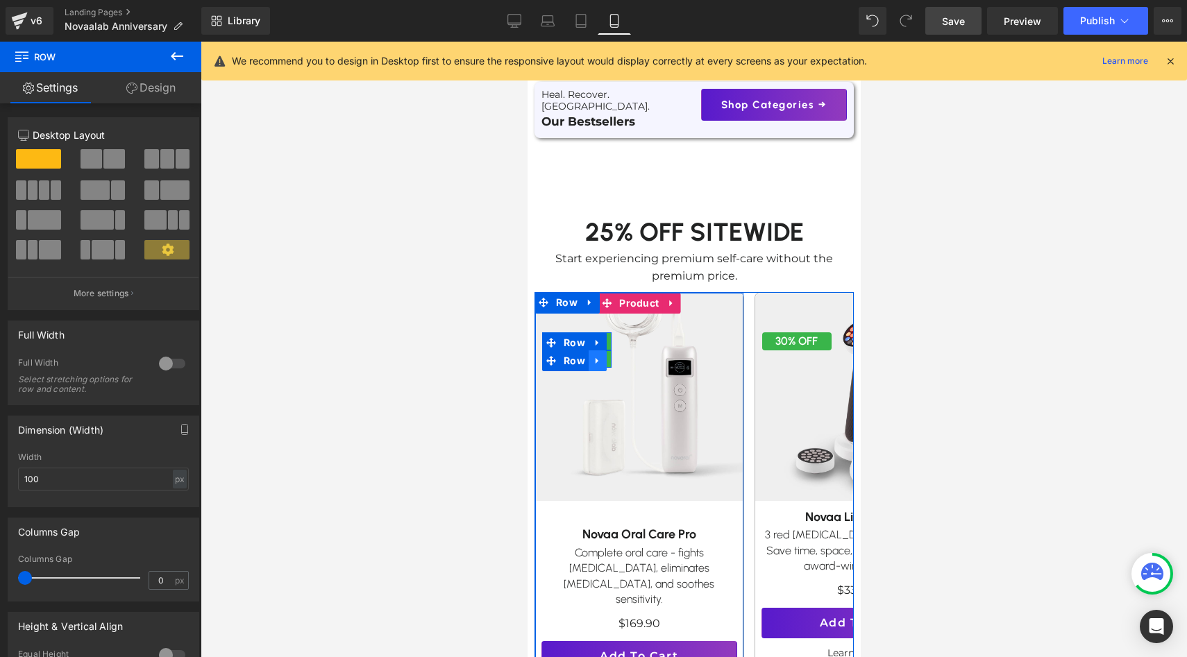
click at [602, 351] on link at bounding box center [597, 361] width 18 height 21
click at [628, 355] on icon at bounding box center [633, 360] width 10 height 10
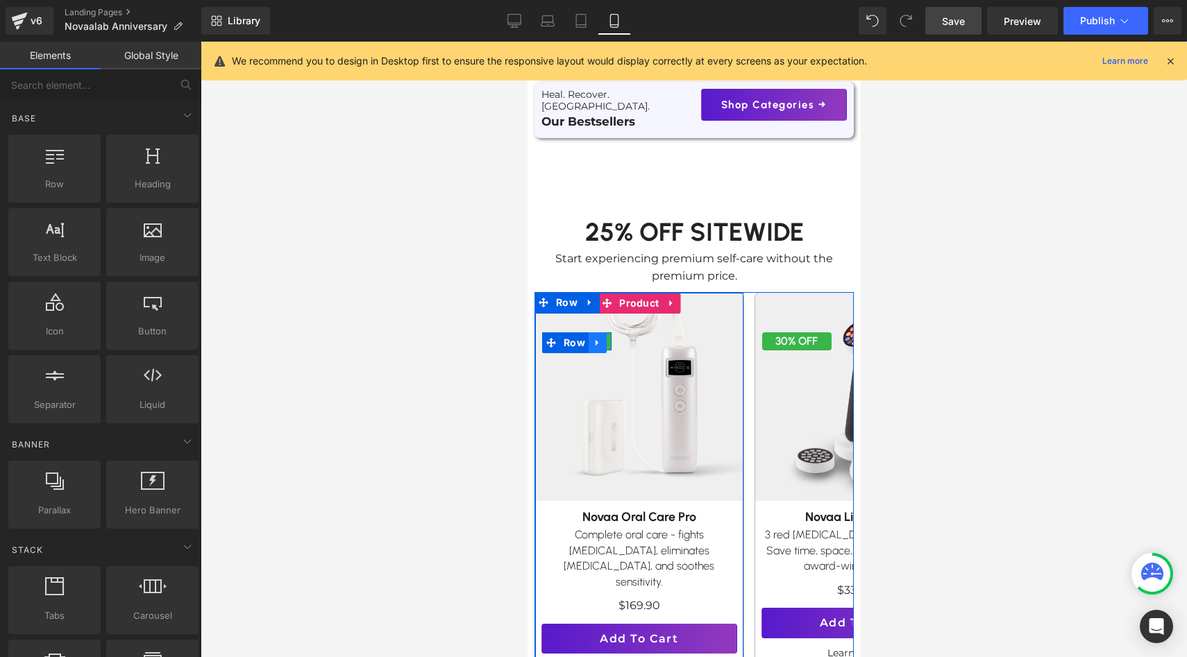
click at [595, 338] on icon at bounding box center [597, 343] width 10 height 10
click at [617, 338] on icon at bounding box center [615, 343] width 10 height 10
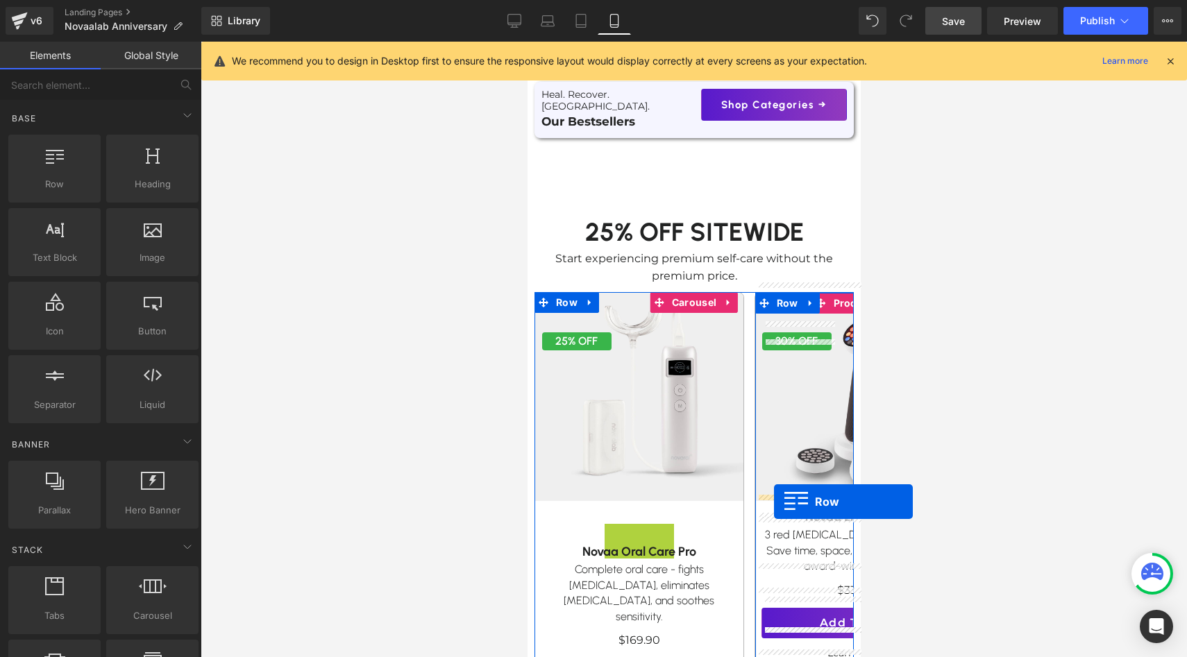
drag, startPoint x: 578, startPoint y: 350, endPoint x: 773, endPoint y: 502, distance: 247.3
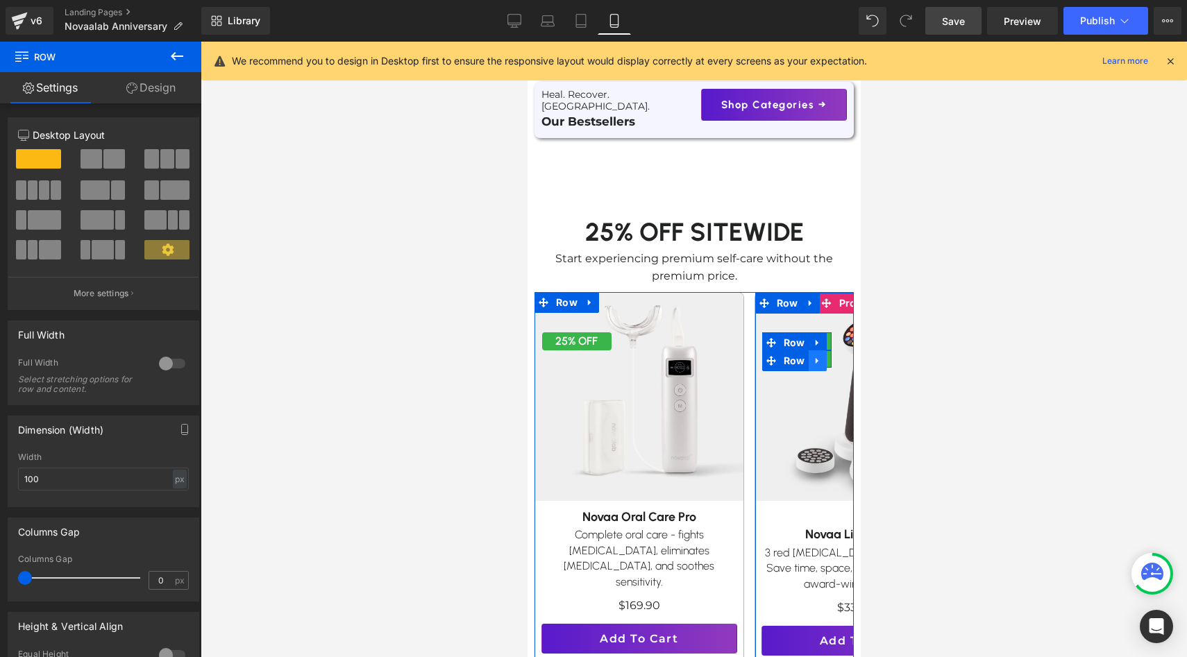
click at [816, 357] on icon at bounding box center [815, 360] width 3 height 6
click at [846, 355] on link at bounding box center [853, 361] width 18 height 21
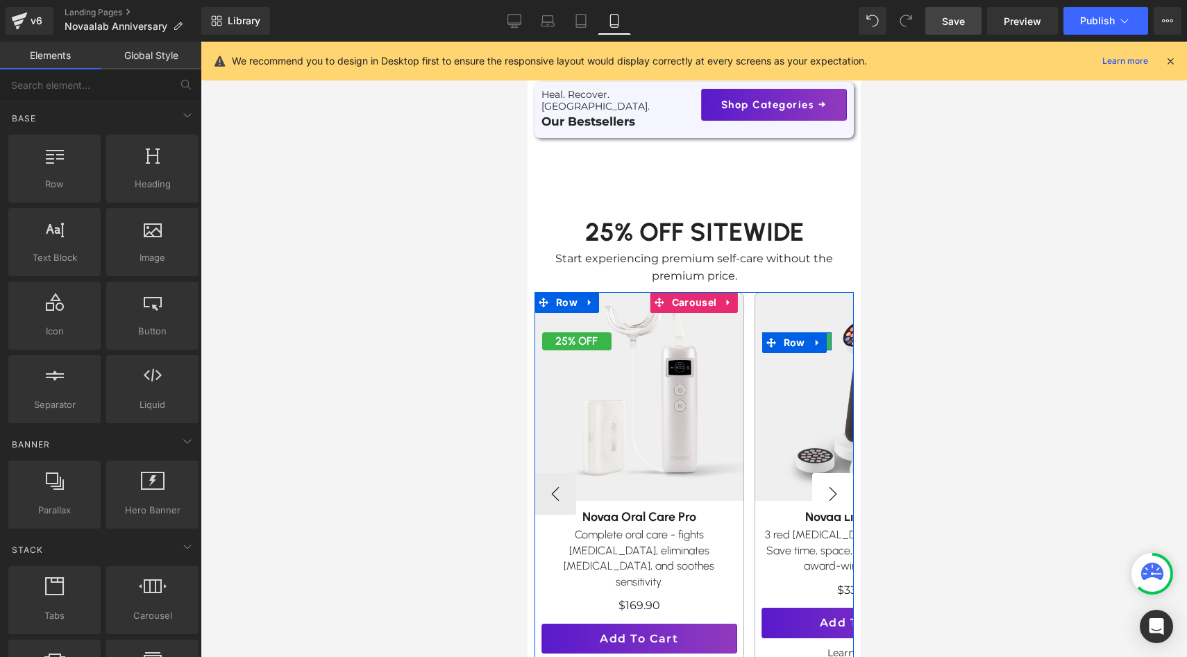
click at [829, 482] on button "›" at bounding box center [832, 494] width 42 height 42
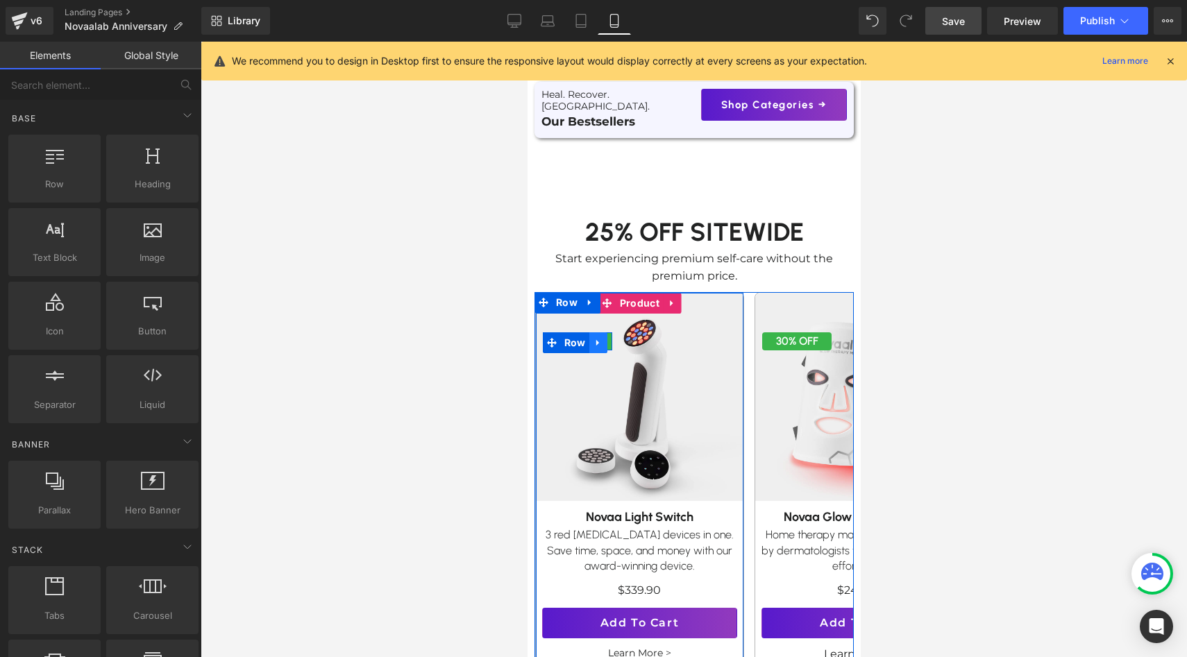
click at [597, 338] on icon at bounding box center [598, 343] width 10 height 10
click at [618, 338] on icon at bounding box center [616, 343] width 10 height 10
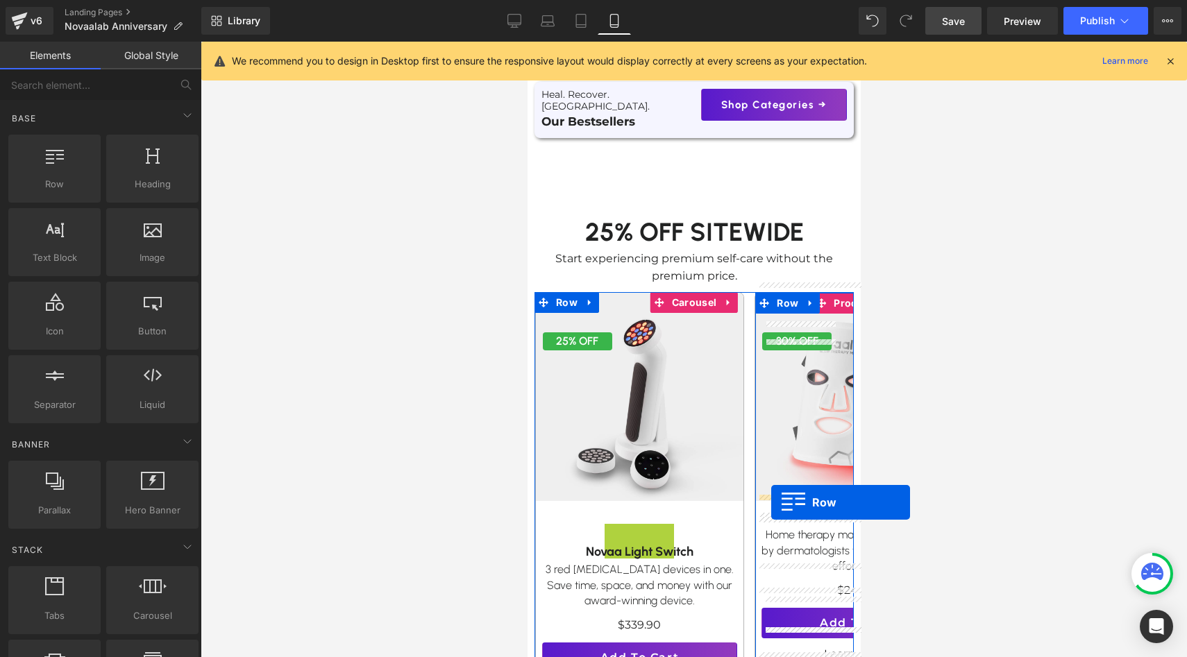
drag, startPoint x: 568, startPoint y: 346, endPoint x: 769, endPoint y: 502, distance: 253.8
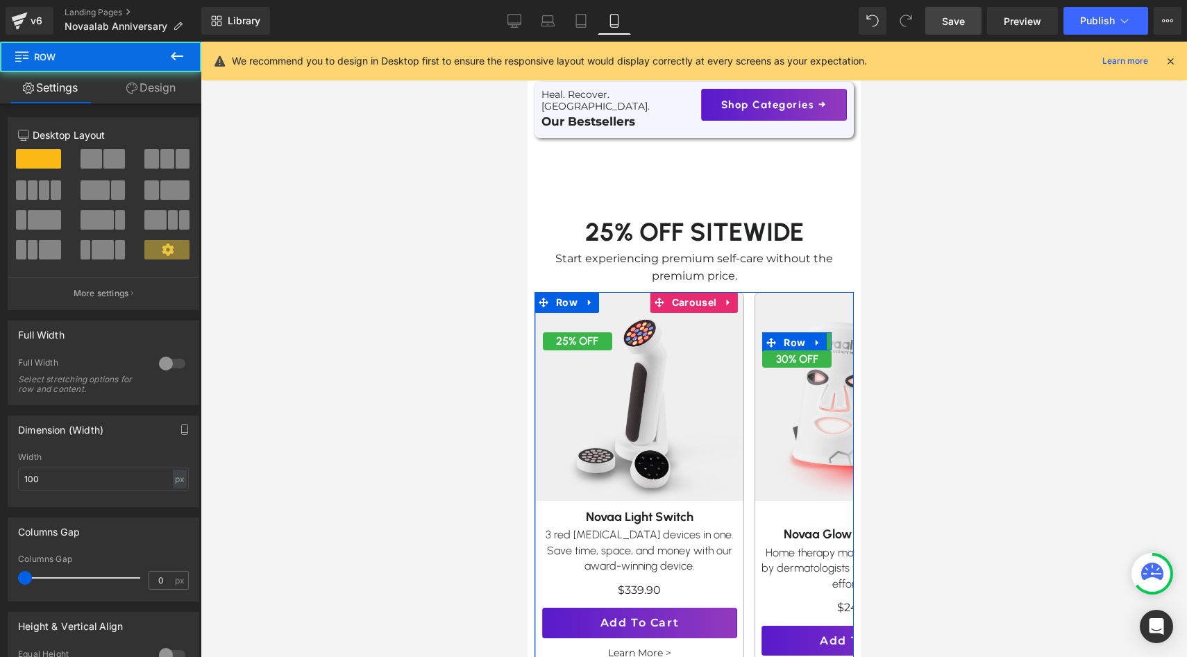
click at [853, 478] on button "›" at bounding box center [874, 494] width 42 height 42
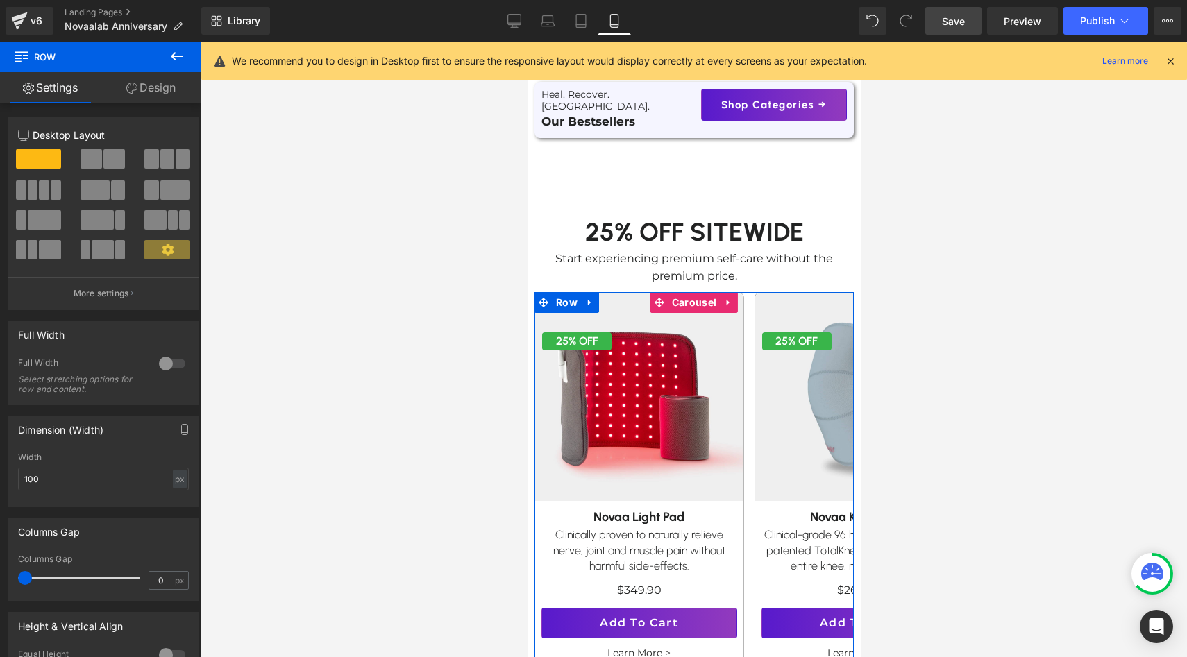
click at [853, 479] on button "›" at bounding box center [874, 494] width 42 height 42
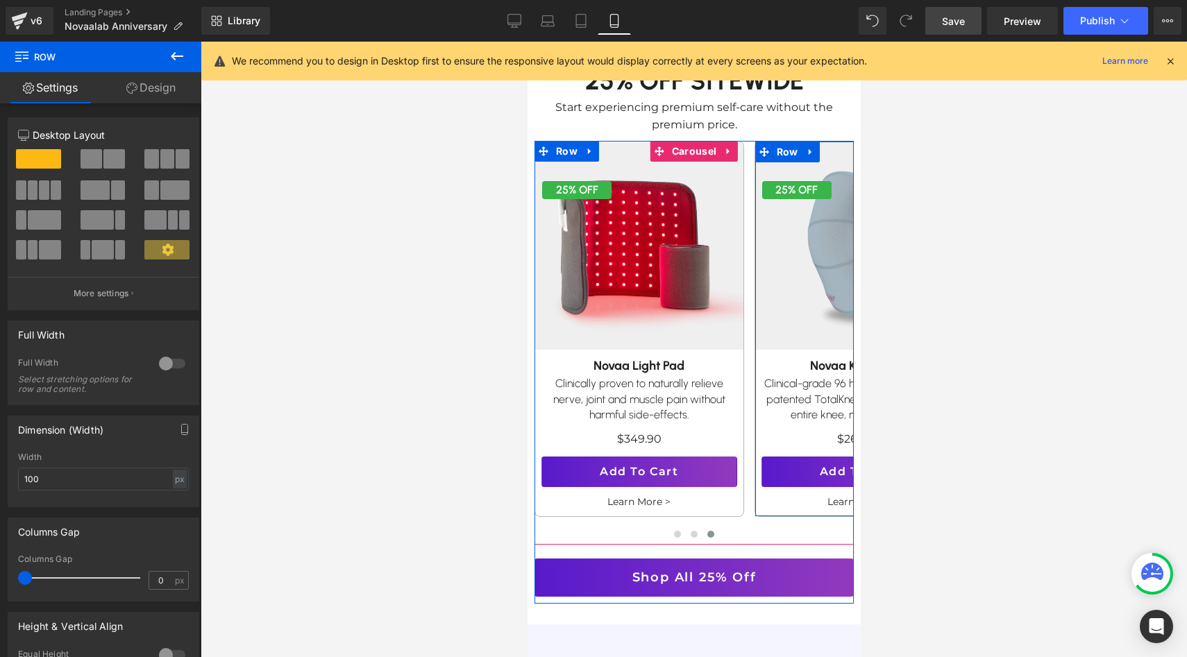
scroll to position [766, 0]
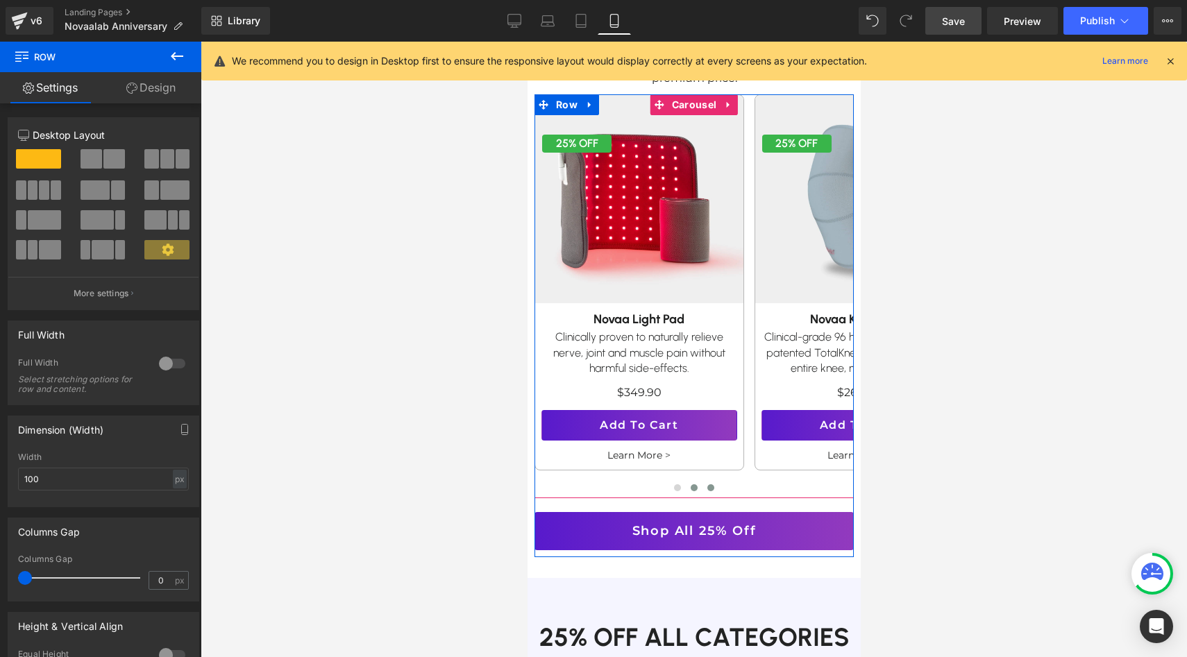
click at [695, 484] on span at bounding box center [693, 487] width 7 height 7
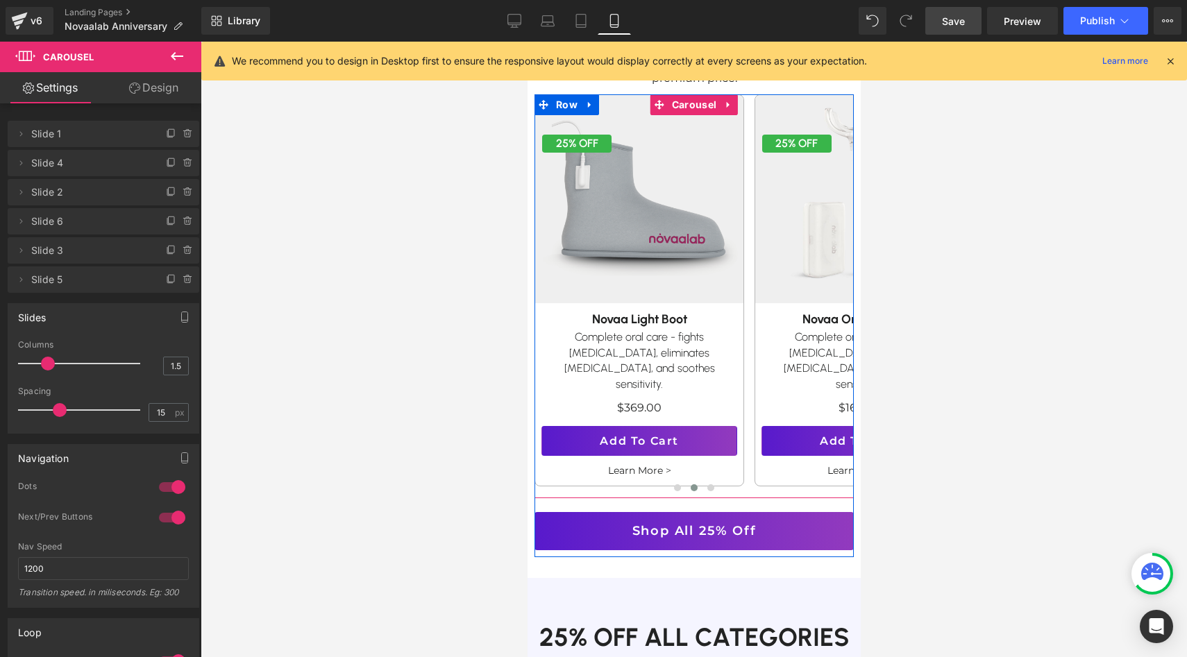
click at [853, 286] on button "›" at bounding box center [874, 297] width 42 height 42
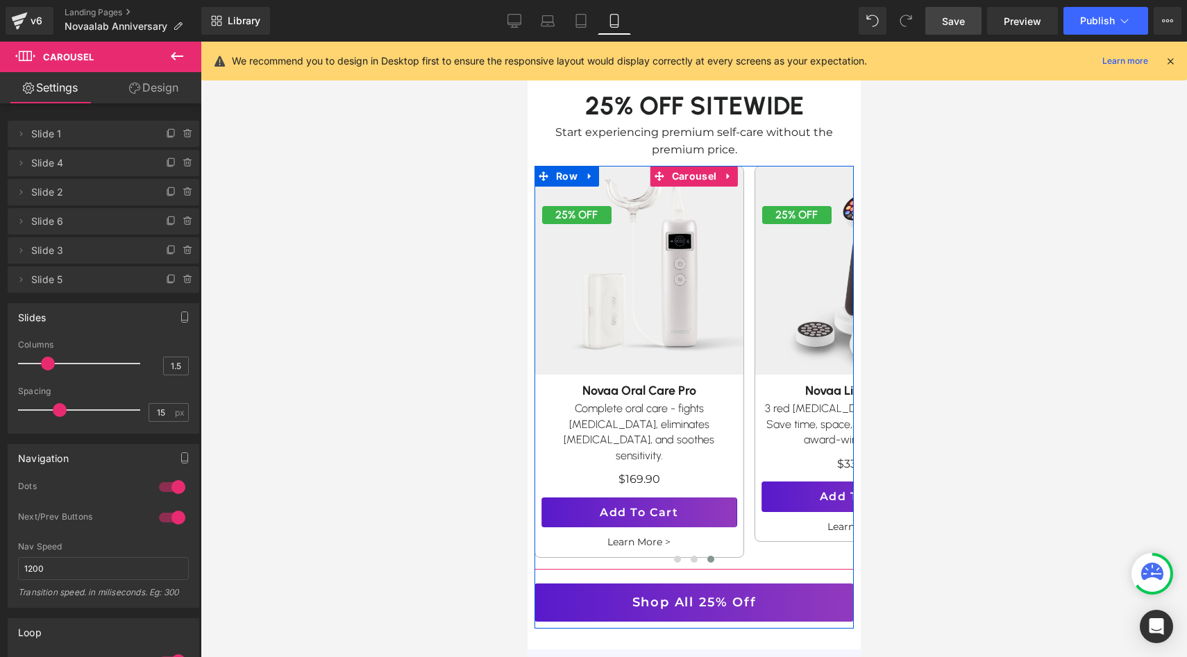
scroll to position [677, 0]
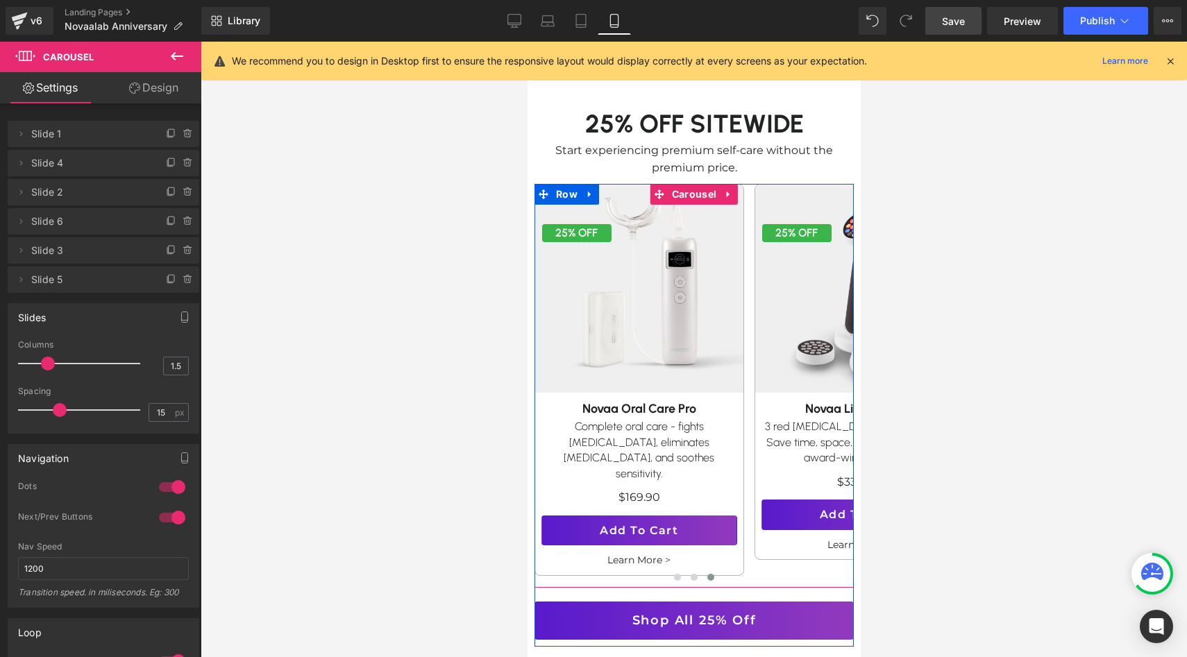
click at [853, 373] on button "›" at bounding box center [874, 386] width 42 height 42
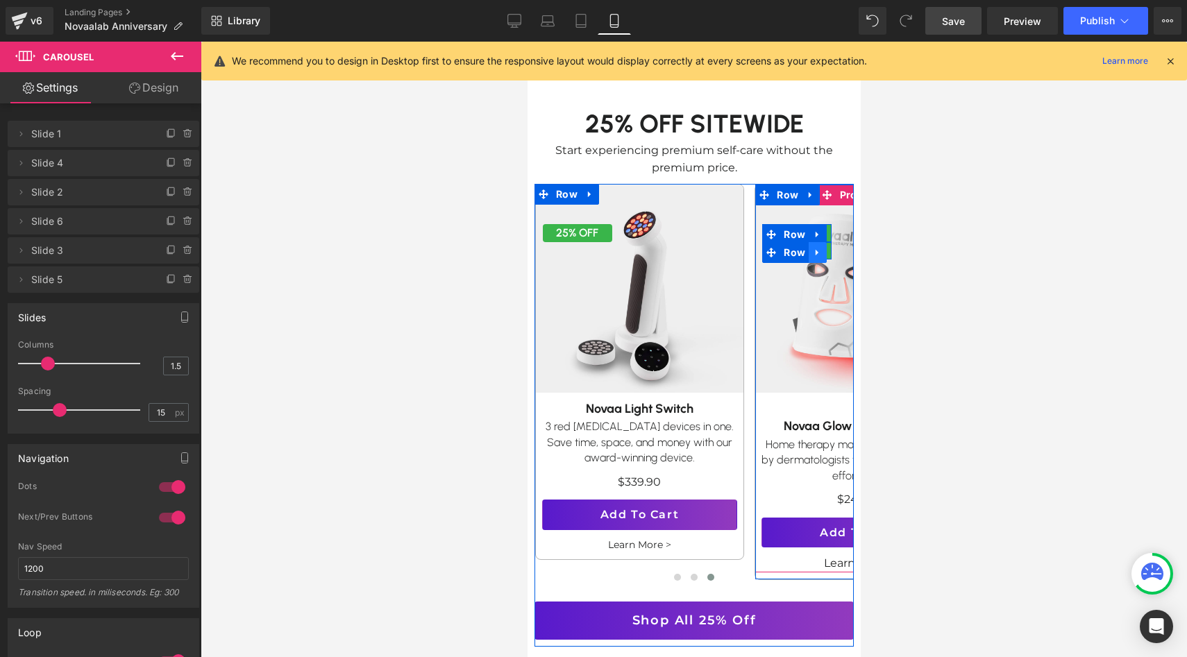
click at [824, 242] on link at bounding box center [817, 252] width 18 height 21
click at [845, 243] on link at bounding box center [853, 252] width 18 height 21
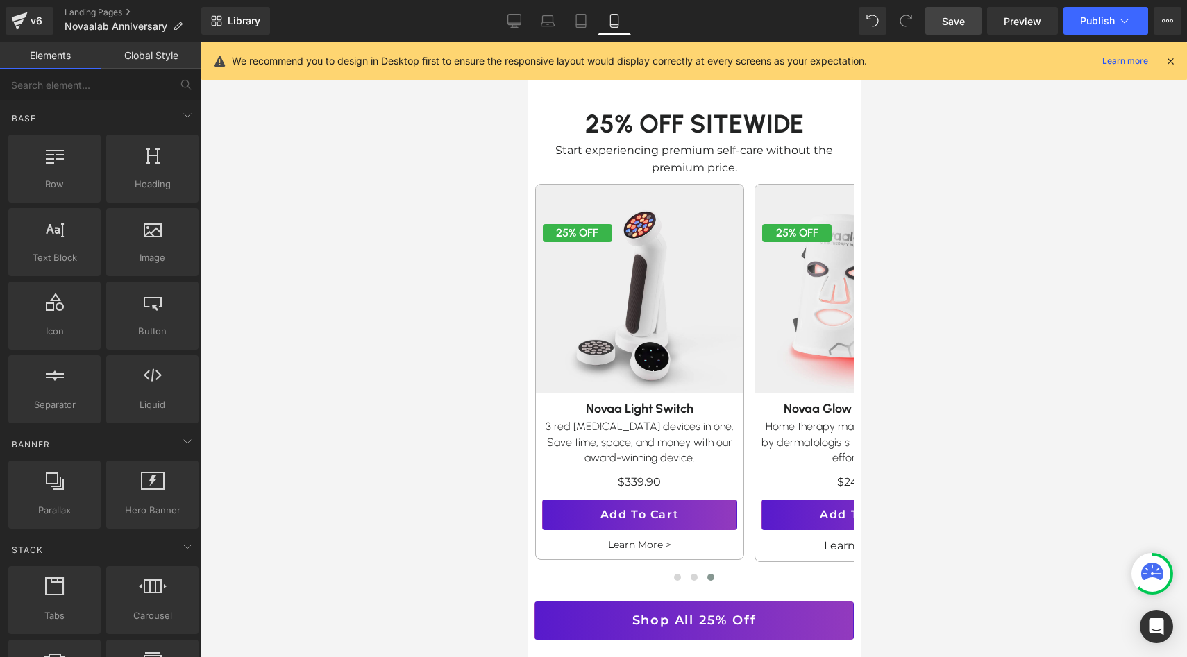
click at [911, 240] on div at bounding box center [694, 350] width 986 height 616
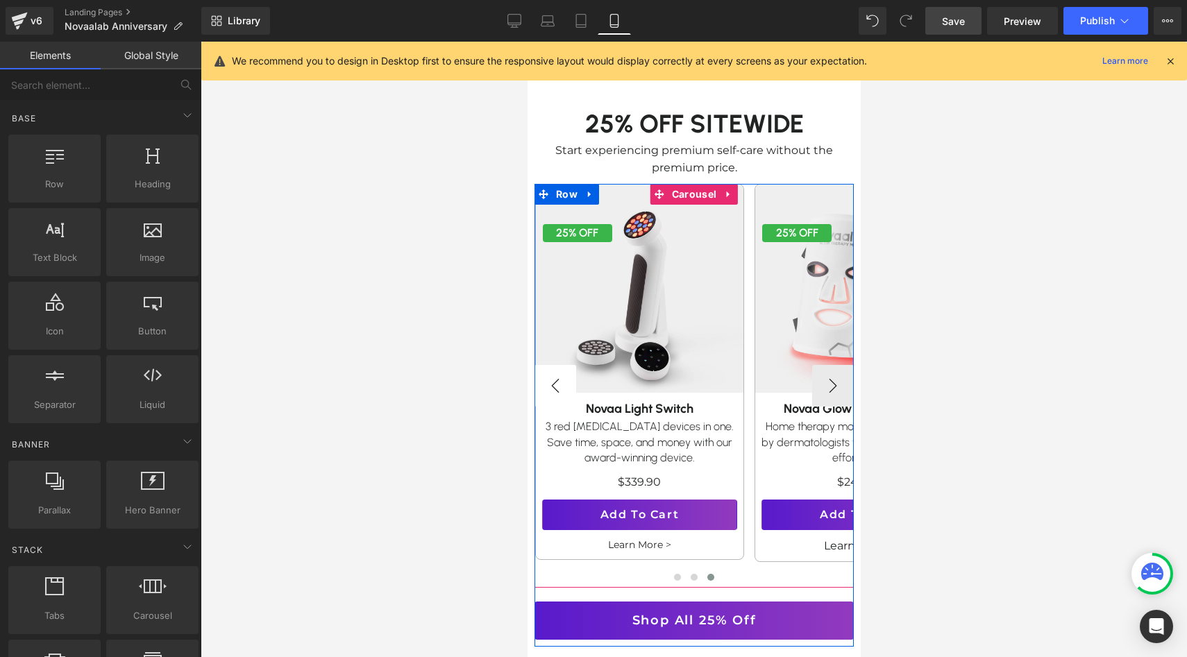
click at [548, 379] on button "‹" at bounding box center [555, 386] width 42 height 42
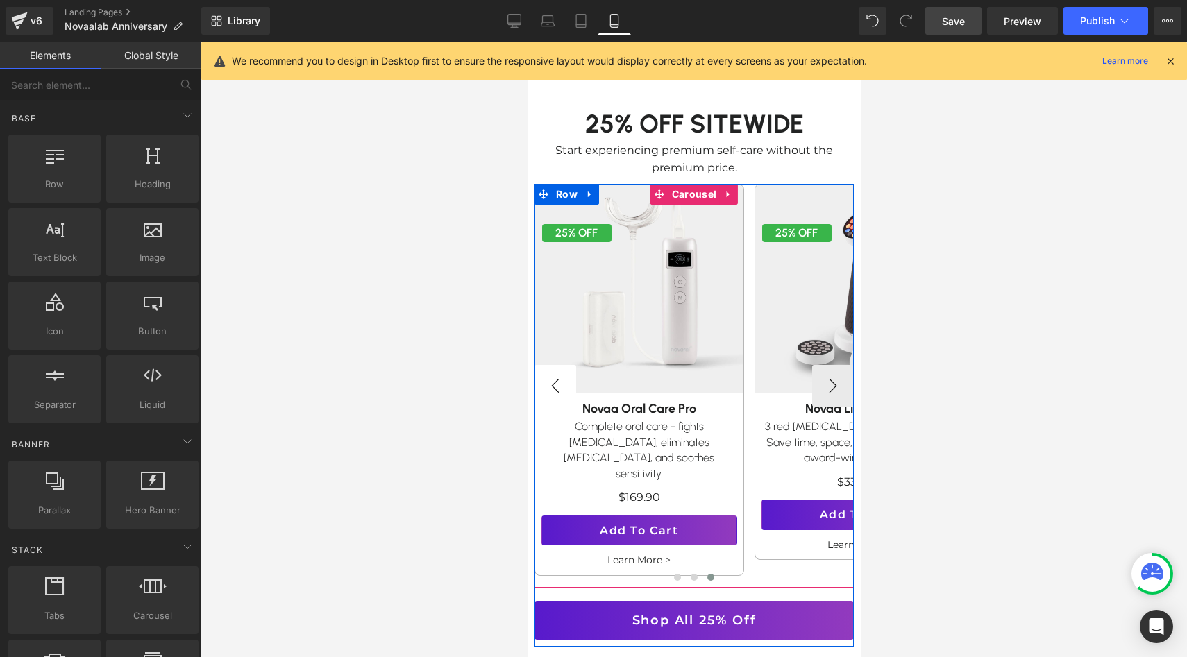
click at [548, 379] on button "‹" at bounding box center [555, 386] width 42 height 42
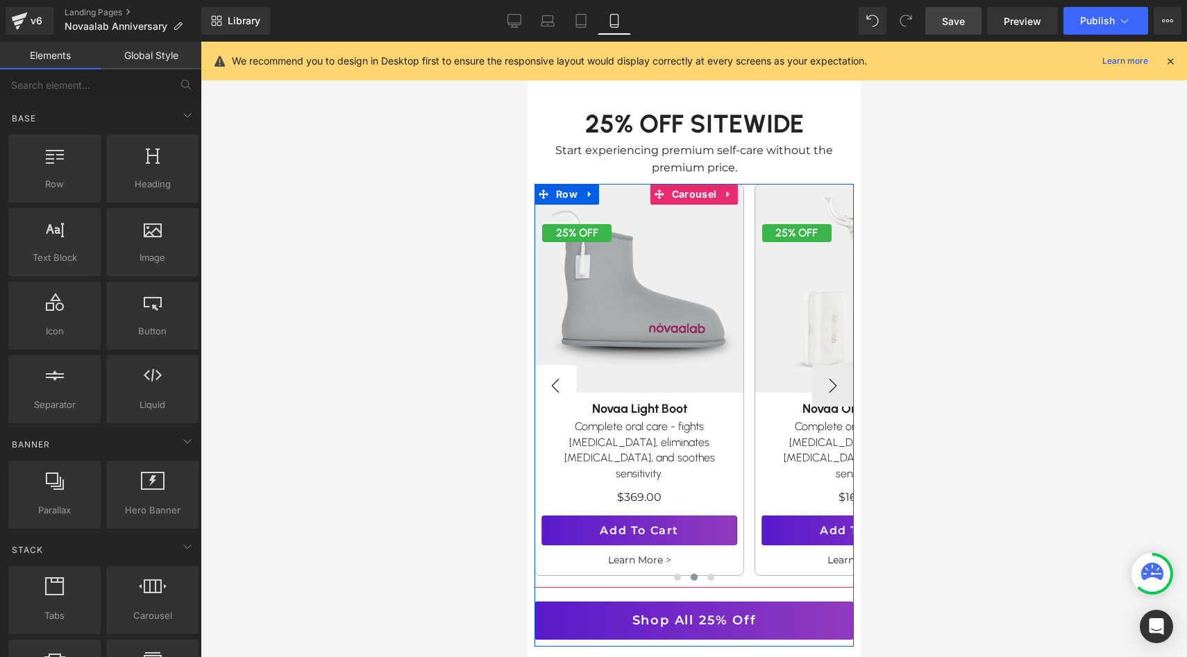
click at [548, 379] on button "‹" at bounding box center [555, 386] width 42 height 42
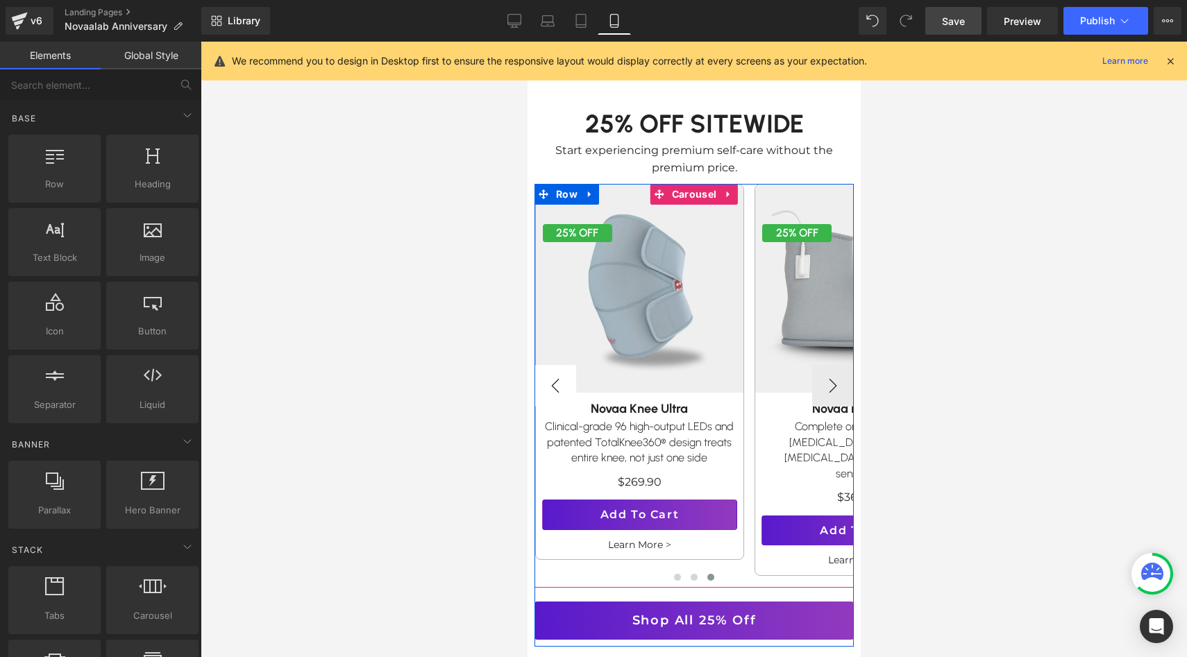
click at [548, 379] on button "‹" at bounding box center [555, 386] width 42 height 42
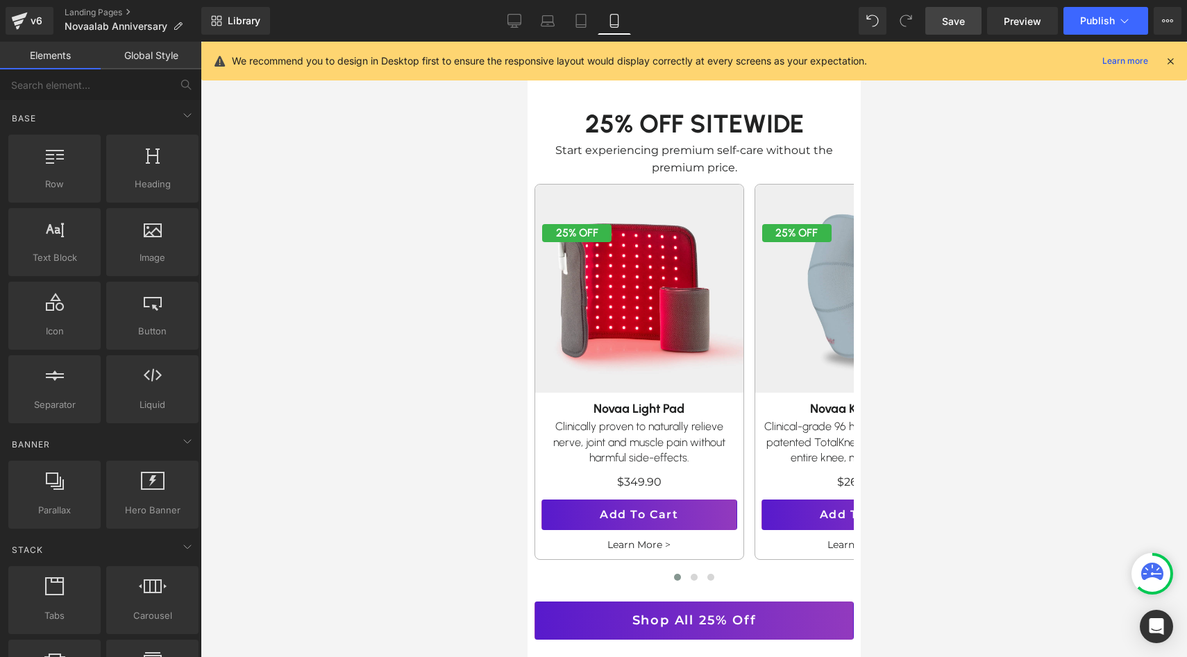
click at [971, 14] on link "Save" at bounding box center [953, 21] width 56 height 28
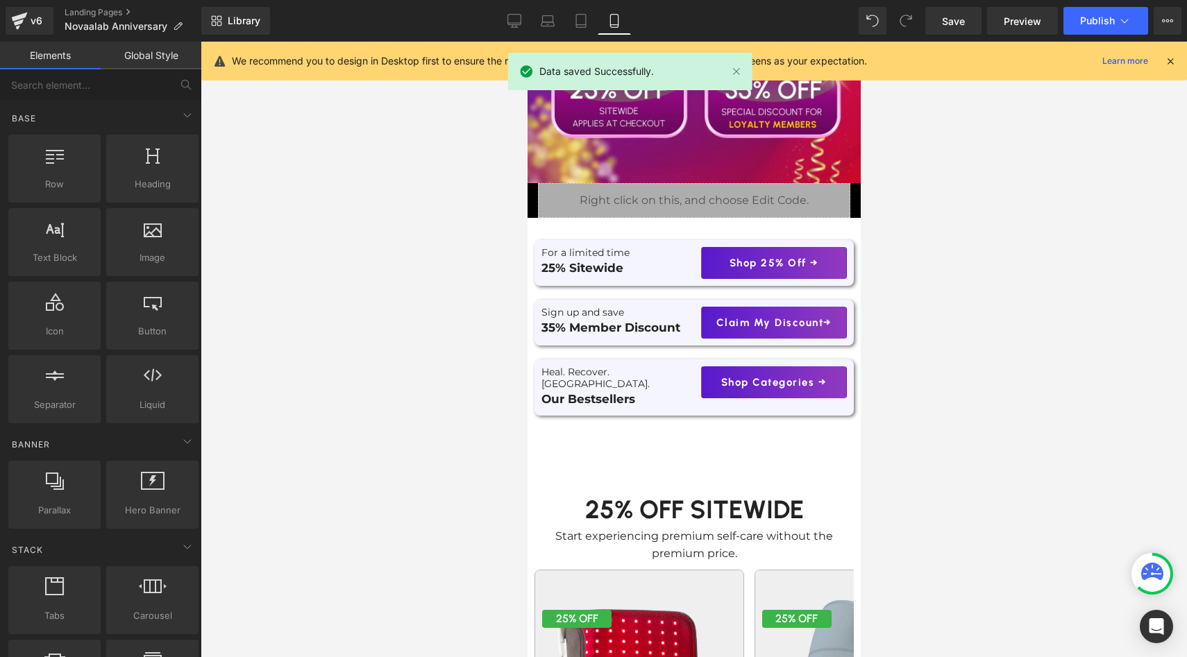
scroll to position [273, 0]
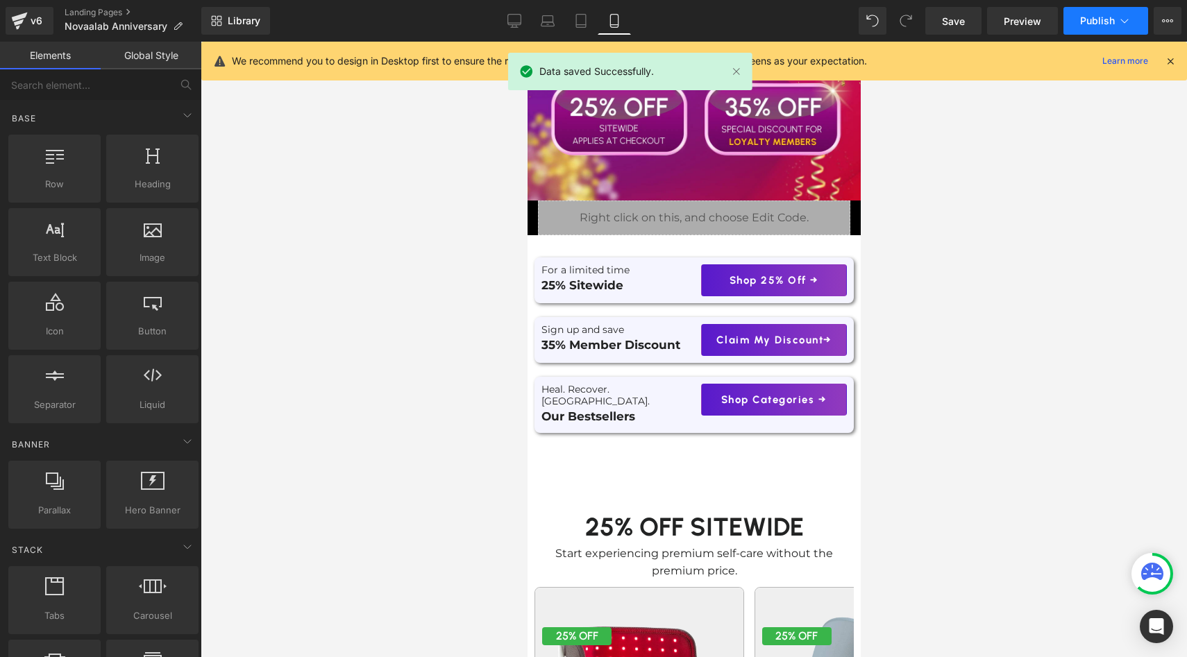
click at [1085, 31] on button "Publish" at bounding box center [1105, 21] width 85 height 28
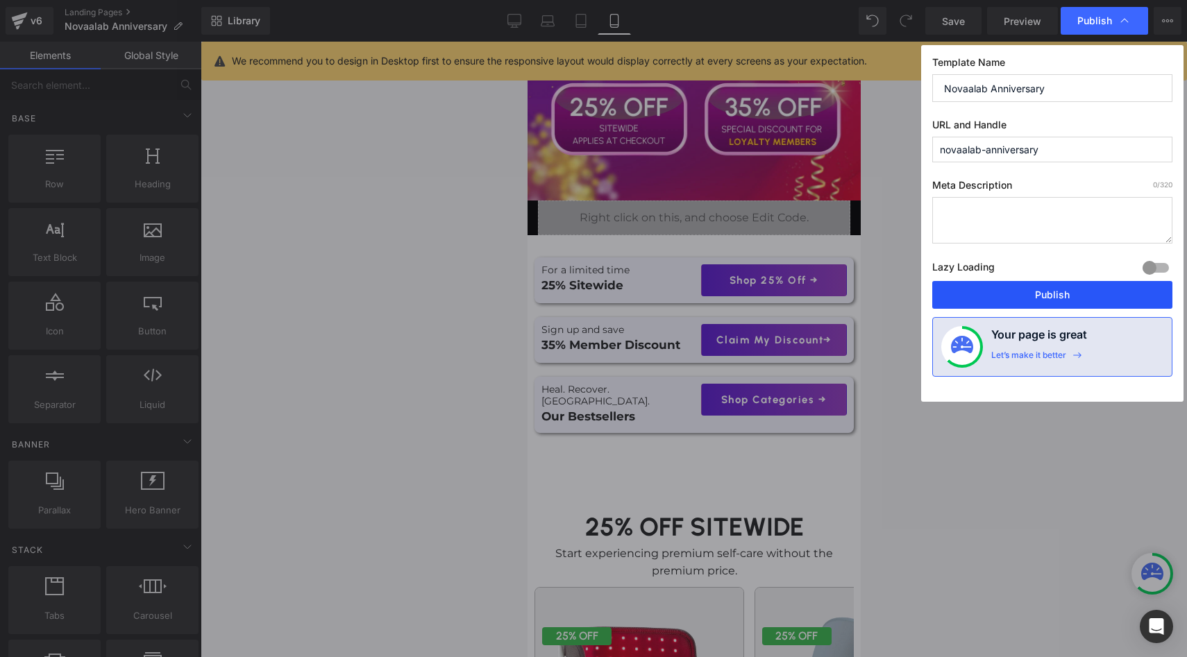
click at [1018, 286] on button "Publish" at bounding box center [1052, 295] width 240 height 28
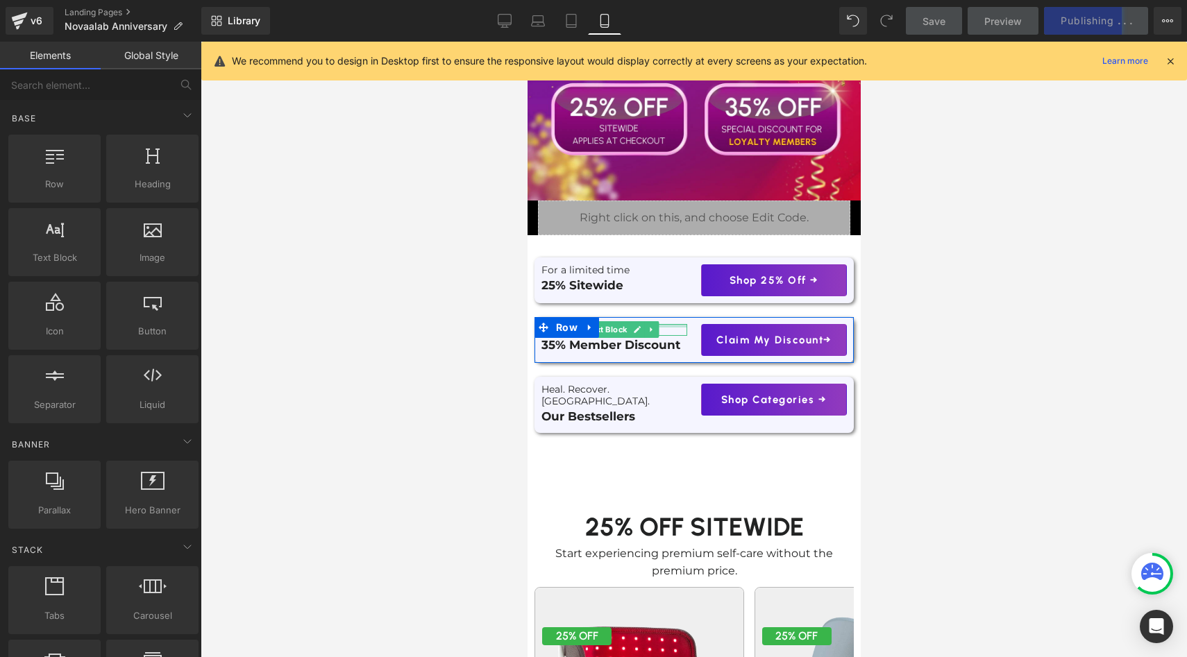
click at [680, 326] on div at bounding box center [614, 325] width 146 height 3
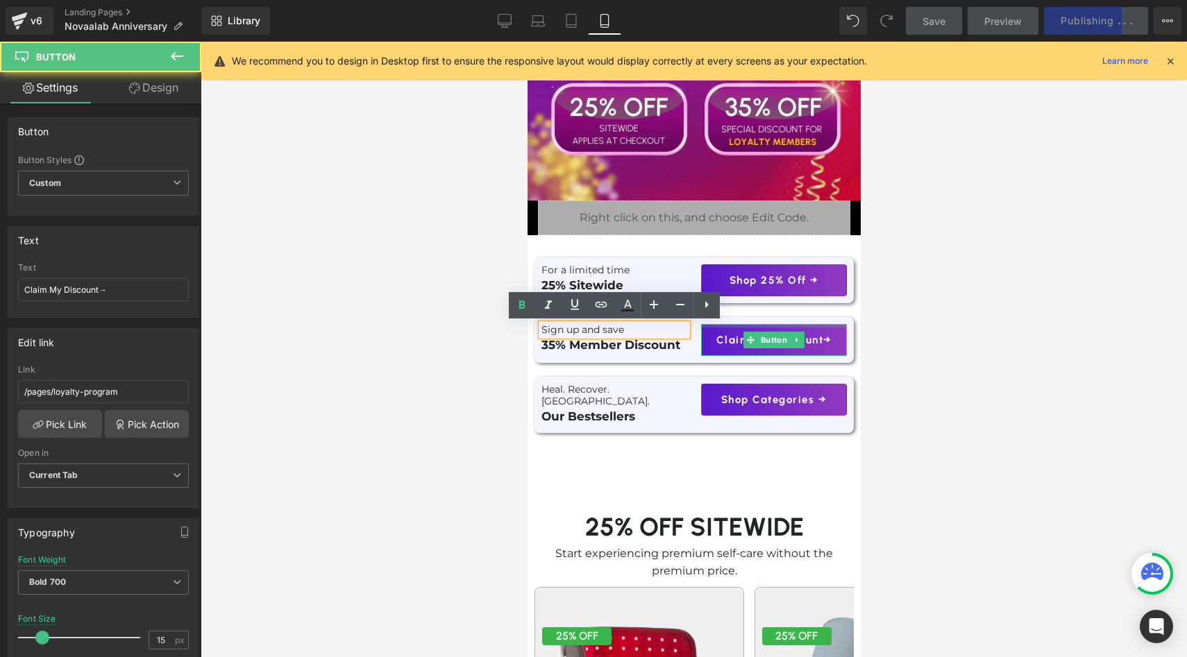
click at [704, 324] on div at bounding box center [773, 325] width 146 height 3
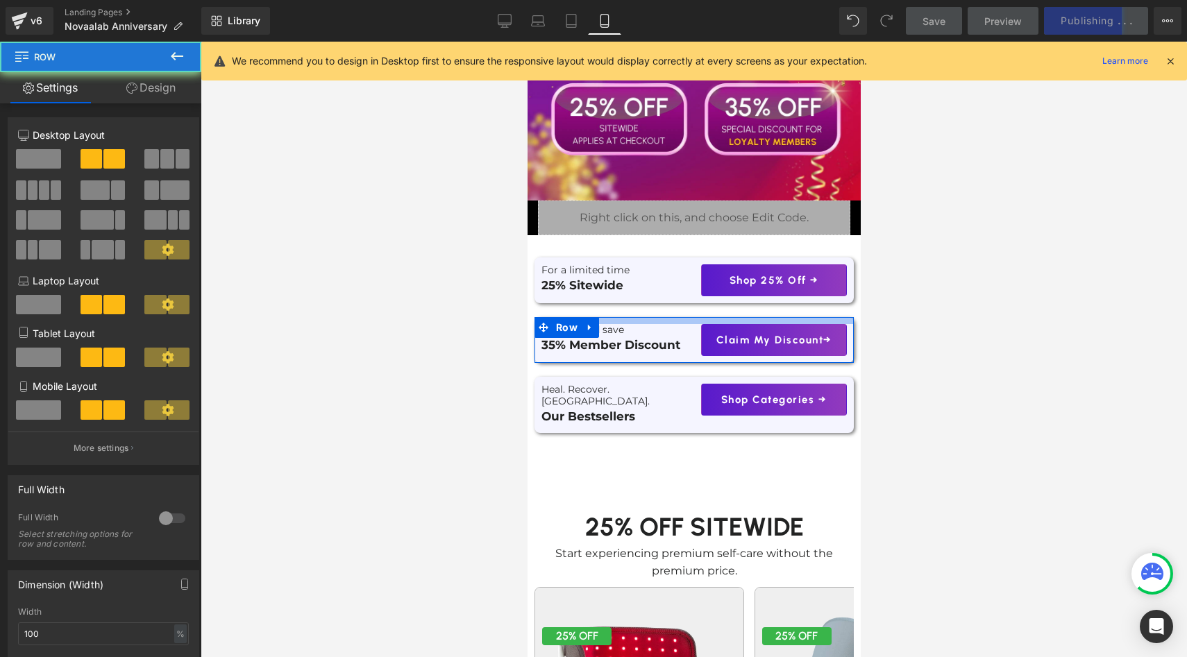
click at [695, 323] on div at bounding box center [693, 320] width 319 height 7
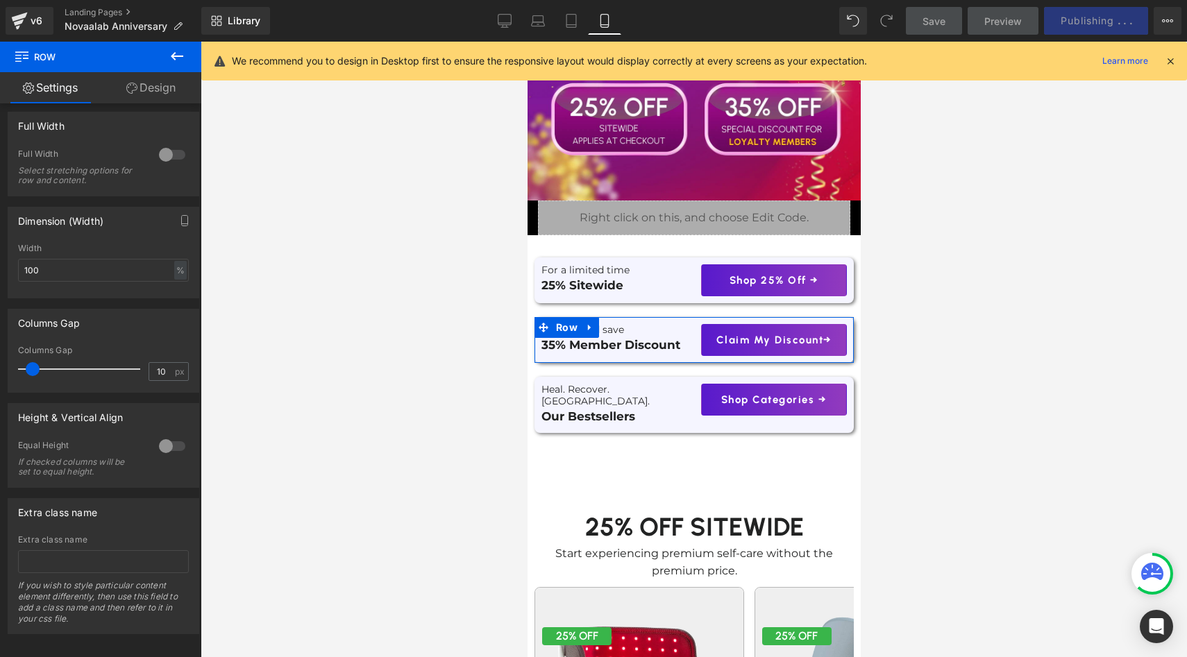
scroll to position [382, 0]
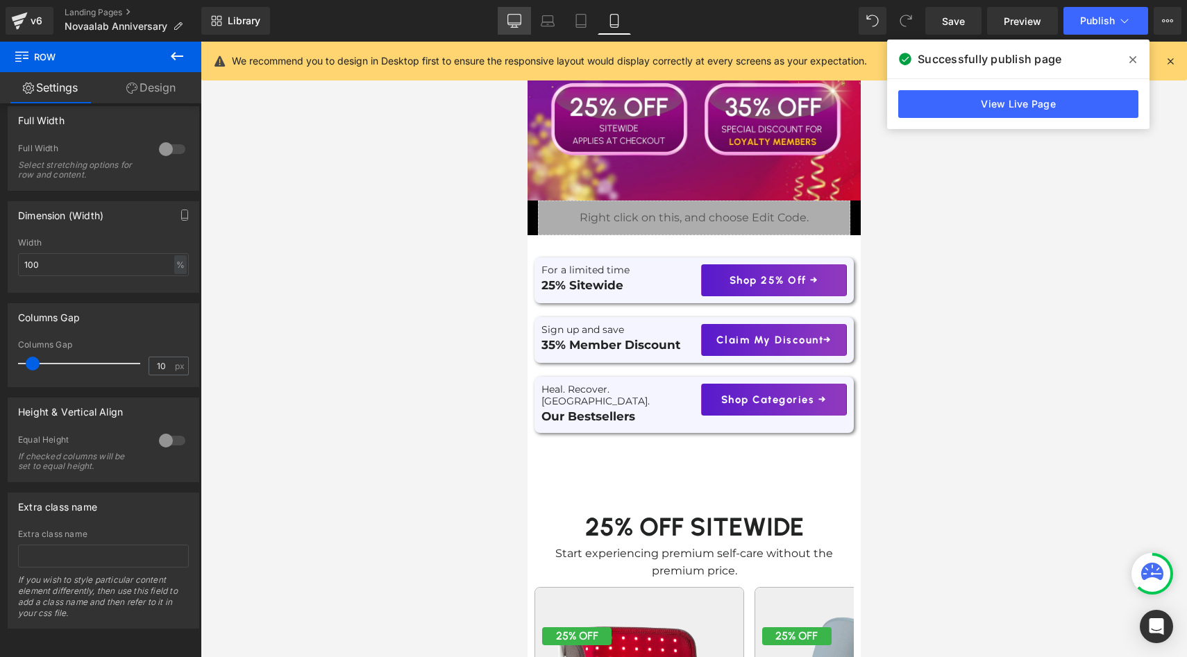
click at [507, 21] on link "Desktop" at bounding box center [514, 21] width 33 height 28
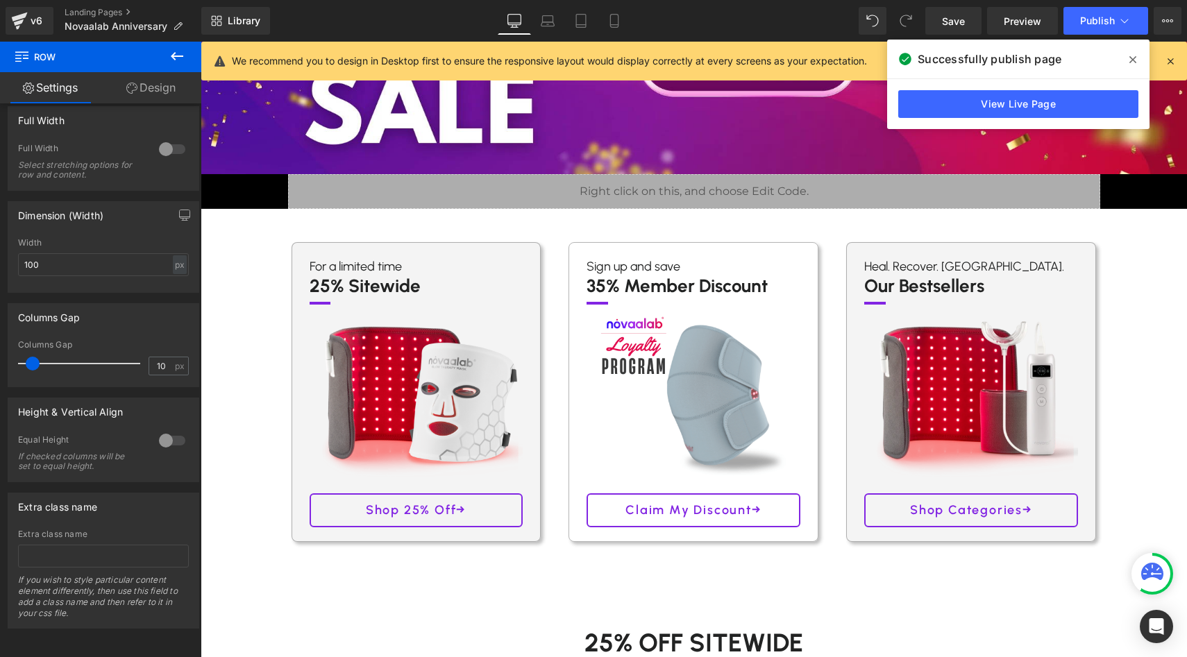
scroll to position [0, 0]
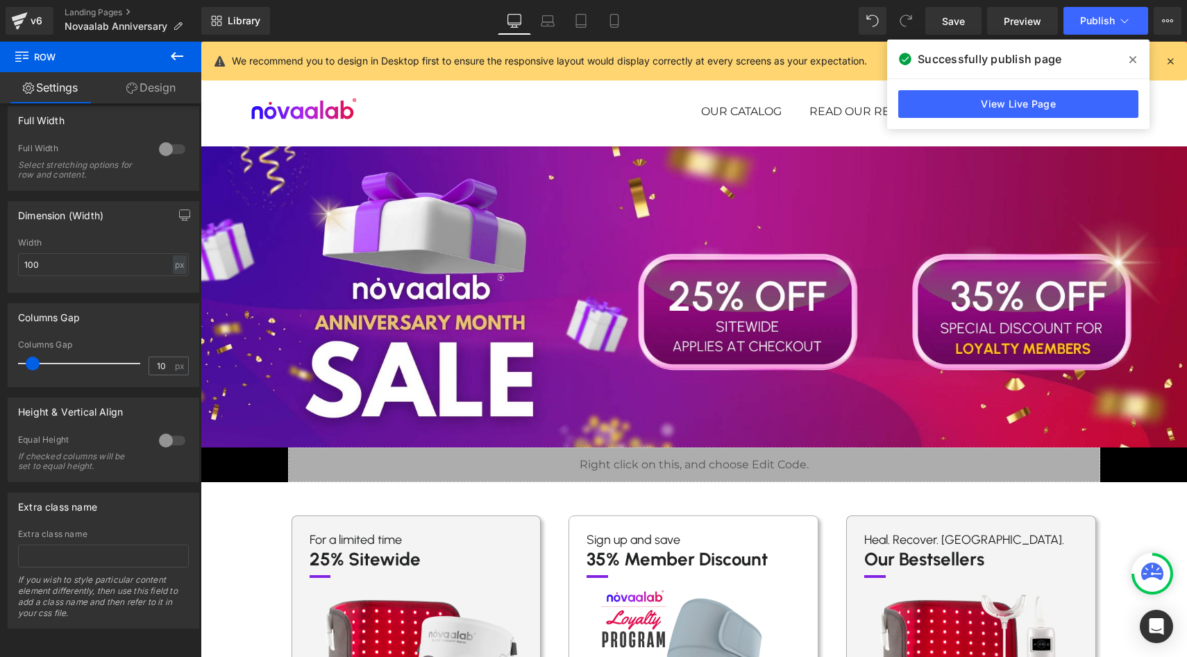
click at [1131, 63] on icon at bounding box center [1132, 59] width 7 height 11
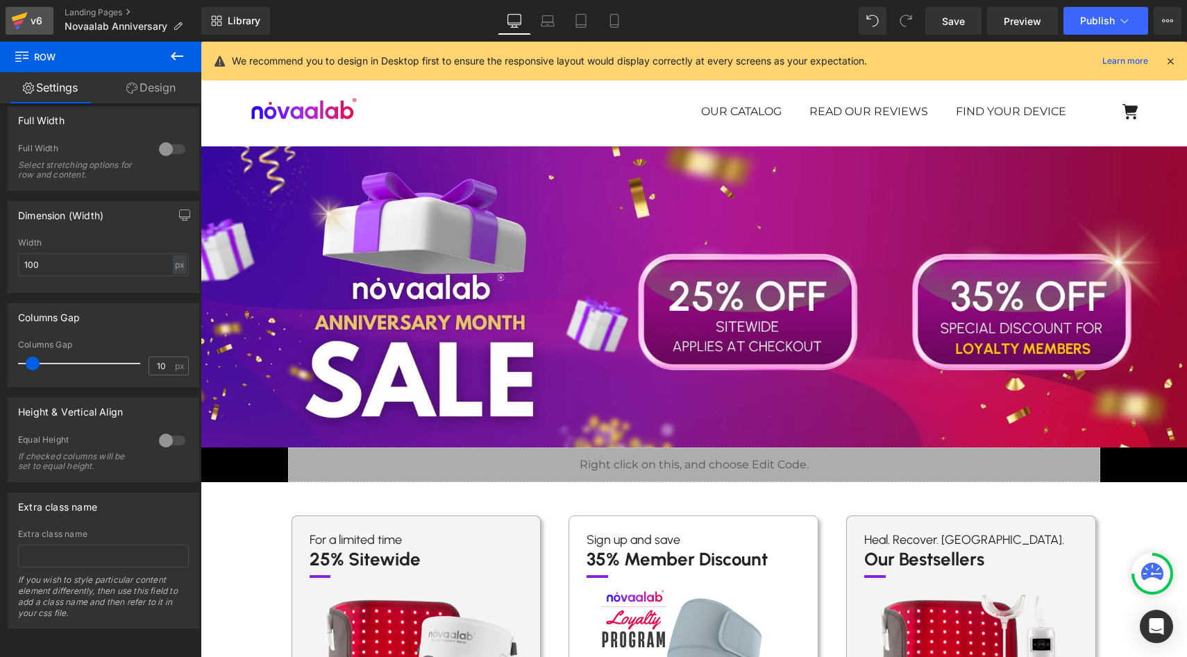
click at [37, 30] on link "v6" at bounding box center [30, 21] width 48 height 28
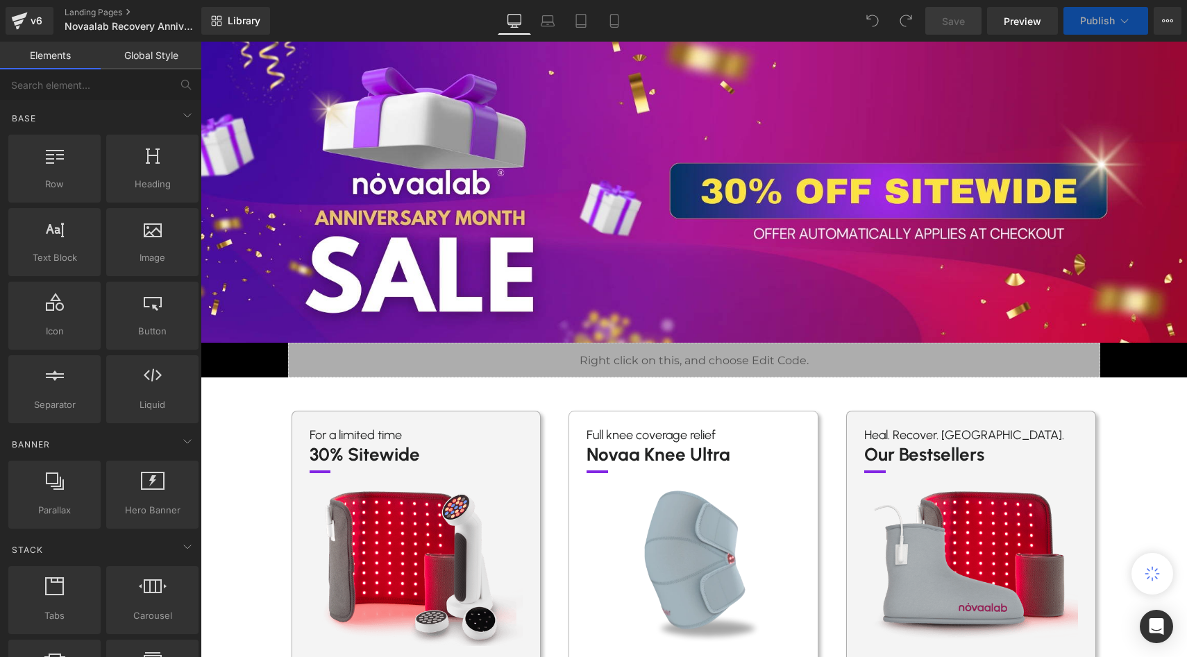
scroll to position [11, 0]
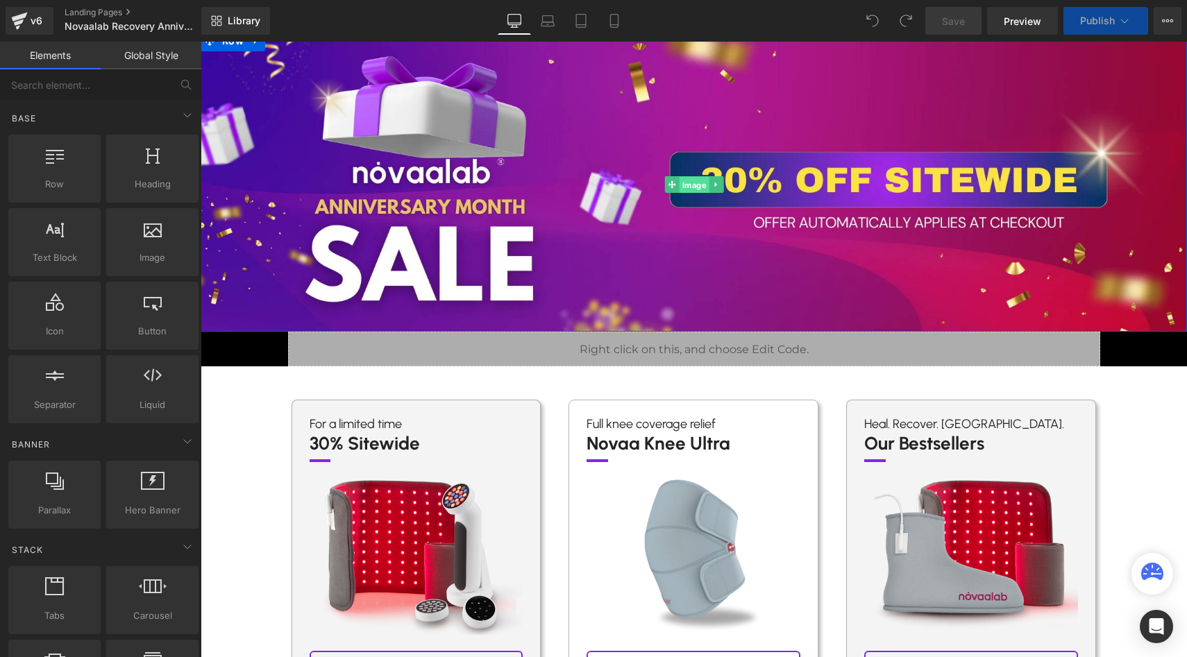
click at [689, 186] on span "Image" at bounding box center [694, 185] width 30 height 17
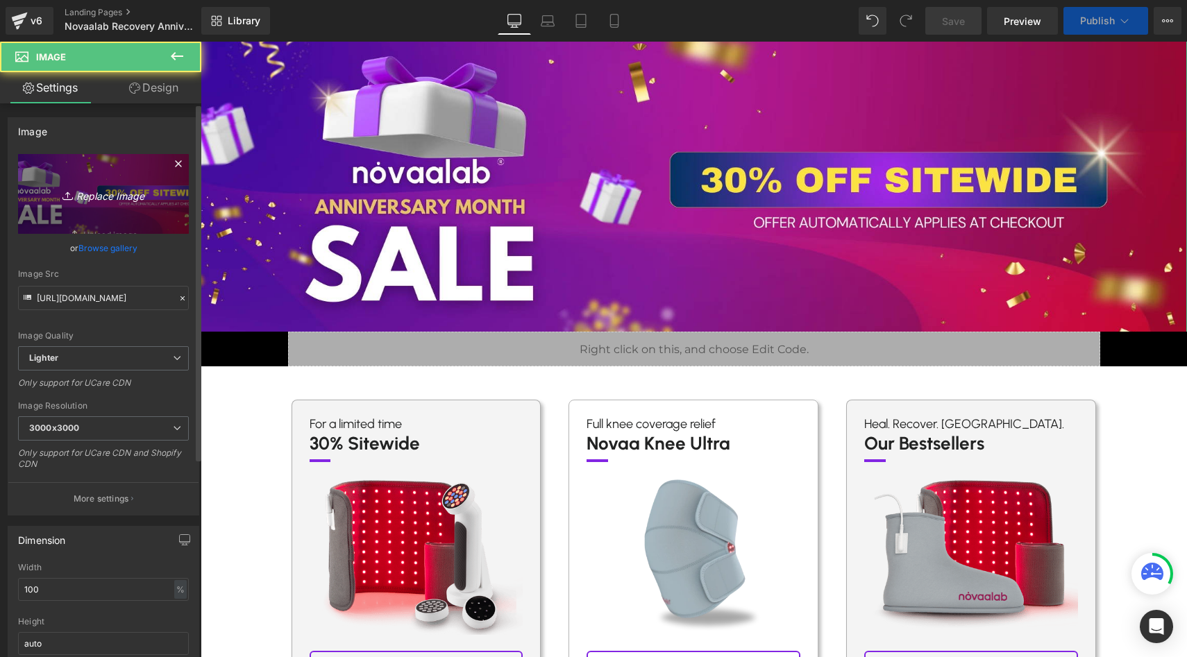
click at [107, 185] on icon "Replace Image" at bounding box center [103, 193] width 111 height 17
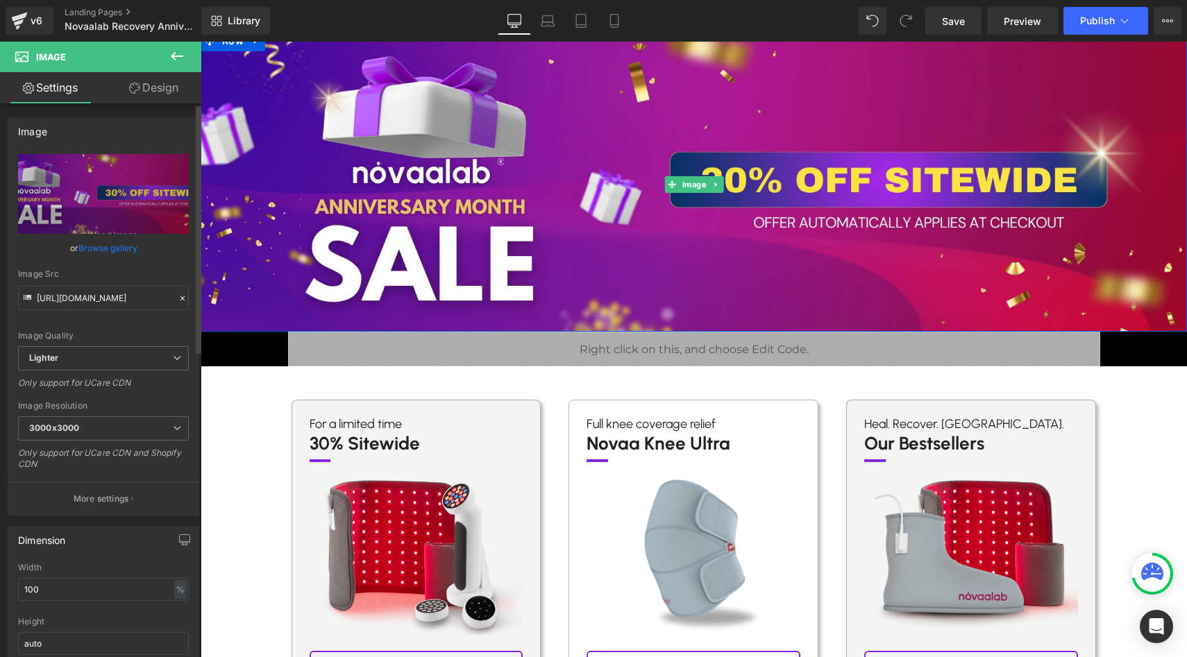
click at [117, 249] on link "Browse gallery" at bounding box center [107, 248] width 59 height 24
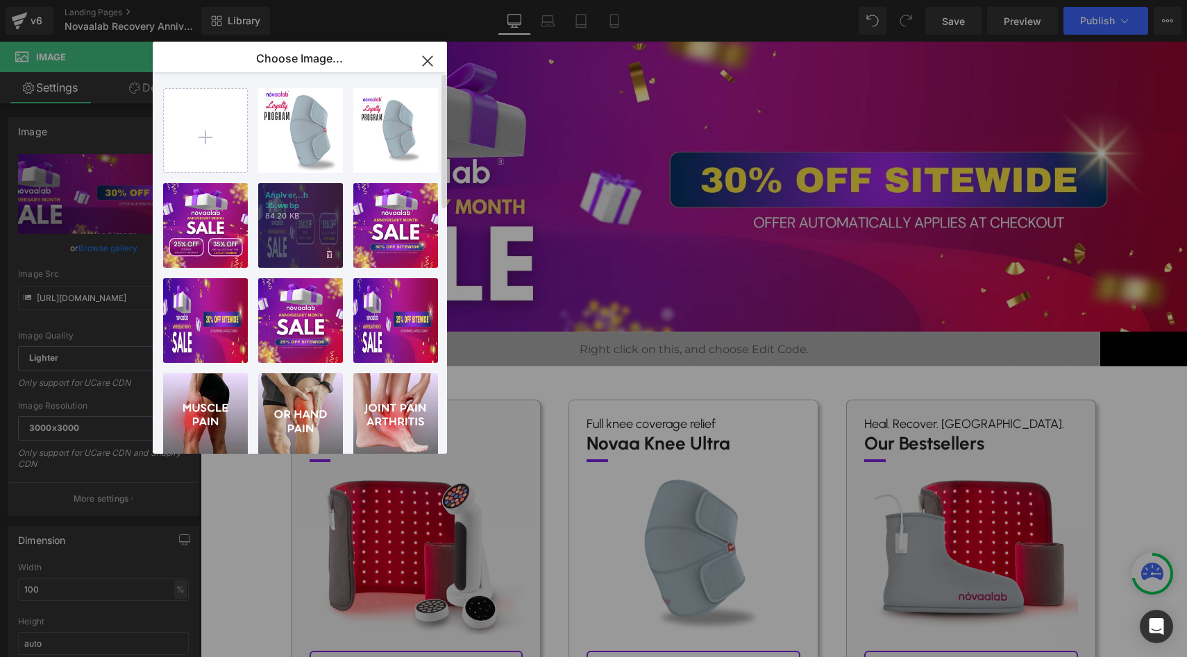
click at [294, 225] on div "Anniver...h 35.webp 84.20 KB" at bounding box center [300, 225] width 85 height 85
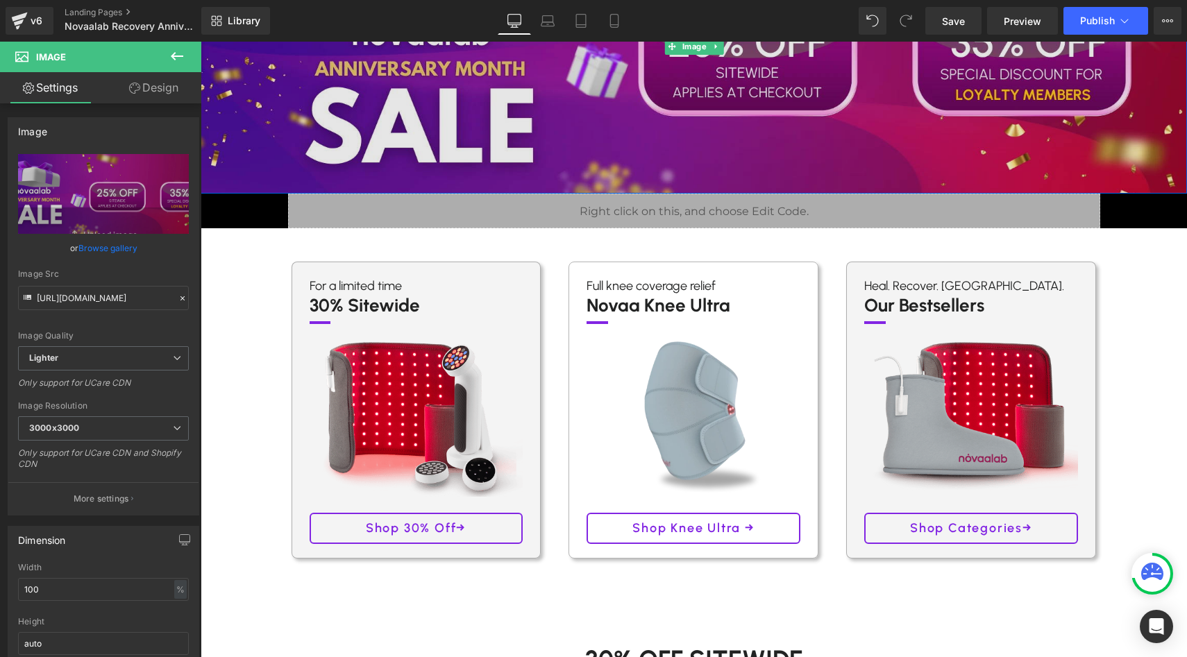
scroll to position [208, 0]
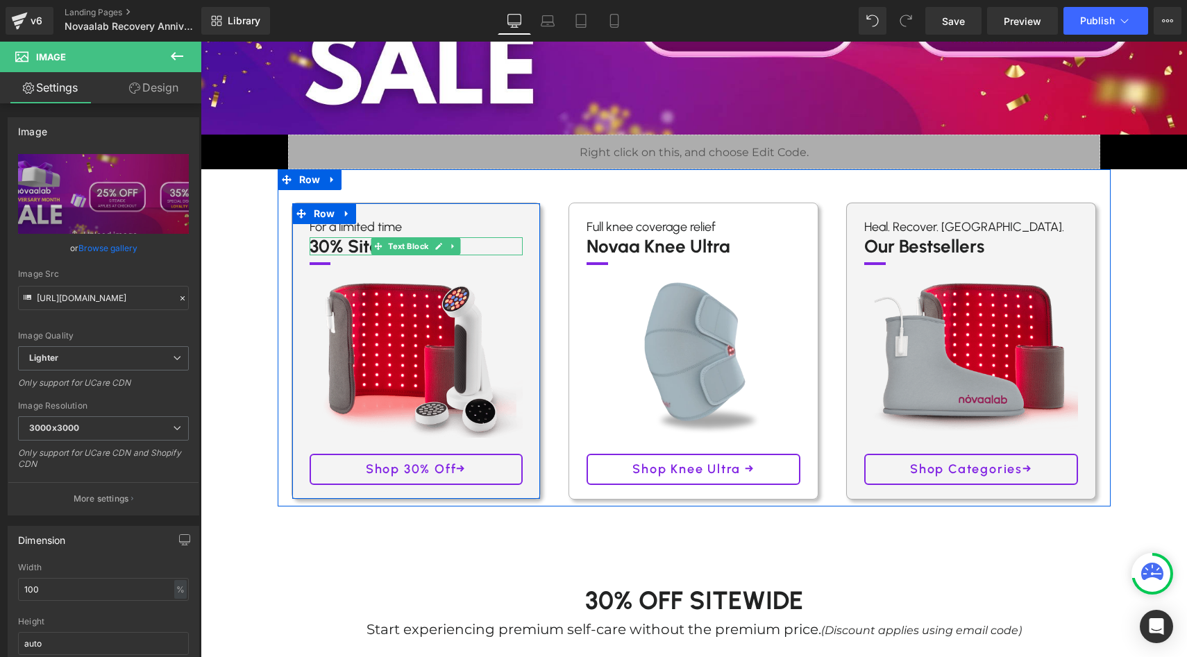
click at [325, 247] on p "30% Sitewide" at bounding box center [417, 246] width 214 height 18
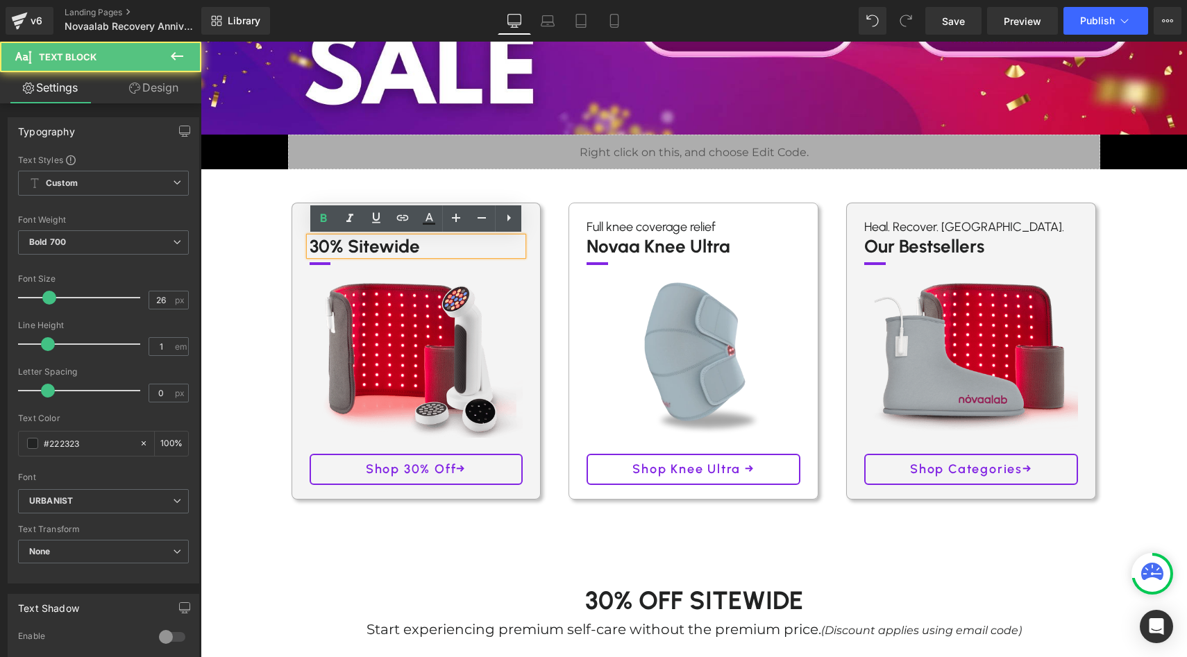
click at [328, 247] on p "30% Sitewide" at bounding box center [417, 246] width 214 height 18
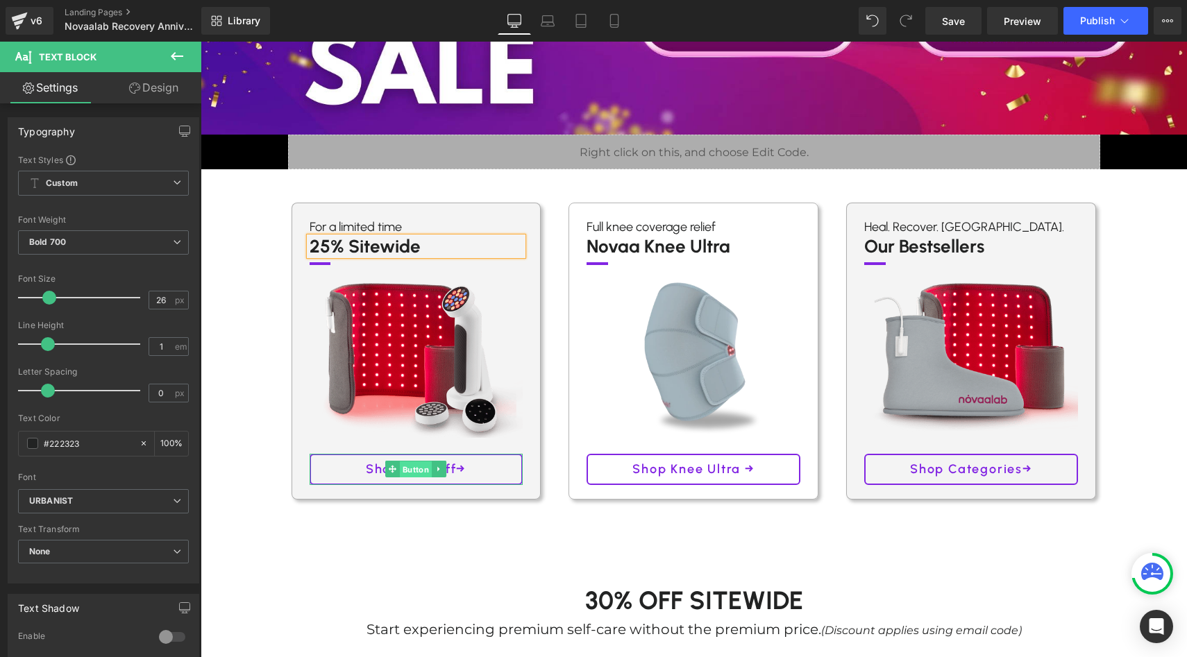
click at [419, 470] on span "Button" at bounding box center [416, 470] width 32 height 17
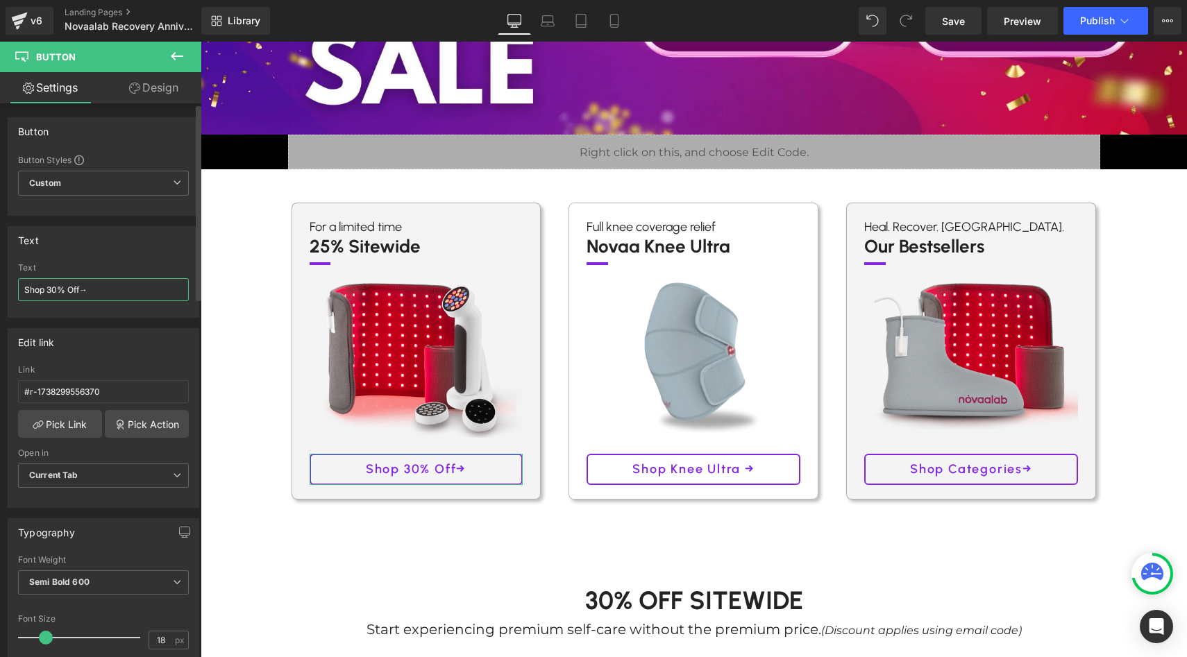
click at [58, 286] on input "Shop 30% Off→" at bounding box center [103, 289] width 171 height 23
type input "Shop 25% Off→"
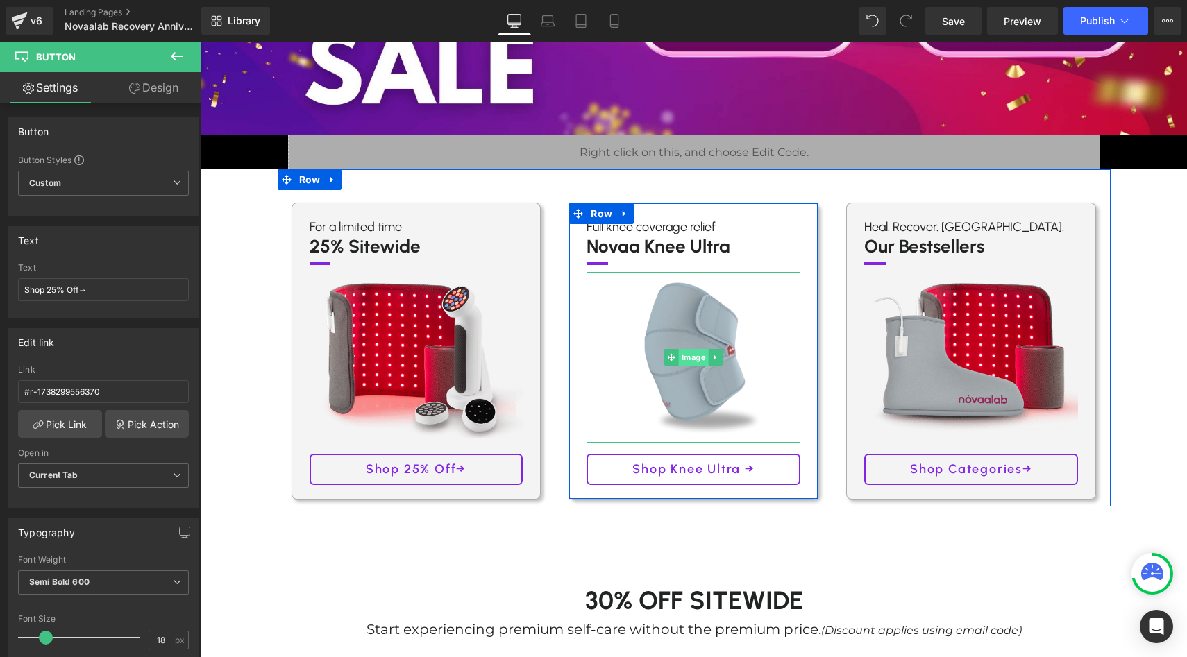
click at [681, 351] on span "Image" at bounding box center [694, 357] width 30 height 17
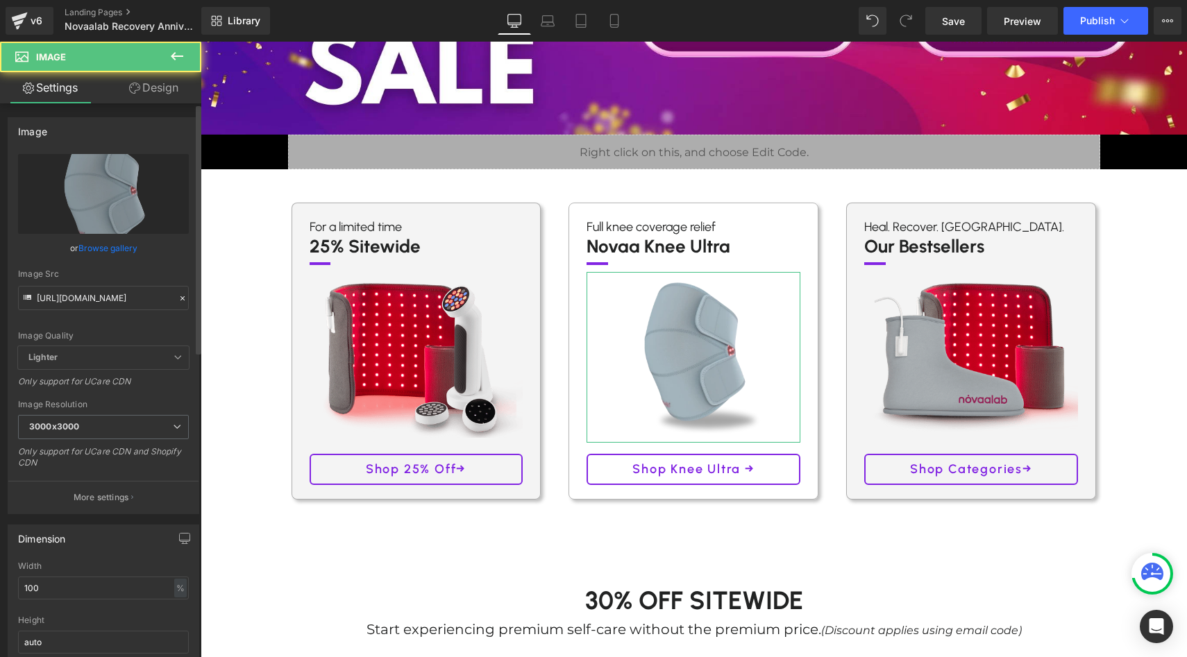
click at [121, 246] on link "Browse gallery" at bounding box center [107, 248] width 59 height 24
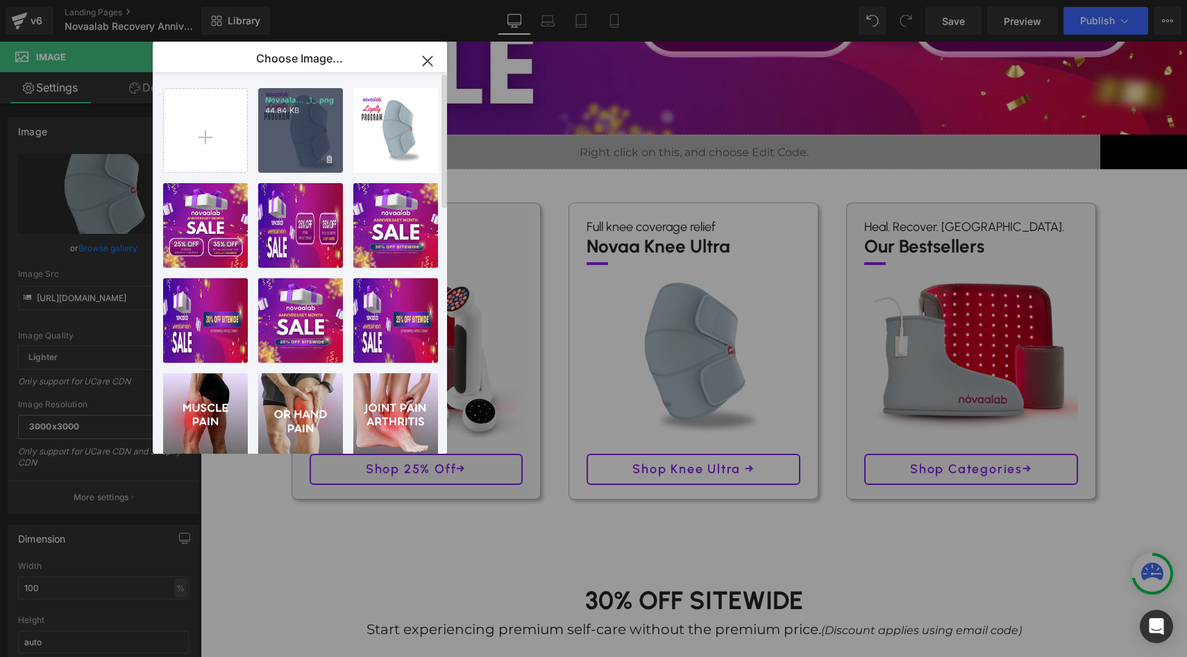
click at [263, 120] on div "Novaala... _1_.png 44.84 KB" at bounding box center [300, 130] width 85 height 85
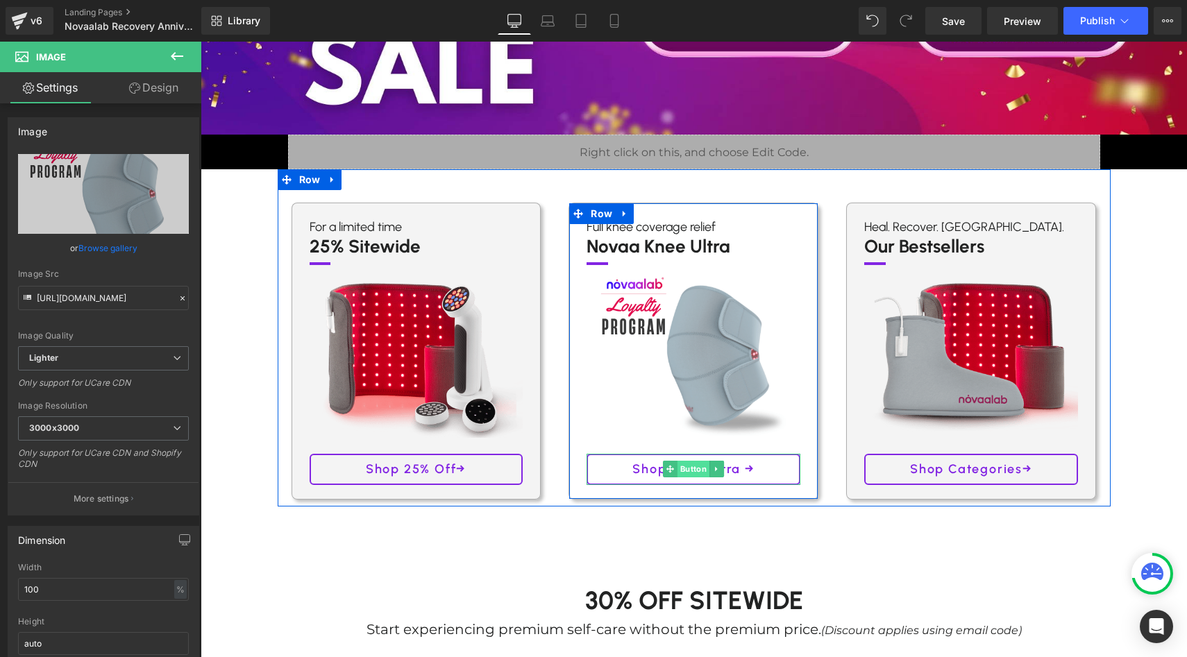
click at [702, 466] on span "Button" at bounding box center [693, 469] width 32 height 17
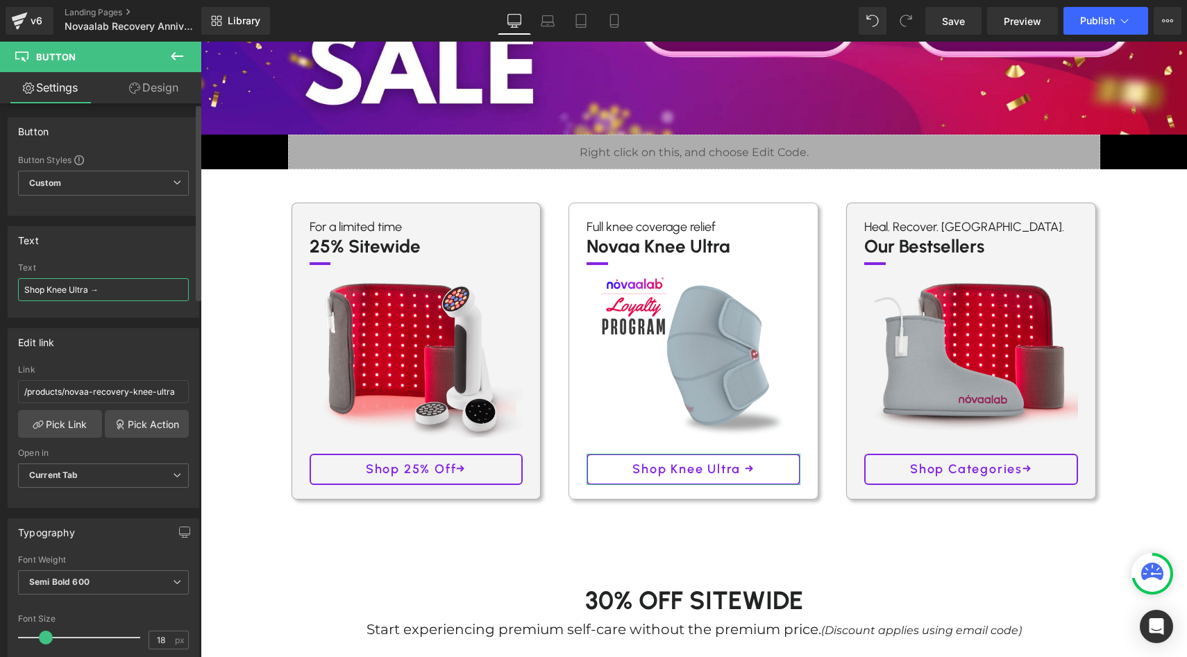
drag, startPoint x: 87, startPoint y: 295, endPoint x: 2, endPoint y: 259, distance: 92.7
click at [1, 258] on div "Text Shop Knee Ultra → Text Shop Knee Ultra →" at bounding box center [104, 267] width 208 height 102
click at [74, 301] on div "Text Shop Knee Ultra →" at bounding box center [103, 290] width 171 height 54
drag, startPoint x: 87, startPoint y: 289, endPoint x: 0, endPoint y: 289, distance: 87.5
click at [0, 289] on div "Text Shop Knee Ultra → Text Shop Knee Ultra →" at bounding box center [104, 267] width 208 height 102
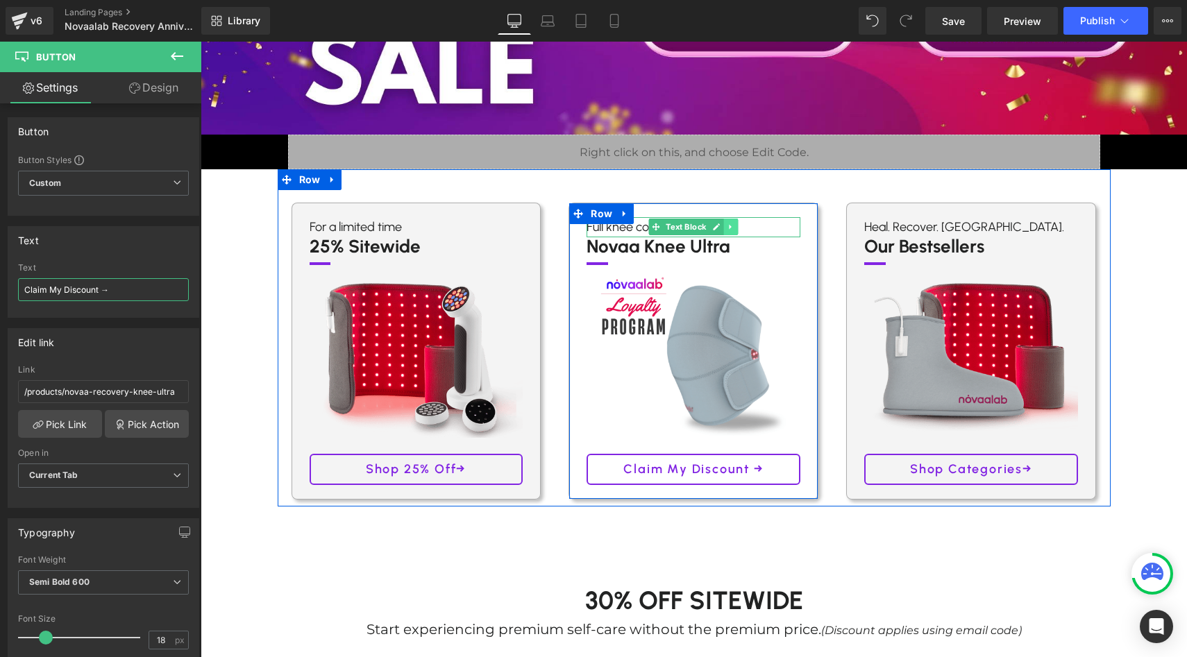
type input "Claim My Discount →"
click at [664, 226] on span "Text Block" at bounding box center [687, 227] width 46 height 17
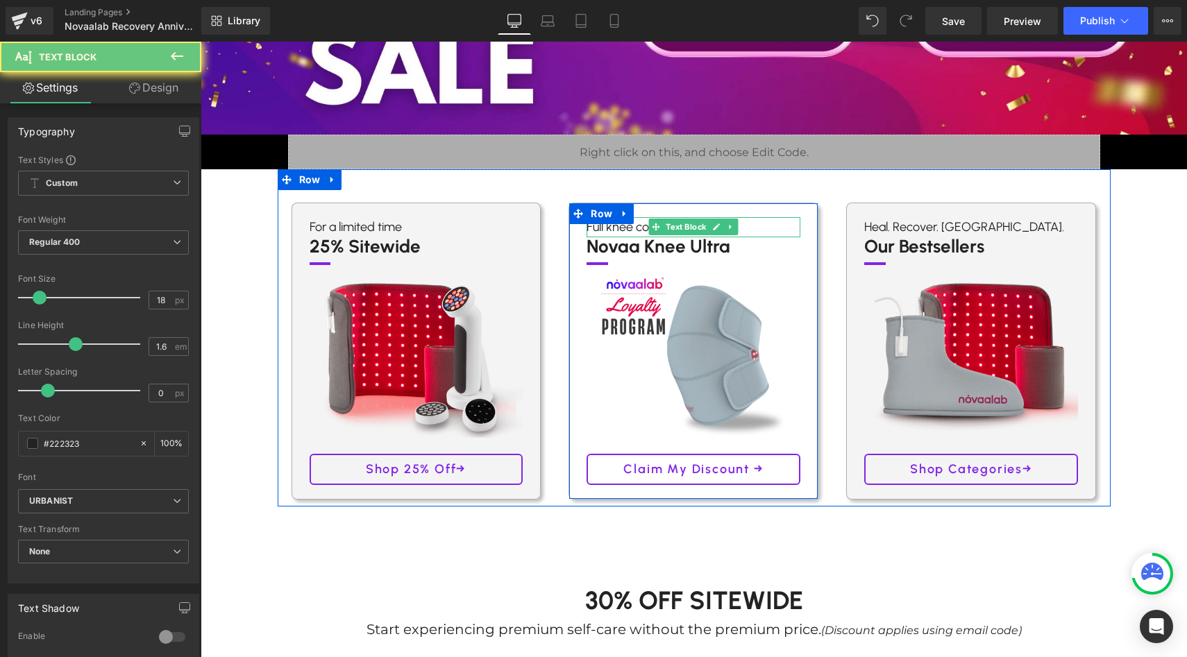
click at [636, 228] on p "Full knee coverage relief" at bounding box center [694, 227] width 214 height 20
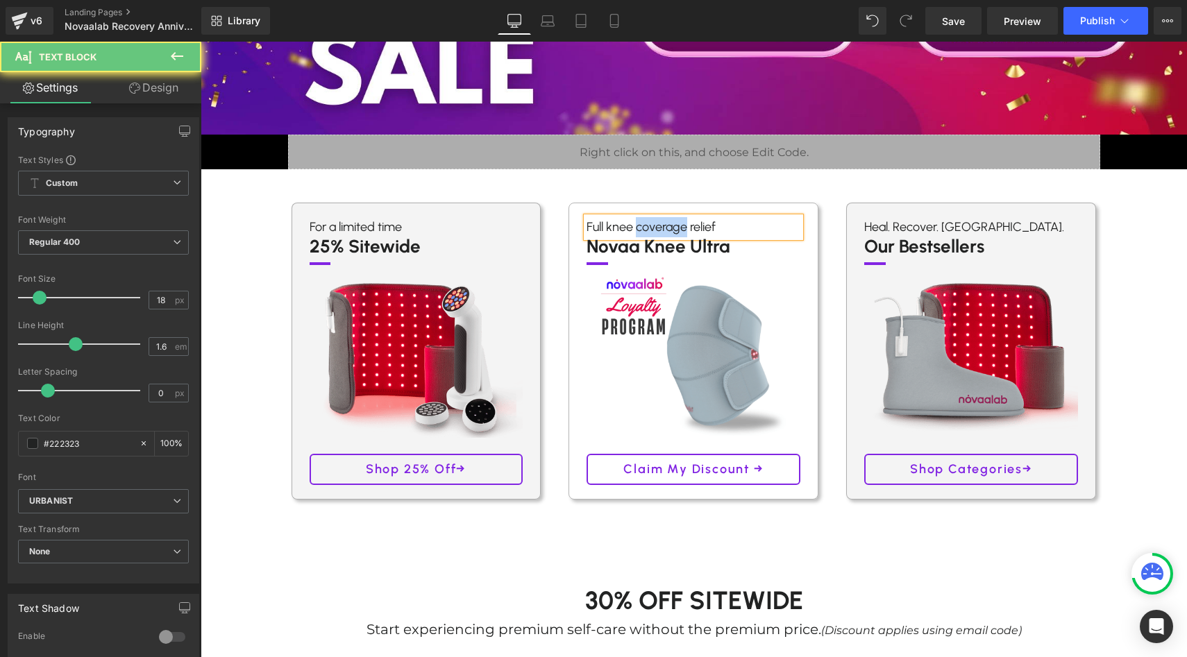
click at [636, 228] on p "Full knee coverage relief" at bounding box center [694, 227] width 214 height 20
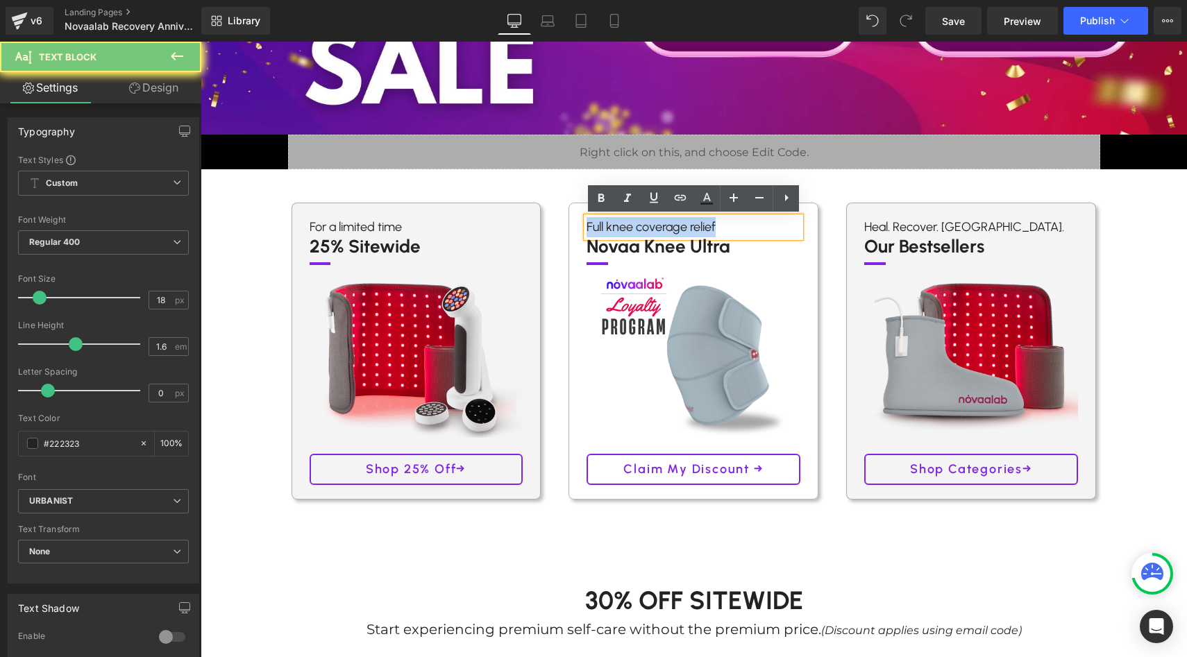
click at [636, 228] on p "Full knee coverage relief" at bounding box center [694, 227] width 214 height 20
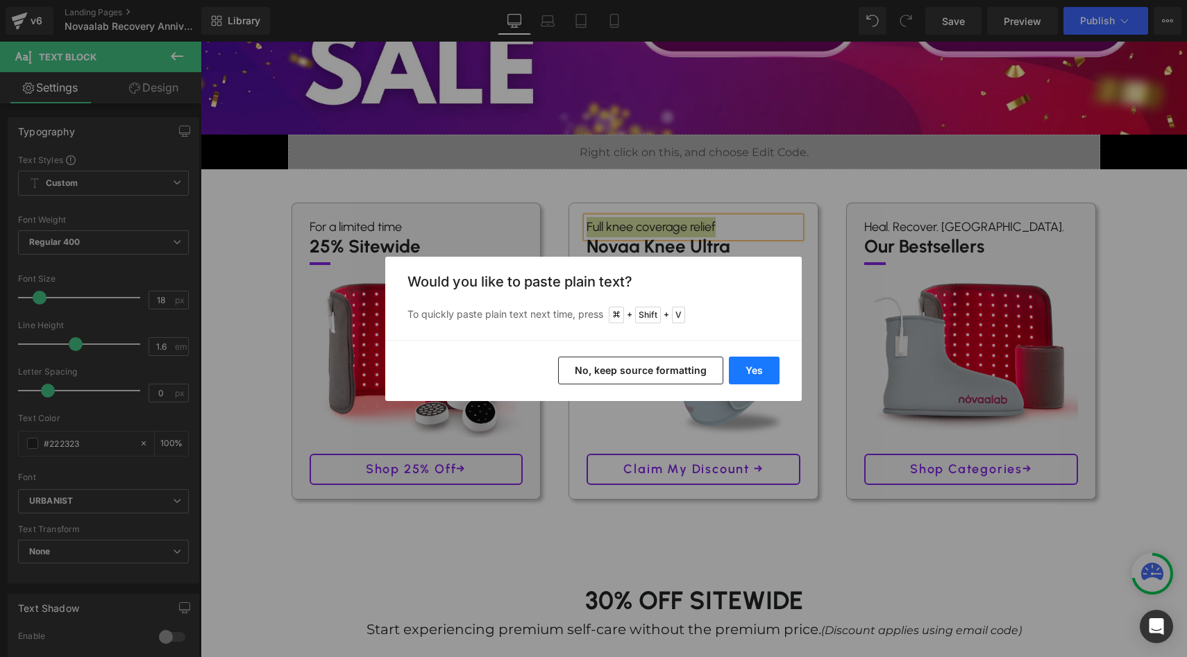
click at [752, 371] on button "Yes" at bounding box center [754, 371] width 51 height 28
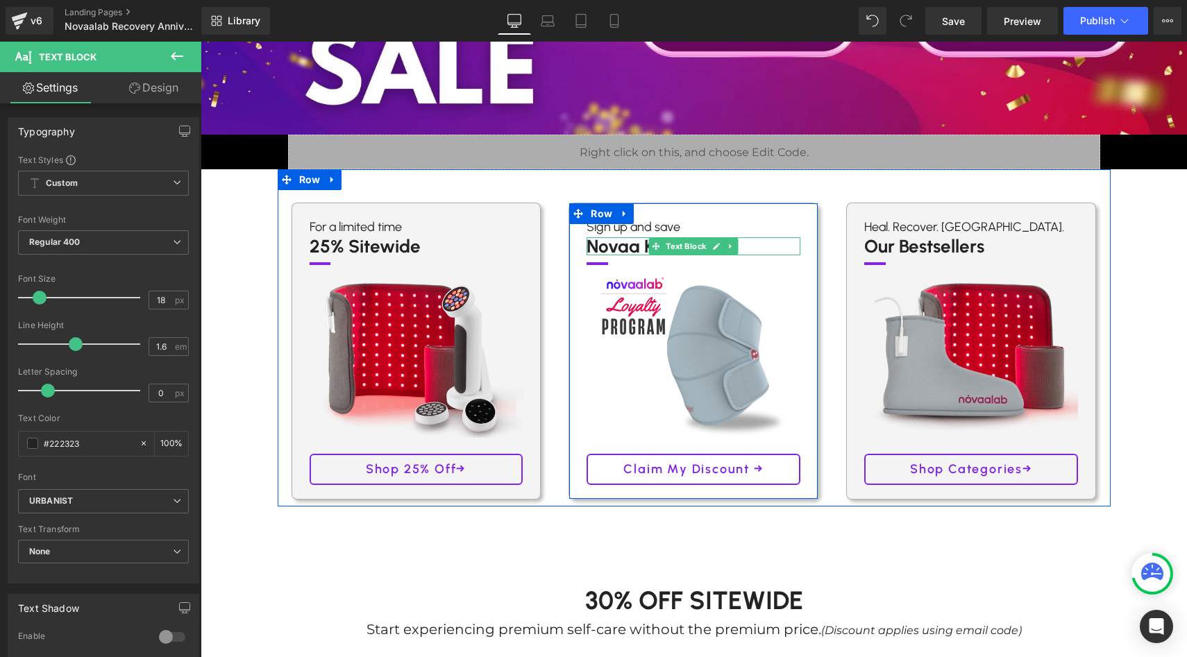
click at [602, 251] on p "Novaa Knee Ultra" at bounding box center [694, 246] width 214 height 18
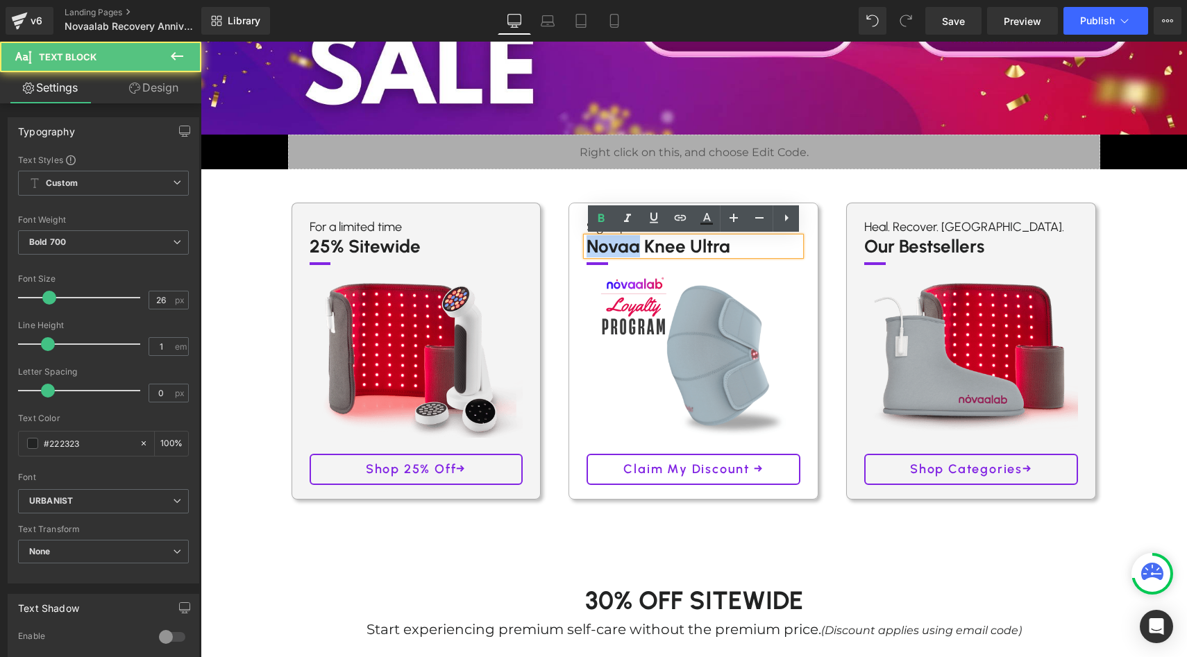
click at [602, 251] on p "Novaa Knee Ultra" at bounding box center [694, 246] width 214 height 18
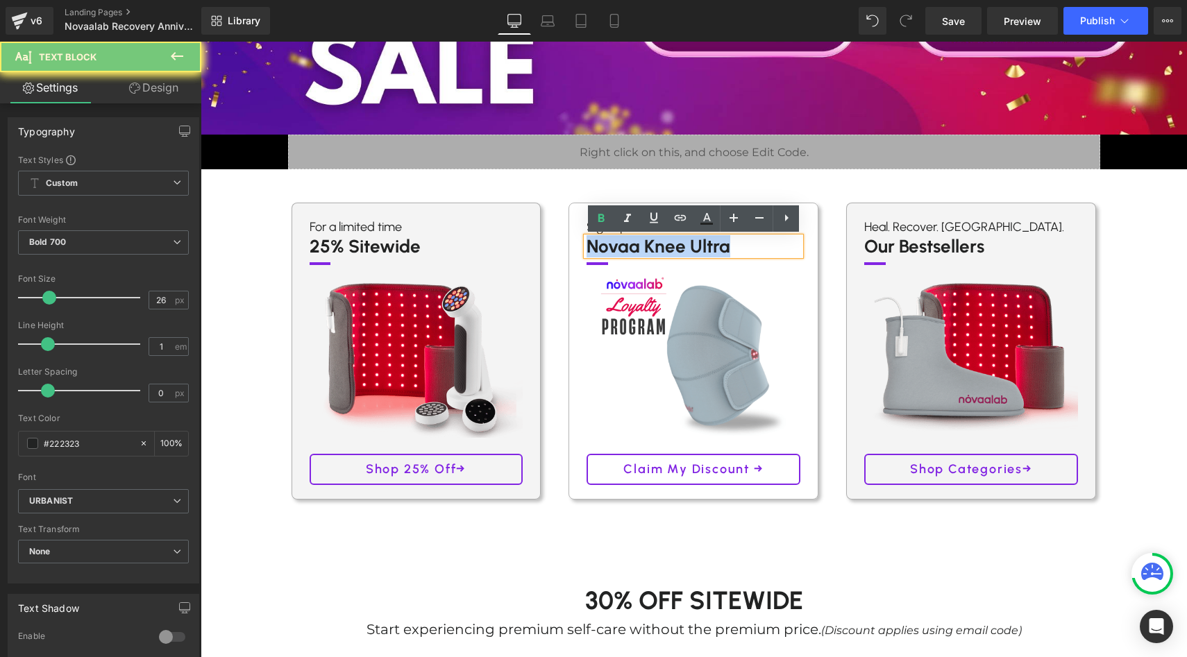
click at [602, 251] on p "Novaa Knee Ultra" at bounding box center [694, 246] width 214 height 18
paste div
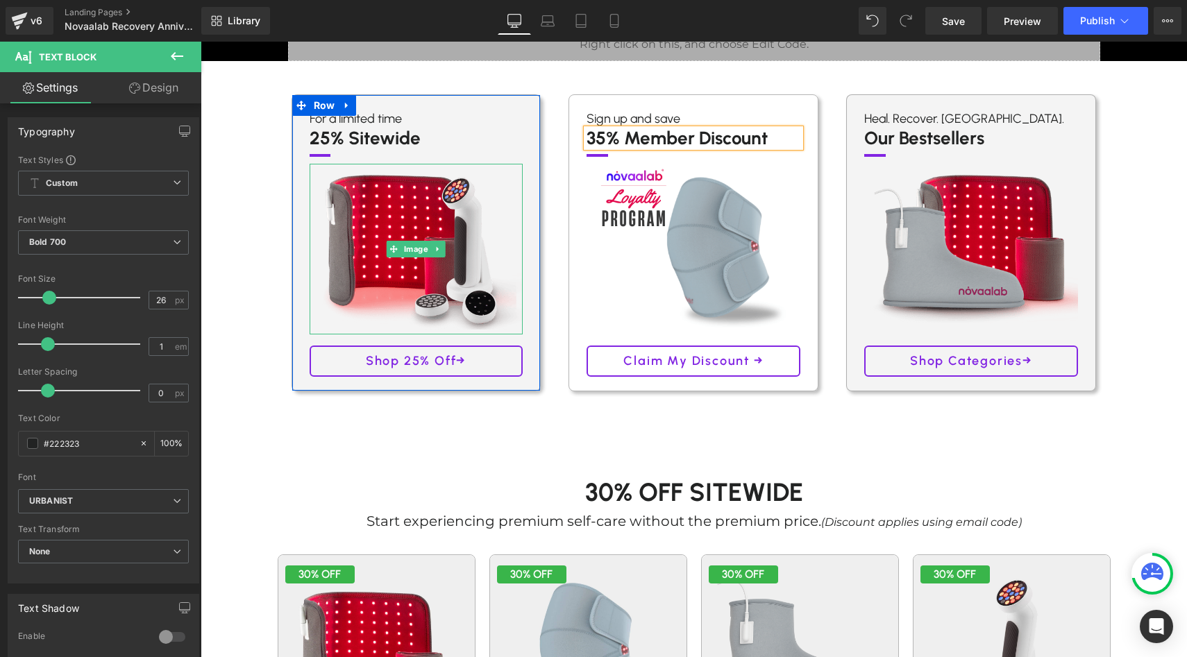
scroll to position [320, 0]
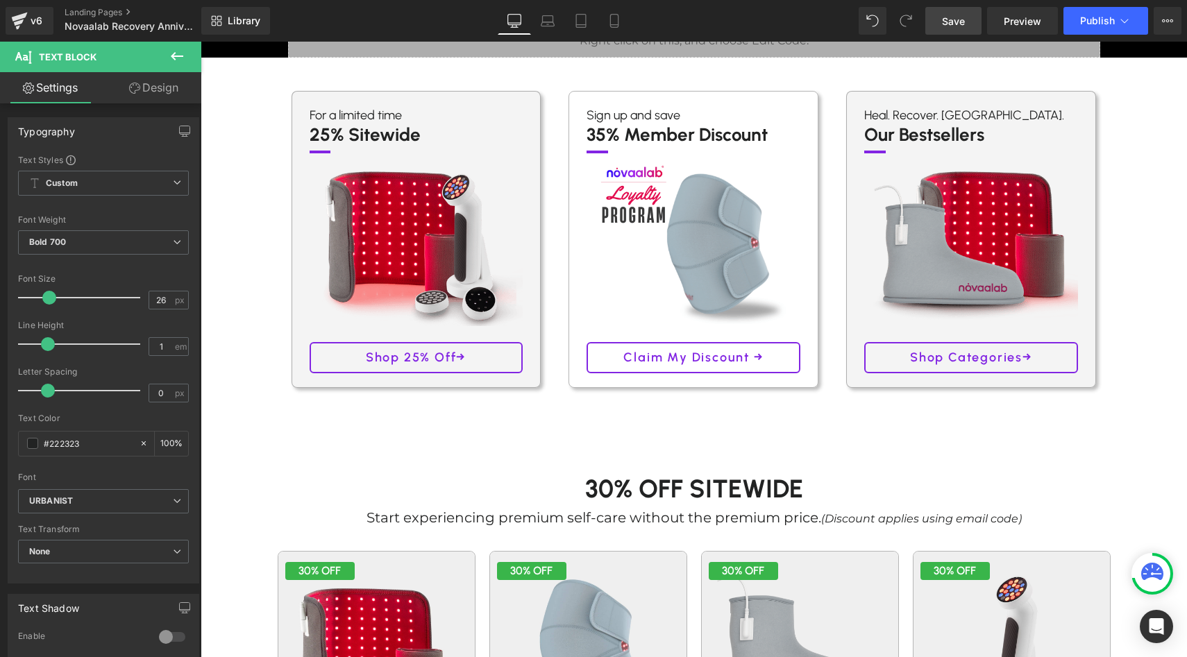
click at [948, 17] on span "Save" at bounding box center [953, 21] width 23 height 15
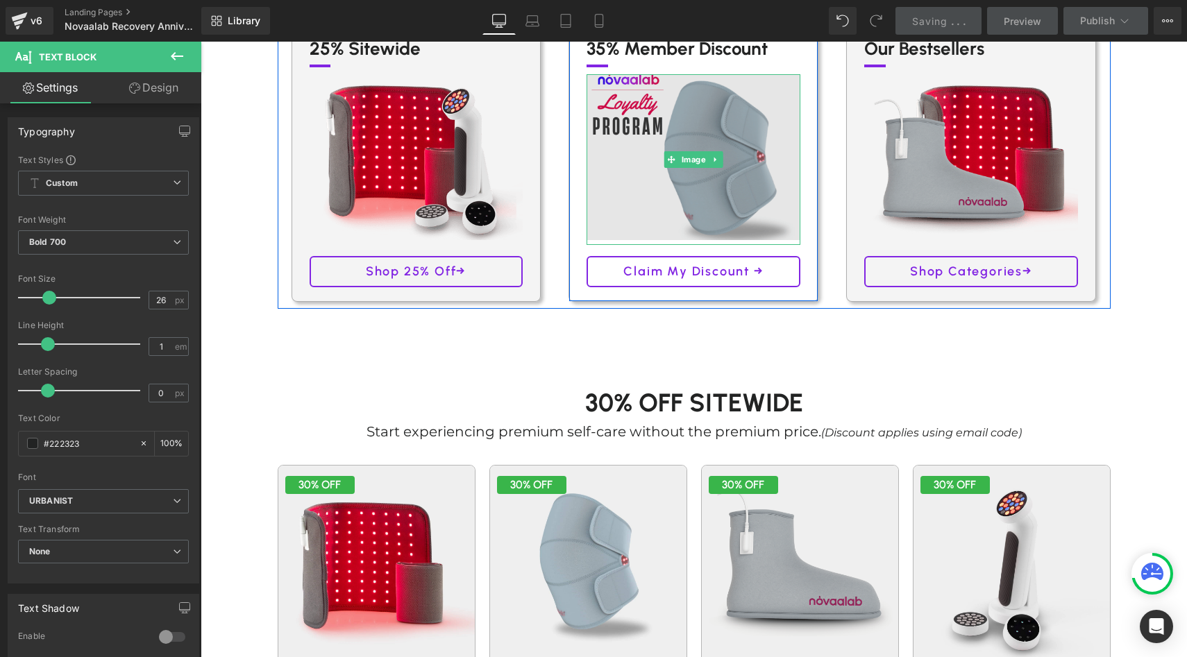
scroll to position [440, 0]
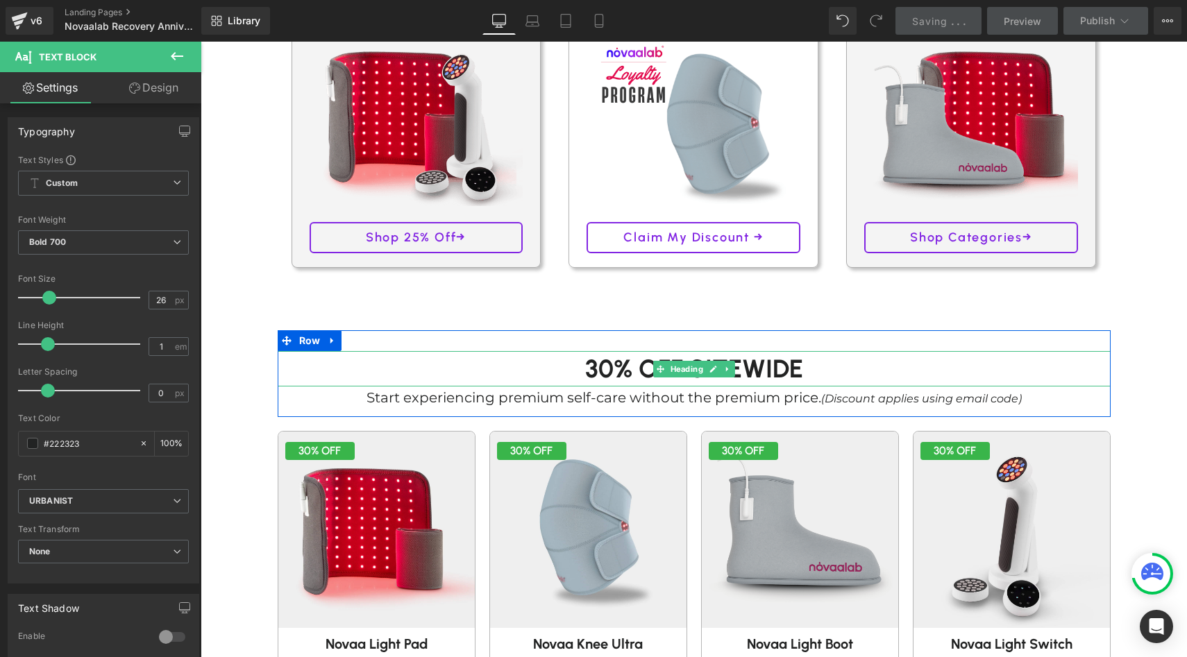
click at [611, 370] on h1 "30% Off SITEWIDE" at bounding box center [694, 368] width 833 height 35
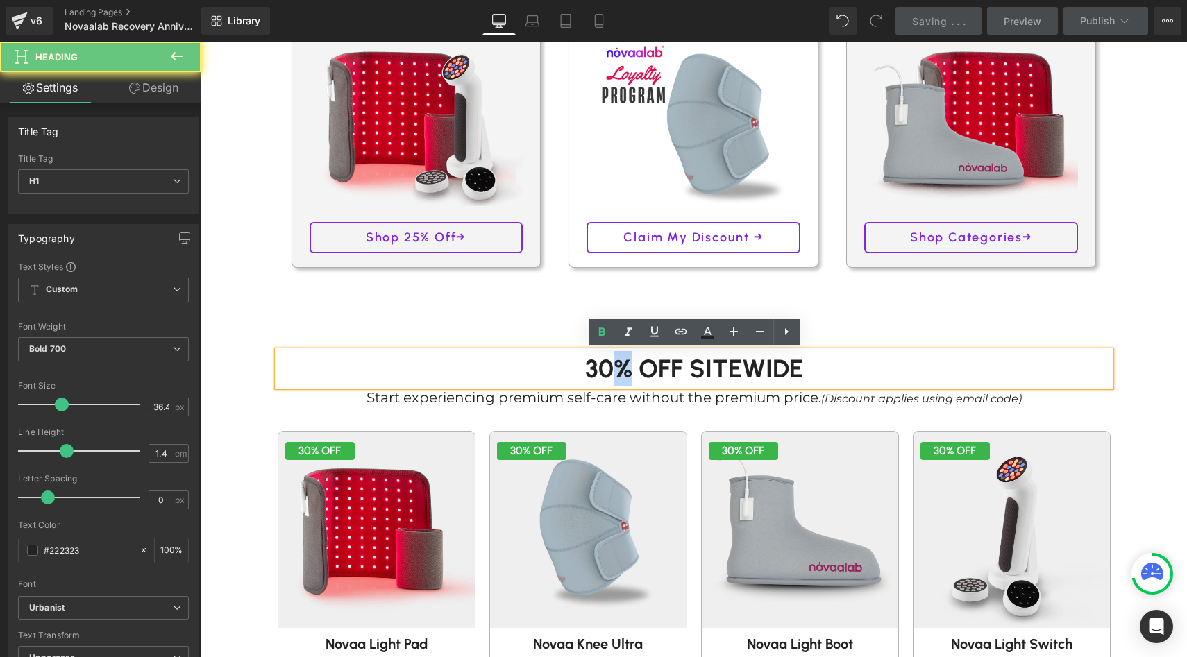
click at [611, 370] on h1 "30% Off SITEWIDE" at bounding box center [694, 368] width 833 height 35
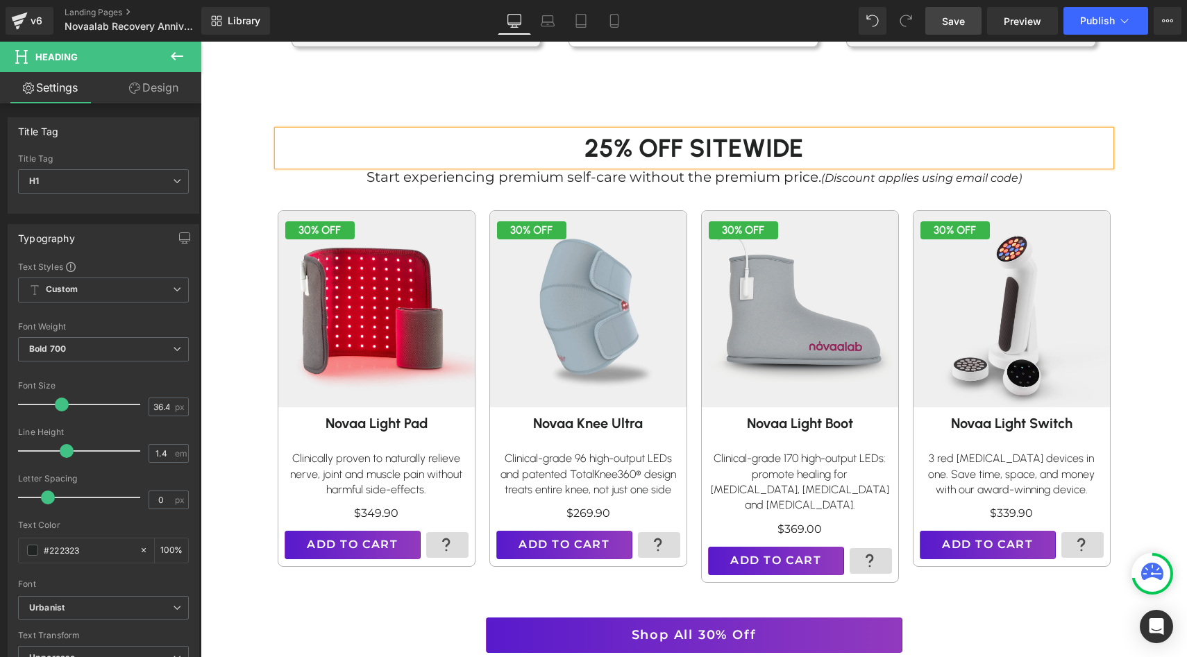
scroll to position [667, 0]
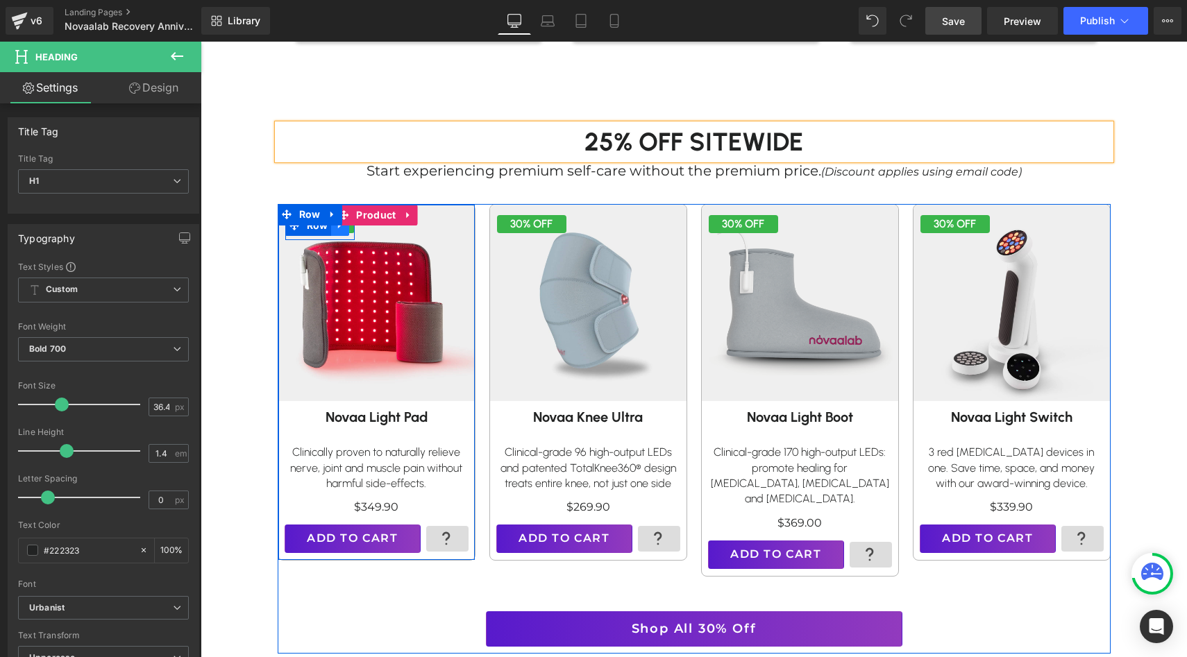
click at [339, 230] on icon at bounding box center [340, 226] width 10 height 10
click at [312, 230] on span "Row" at bounding box center [317, 226] width 28 height 21
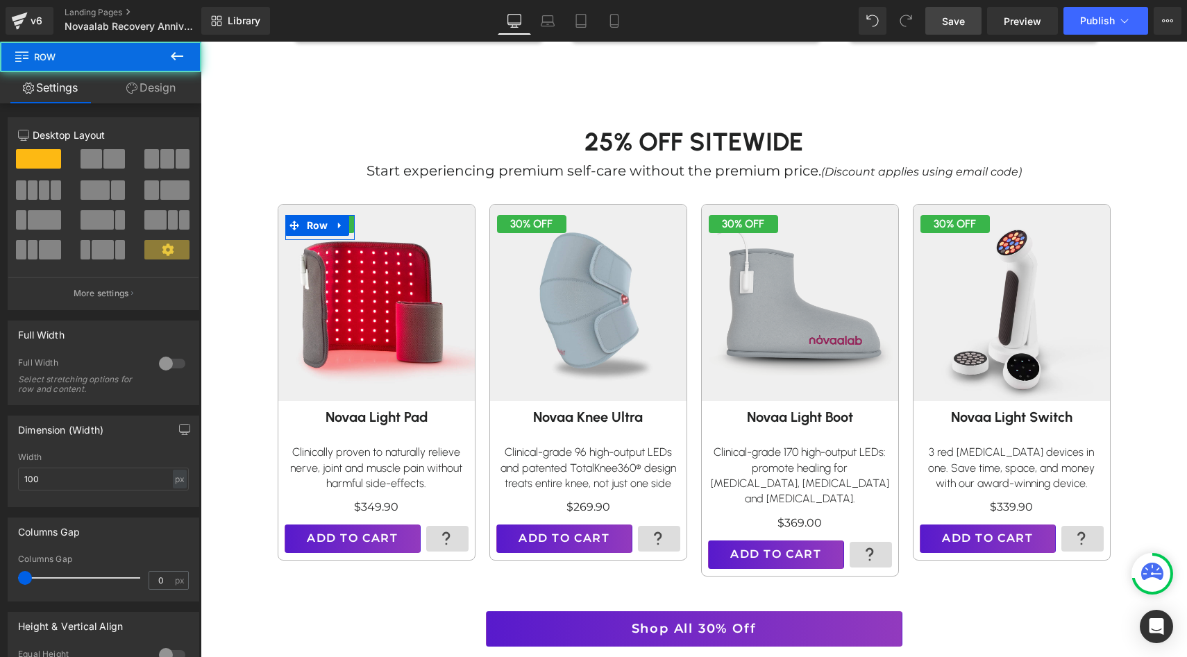
click at [163, 99] on link "Design" at bounding box center [151, 87] width 101 height 31
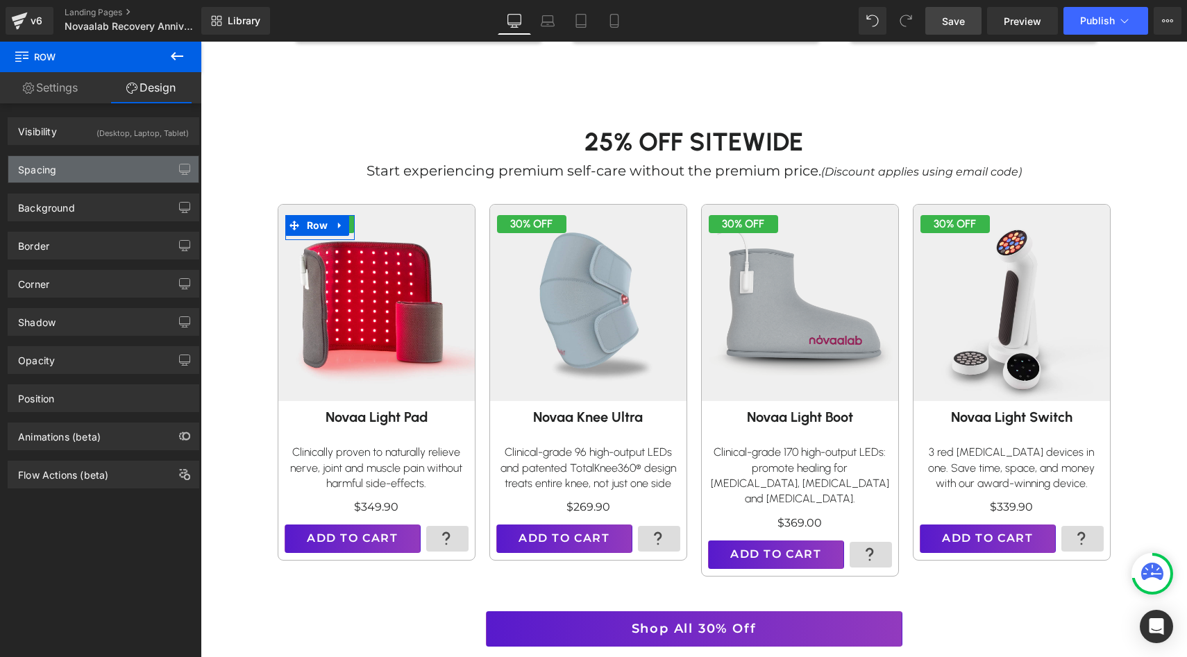
click at [103, 166] on div "Spacing" at bounding box center [103, 169] width 190 height 26
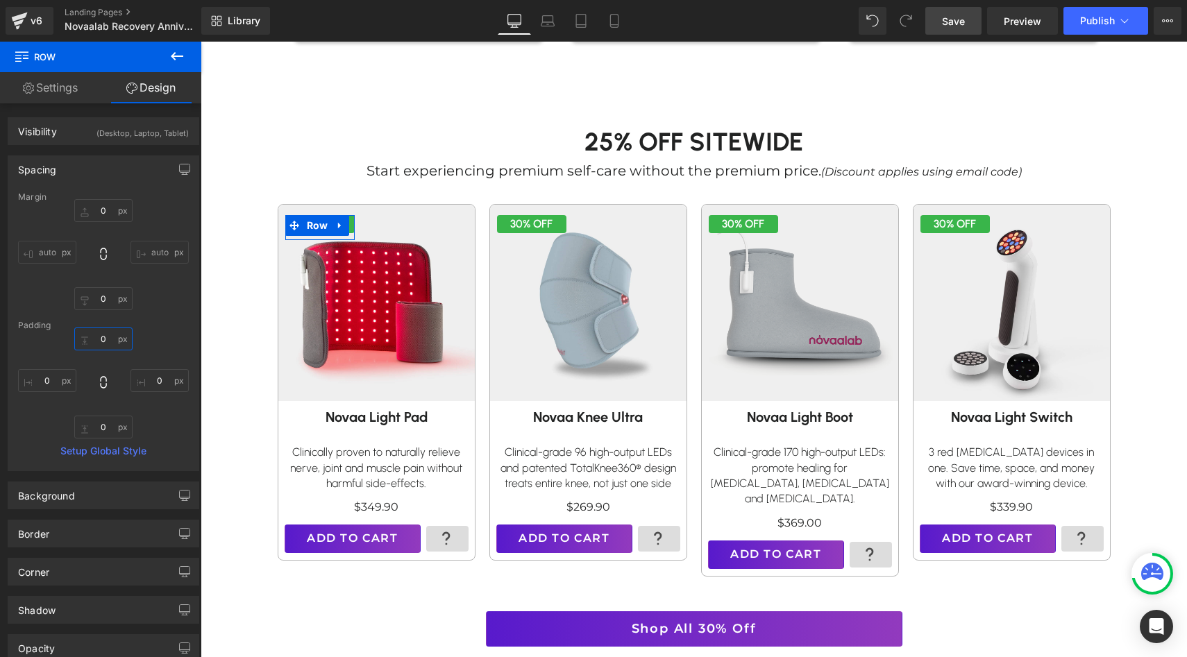
click at [102, 337] on input "text" at bounding box center [103, 339] width 58 height 23
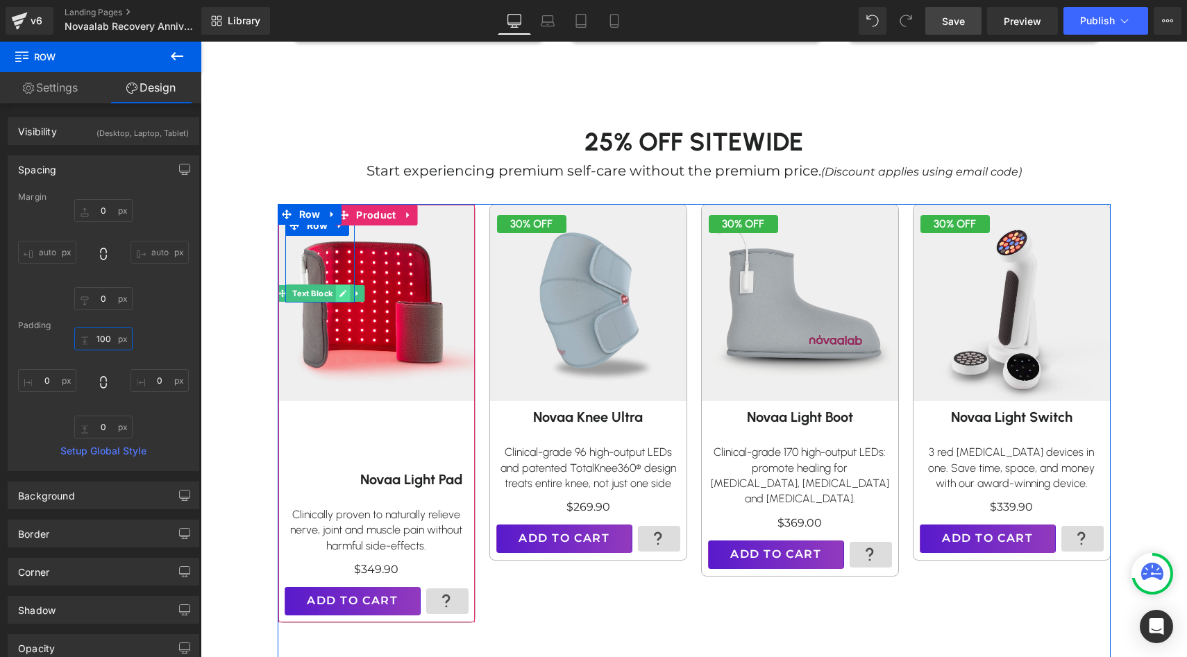
type input "100"
click at [337, 296] on link at bounding box center [342, 293] width 15 height 17
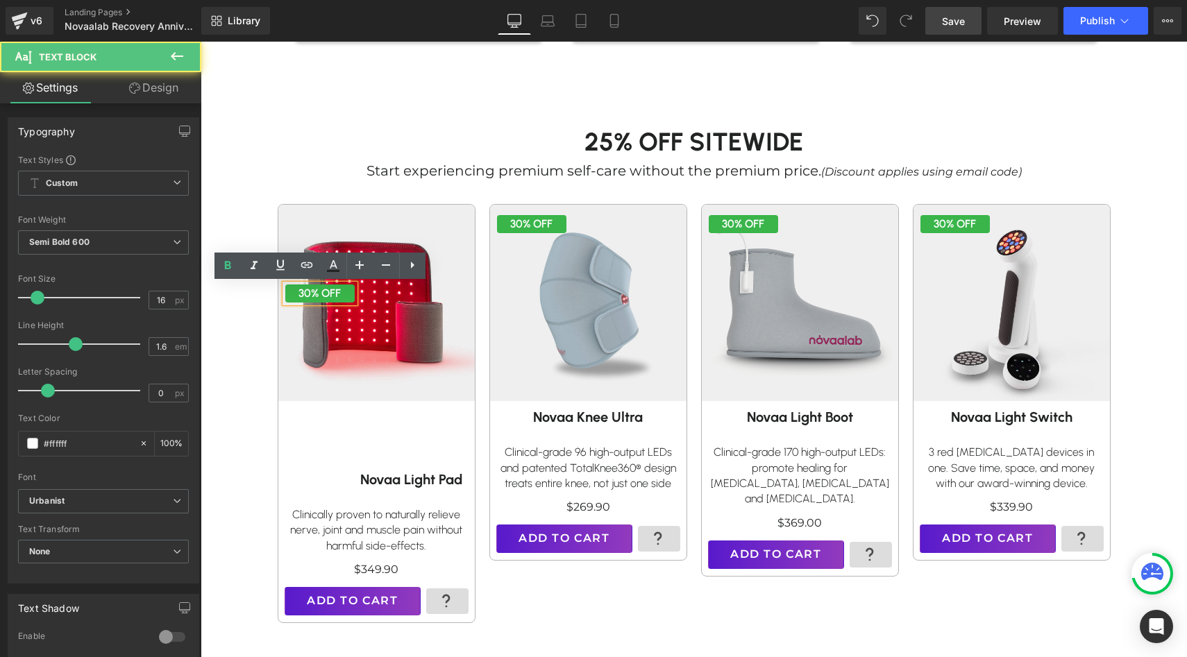
click at [310, 294] on p "30% OFF" at bounding box center [319, 294] width 69 height 18
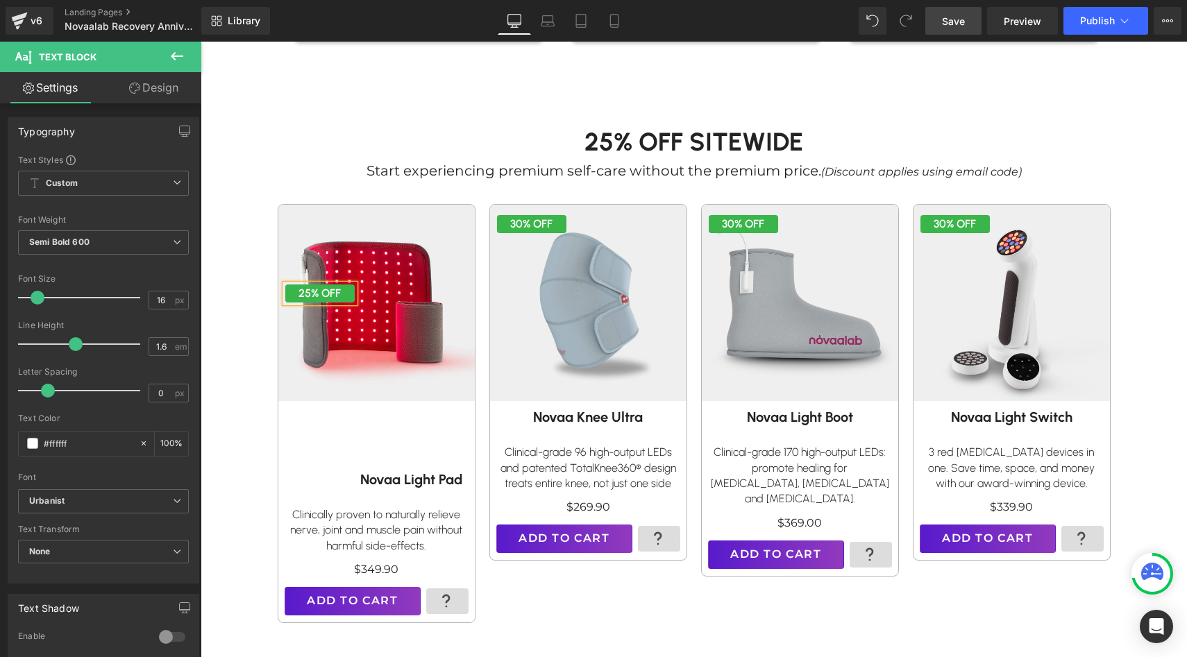
click at [323, 262] on div "25% OFF Text Block Row 100px" at bounding box center [319, 258] width 69 height 87
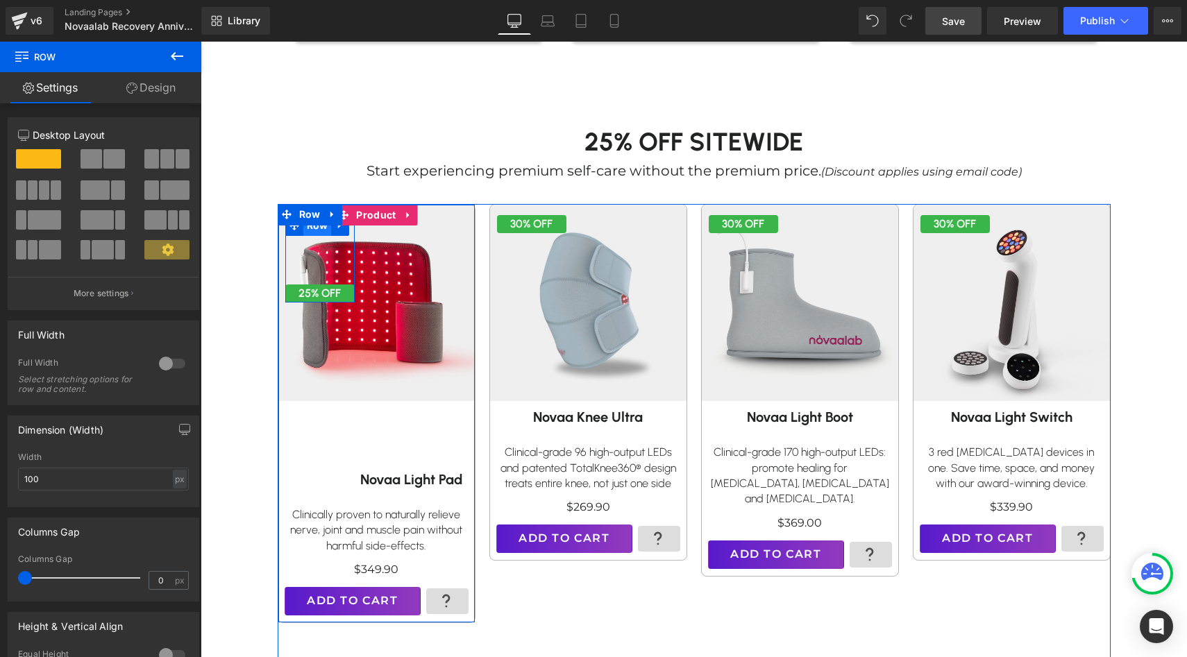
click at [319, 230] on span "Row" at bounding box center [317, 225] width 28 height 21
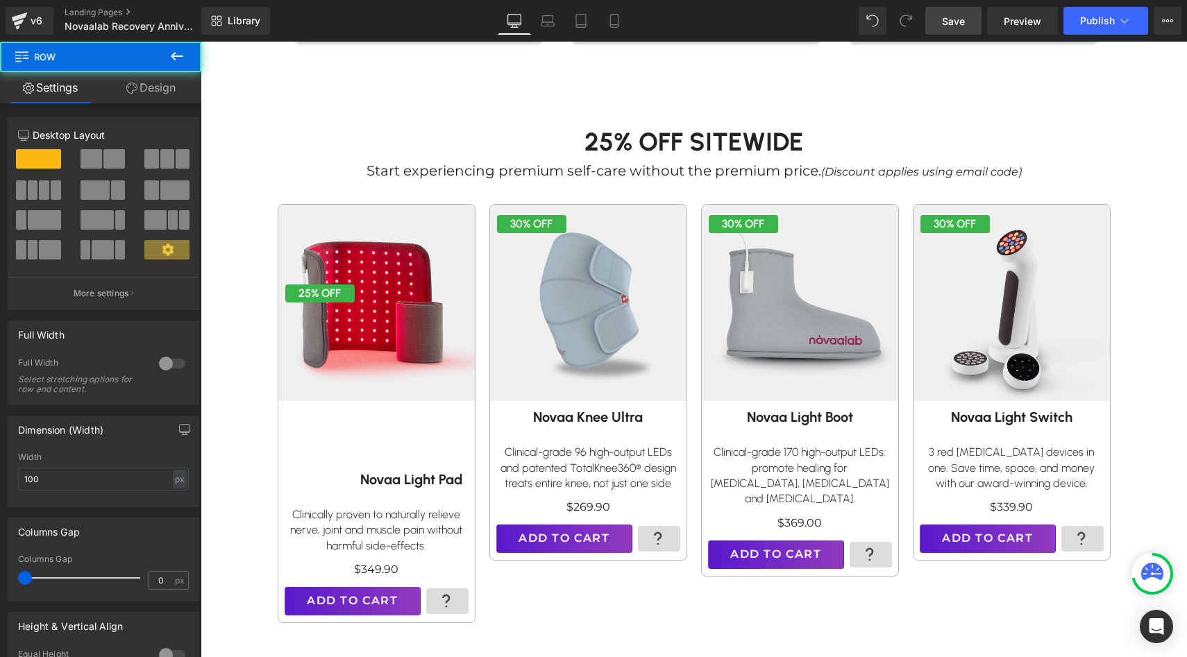
click at [153, 85] on link "Design" at bounding box center [151, 87] width 101 height 31
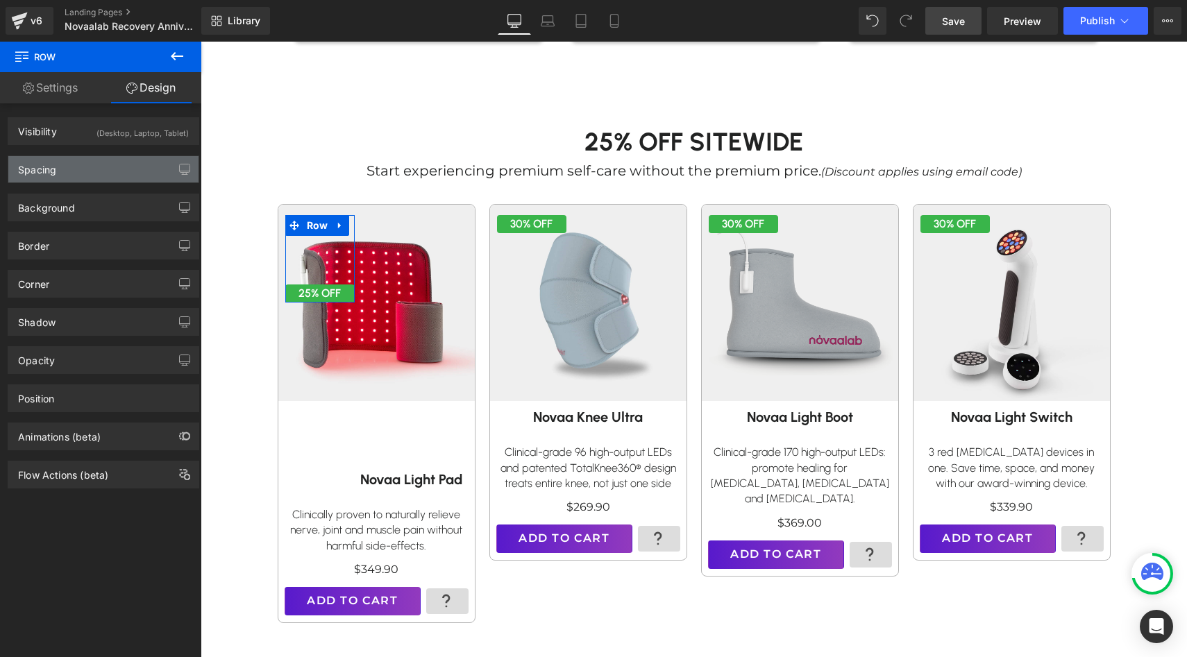
click at [85, 173] on div "Spacing" at bounding box center [103, 169] width 190 height 26
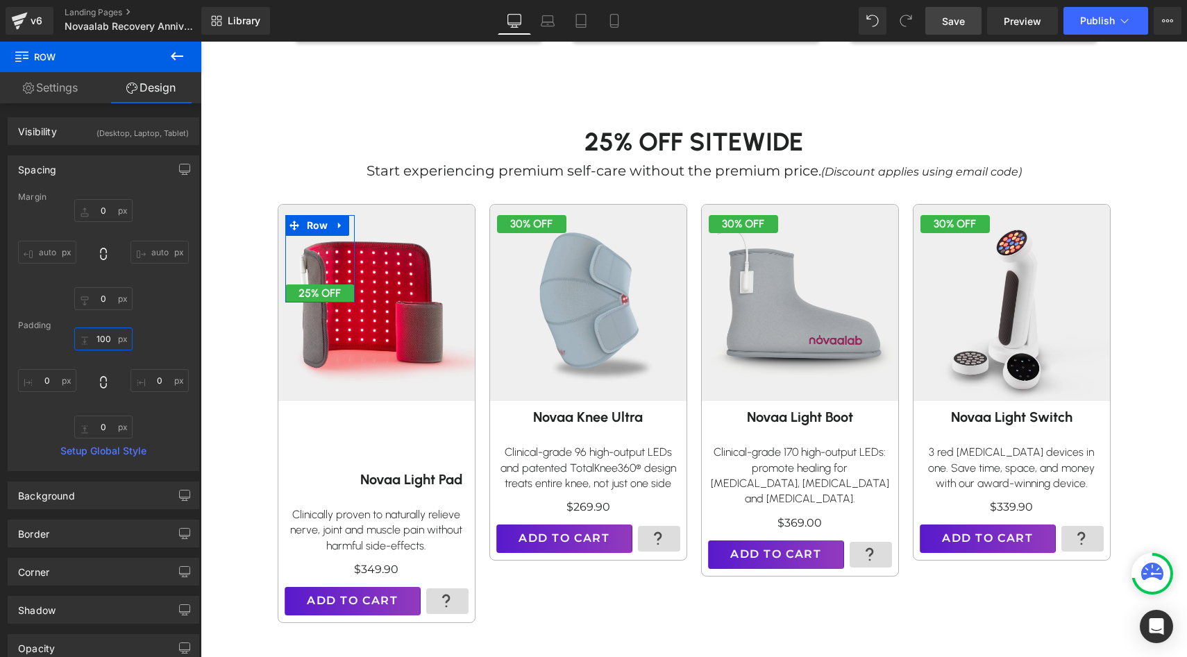
click at [106, 339] on input "100" at bounding box center [103, 339] width 58 height 23
type input "0"
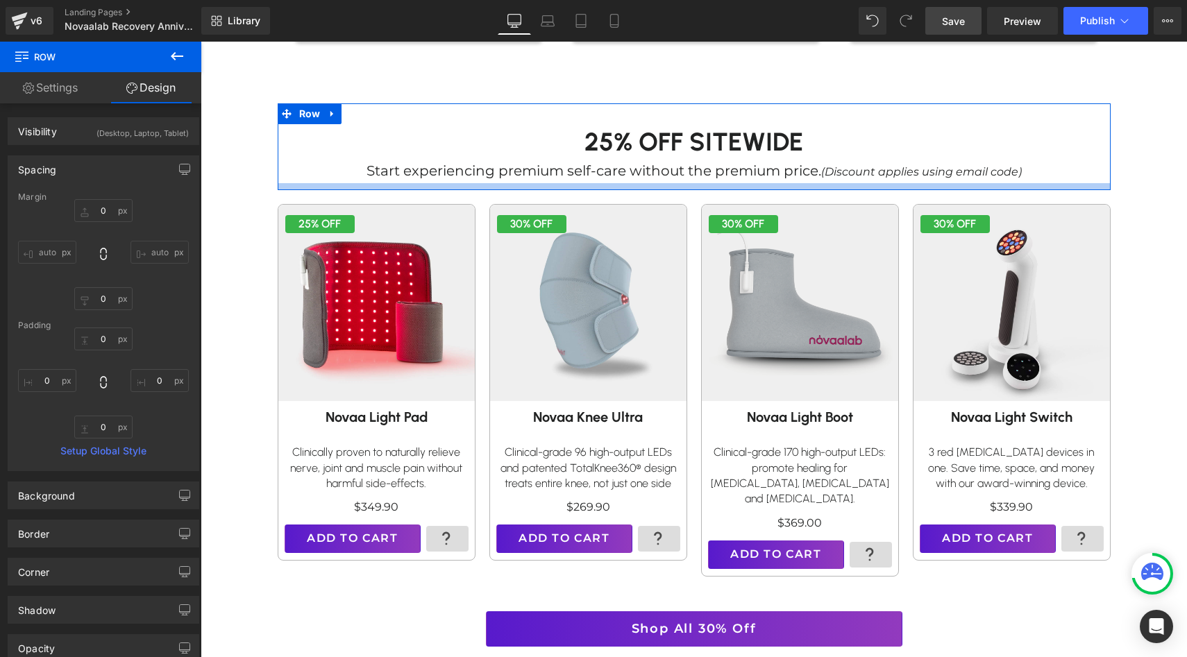
click at [320, 189] on div "25% Off SITEWIDE Heading Start experiencing premium self-care without the premi…" at bounding box center [694, 146] width 833 height 87
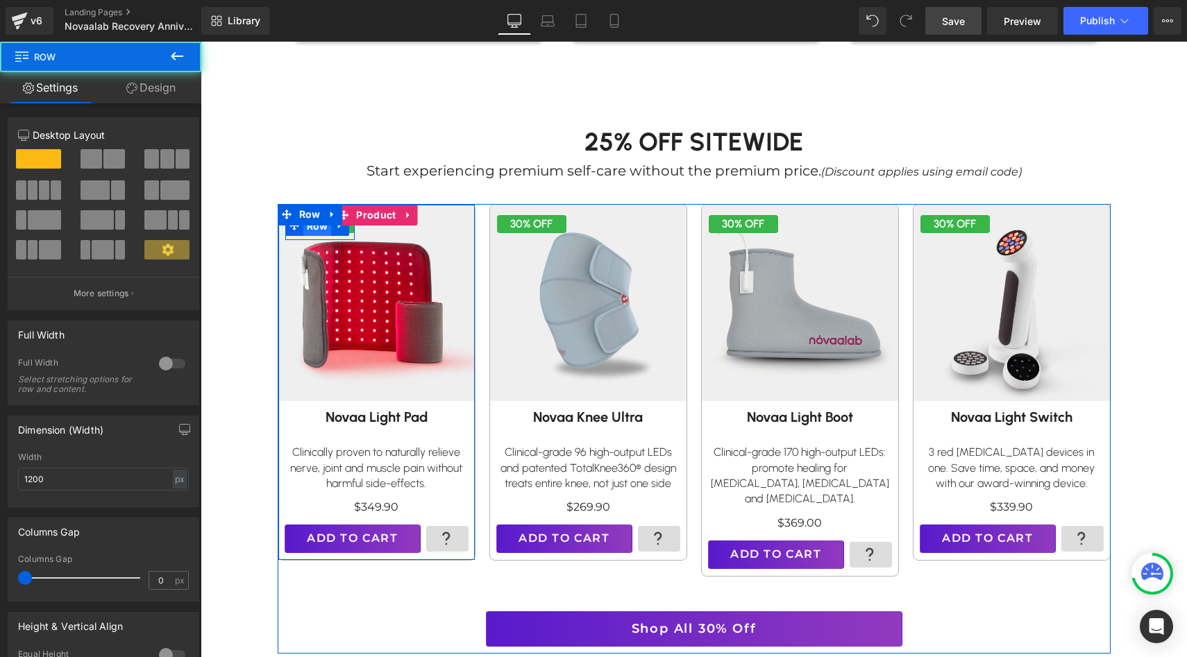
click at [327, 227] on span "Row" at bounding box center [317, 226] width 28 height 21
click at [345, 229] on link at bounding box center [340, 225] width 18 height 21
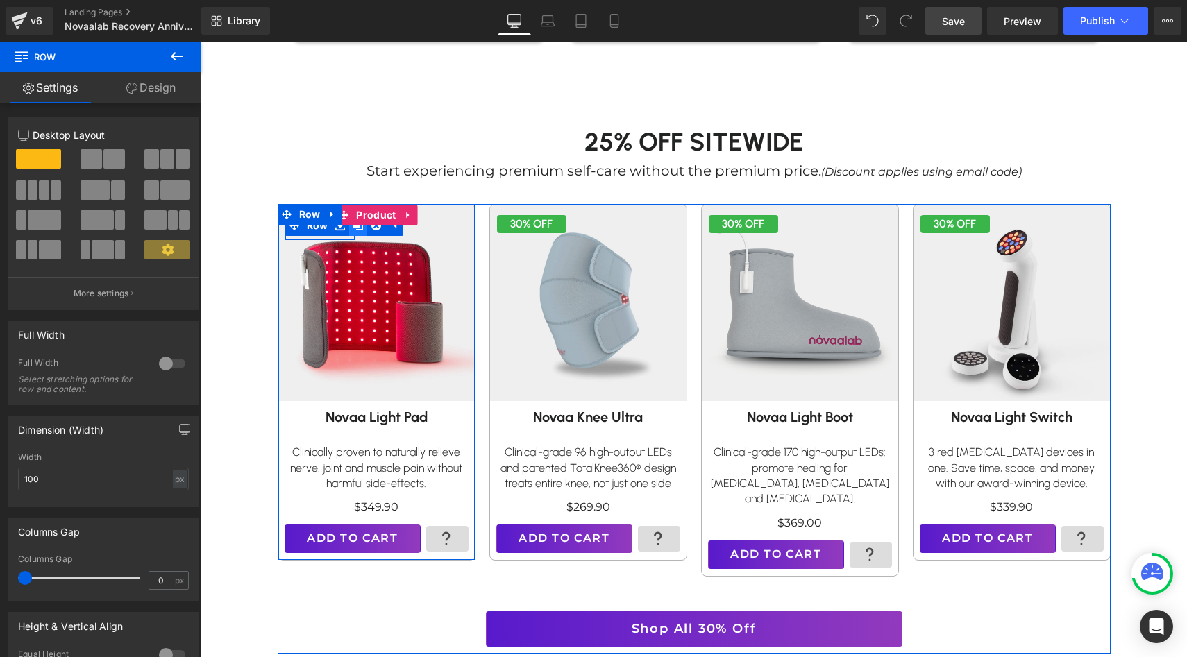
click at [360, 229] on icon at bounding box center [358, 226] width 10 height 10
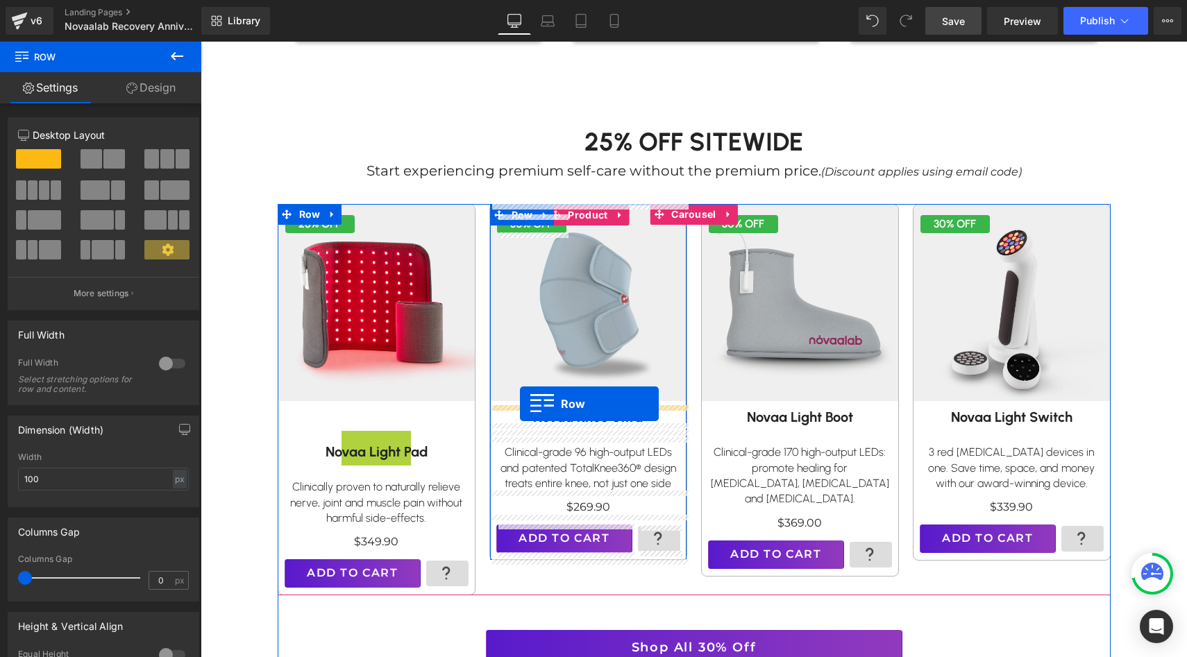
drag, startPoint x: 310, startPoint y: 255, endPoint x: 519, endPoint y: 403, distance: 255.9
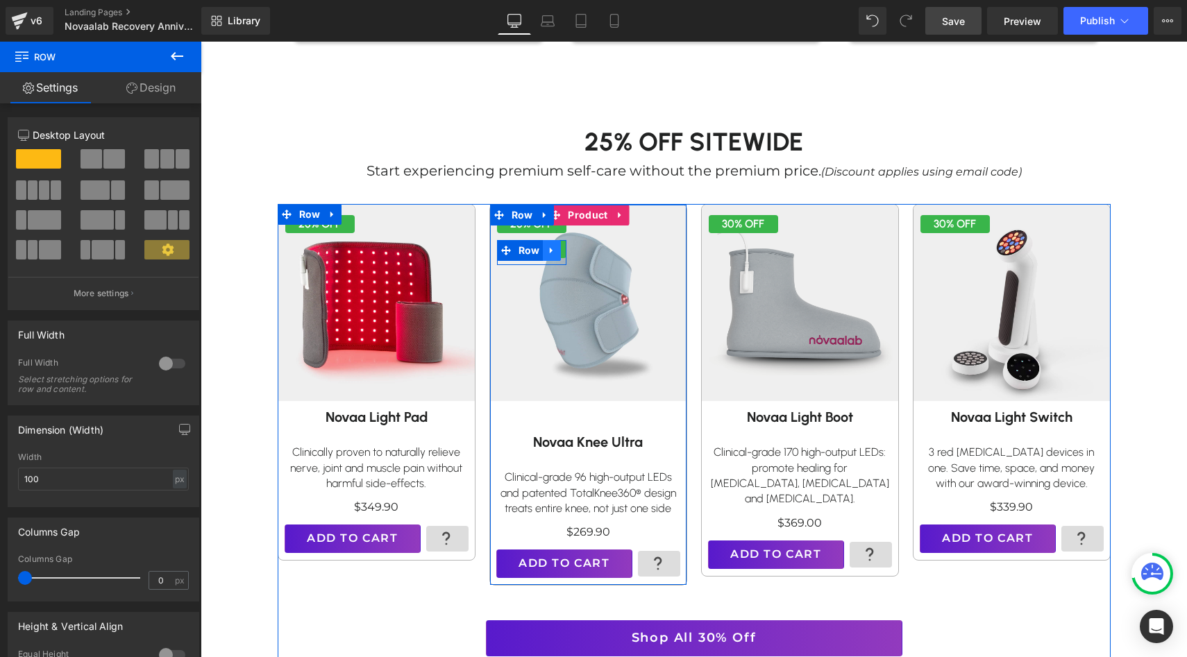
click at [556, 251] on icon at bounding box center [552, 251] width 10 height 10
click at [583, 252] on icon at bounding box center [588, 251] width 10 height 10
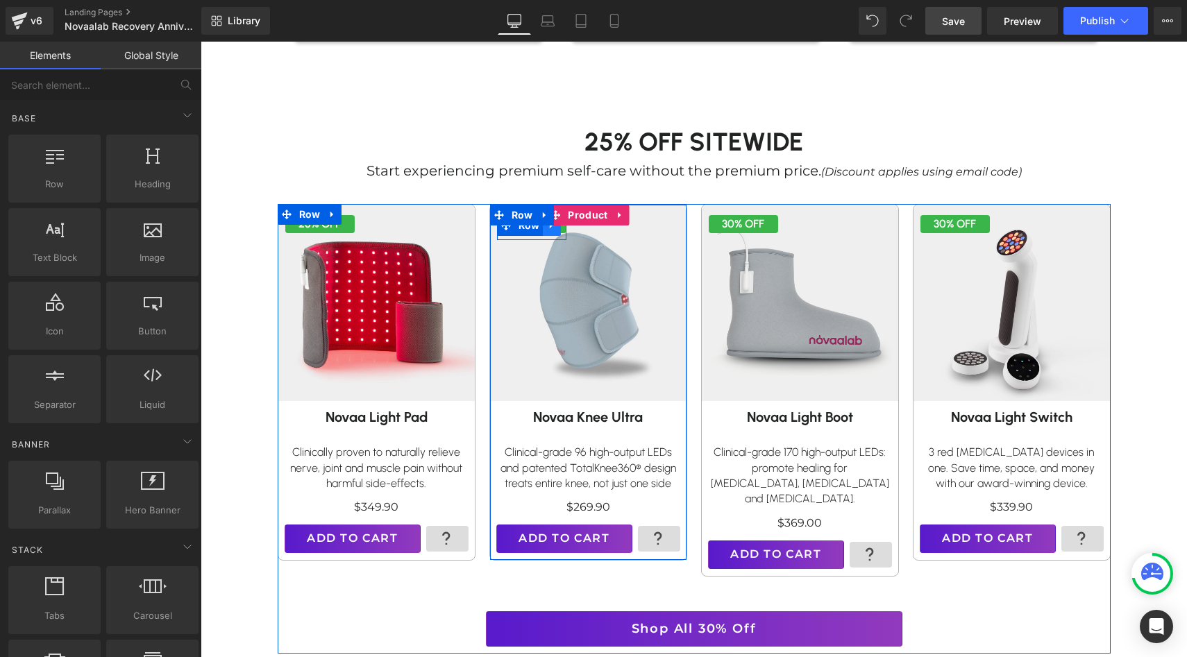
click at [551, 226] on icon at bounding box center [551, 226] width 3 height 6
click at [569, 228] on icon at bounding box center [570, 226] width 10 height 10
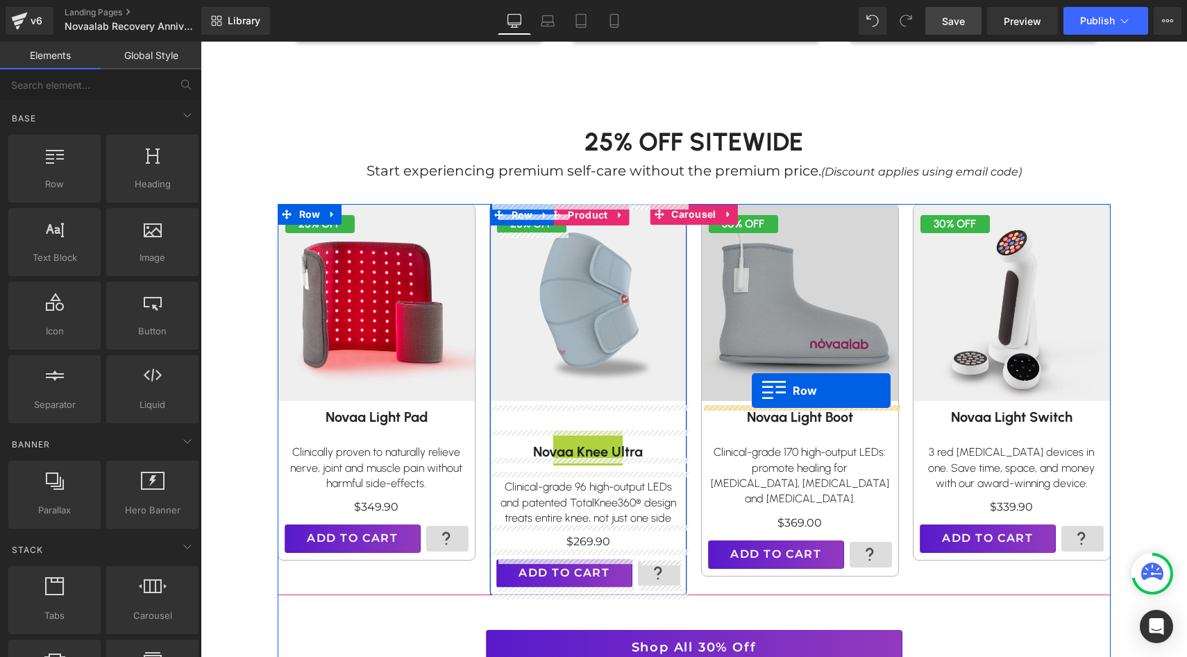
drag, startPoint x: 529, startPoint y: 247, endPoint x: 749, endPoint y: 388, distance: 261.3
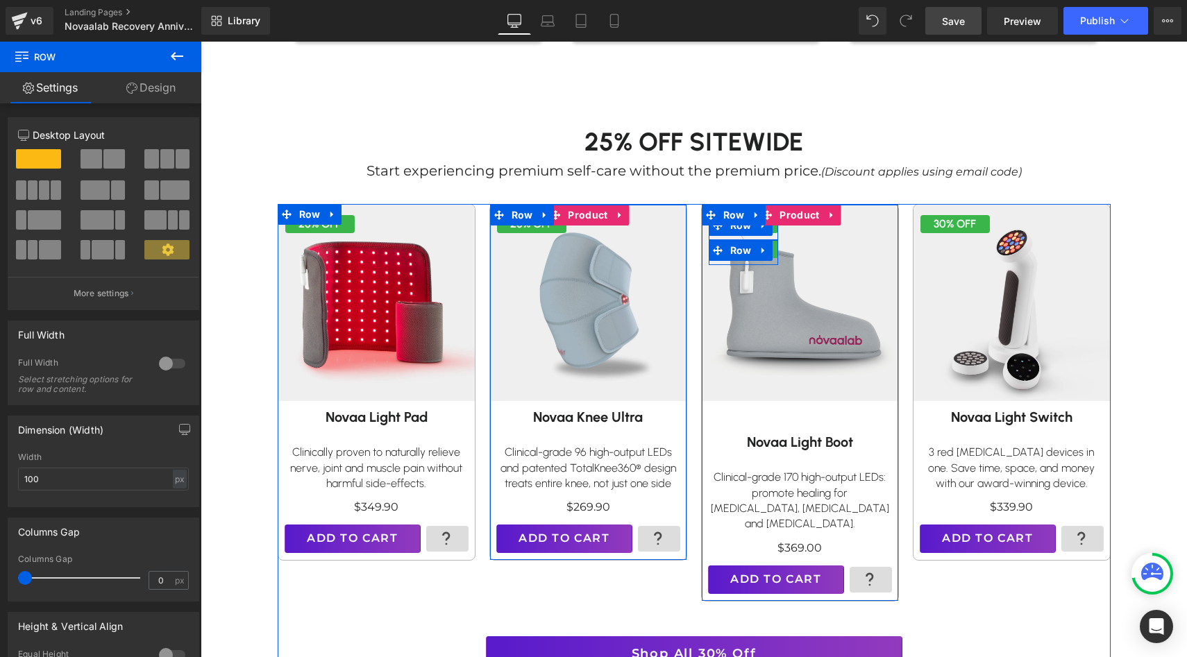
click at [769, 251] on link at bounding box center [763, 250] width 18 height 21
click at [794, 251] on link at bounding box center [800, 250] width 18 height 21
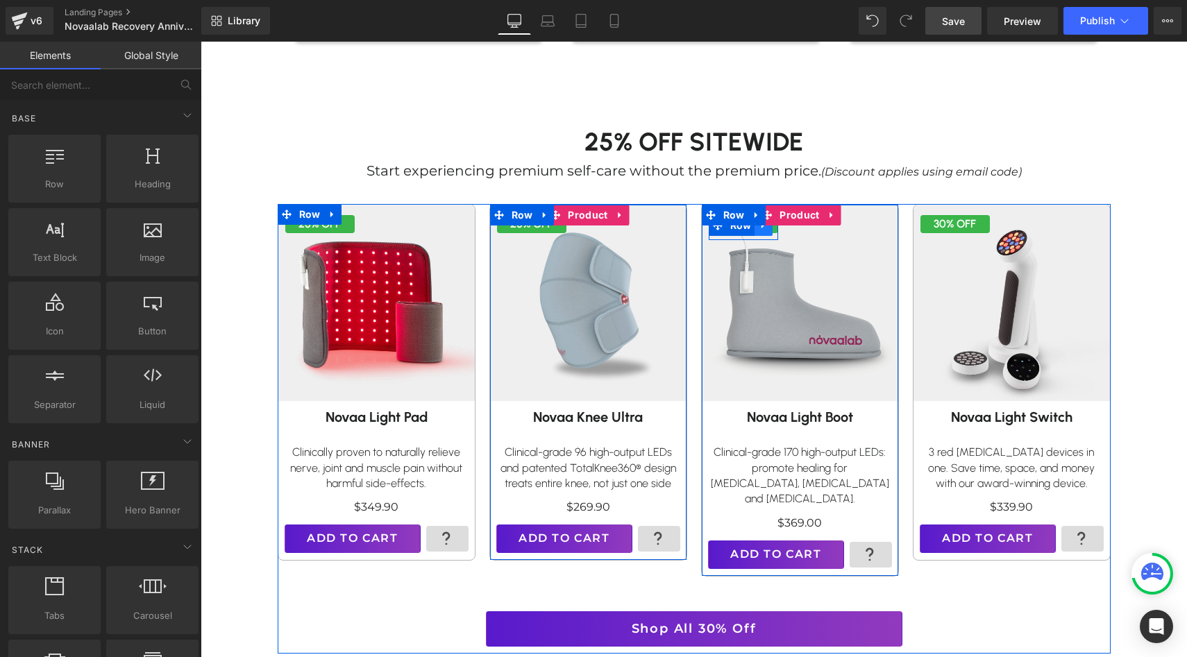
click at [768, 229] on link at bounding box center [763, 225] width 18 height 21
click at [785, 230] on icon at bounding box center [782, 226] width 10 height 10
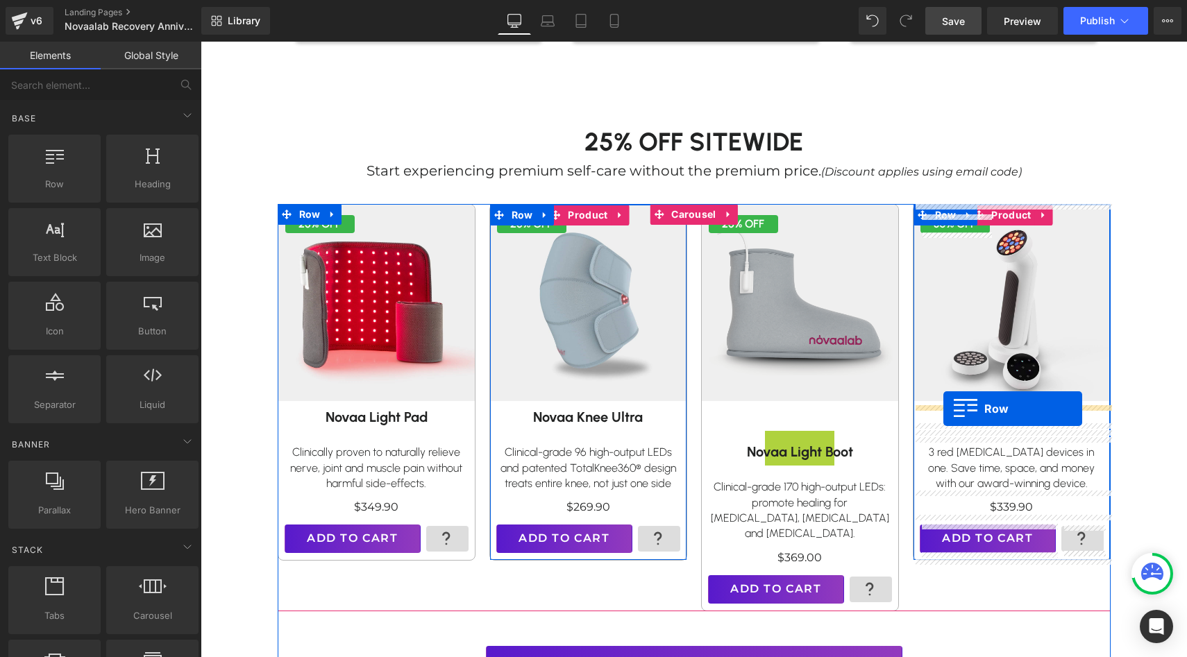
drag, startPoint x: 744, startPoint y: 248, endPoint x: 943, endPoint y: 408, distance: 255.2
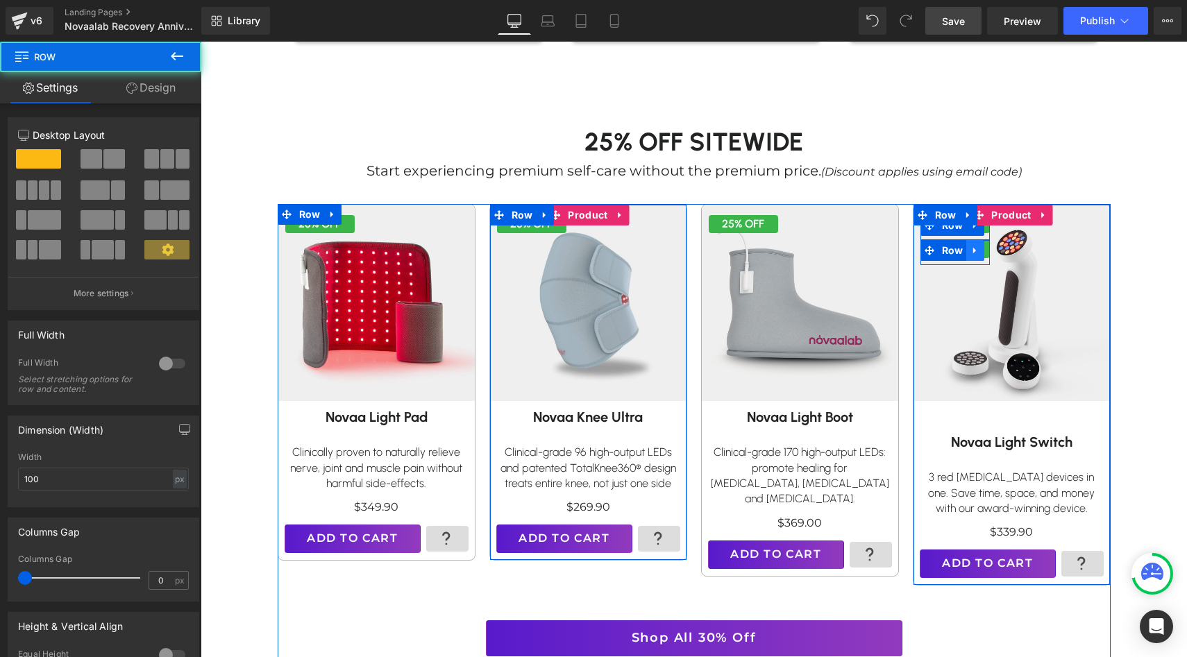
click at [982, 250] on link at bounding box center [975, 250] width 18 height 21
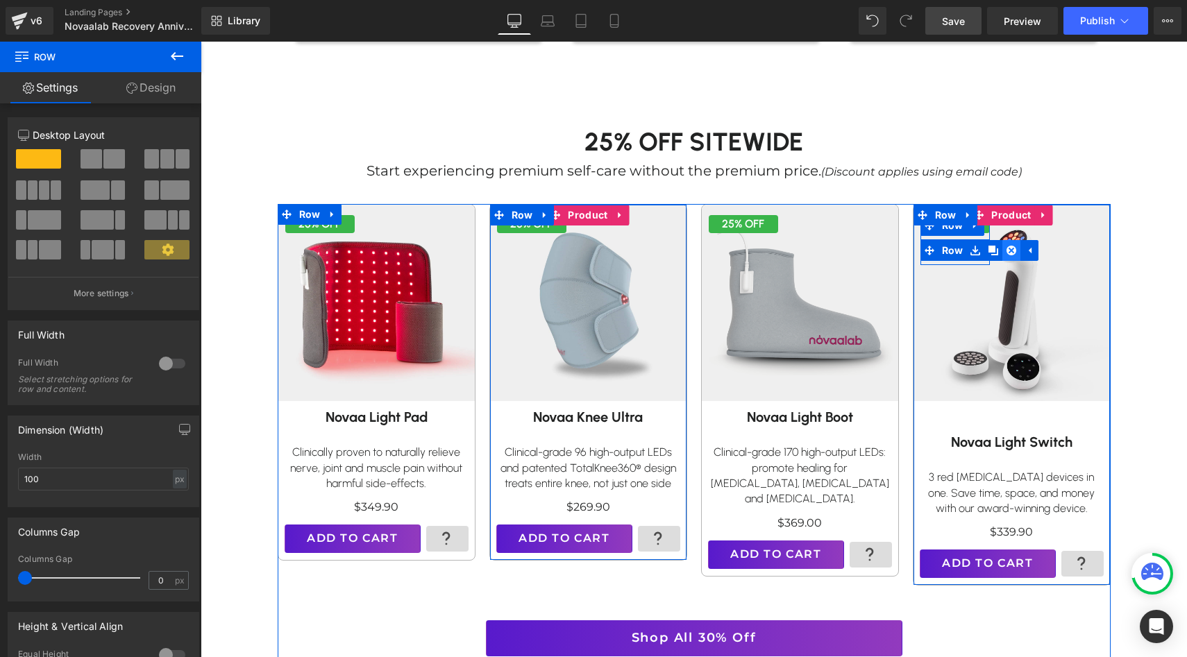
click at [1010, 254] on icon at bounding box center [1011, 251] width 10 height 10
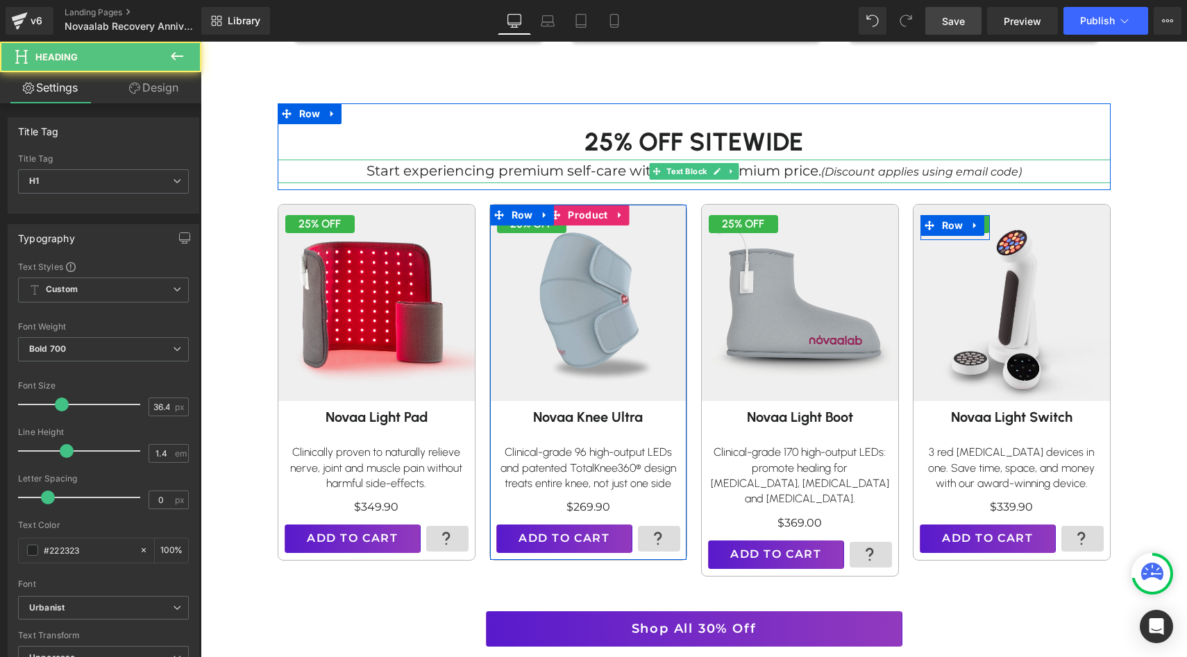
click at [925, 153] on h1 "25% Off SITEWIDE" at bounding box center [694, 141] width 833 height 35
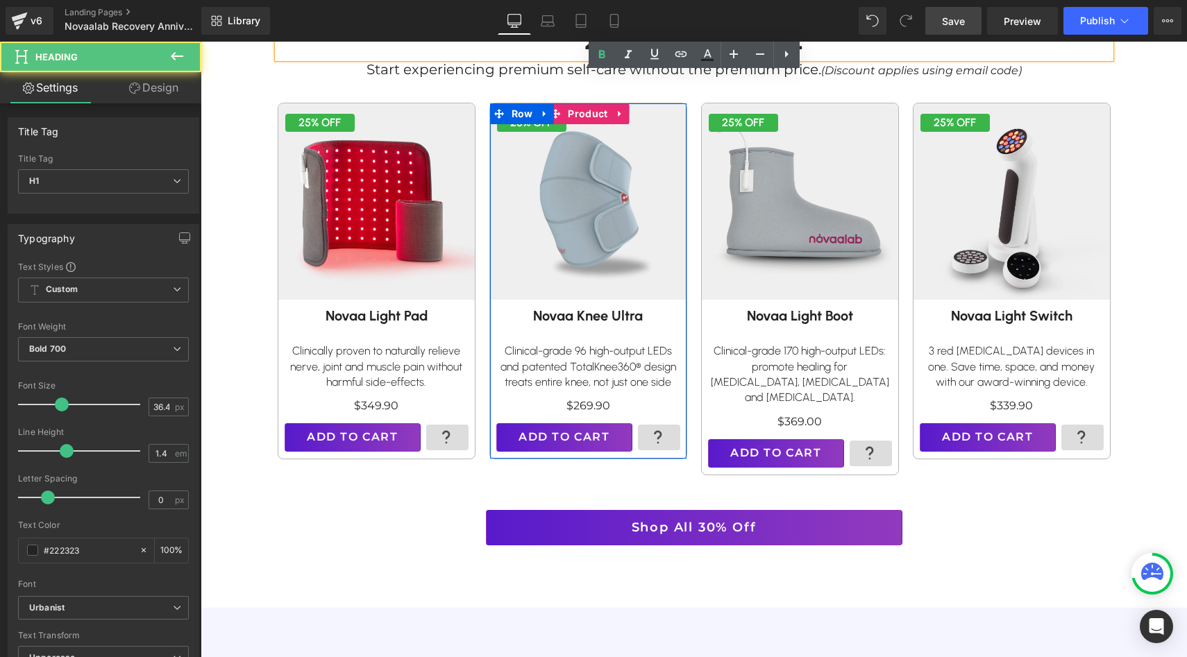
scroll to position [779, 0]
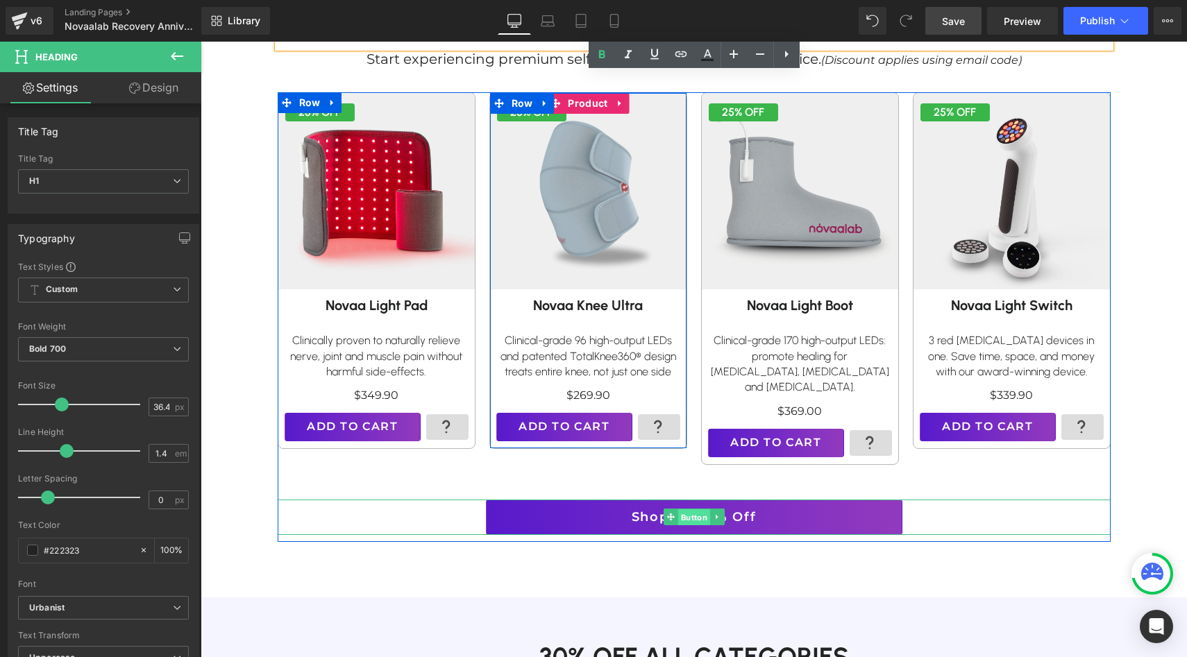
click at [693, 509] on span "Button" at bounding box center [693, 517] width 32 height 17
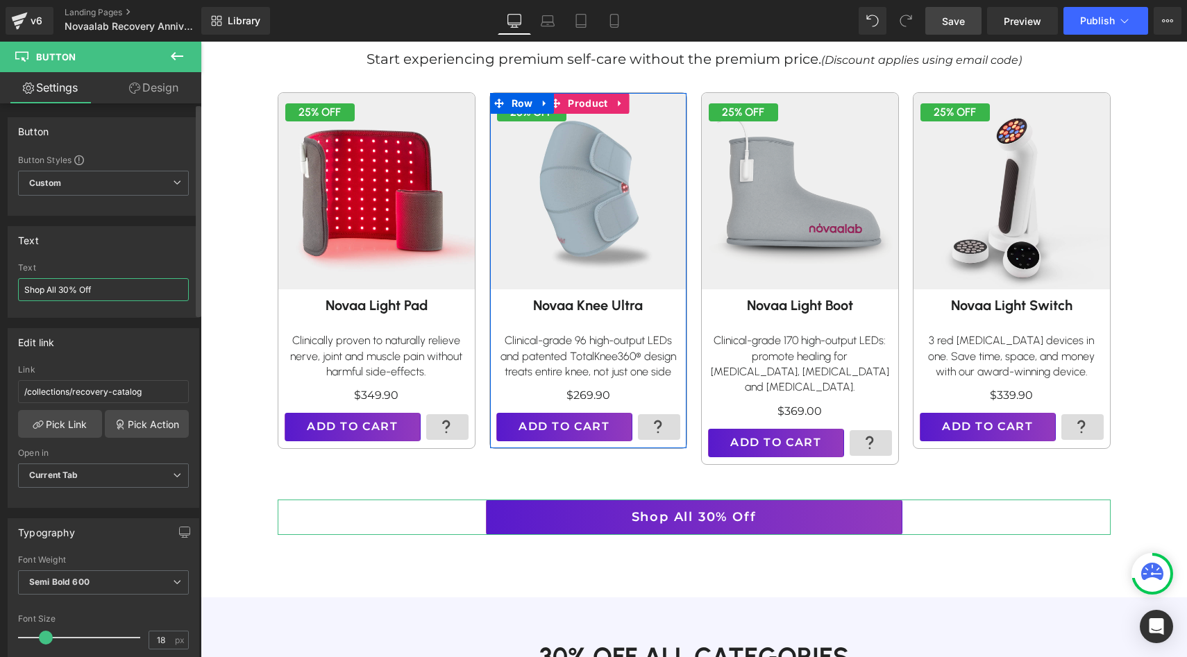
click at [71, 286] on input "Shop All 30% Off" at bounding box center [103, 289] width 171 height 23
type input "Shop All 25% Off"
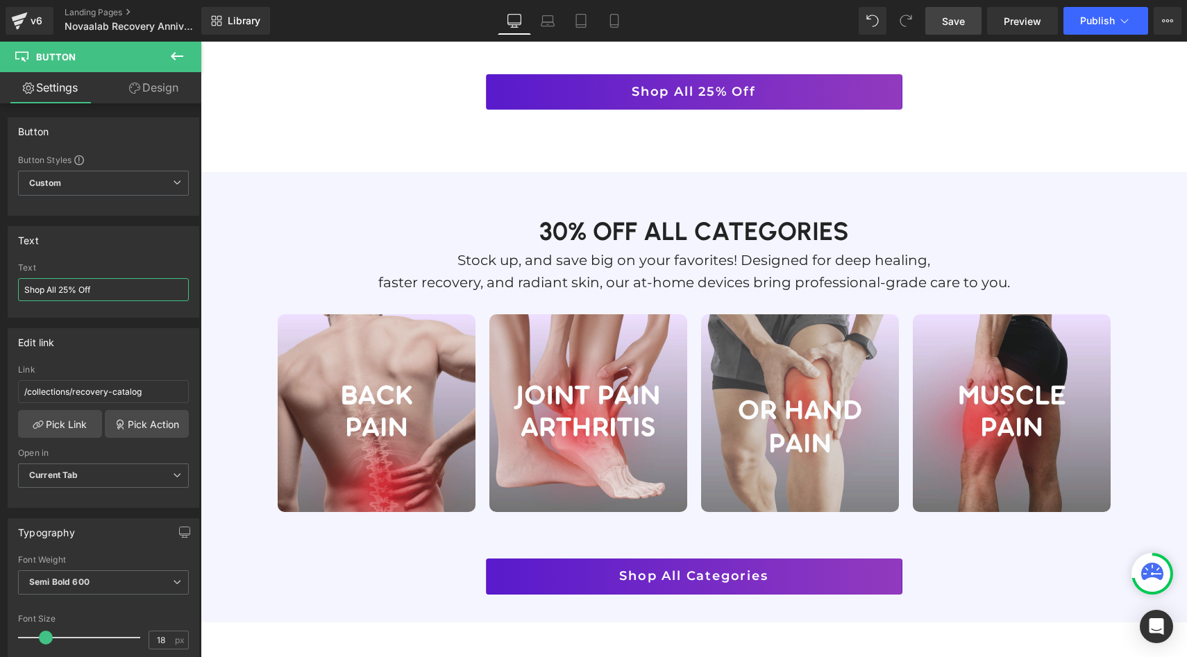
scroll to position [1214, 0]
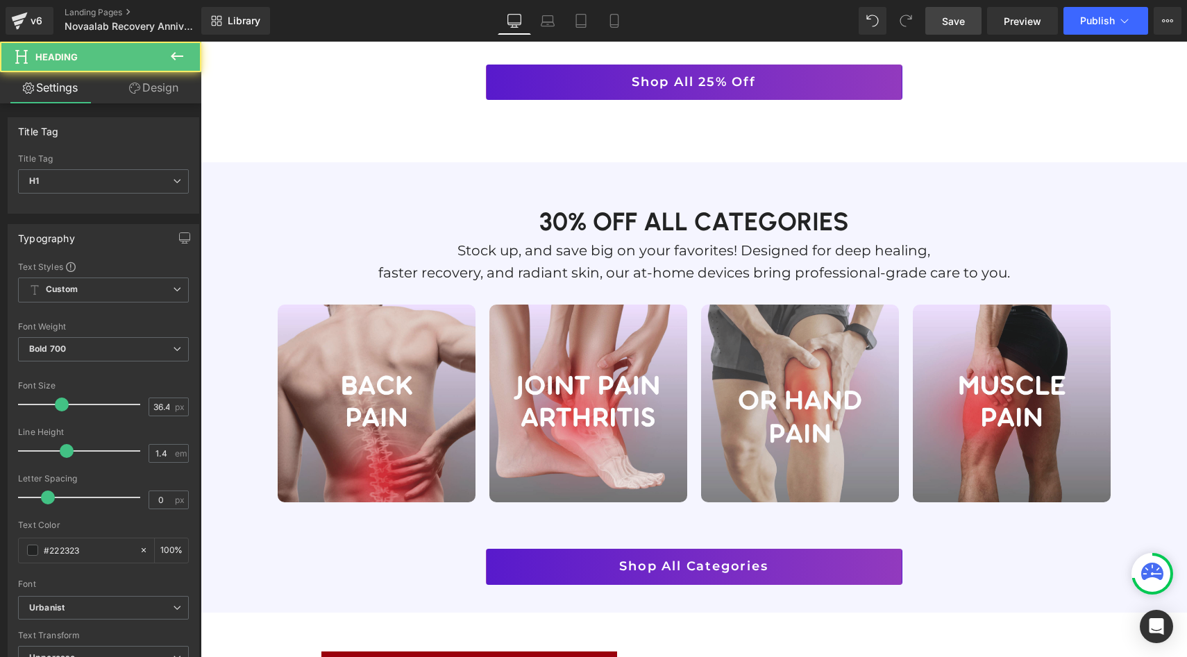
click at [565, 211] on h1 "30% off all categories" at bounding box center [694, 221] width 812 height 35
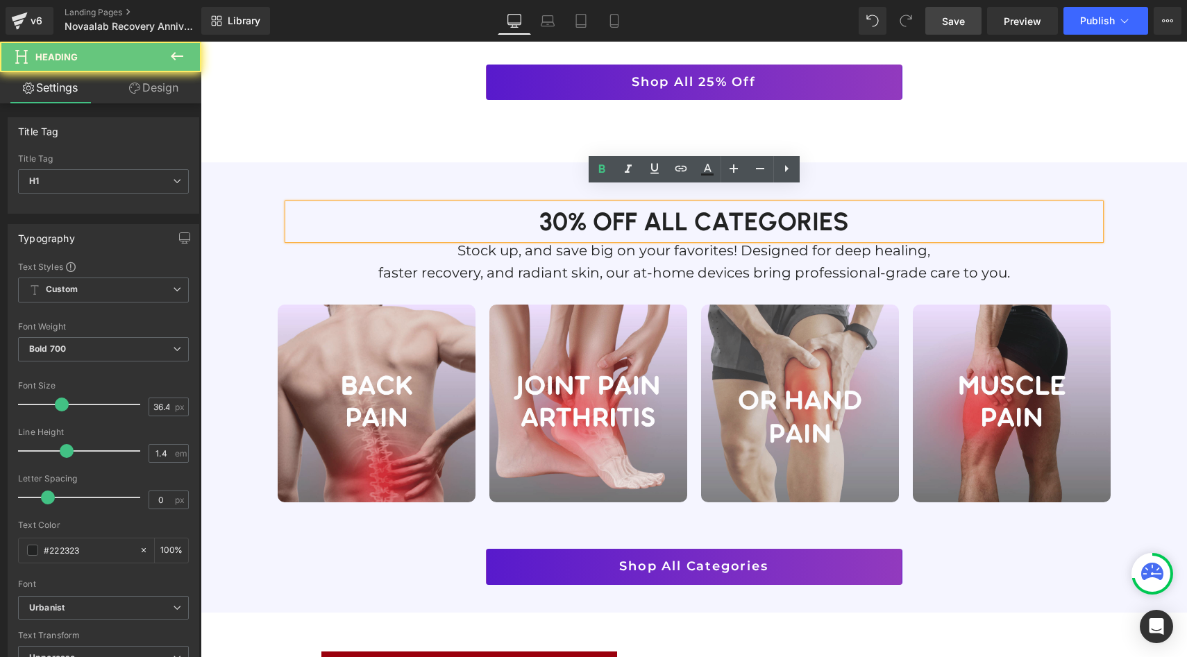
click at [566, 206] on h1 "30% off all categories" at bounding box center [694, 221] width 812 height 35
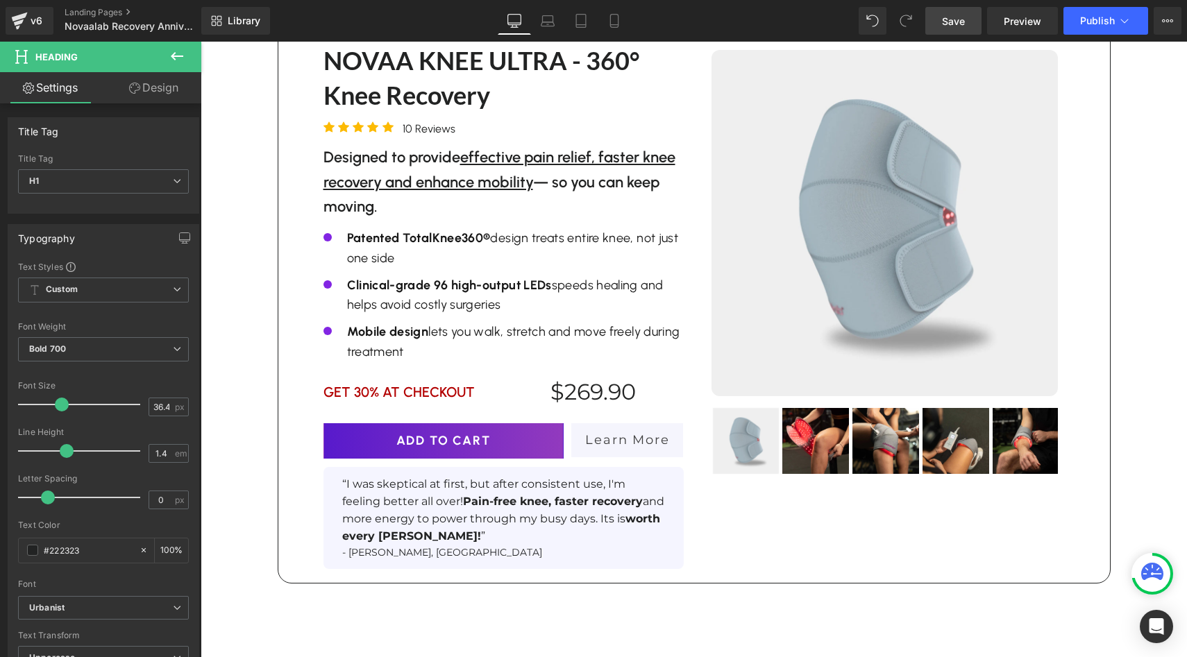
scroll to position [1962, 0]
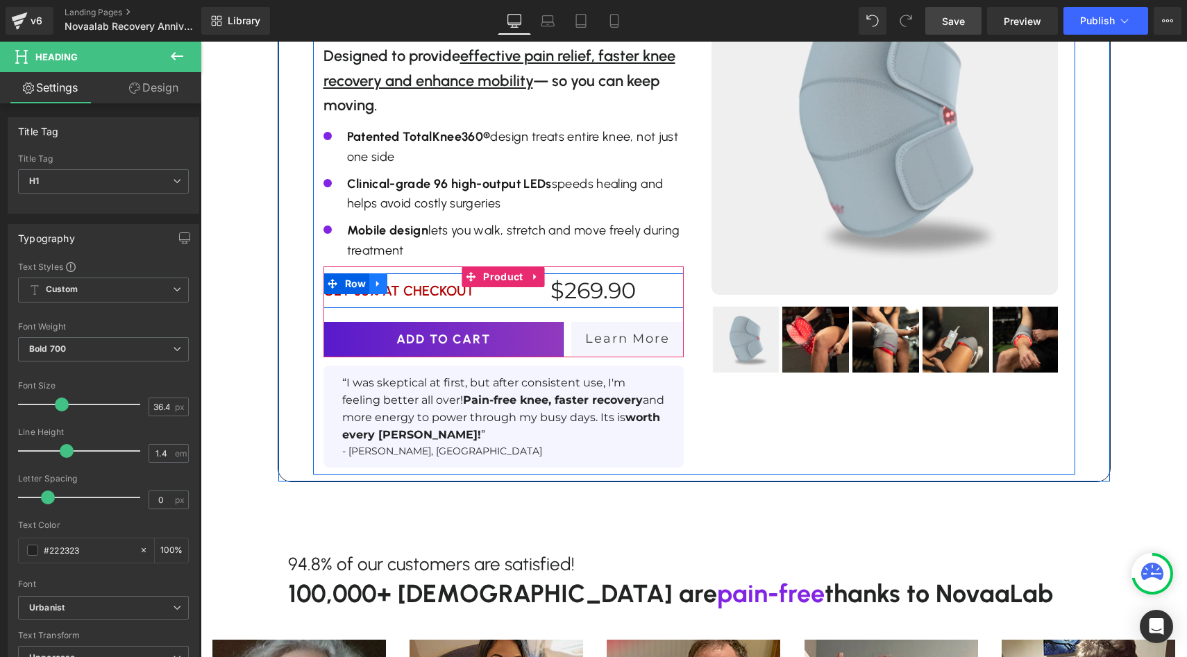
click at [377, 278] on link at bounding box center [378, 283] width 18 height 21
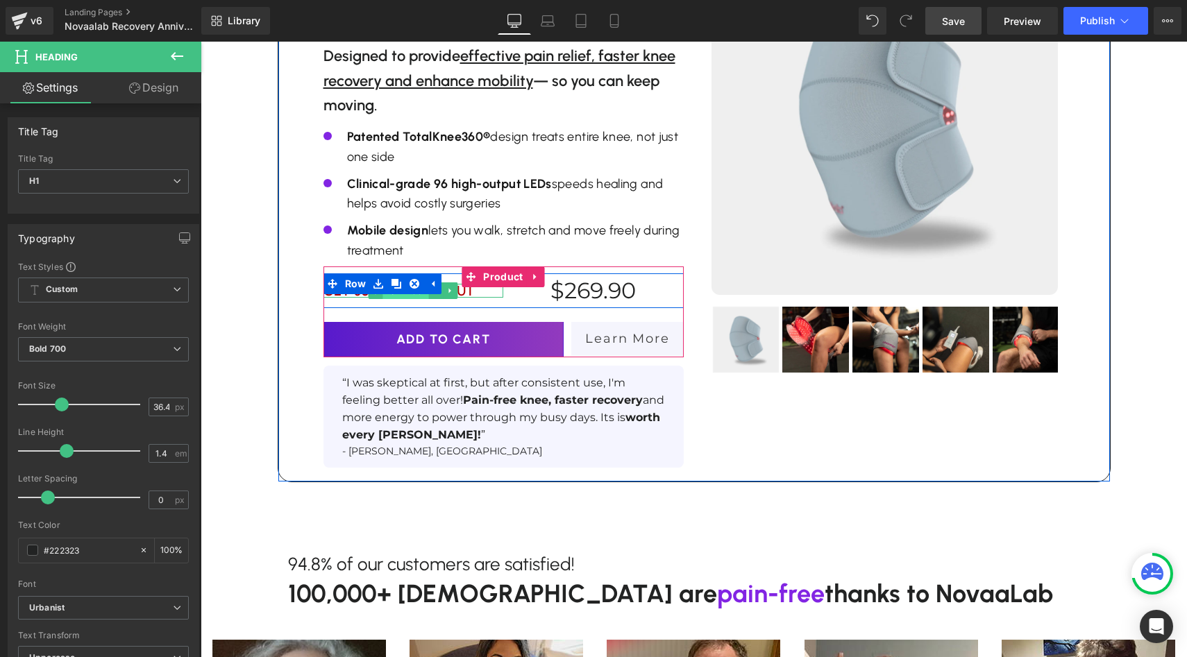
click at [399, 283] on span "Text Block" at bounding box center [406, 291] width 46 height 17
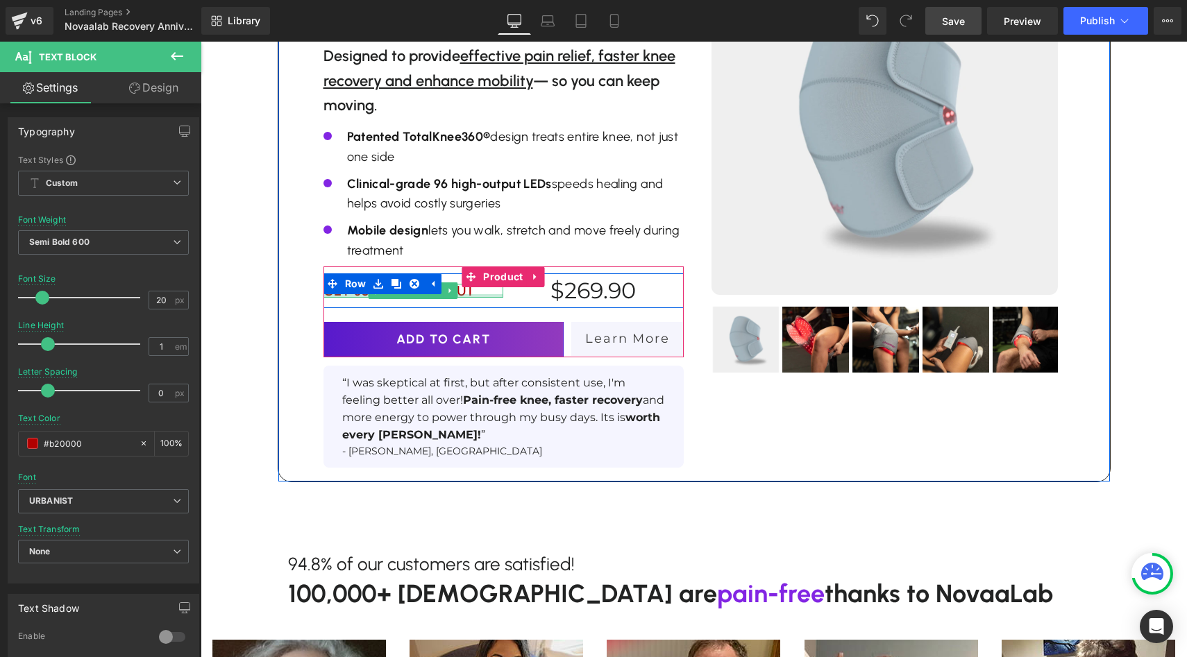
click at [469, 294] on div at bounding box center [413, 295] width 180 height 3
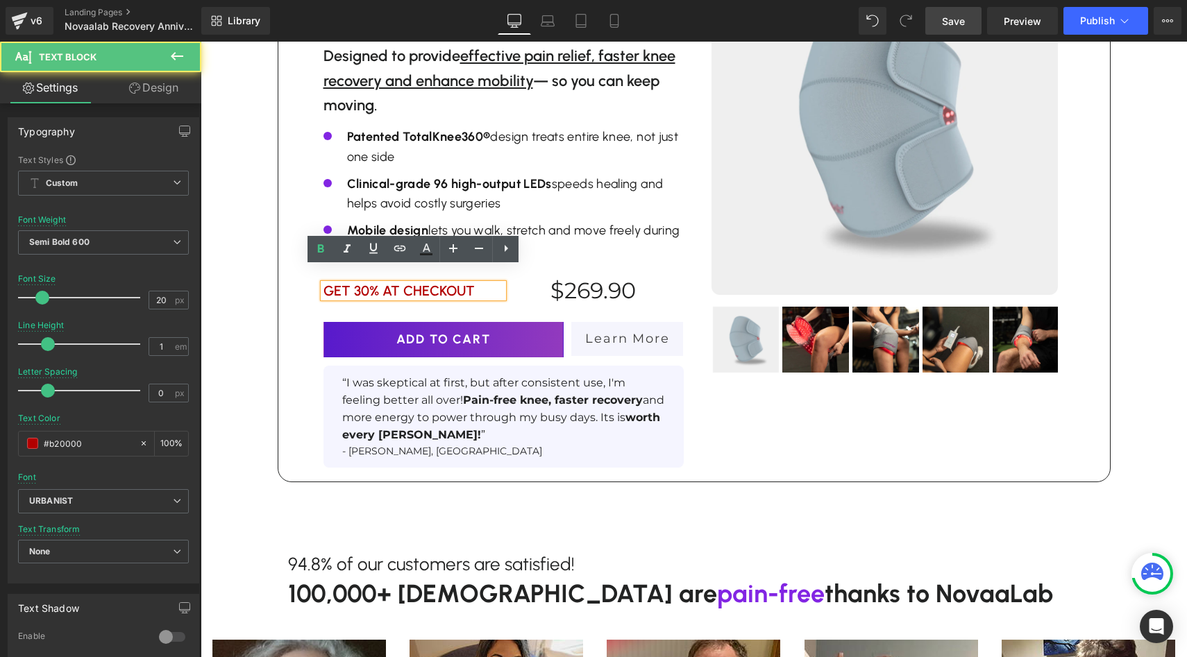
click at [389, 284] on p "GET 30% AT CHECKOUT" at bounding box center [413, 291] width 180 height 14
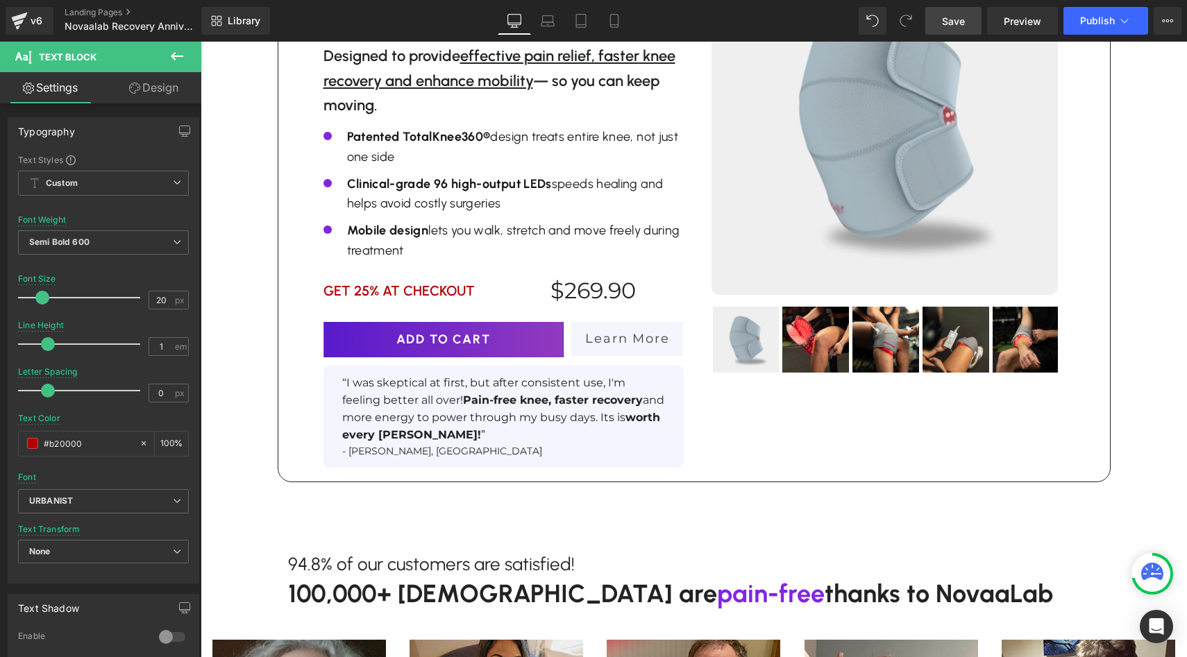
click at [953, 24] on span "Save" at bounding box center [953, 21] width 23 height 15
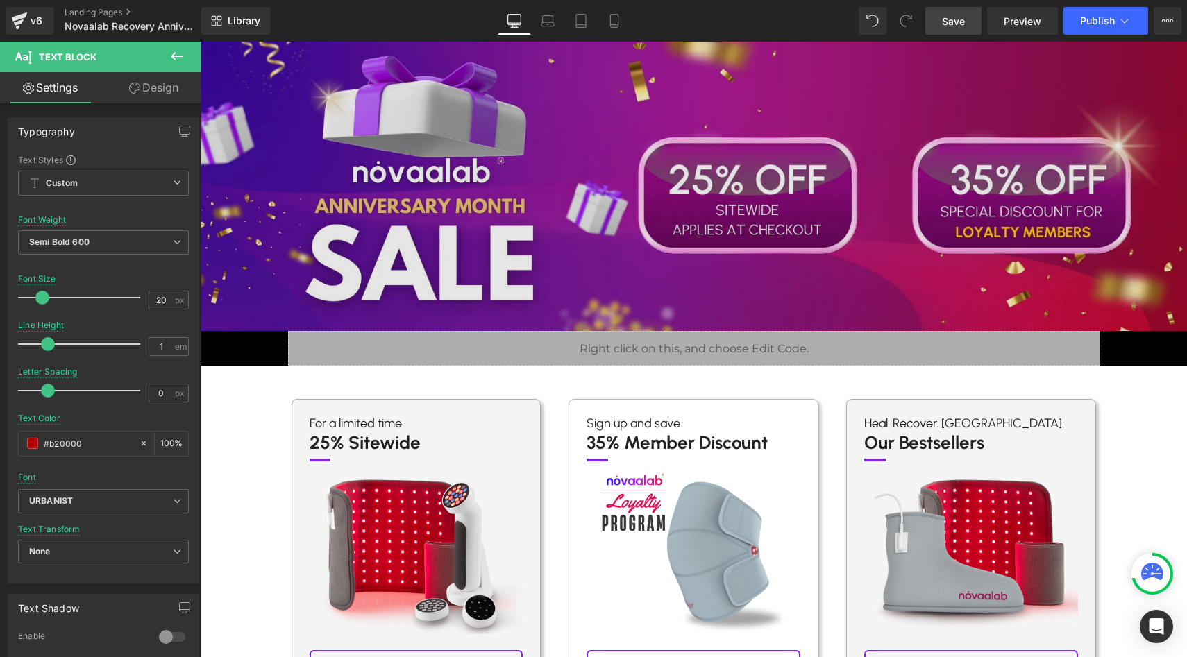
scroll to position [0, 0]
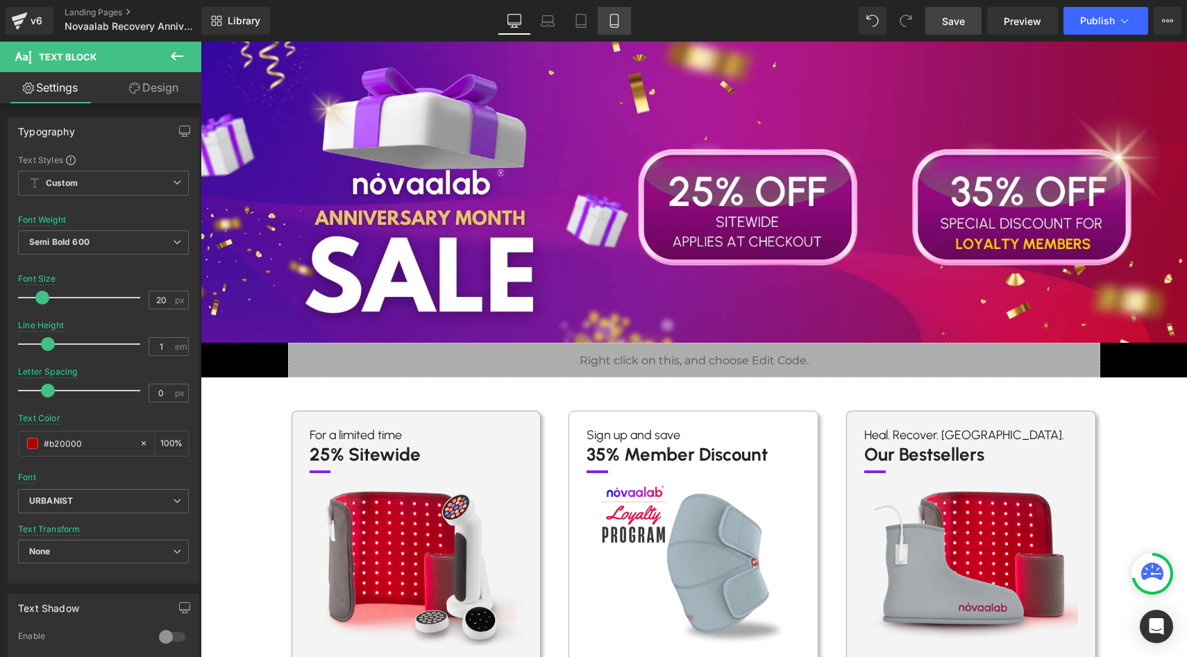
click at [611, 19] on icon at bounding box center [614, 21] width 14 height 14
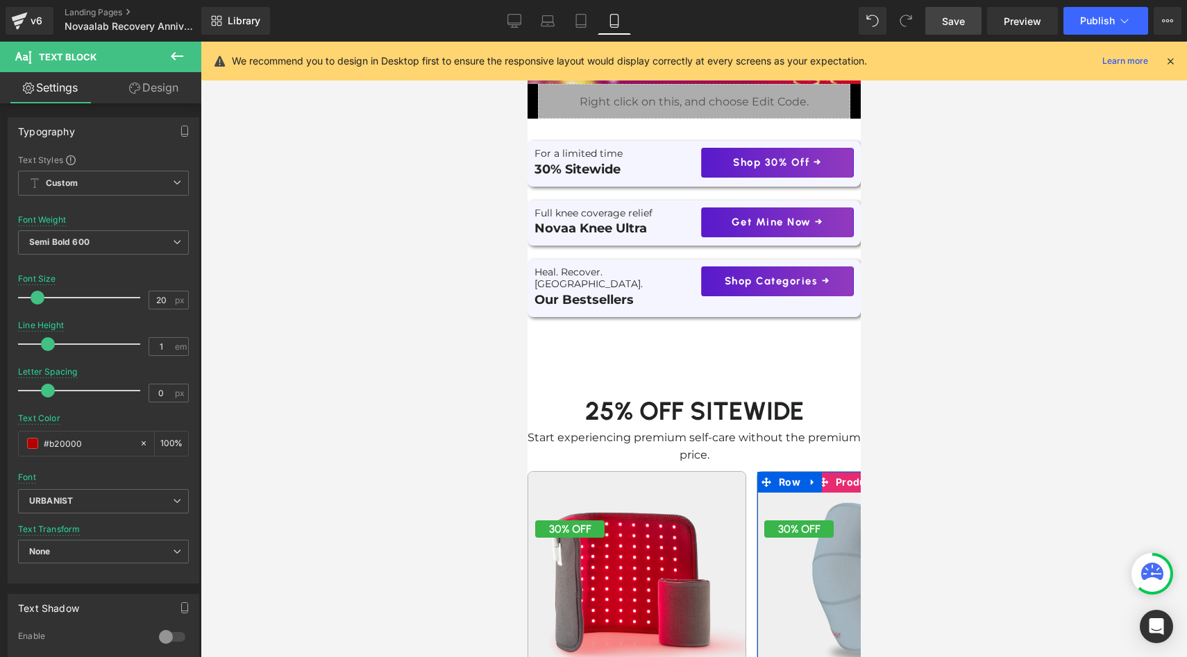
scroll to position [282, 0]
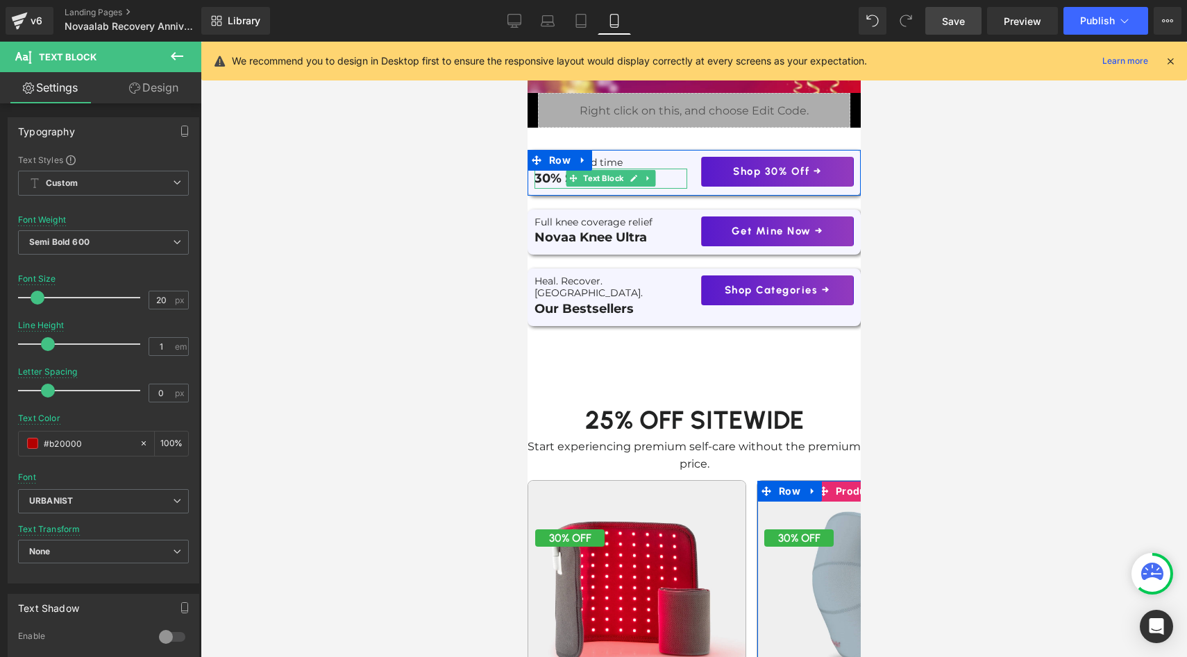
click at [679, 180] on p "30% Sitewide" at bounding box center [610, 179] width 153 height 20
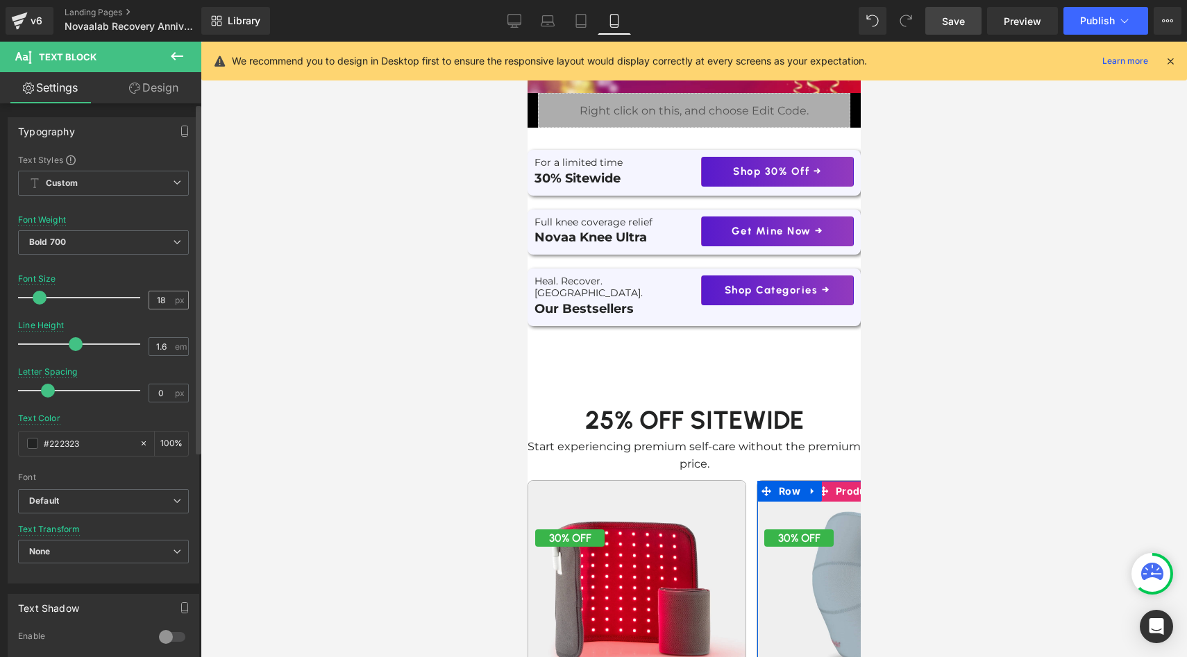
click at [169, 305] on div "18 px" at bounding box center [169, 300] width 40 height 19
click at [167, 303] on input "18" at bounding box center [161, 300] width 24 height 17
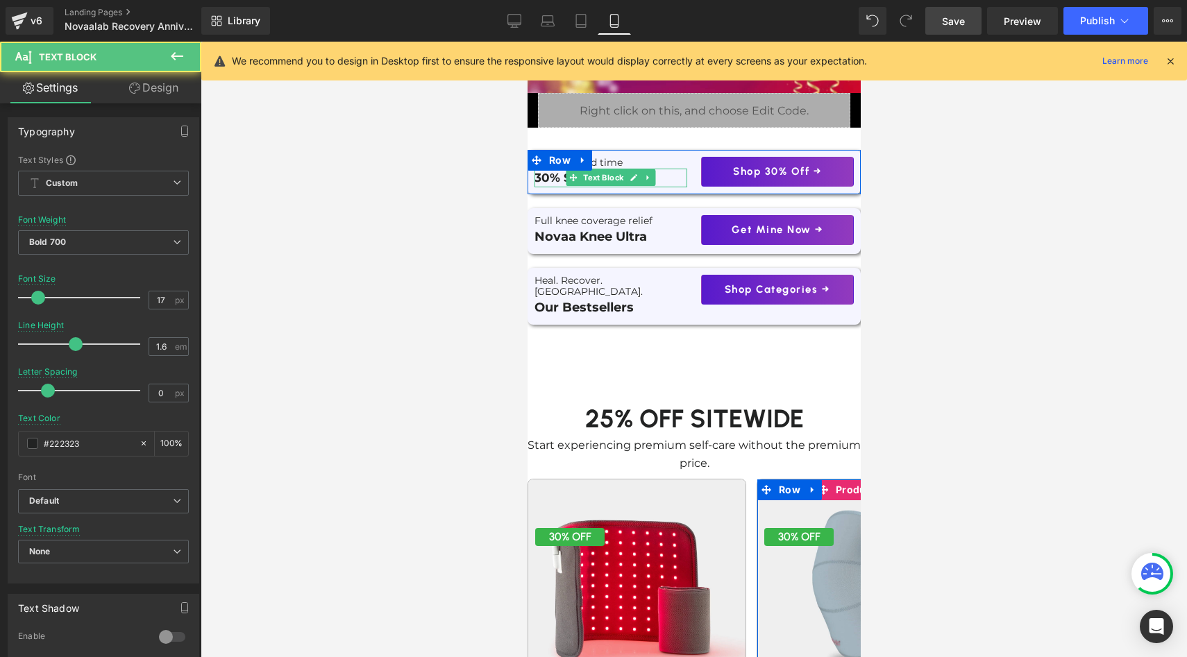
click at [558, 176] on p "30% Sitewide" at bounding box center [610, 178] width 153 height 19
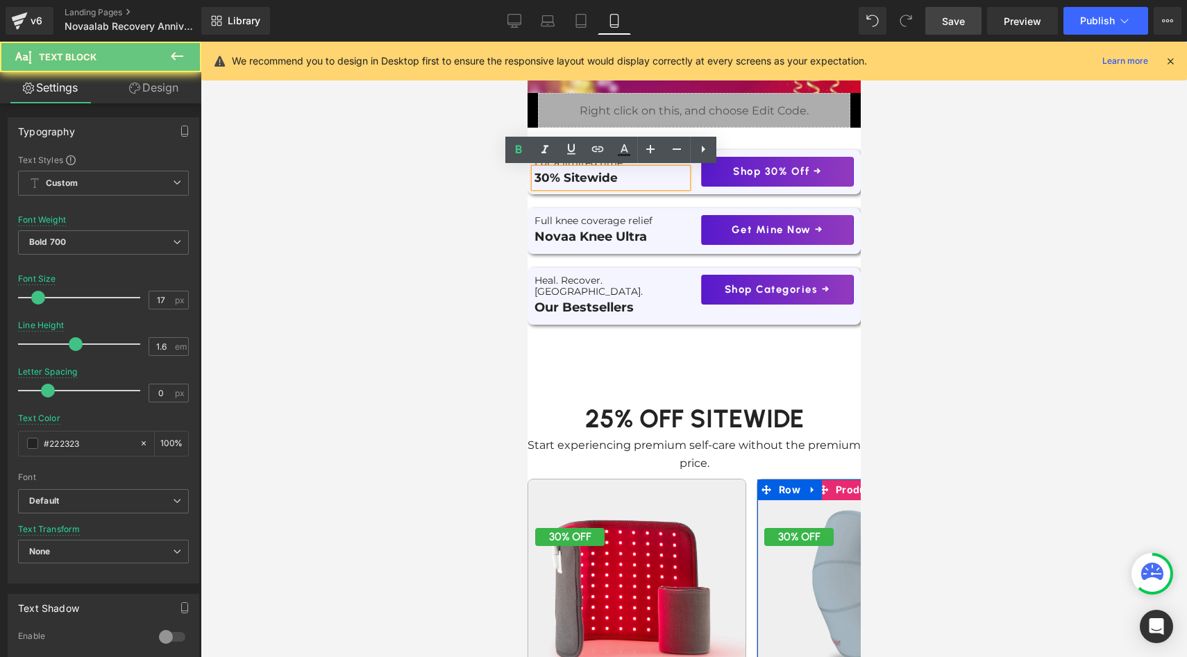
click at [558, 176] on p "30% Sitewide" at bounding box center [610, 178] width 153 height 19
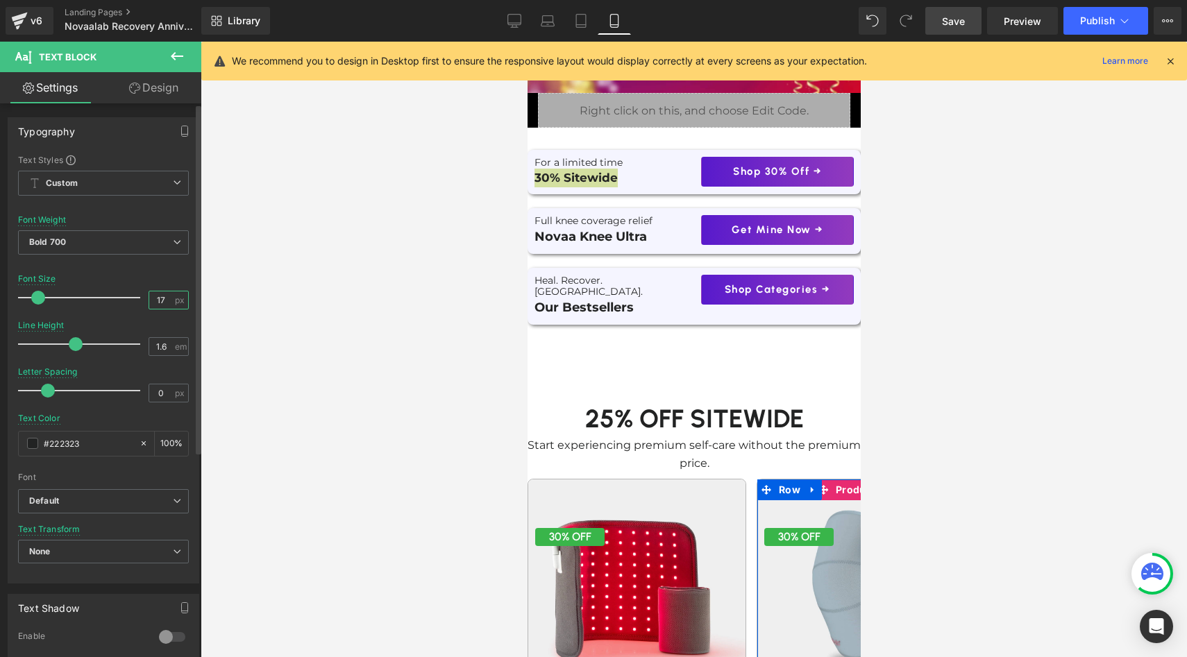
click at [167, 299] on input "17" at bounding box center [161, 300] width 24 height 17
type input "17"
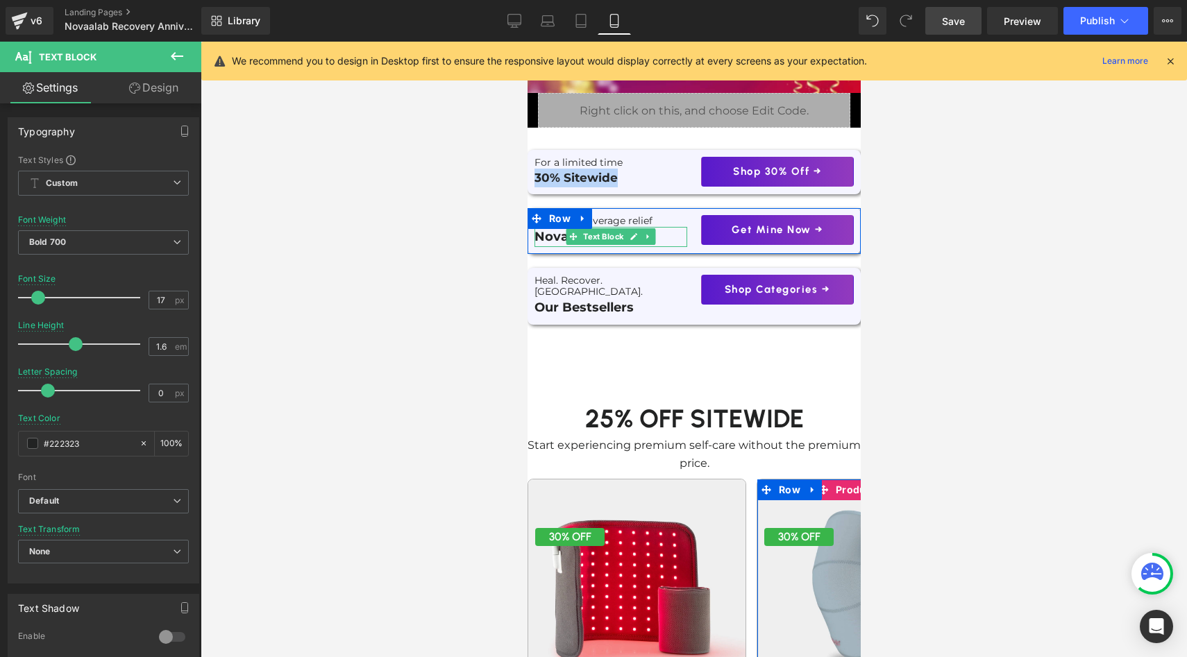
click at [552, 233] on p "Novaa Knee Ultra" at bounding box center [610, 237] width 153 height 20
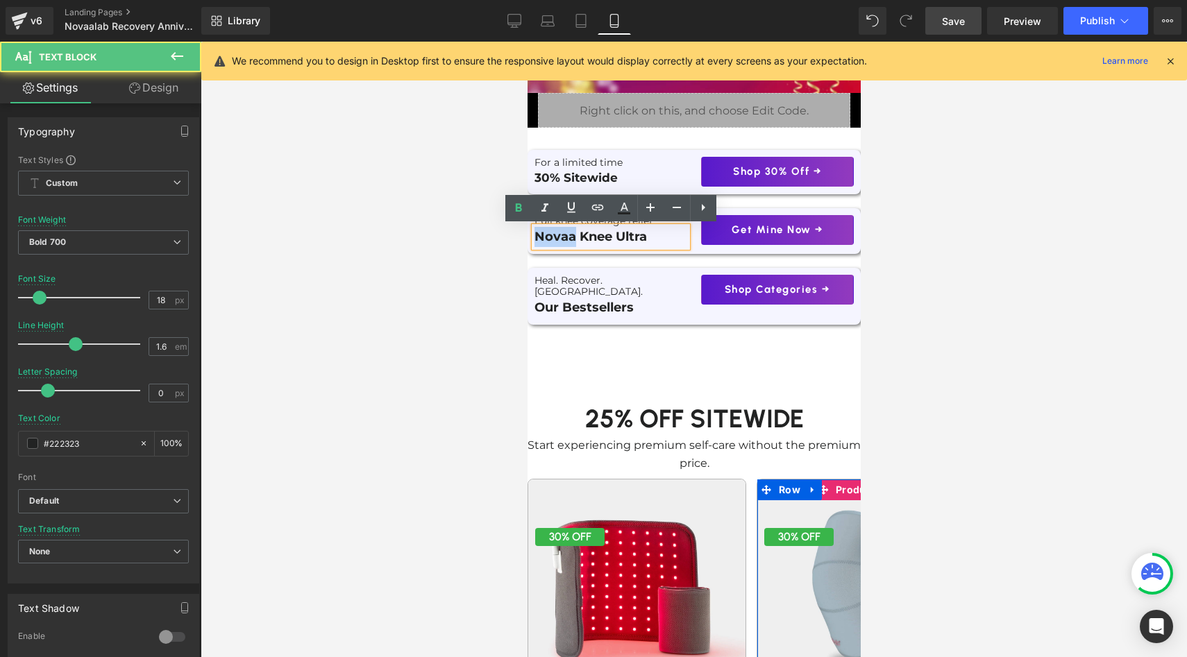
click at [552, 233] on p "Novaa Knee Ultra" at bounding box center [610, 237] width 153 height 20
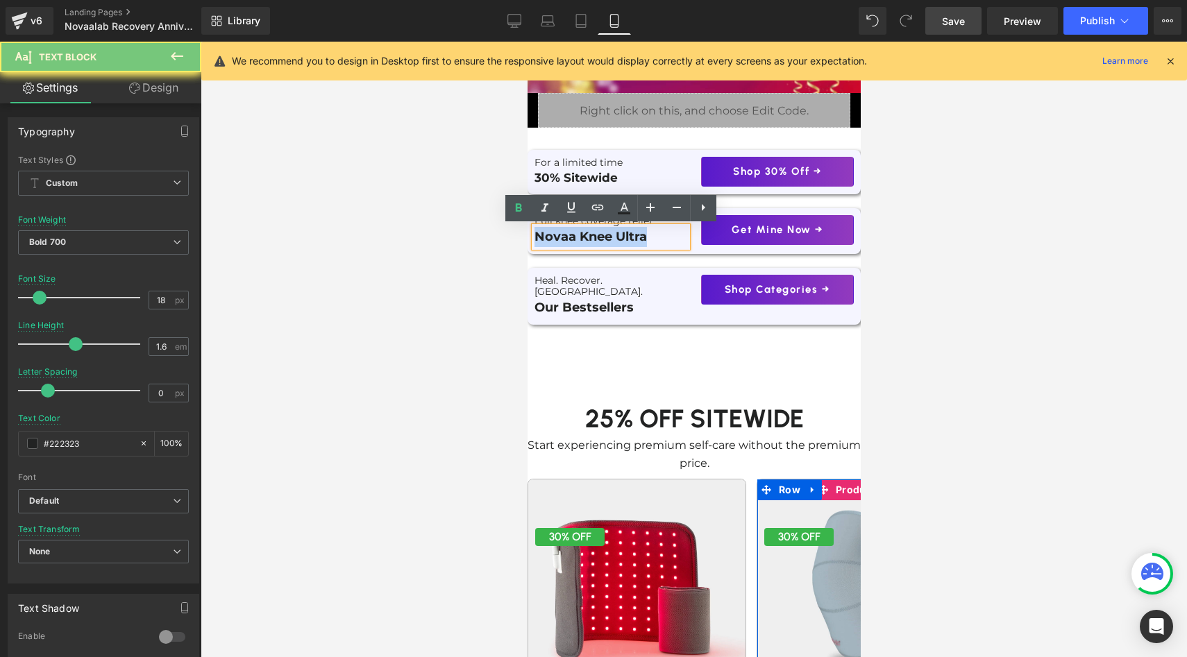
click at [552, 233] on p "Novaa Knee Ultra" at bounding box center [610, 237] width 153 height 20
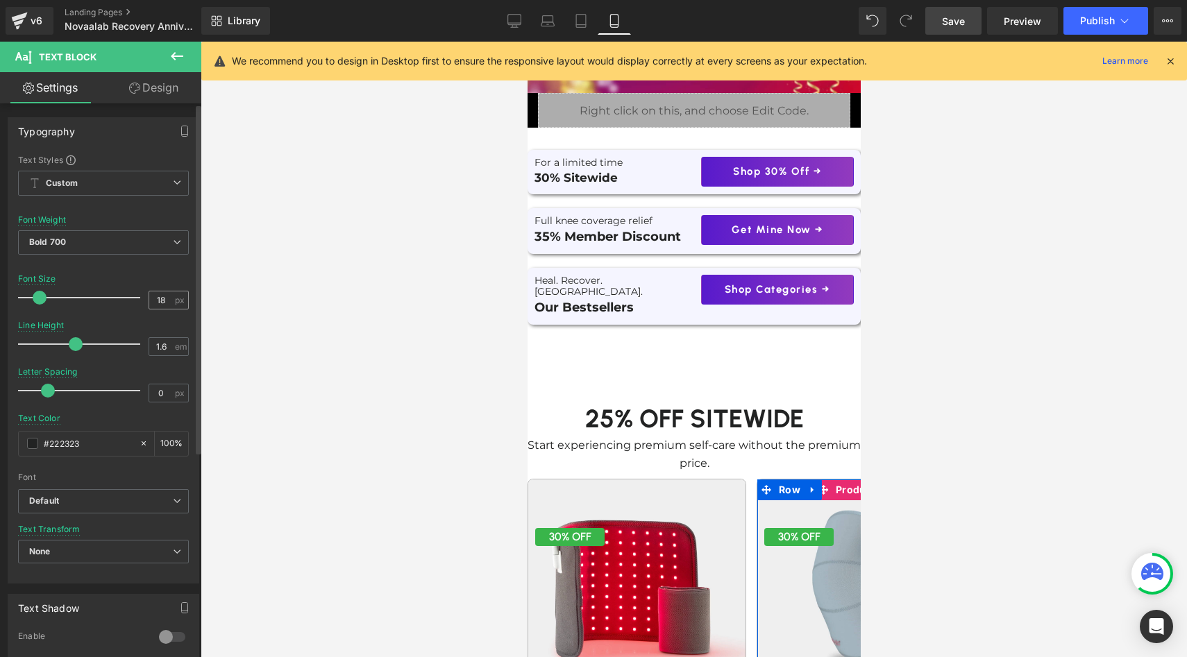
click at [175, 298] on span "px" at bounding box center [181, 300] width 12 height 9
click at [166, 297] on input "18" at bounding box center [161, 300] width 24 height 17
type input "17"
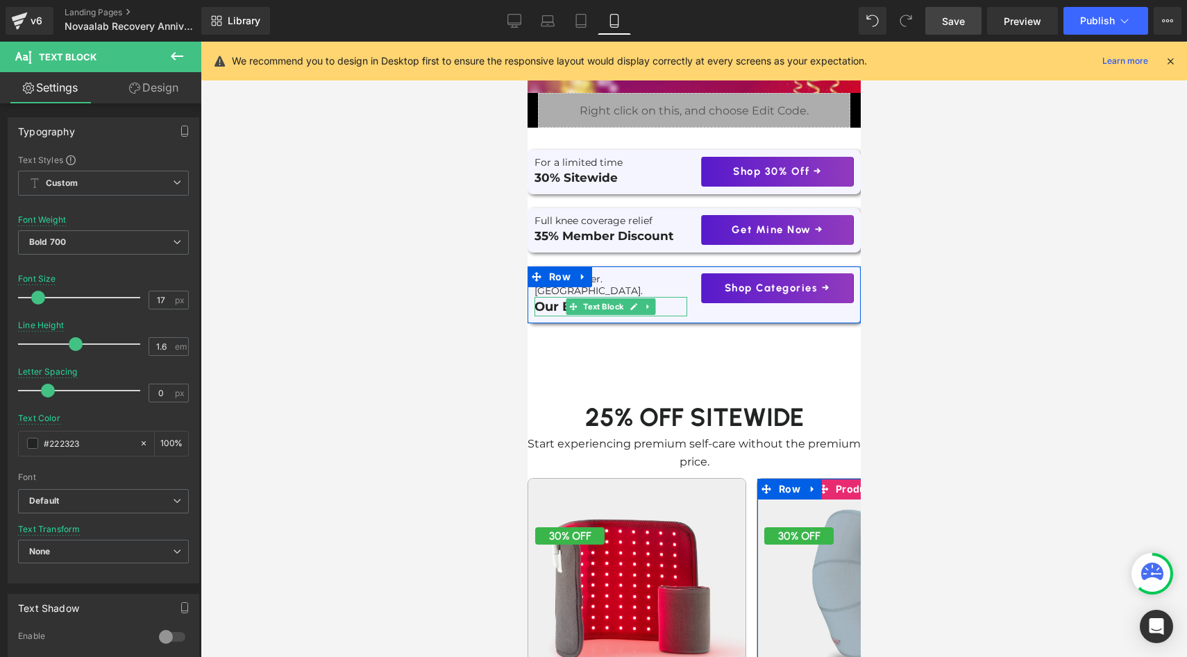
click at [559, 297] on p "Our Bestsellers" at bounding box center [610, 307] width 153 height 20
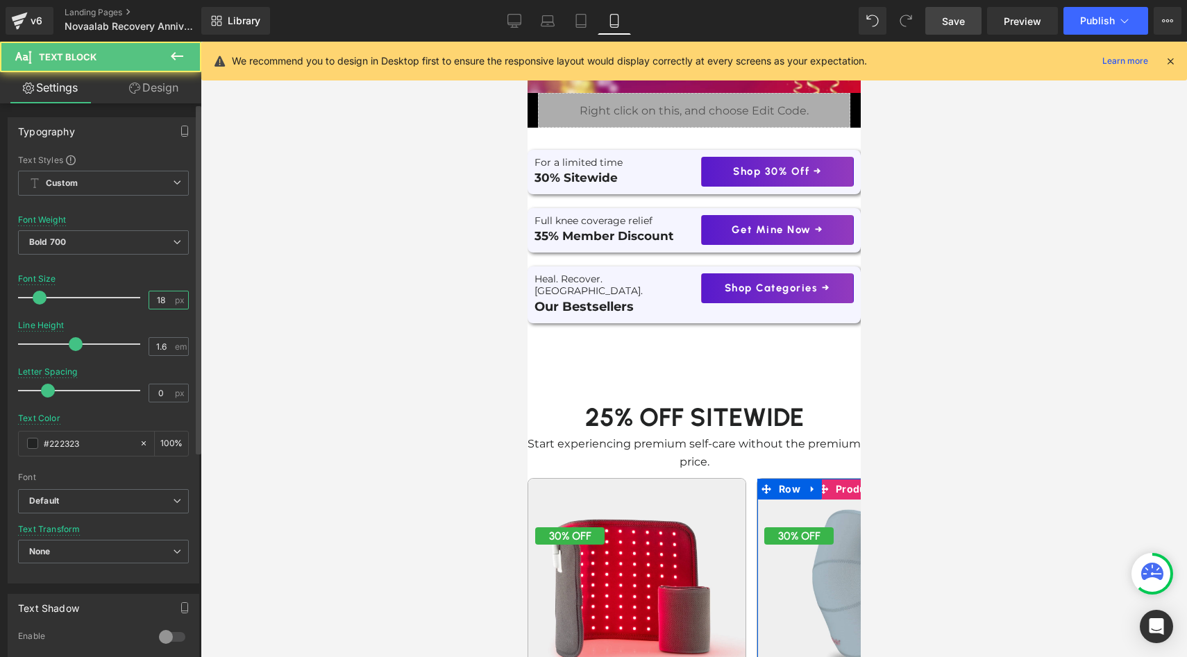
click at [162, 302] on input "18" at bounding box center [161, 300] width 24 height 17
type input "17"
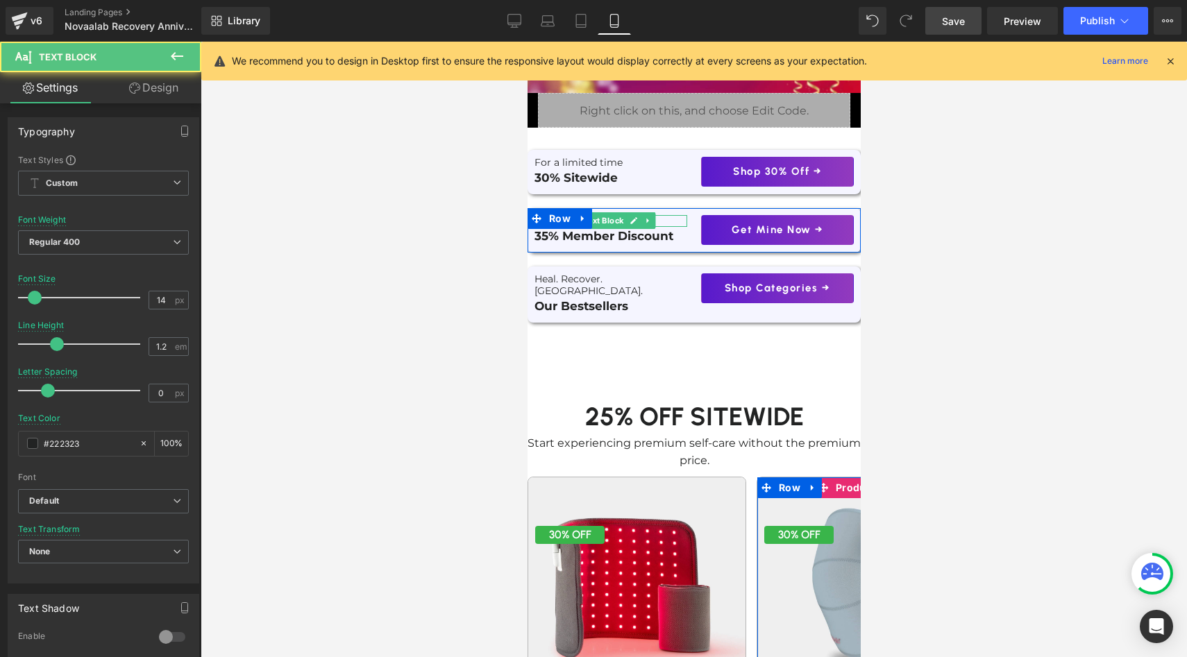
click at [663, 217] on div at bounding box center [610, 216] width 153 height 3
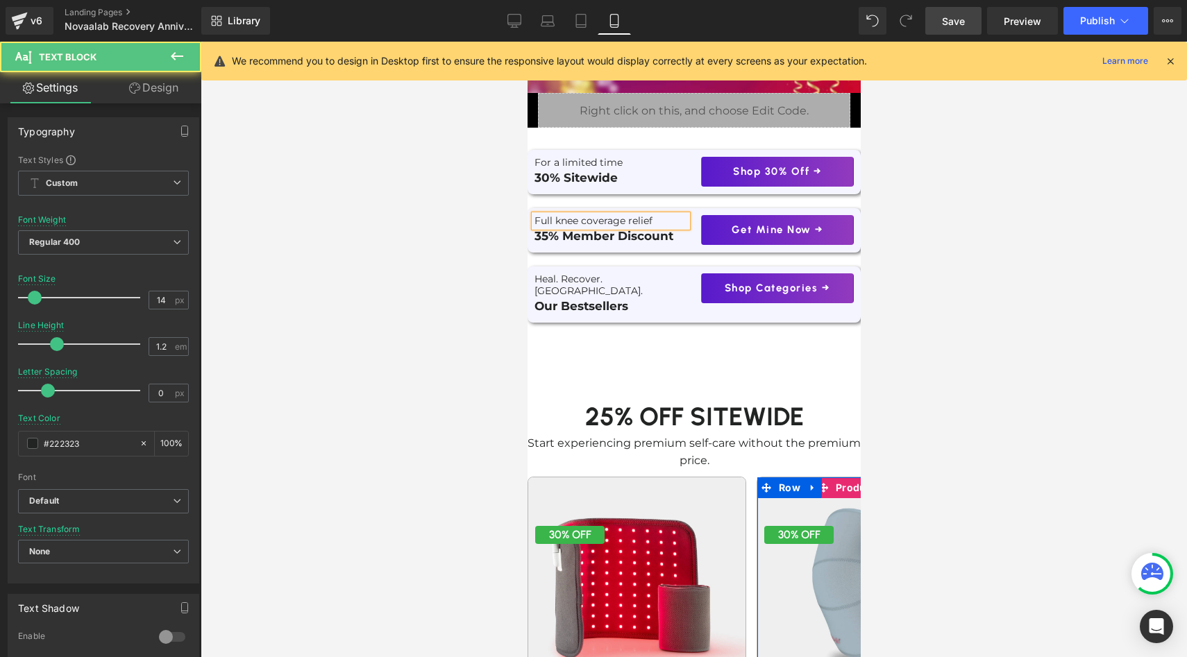
click at [663, 217] on p "Full knee coverage relief" at bounding box center [610, 221] width 153 height 12
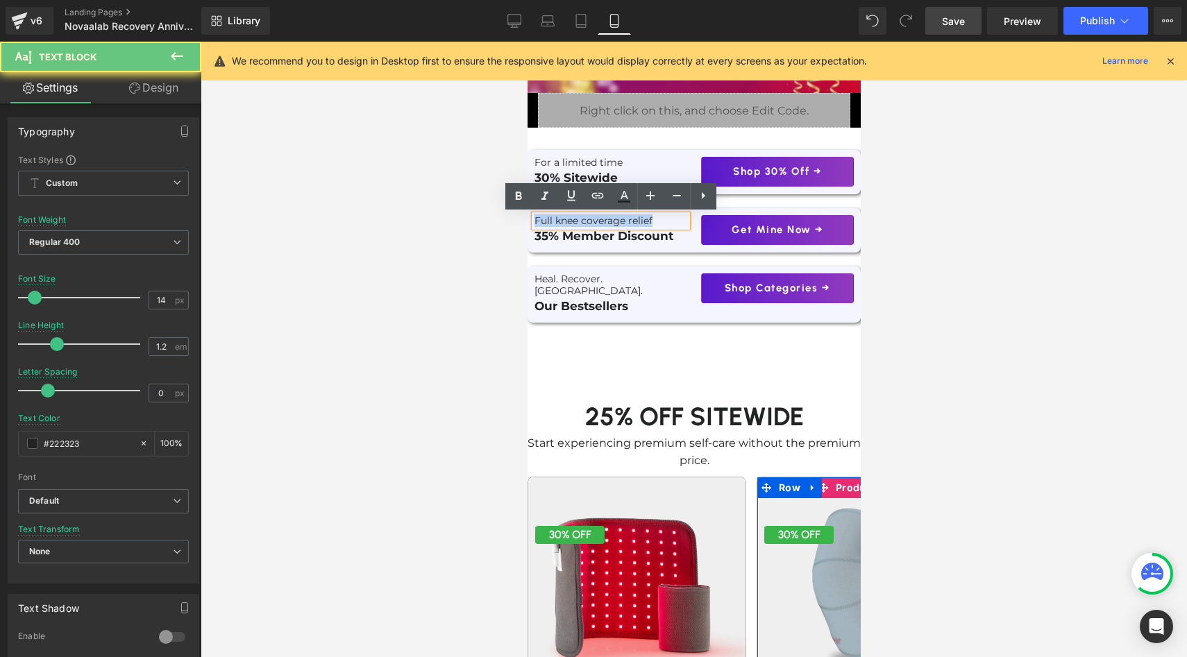
click at [663, 217] on p "Full knee coverage relief" at bounding box center [610, 221] width 153 height 12
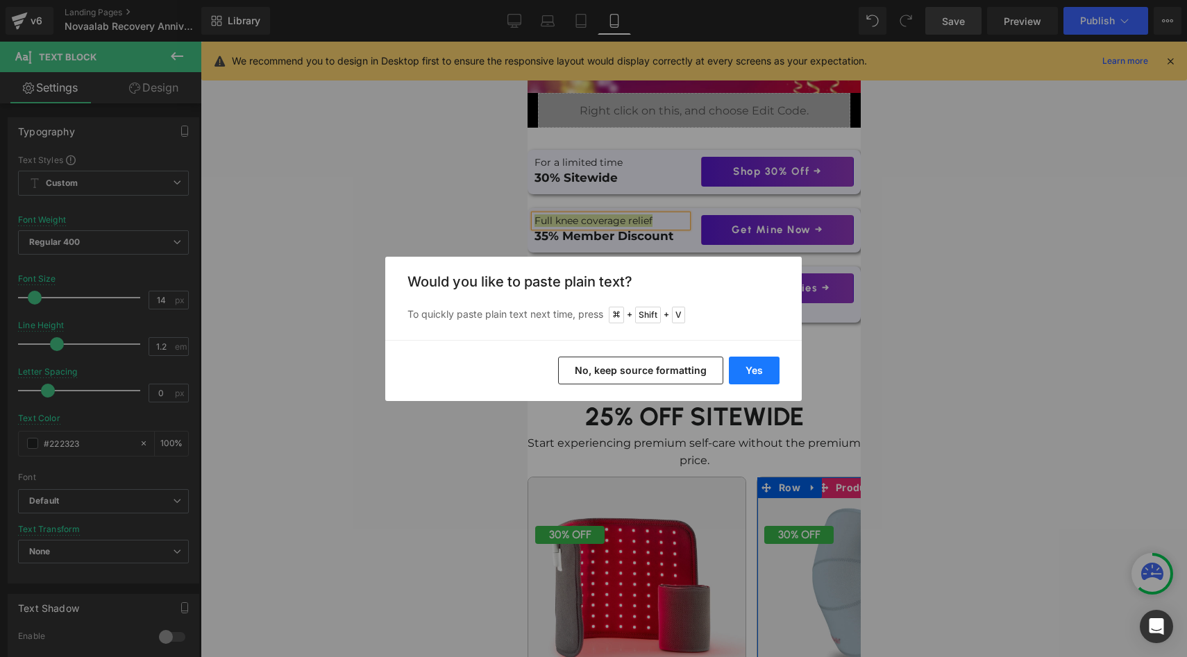
click at [752, 364] on button "Yes" at bounding box center [754, 371] width 51 height 28
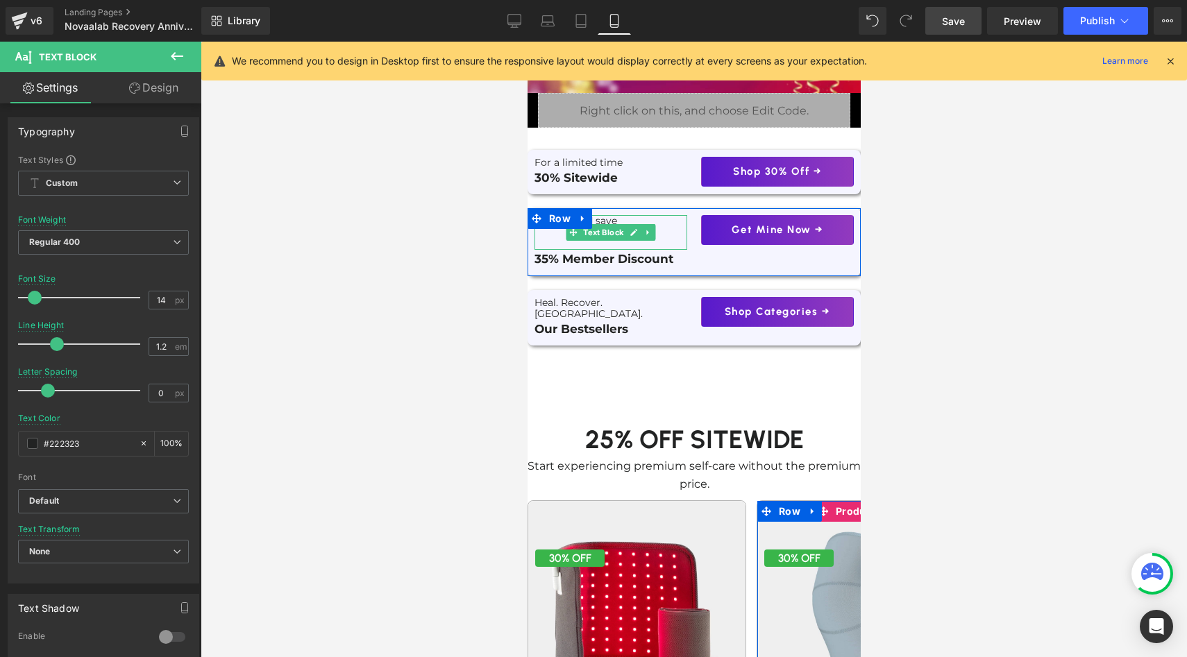
click at [632, 228] on icon at bounding box center [634, 232] width 8 height 8
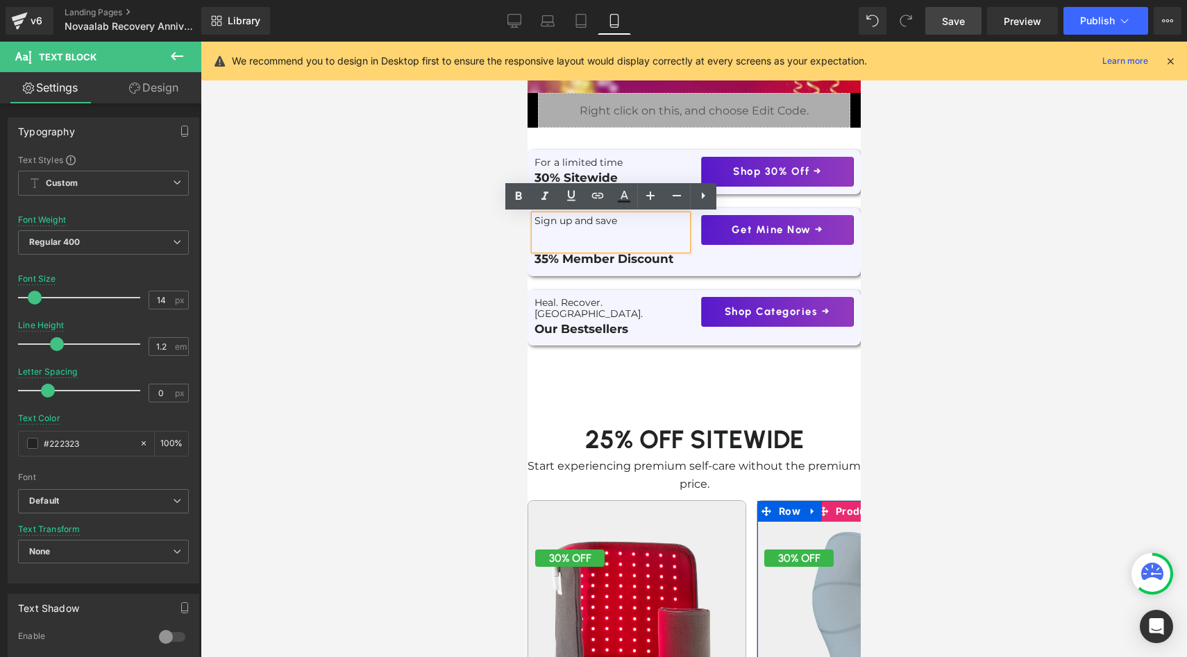
click at [660, 228] on p at bounding box center [610, 233] width 153 height 12
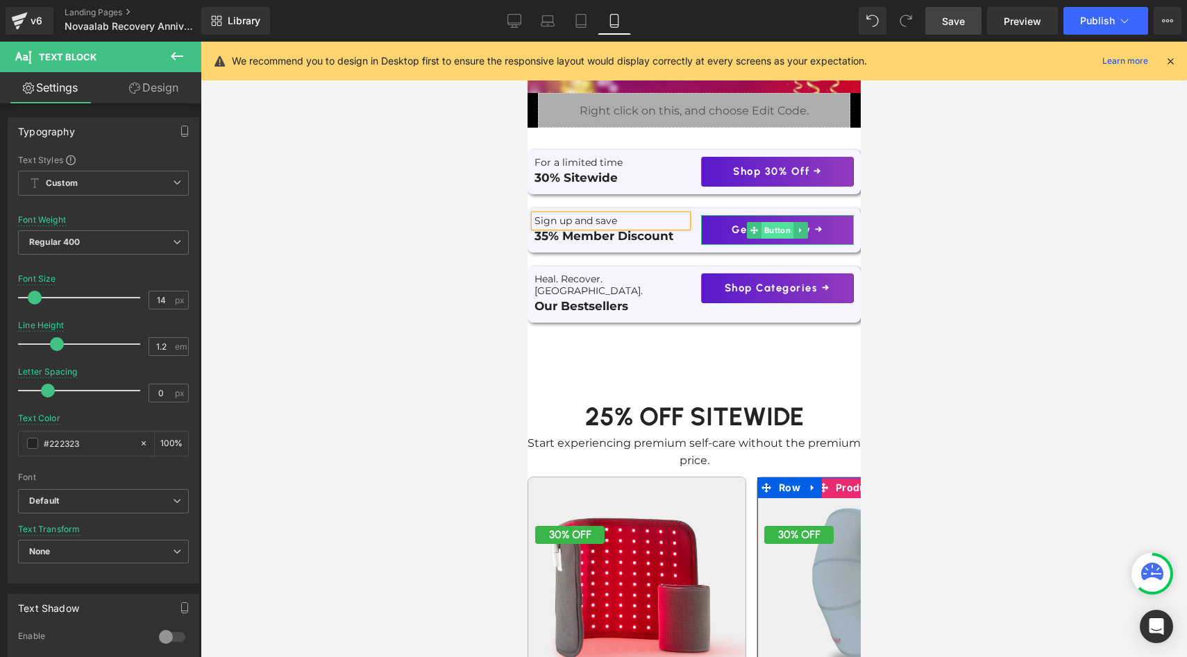
click at [771, 232] on span "Button" at bounding box center [777, 230] width 32 height 17
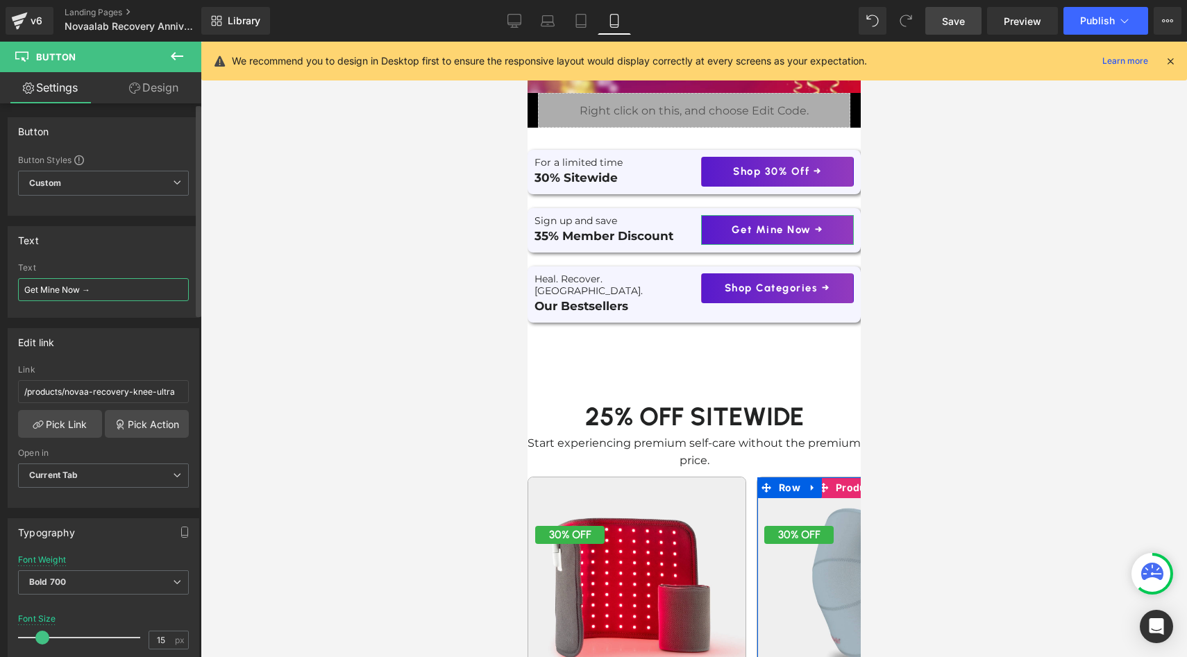
drag, startPoint x: 80, startPoint y: 292, endPoint x: 0, endPoint y: 291, distance: 79.8
click at [0, 291] on div "Text Get Mine Now → Text Get Mine Now →" at bounding box center [104, 267] width 208 height 102
type input "Claim My Discount →"
click at [299, 344] on div at bounding box center [694, 350] width 986 height 616
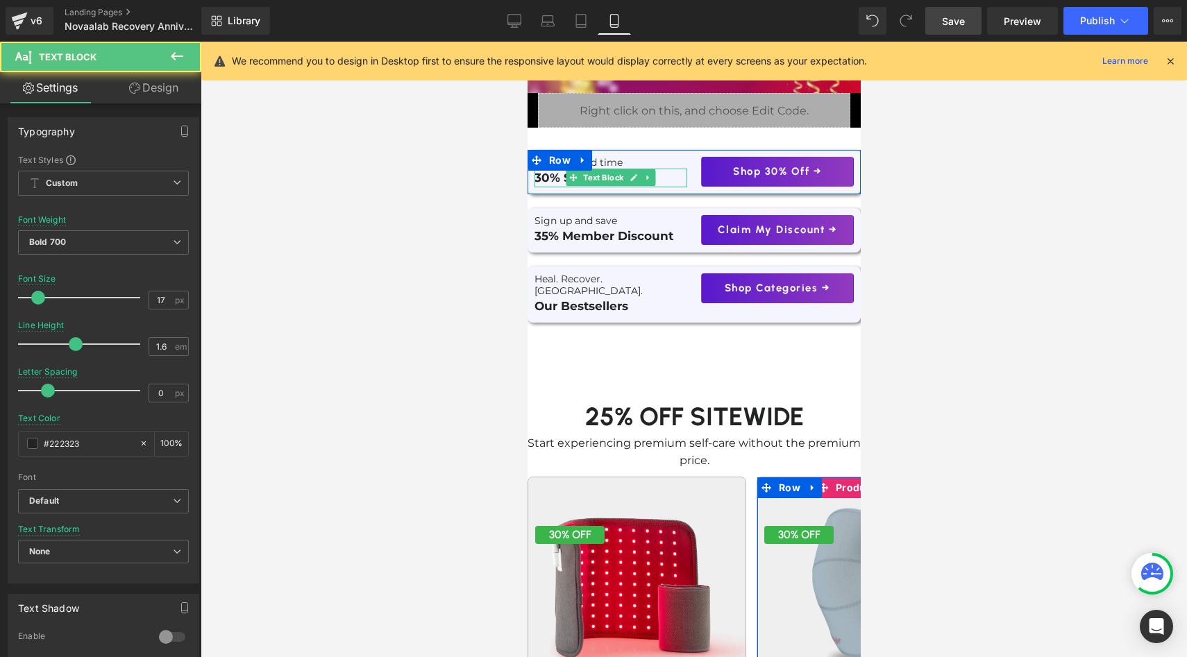
click at [546, 178] on p "30% Sitewide" at bounding box center [610, 178] width 153 height 19
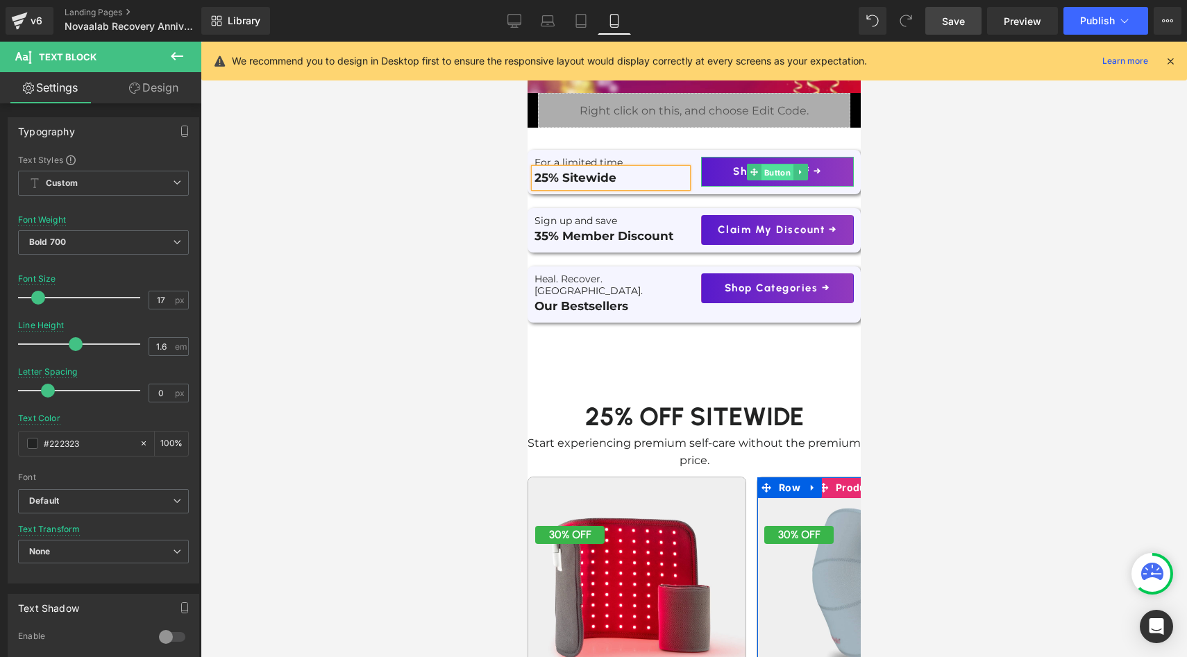
click at [784, 170] on span "Button" at bounding box center [777, 172] width 32 height 17
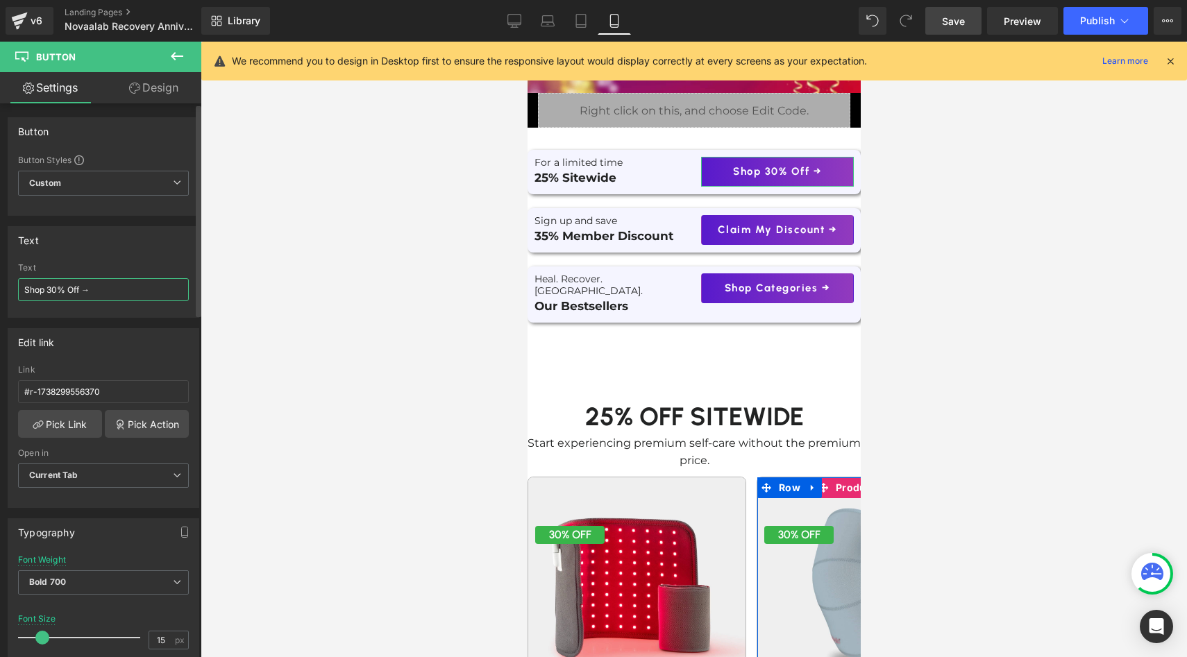
click at [58, 292] on input "Shop 30% Off →" at bounding box center [103, 289] width 171 height 23
type input "Shop 25% Off →"
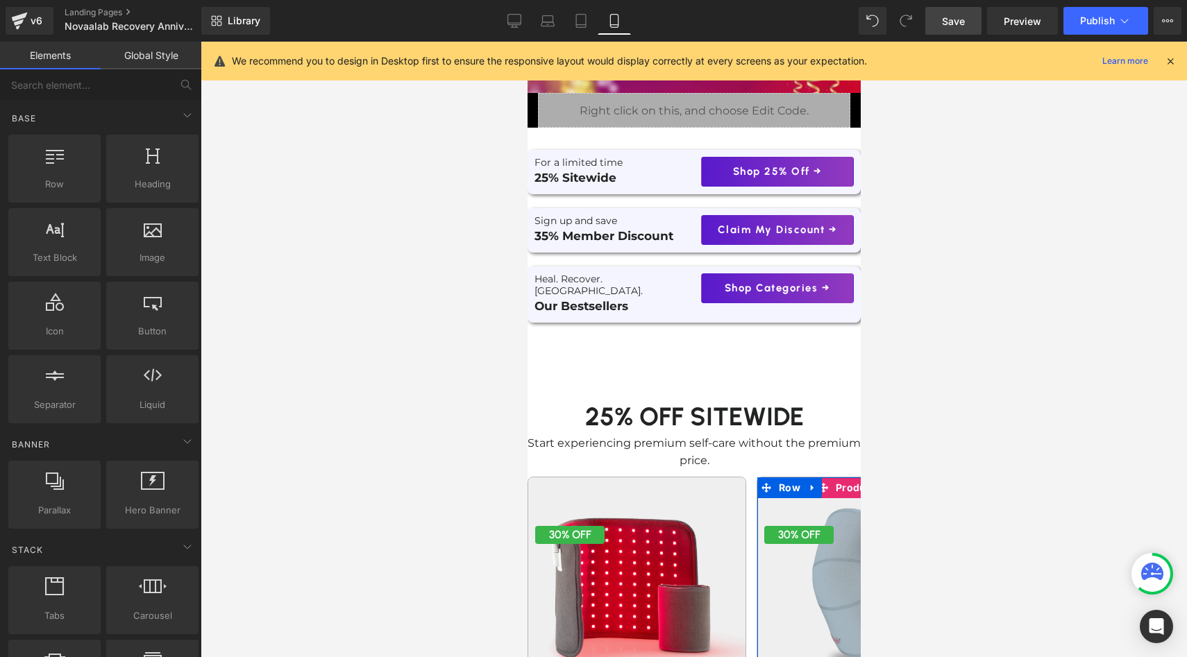
click at [348, 243] on div at bounding box center [694, 350] width 986 height 616
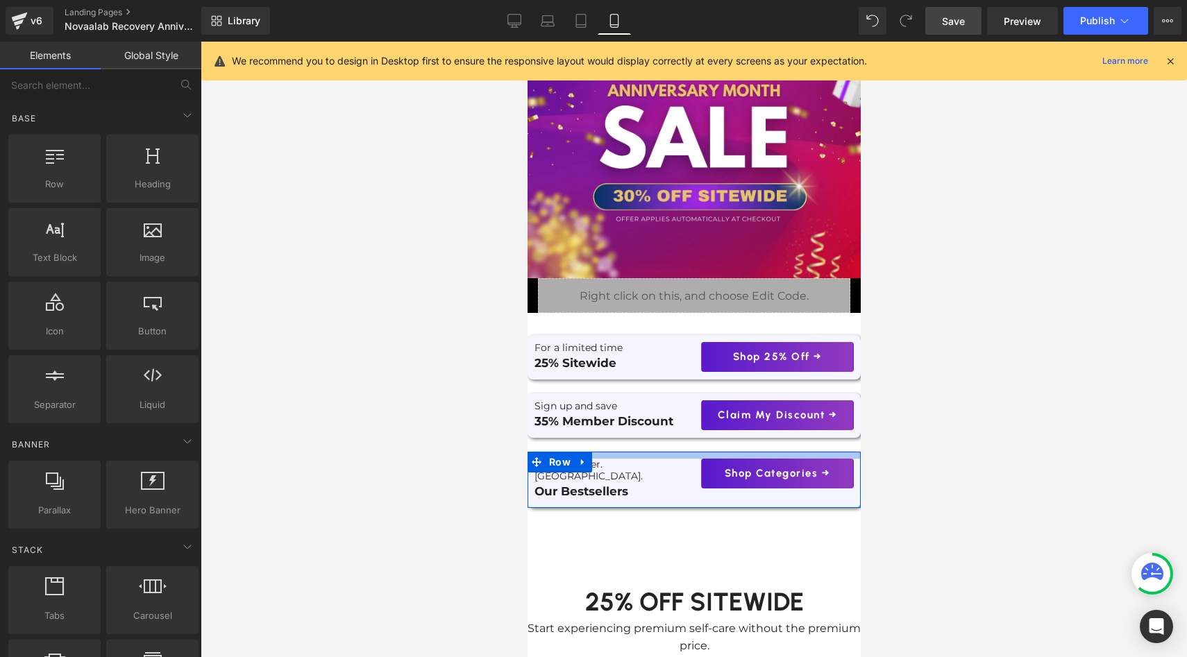
scroll to position [0, 0]
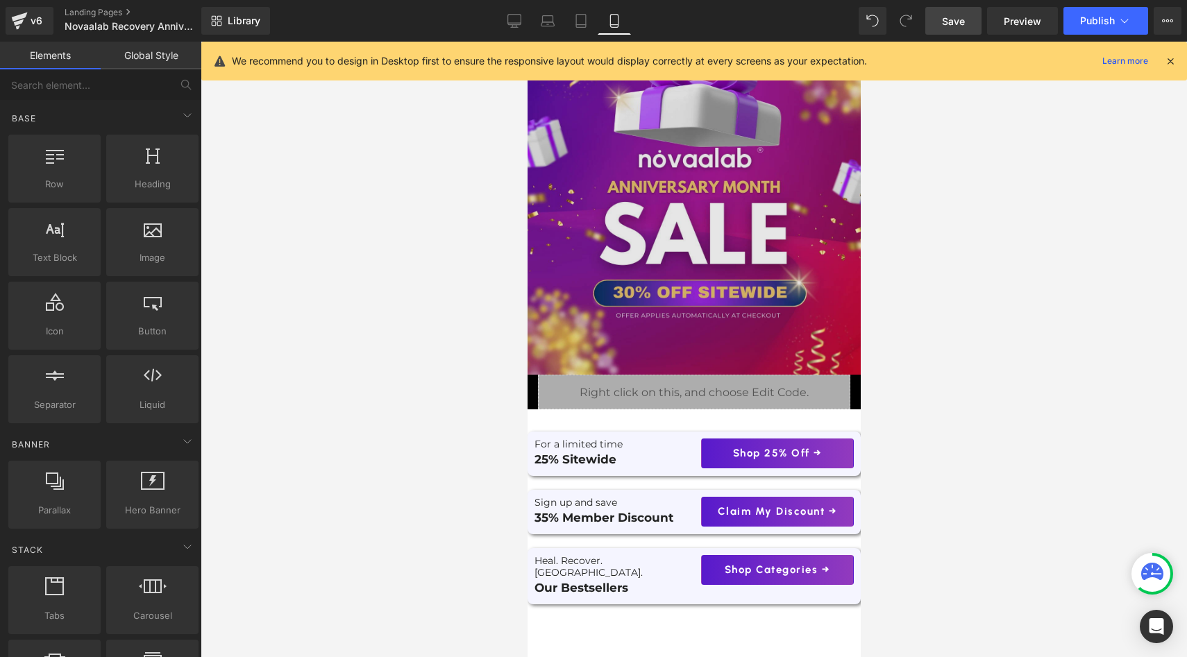
click at [688, 231] on img at bounding box center [693, 208] width 333 height 333
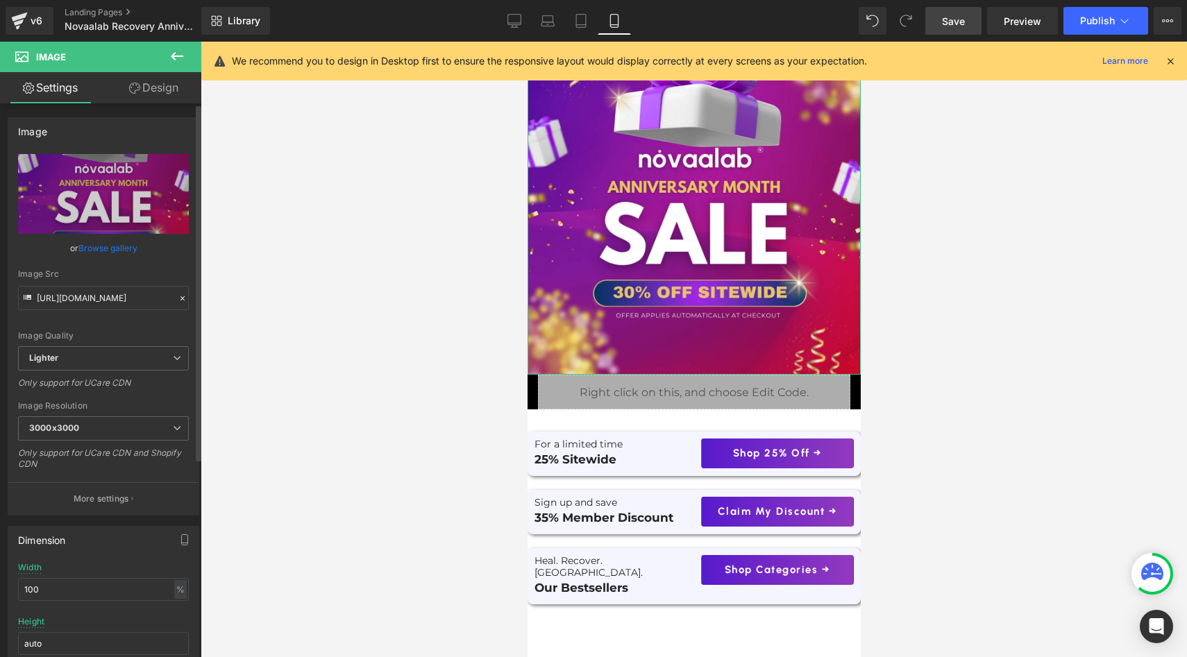
click at [107, 243] on link "Browse gallery" at bounding box center [107, 248] width 59 height 24
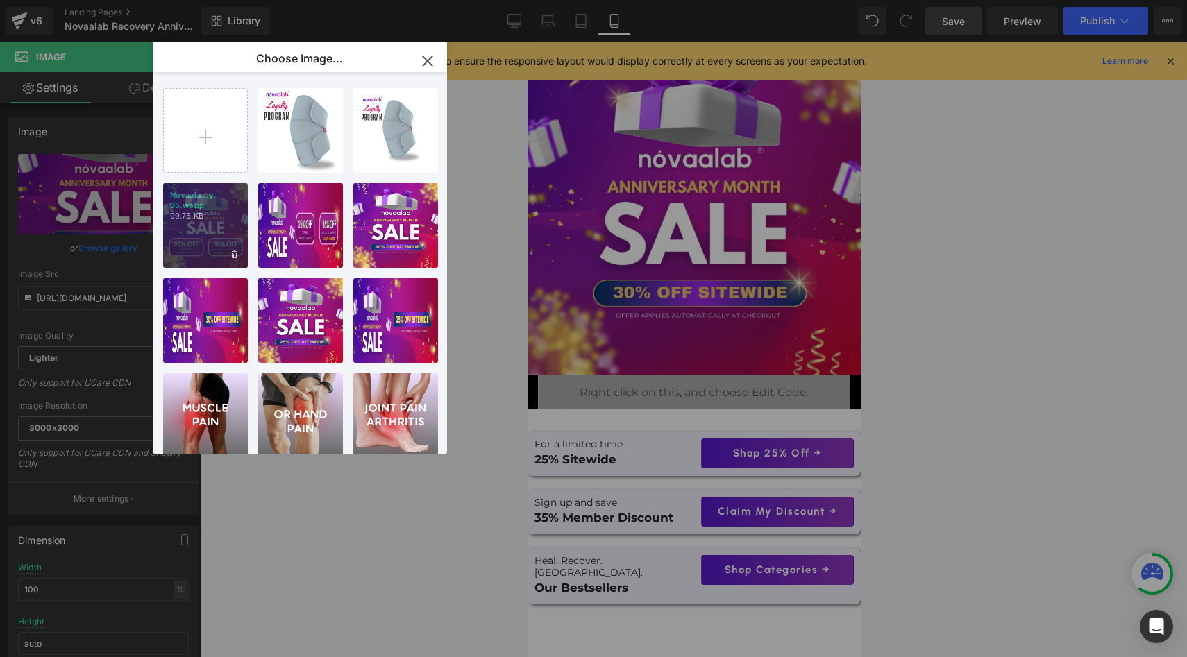
click at [210, 241] on div "Novaala...y 35.webp 99.75 KB" at bounding box center [205, 225] width 85 height 85
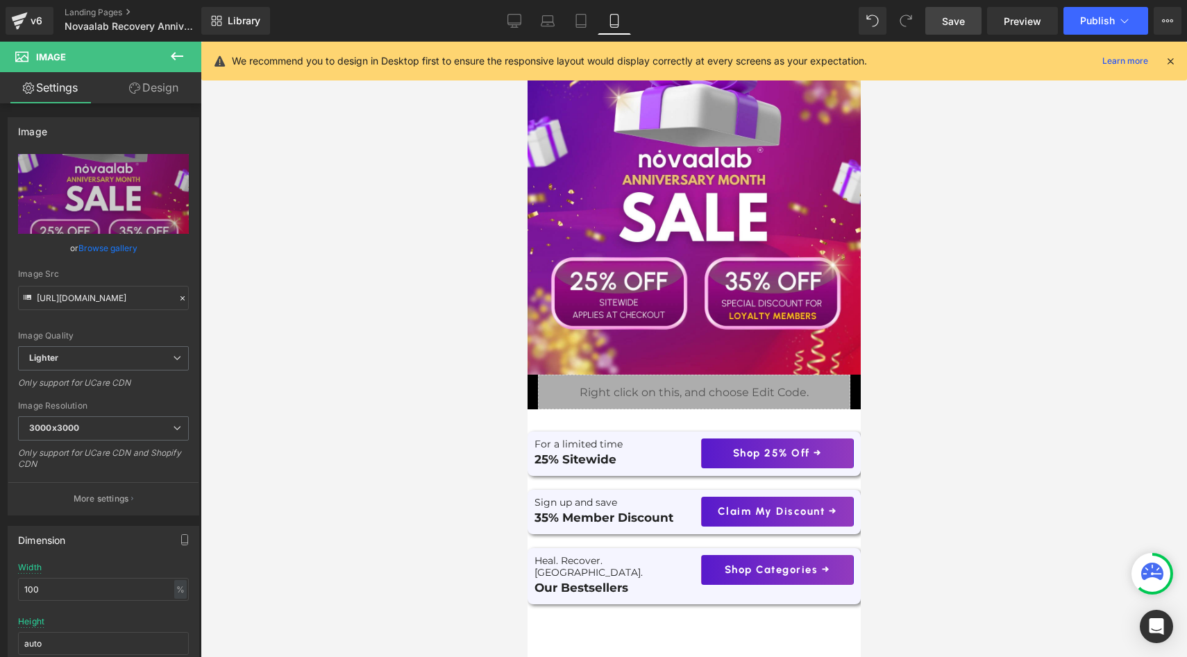
click at [970, 21] on link "Save" at bounding box center [953, 21] width 56 height 28
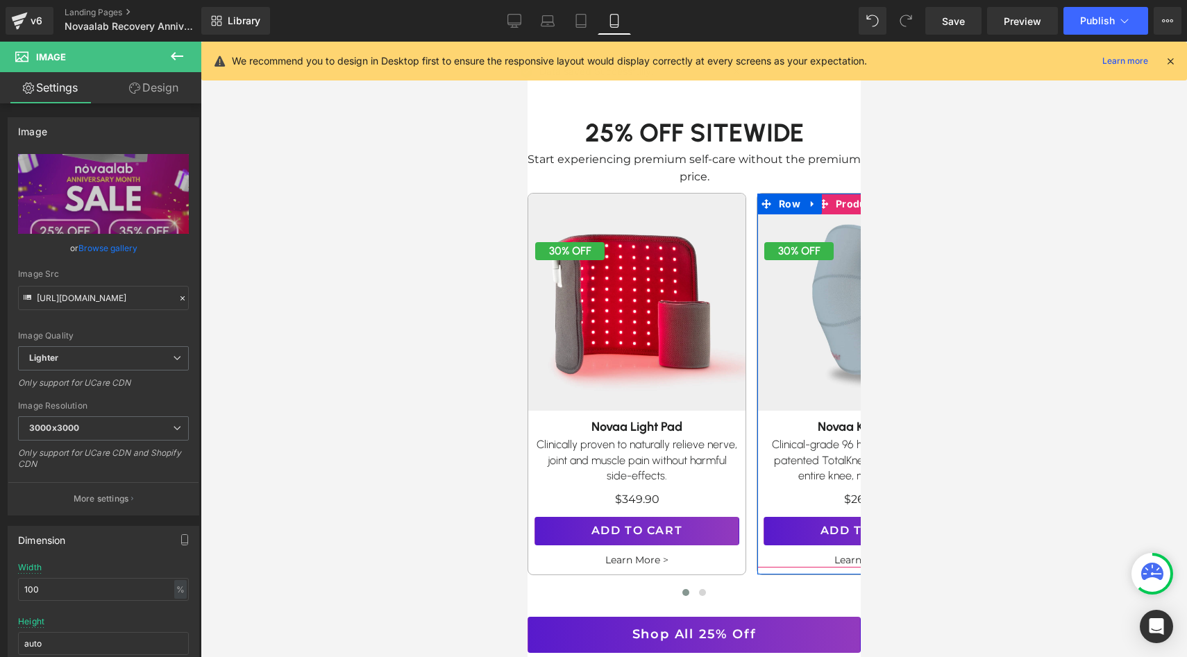
scroll to position [573, 0]
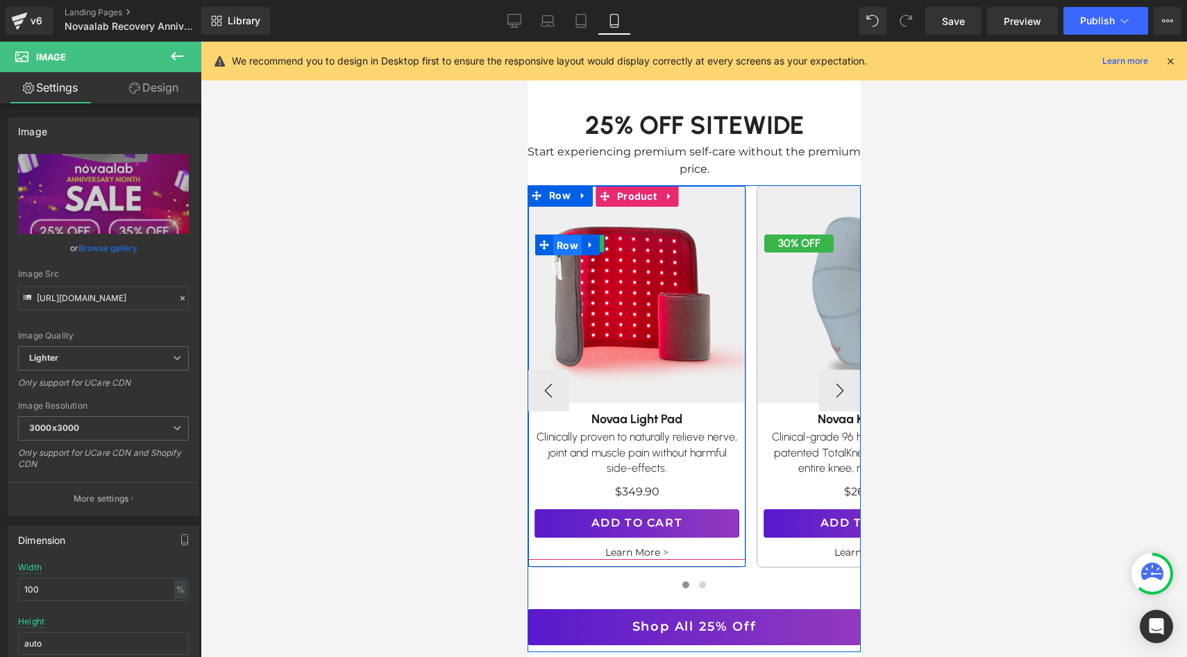
click at [573, 235] on span "Row" at bounding box center [566, 245] width 28 height 21
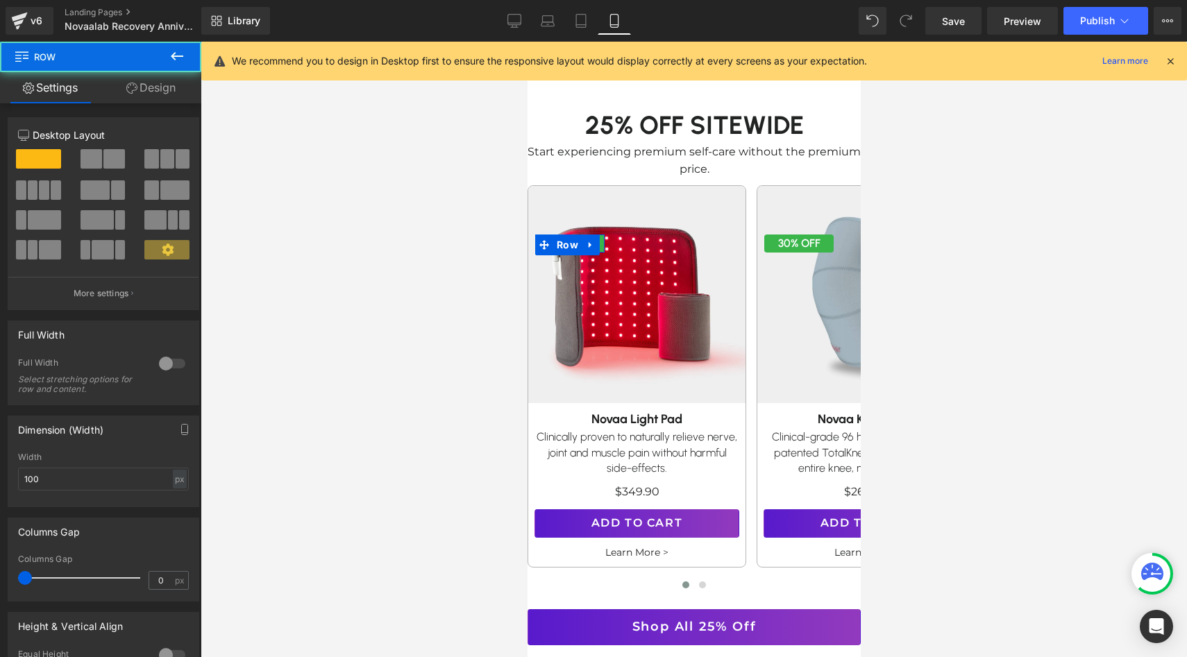
click at [161, 81] on link "Design" at bounding box center [151, 87] width 101 height 31
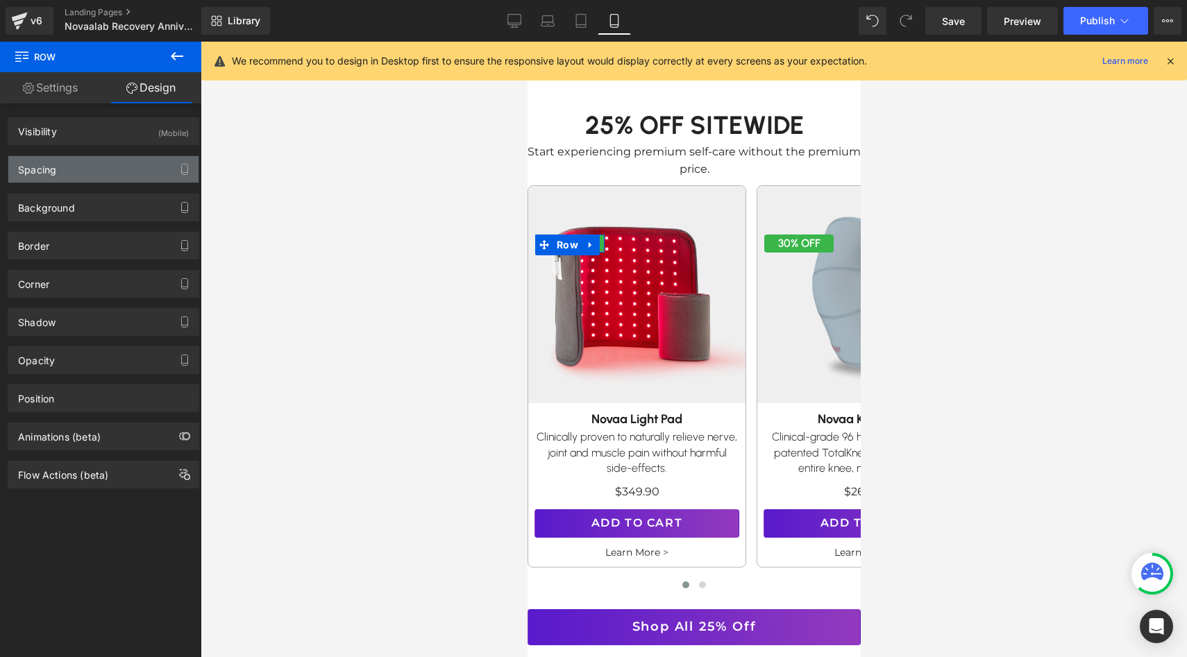
click at [84, 167] on div "Spacing" at bounding box center [103, 169] width 190 height 26
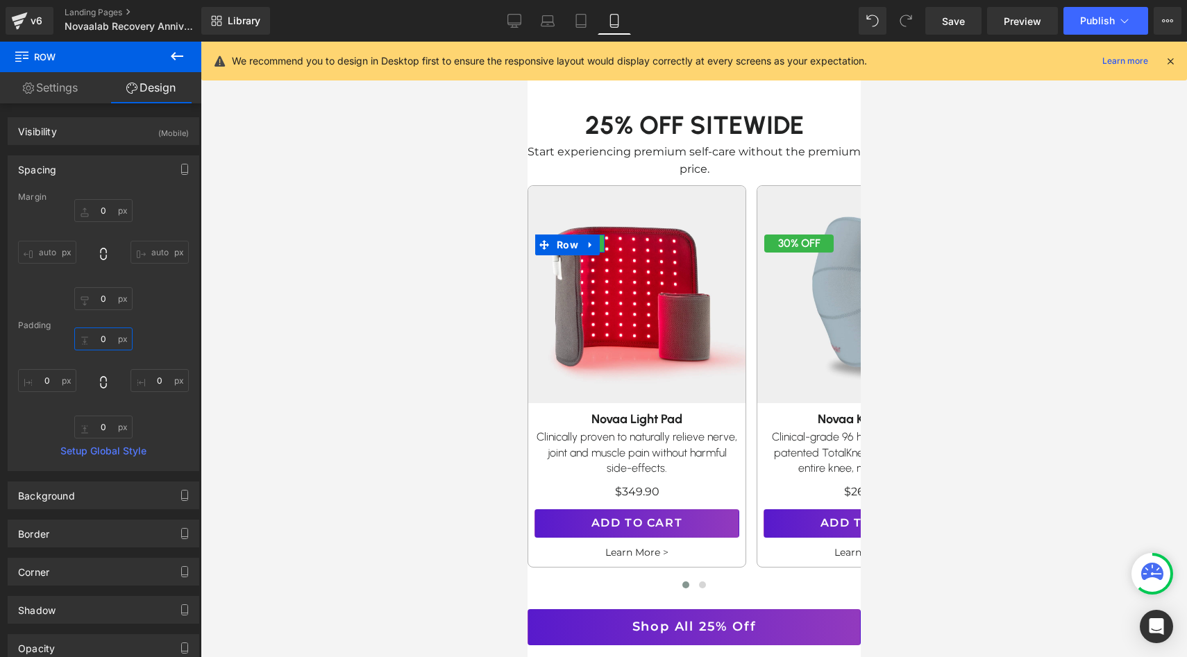
click at [98, 331] on input "0" at bounding box center [103, 339] width 58 height 23
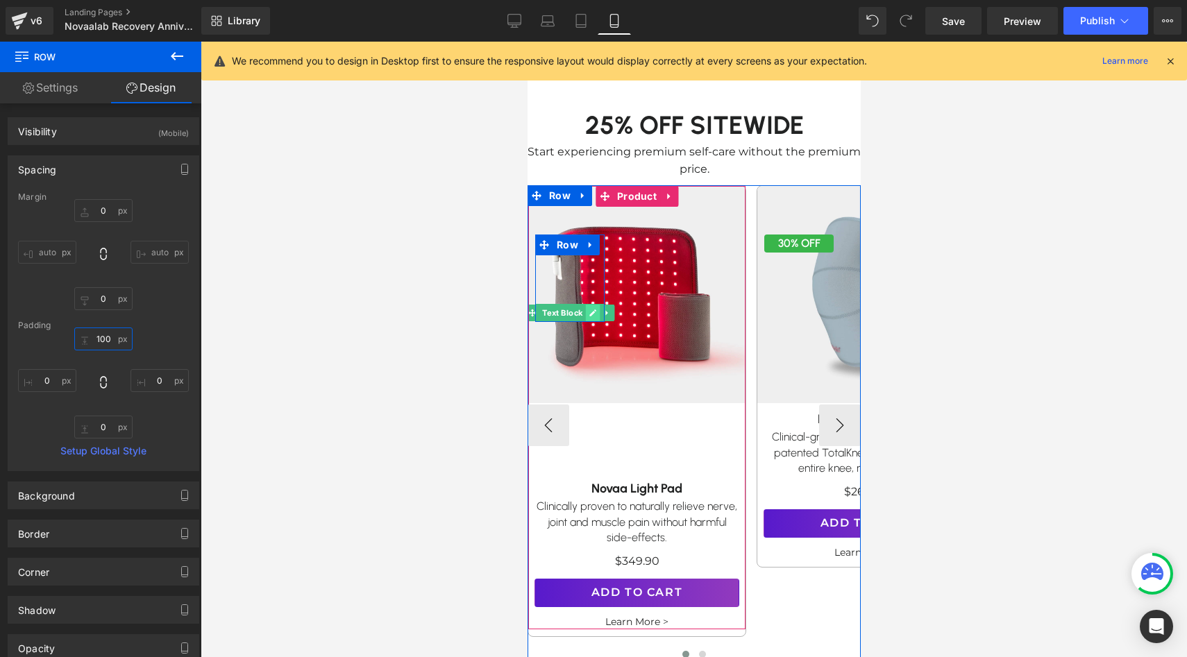
type input "100"
click at [591, 310] on icon at bounding box center [592, 313] width 7 height 7
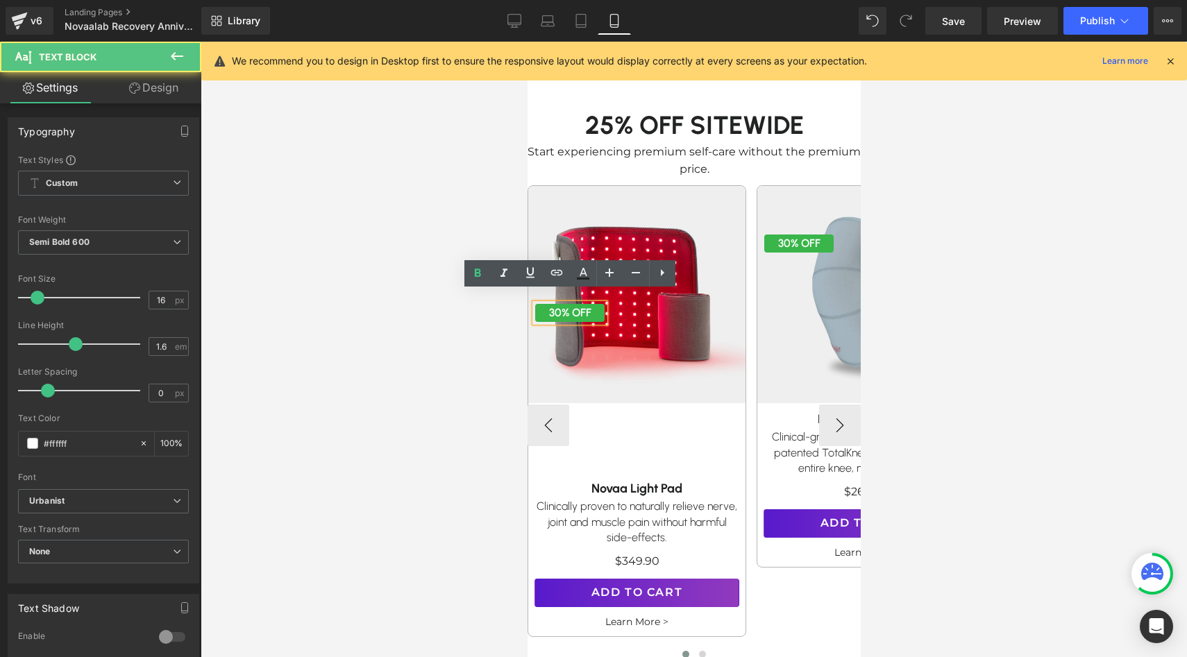
click at [554, 304] on p "30% OFF" at bounding box center [568, 313] width 69 height 18
click at [558, 304] on p "30% OFF" at bounding box center [568, 313] width 69 height 18
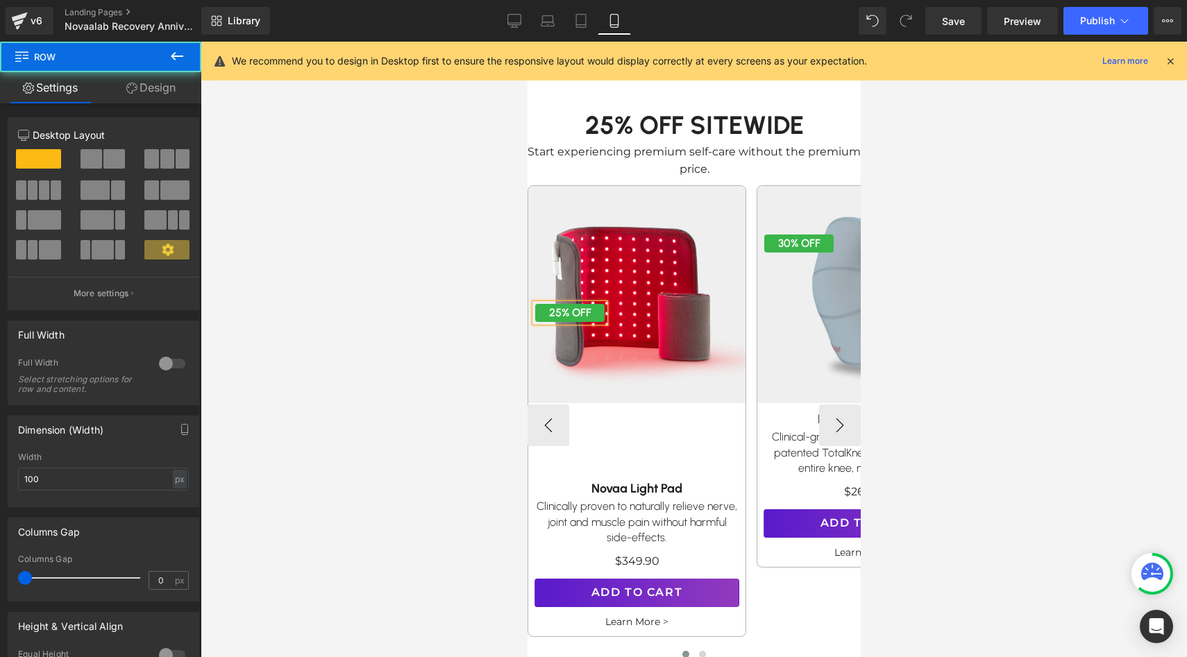
click at [573, 247] on div "25% OFF Text Block Row 100px" at bounding box center [568, 278] width 69 height 87
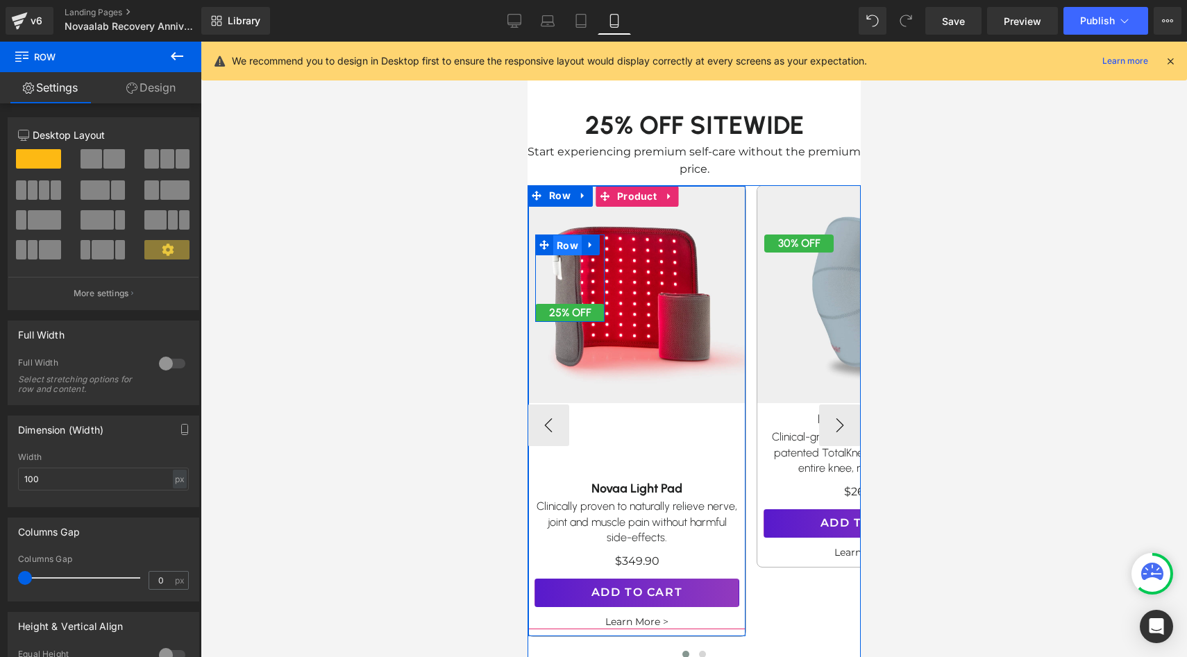
click at [567, 235] on span "Row" at bounding box center [566, 245] width 28 height 21
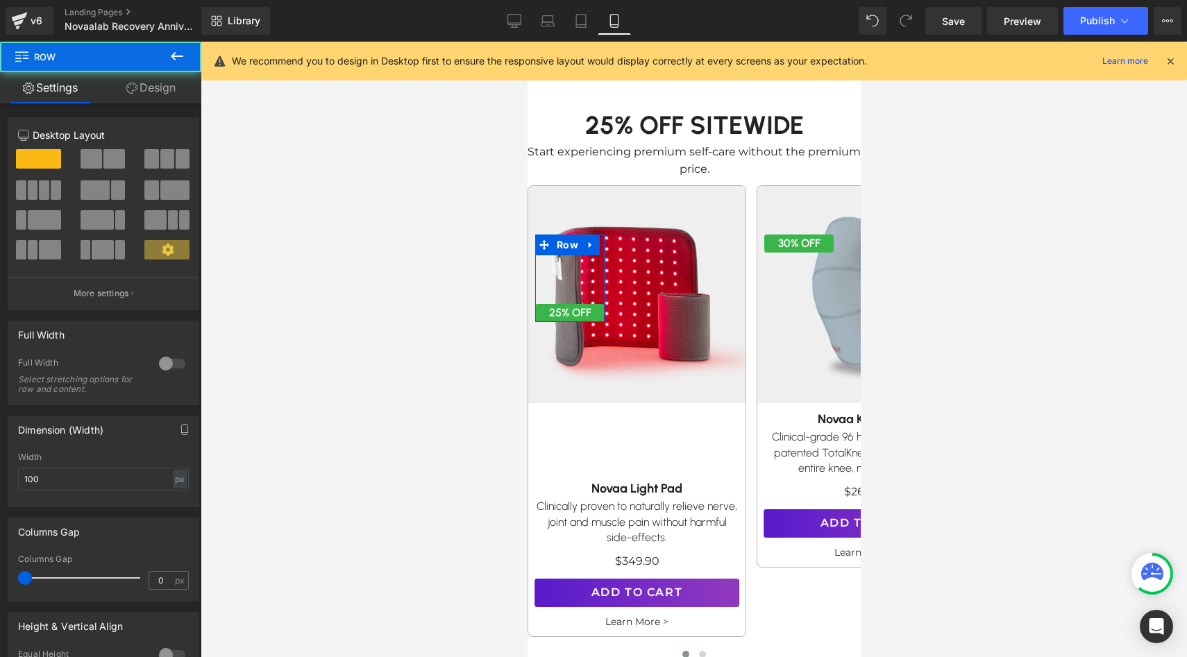
click at [171, 98] on link "Design" at bounding box center [151, 87] width 101 height 31
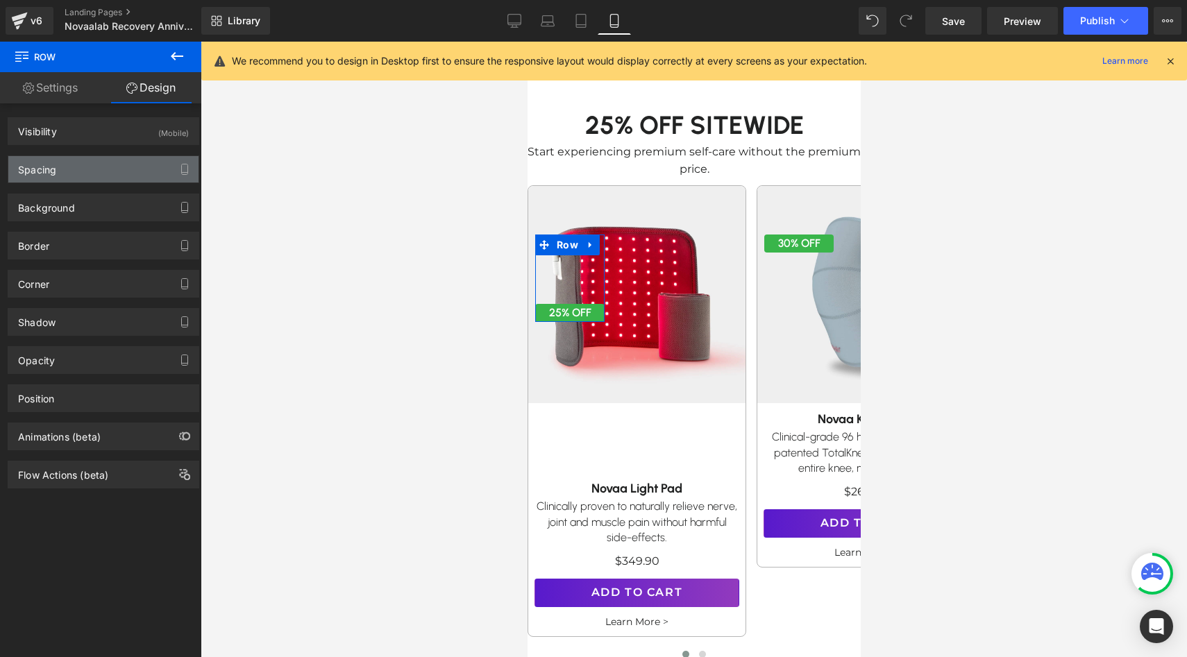
click at [86, 175] on div "Spacing" at bounding box center [103, 169] width 190 height 26
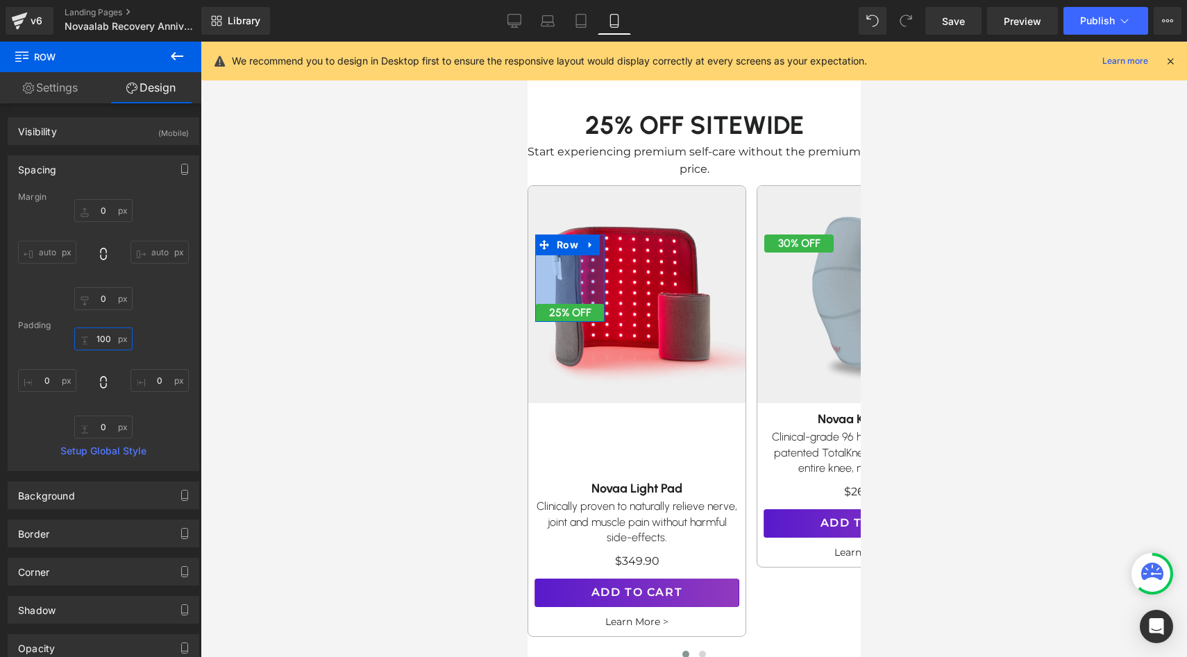
click at [106, 344] on input "100" at bounding box center [103, 339] width 58 height 23
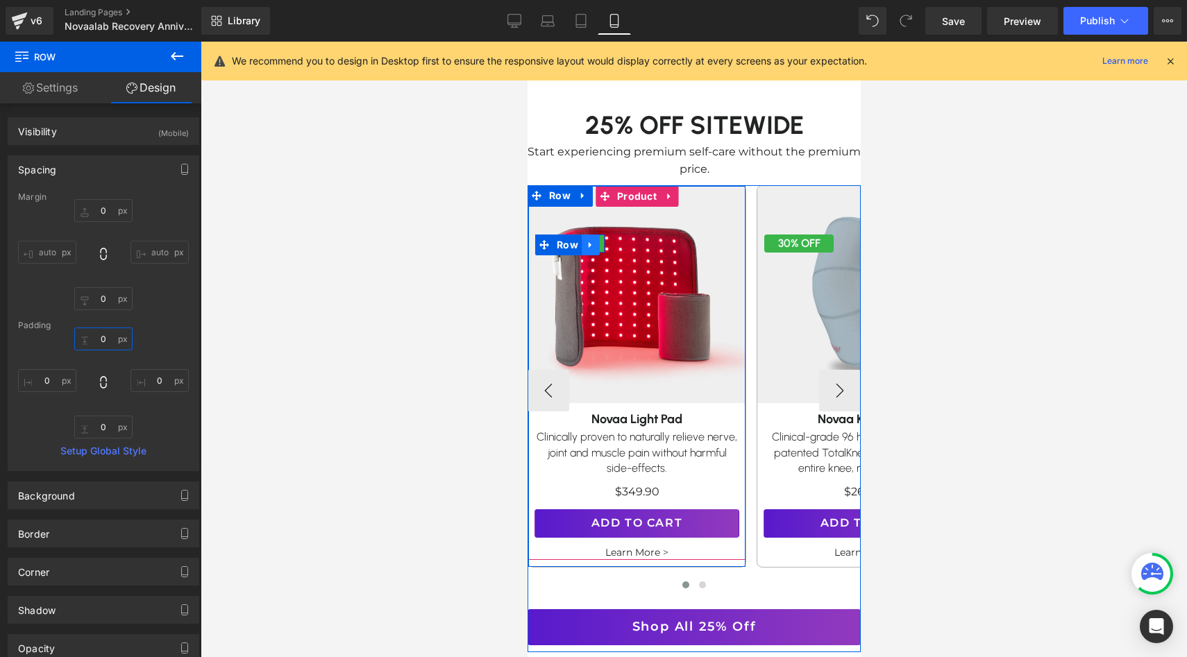
type input "0"
click at [592, 239] on icon at bounding box center [590, 244] width 10 height 10
click at [610, 239] on icon at bounding box center [608, 244] width 10 height 10
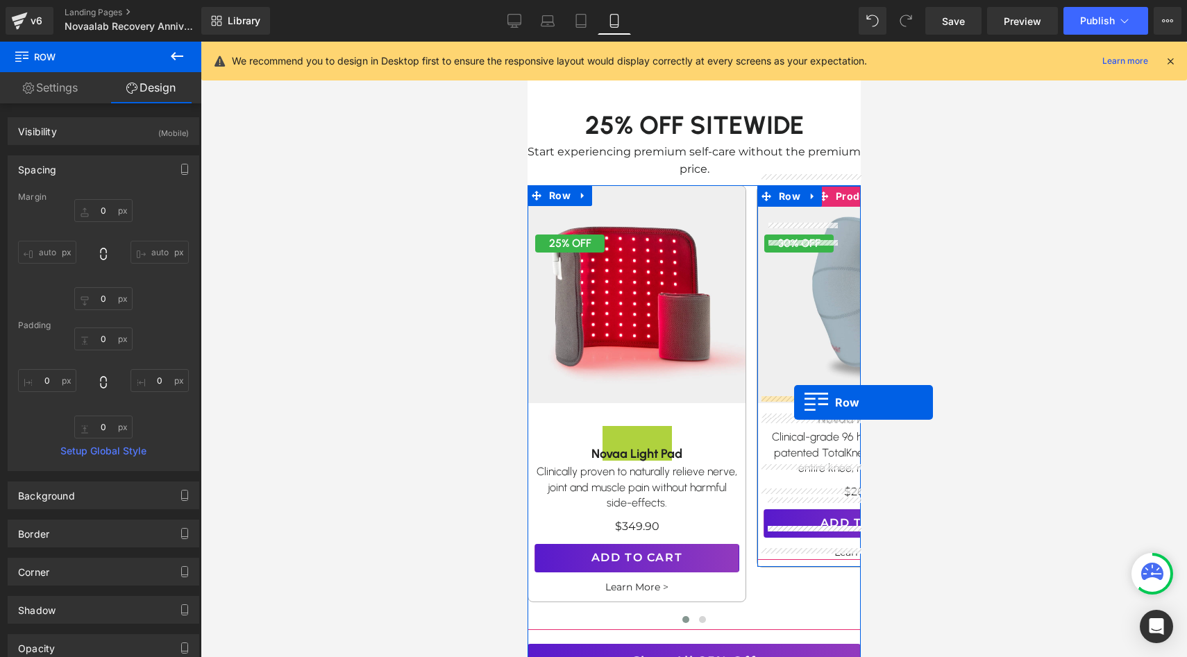
drag, startPoint x: 559, startPoint y: 251, endPoint x: 793, endPoint y: 402, distance: 278.2
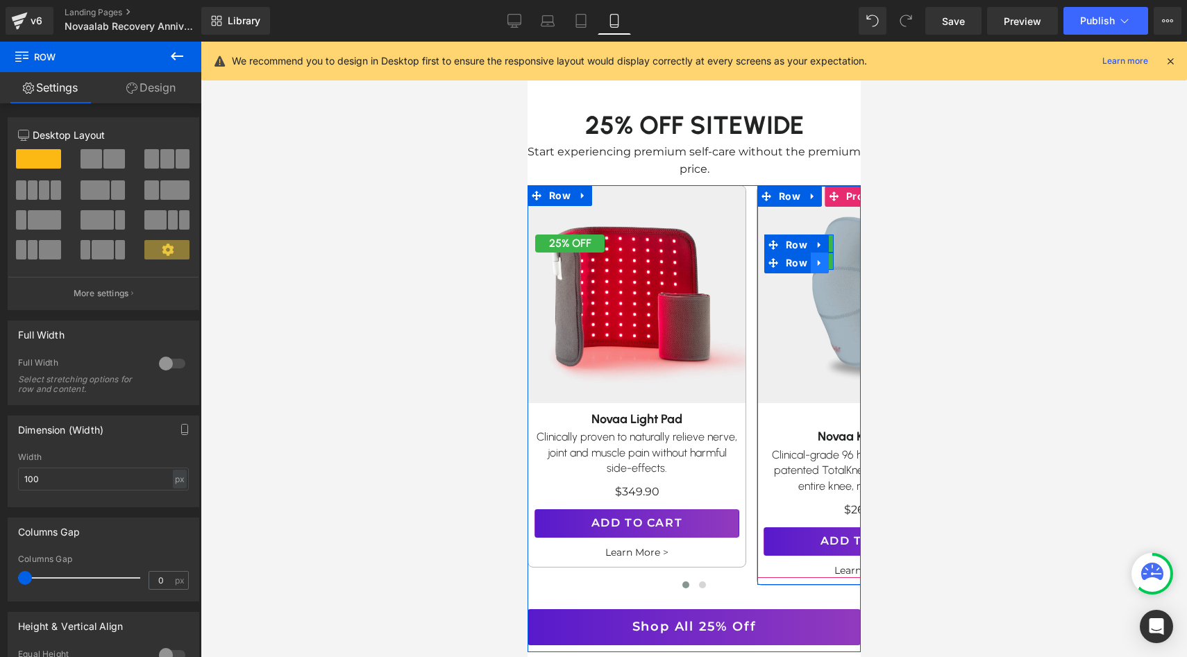
click at [825, 253] on link at bounding box center [819, 263] width 18 height 21
click at [850, 256] on link at bounding box center [855, 263] width 18 height 21
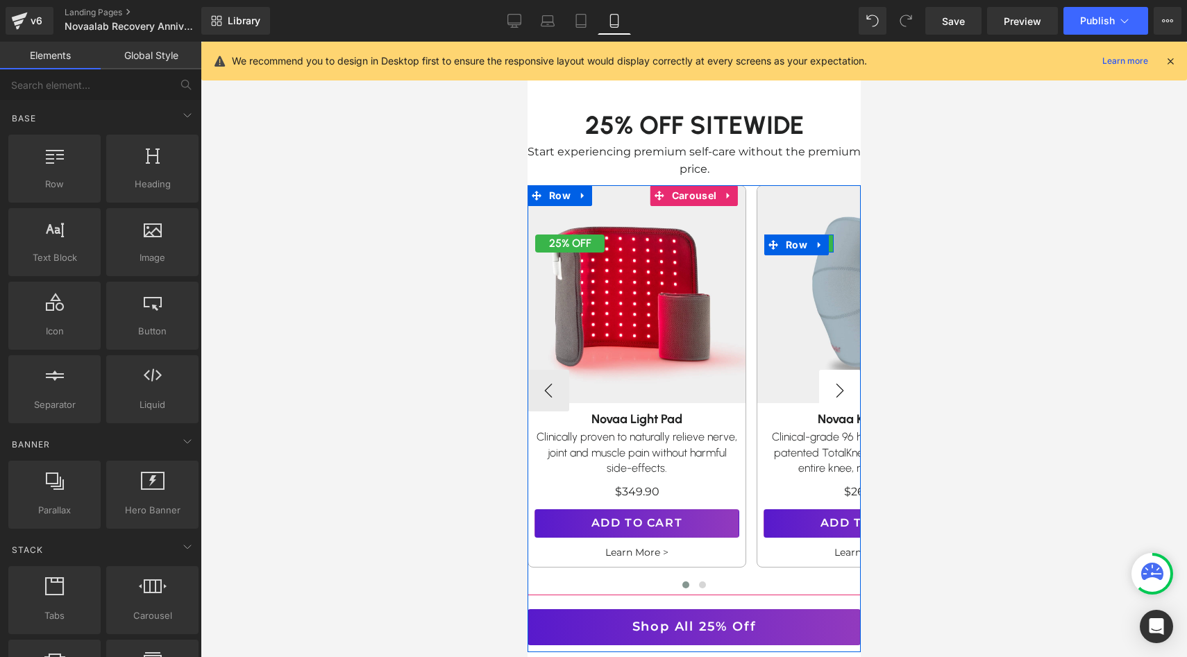
click at [843, 385] on button "›" at bounding box center [839, 391] width 42 height 42
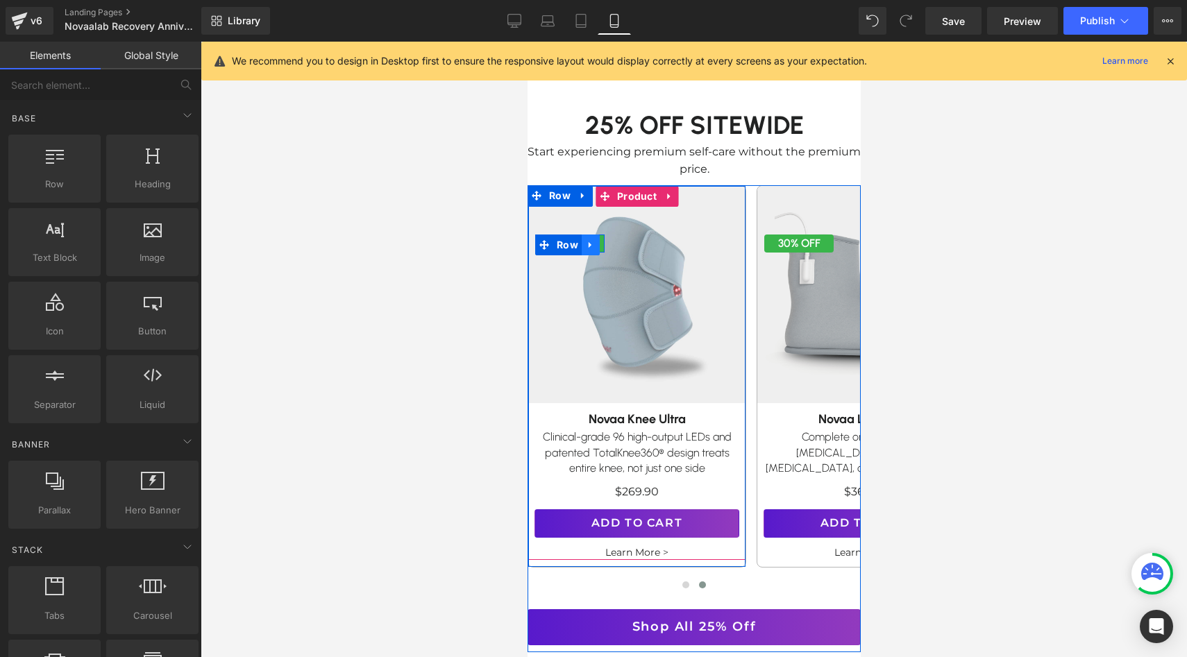
click at [589, 239] on icon at bounding box center [590, 244] width 10 height 10
click at [606, 240] on icon at bounding box center [608, 245] width 10 height 10
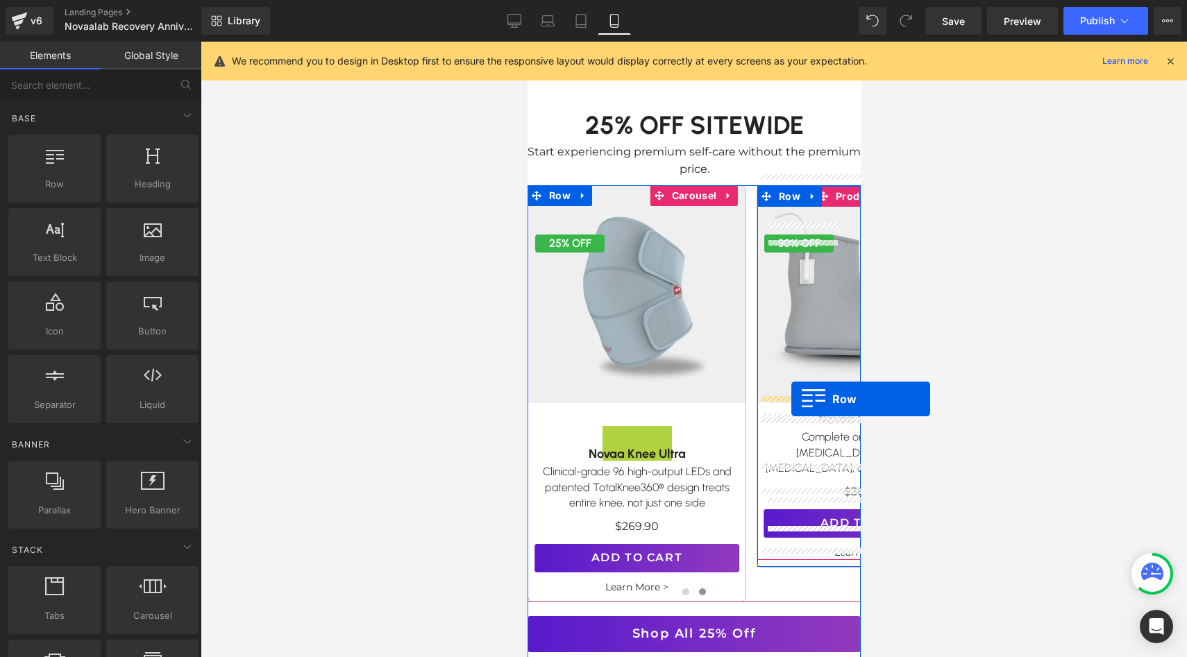
drag, startPoint x: 569, startPoint y: 253, endPoint x: 791, endPoint y: 399, distance: 265.1
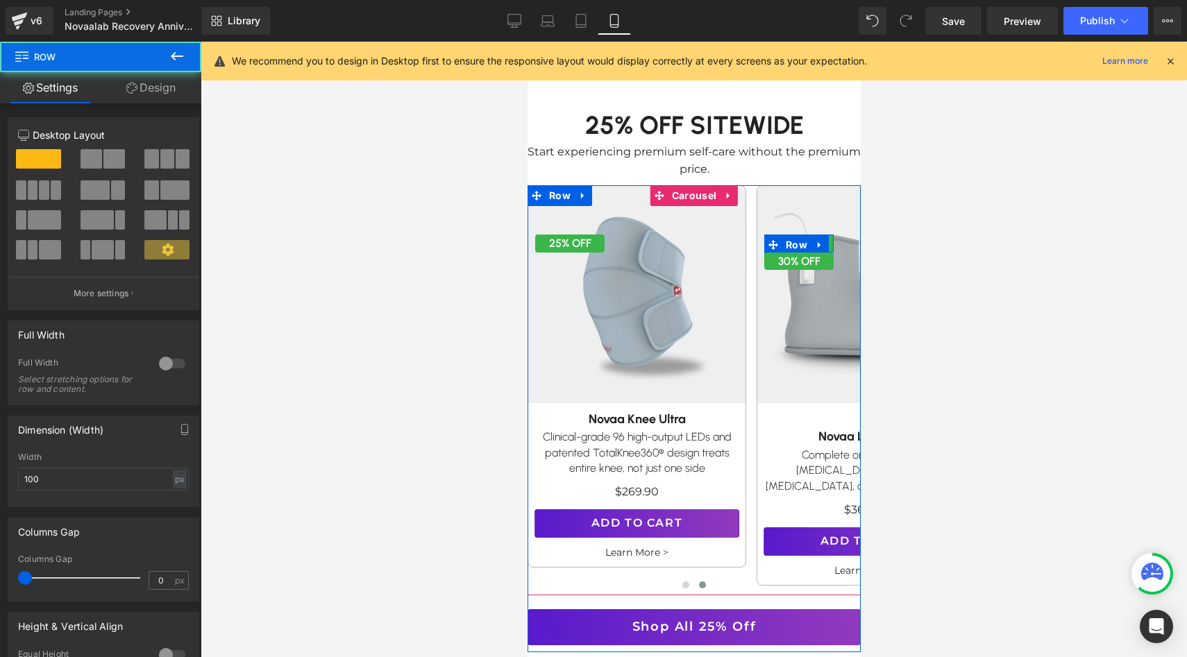
click at [860, 386] on button "›" at bounding box center [881, 391] width 42 height 42
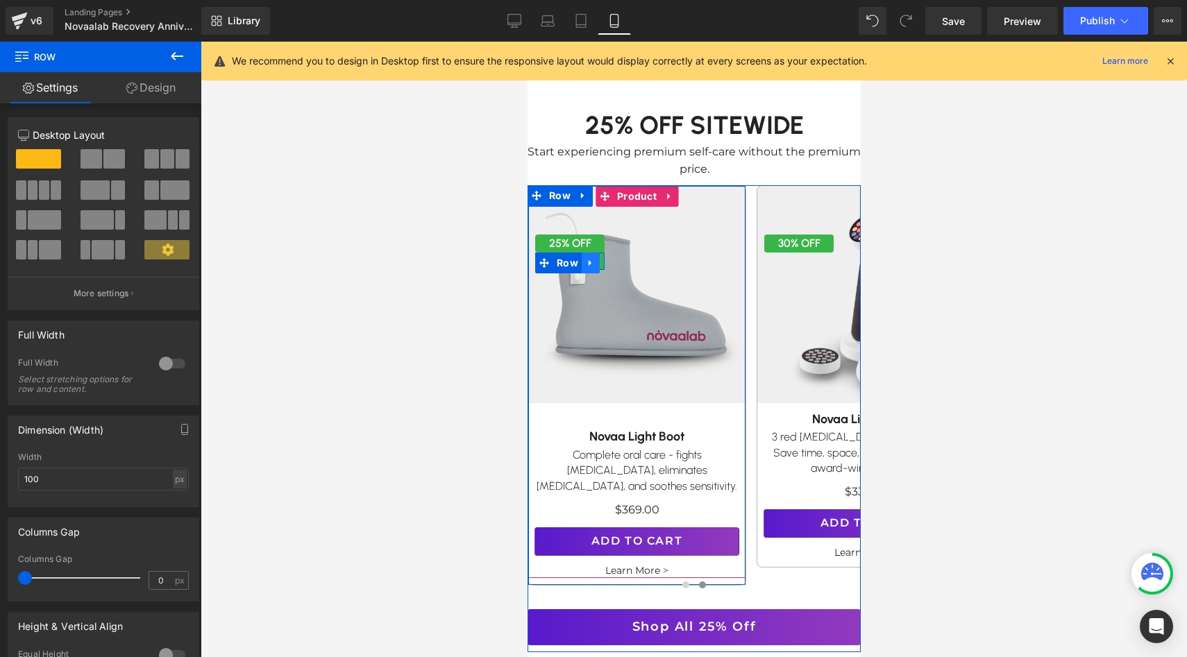
click at [592, 258] on icon at bounding box center [590, 263] width 10 height 10
click at [622, 258] on icon at bounding box center [626, 263] width 10 height 10
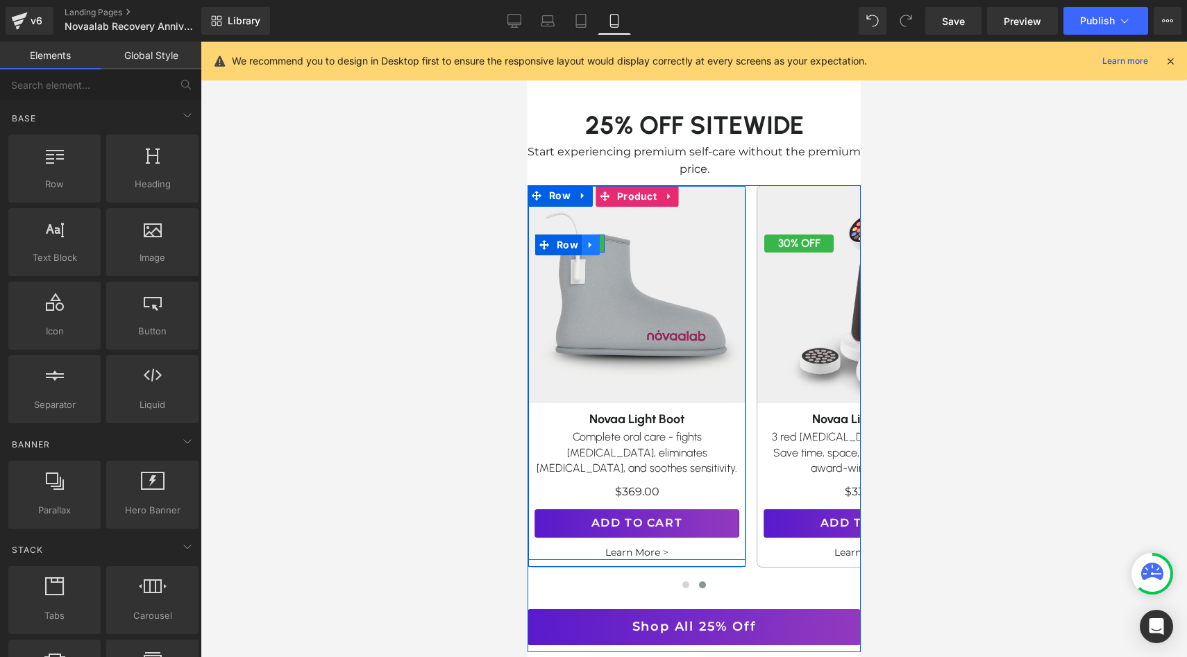
click at [593, 239] on icon at bounding box center [590, 244] width 10 height 10
click at [609, 240] on icon at bounding box center [608, 245] width 10 height 10
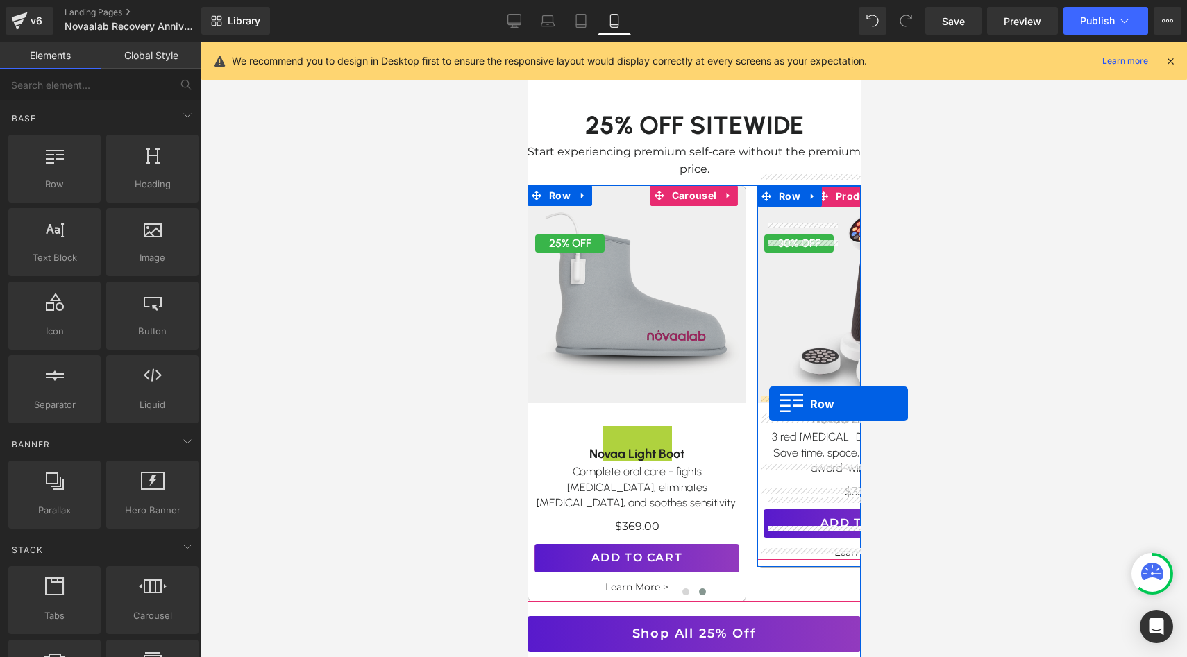
drag, startPoint x: 558, startPoint y: 251, endPoint x: 767, endPoint y: 404, distance: 258.8
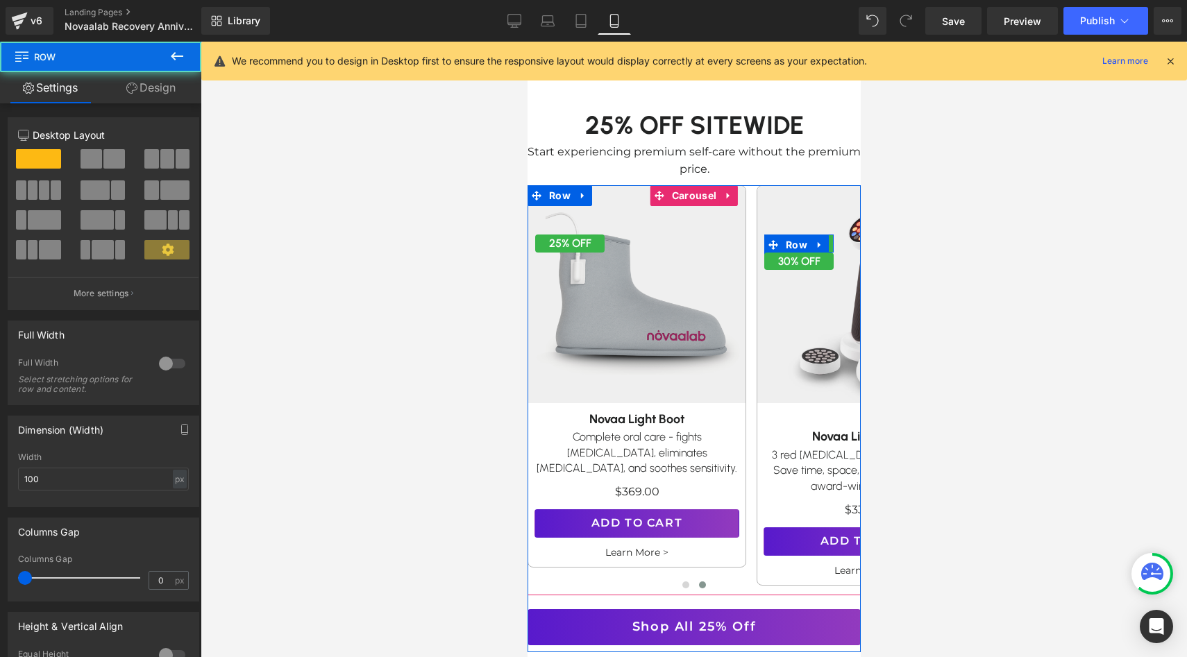
click at [860, 394] on button "›" at bounding box center [881, 391] width 42 height 42
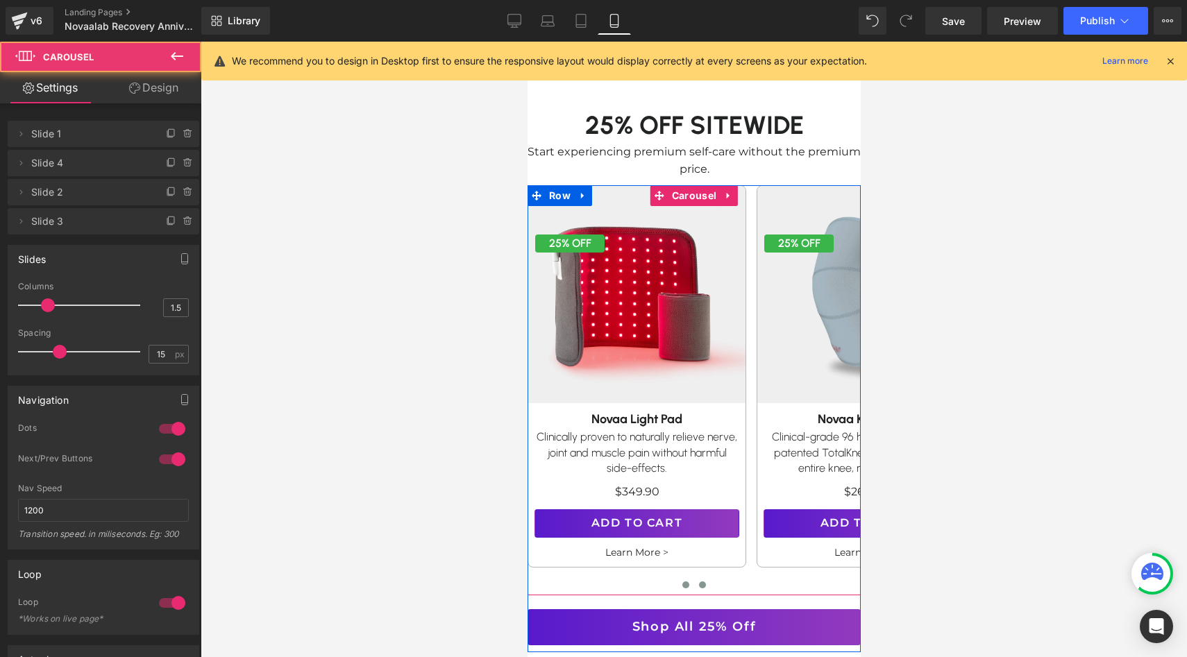
click at [687, 582] on span at bounding box center [685, 585] width 7 height 7
click at [698, 578] on button at bounding box center [701, 585] width 17 height 14
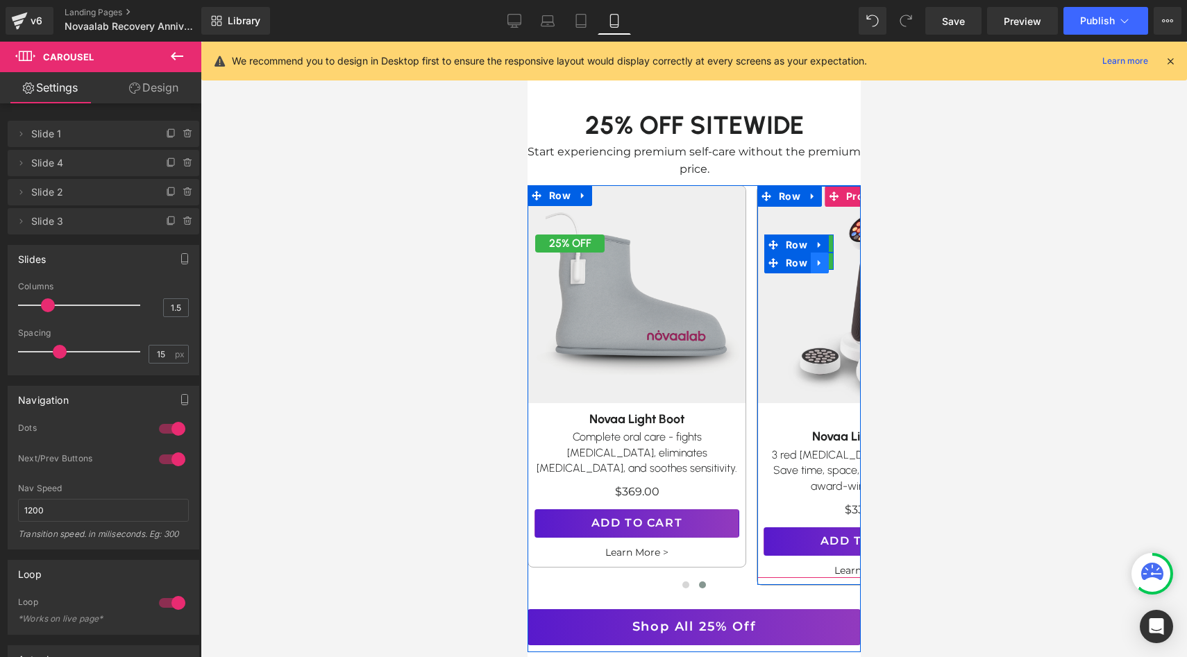
click at [820, 258] on icon at bounding box center [819, 263] width 10 height 10
click at [853, 257] on link at bounding box center [855, 263] width 18 height 21
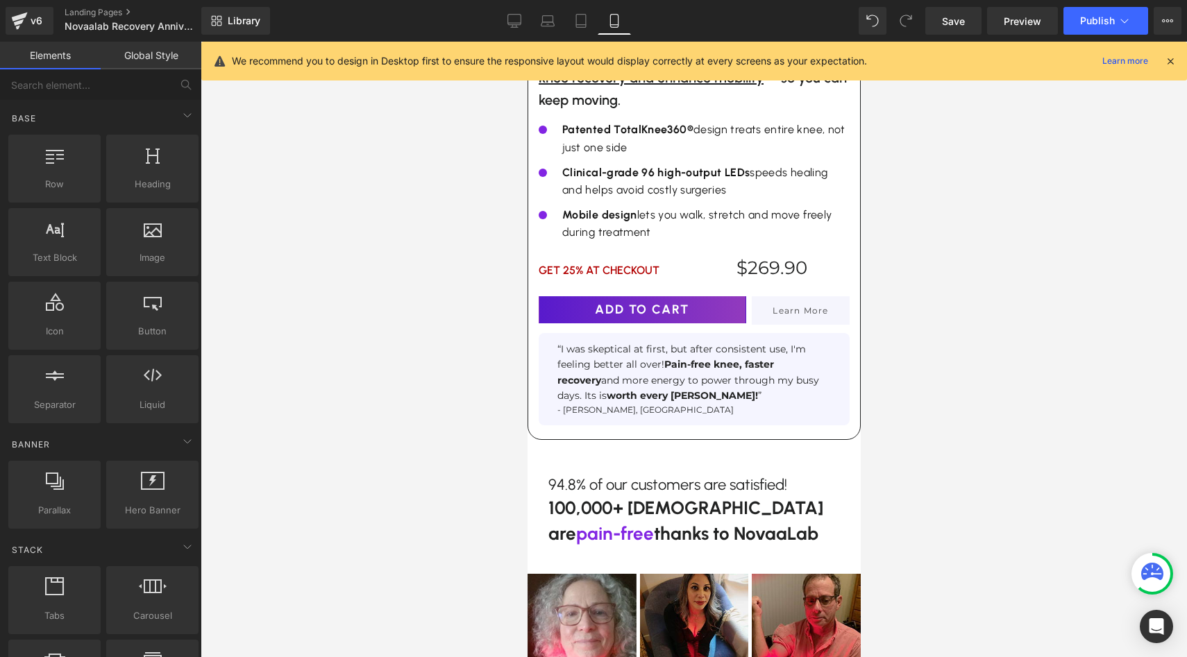
scroll to position [2340, 0]
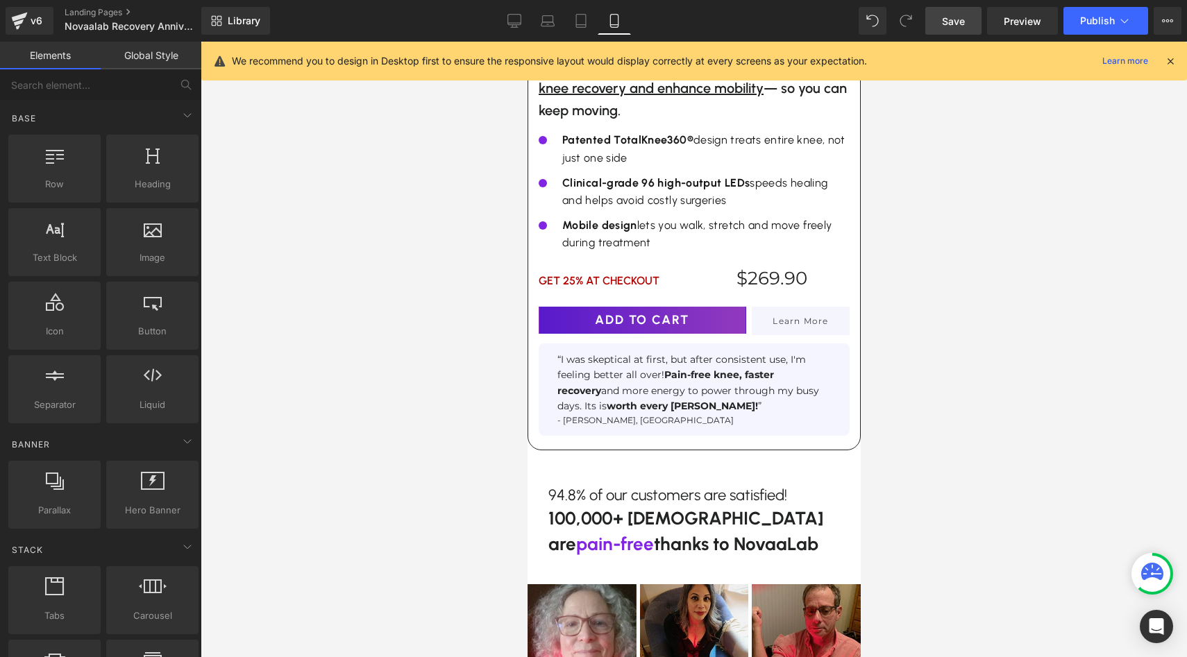
click at [959, 33] on link "Save" at bounding box center [953, 21] width 56 height 28
click at [1081, 15] on span "Publish" at bounding box center [1097, 20] width 35 height 11
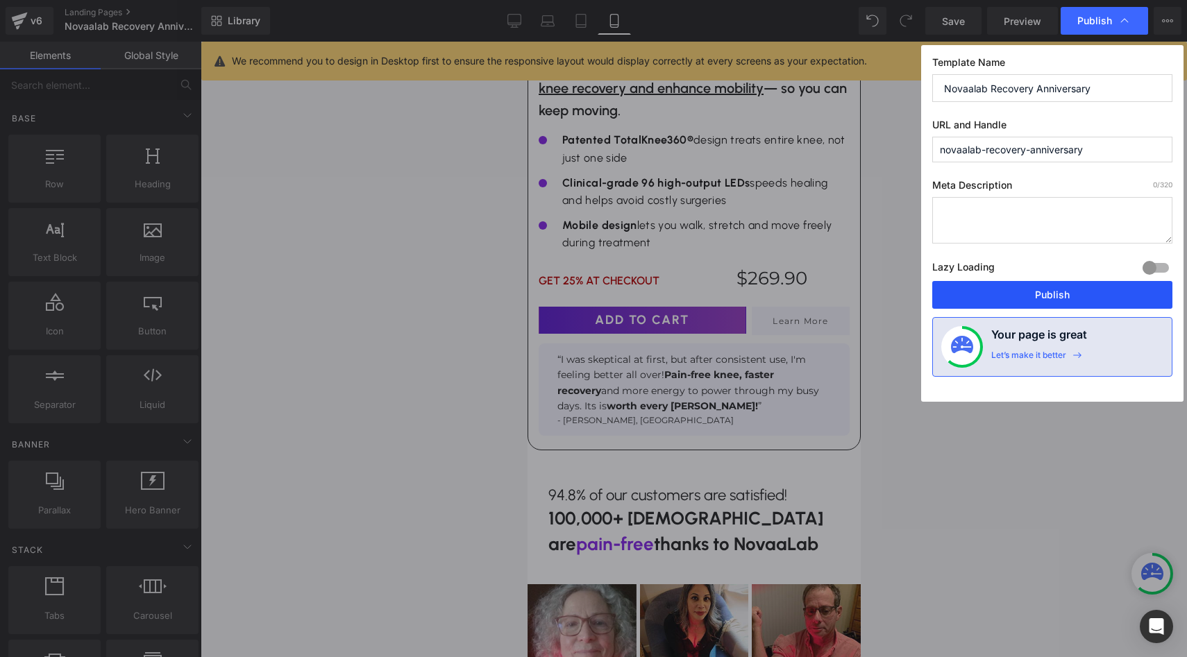
click at [995, 296] on button "Publish" at bounding box center [1052, 295] width 240 height 28
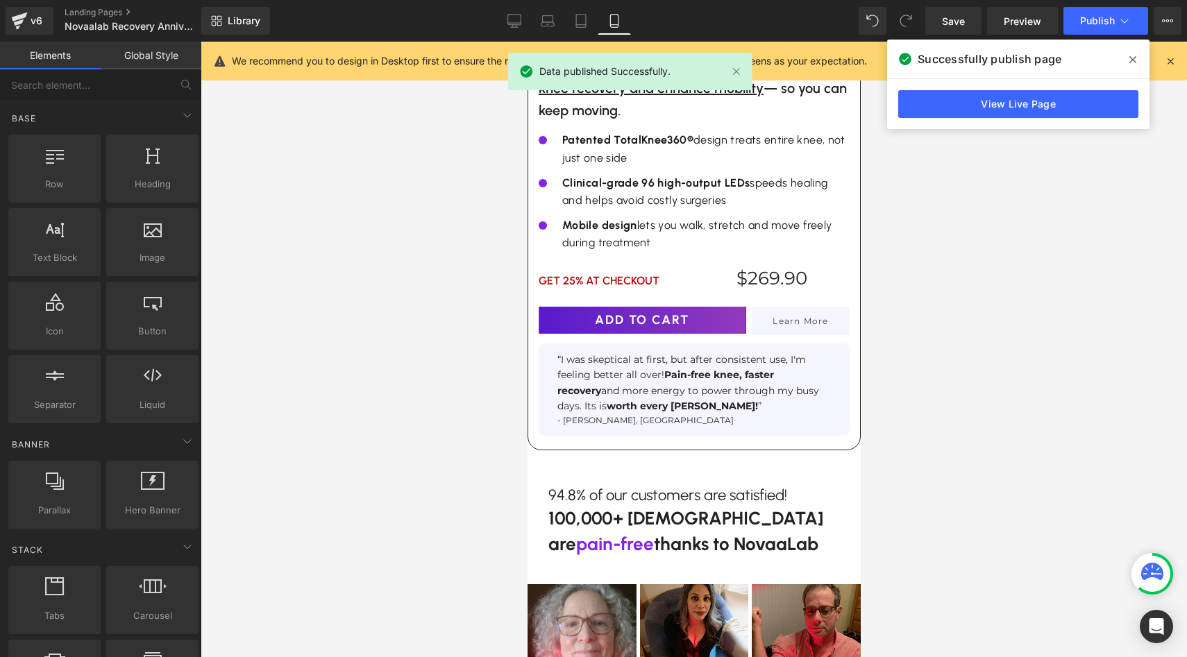
click at [1171, 60] on icon at bounding box center [1170, 61] width 12 height 12
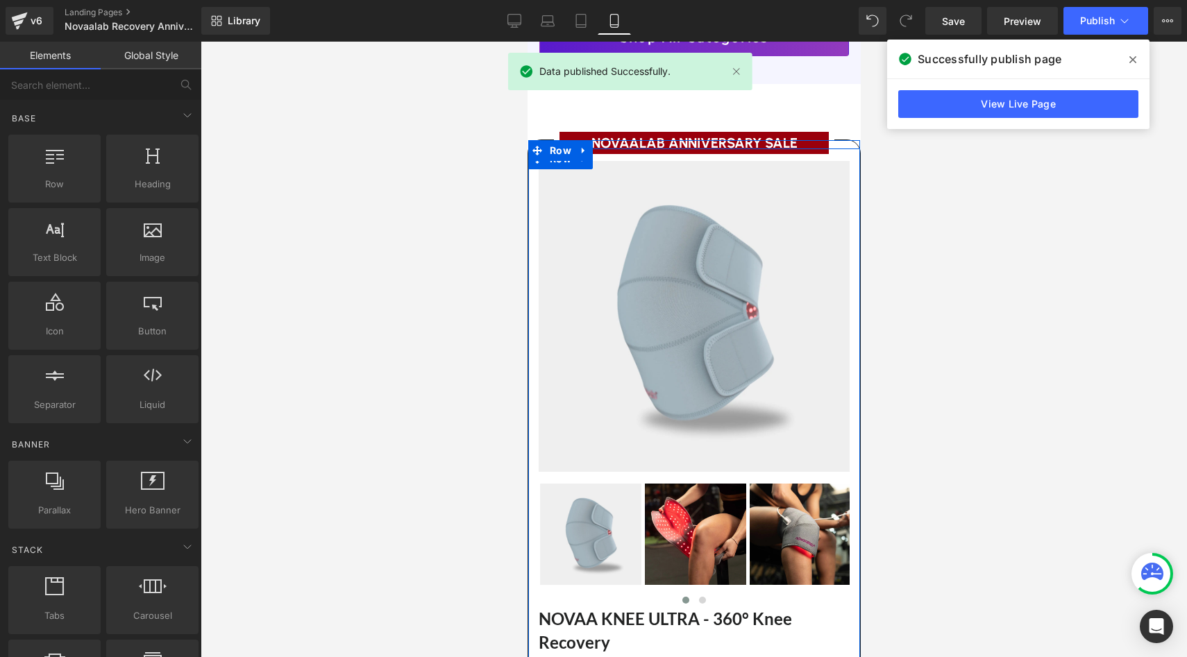
scroll to position [1686, 0]
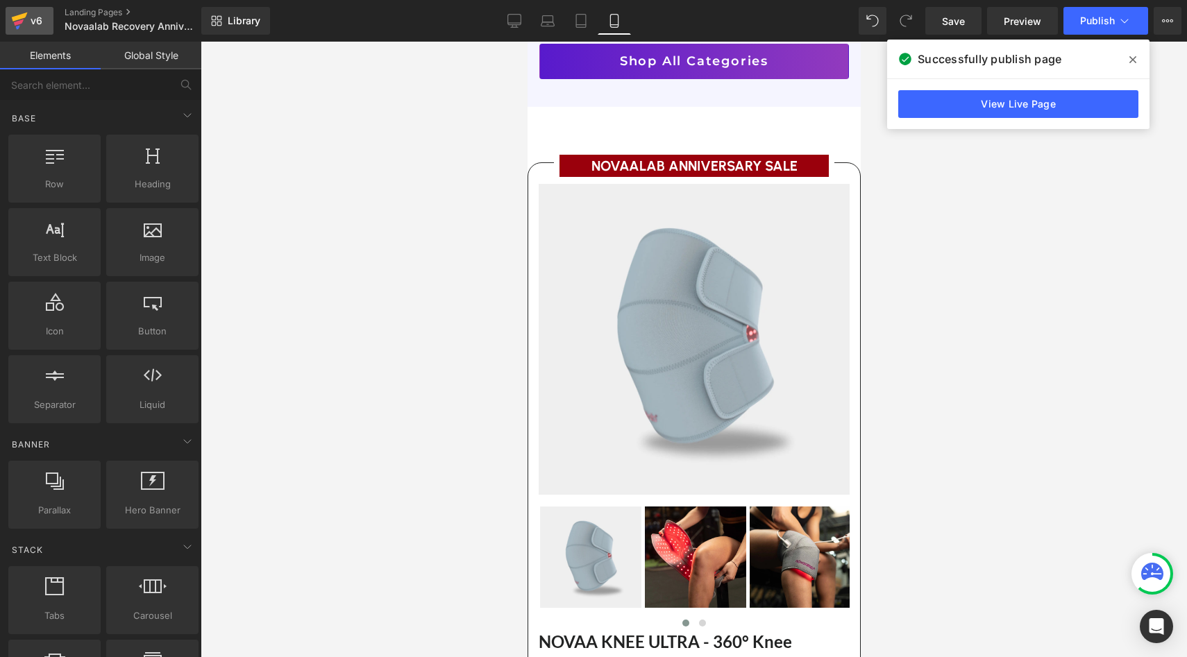
click at [33, 24] on div "v6" at bounding box center [36, 21] width 17 height 18
